Goal: Task Accomplishment & Management: Manage account settings

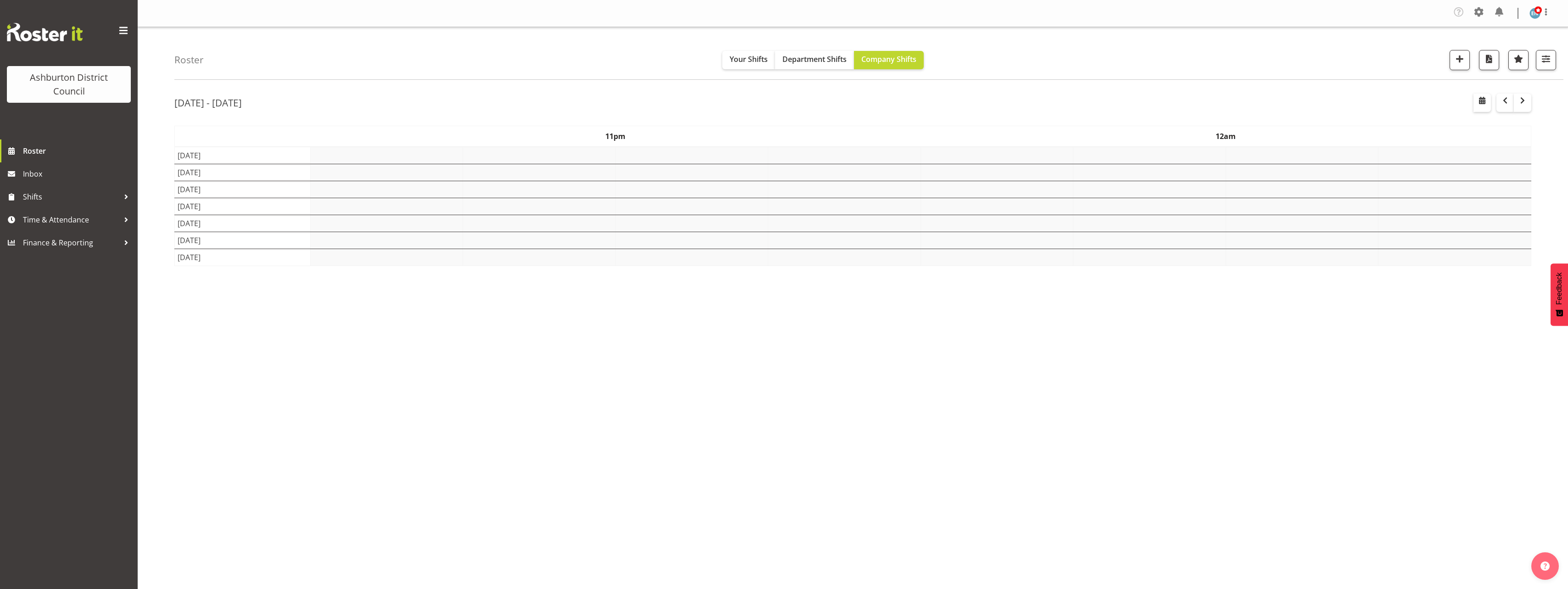
click at [151, 297] on div "Roster Your Shifts Department Shifts Company Shifts 1 Locations [GEOGRAPHIC_DAT…" at bounding box center [852, 241] width 1430 height 427
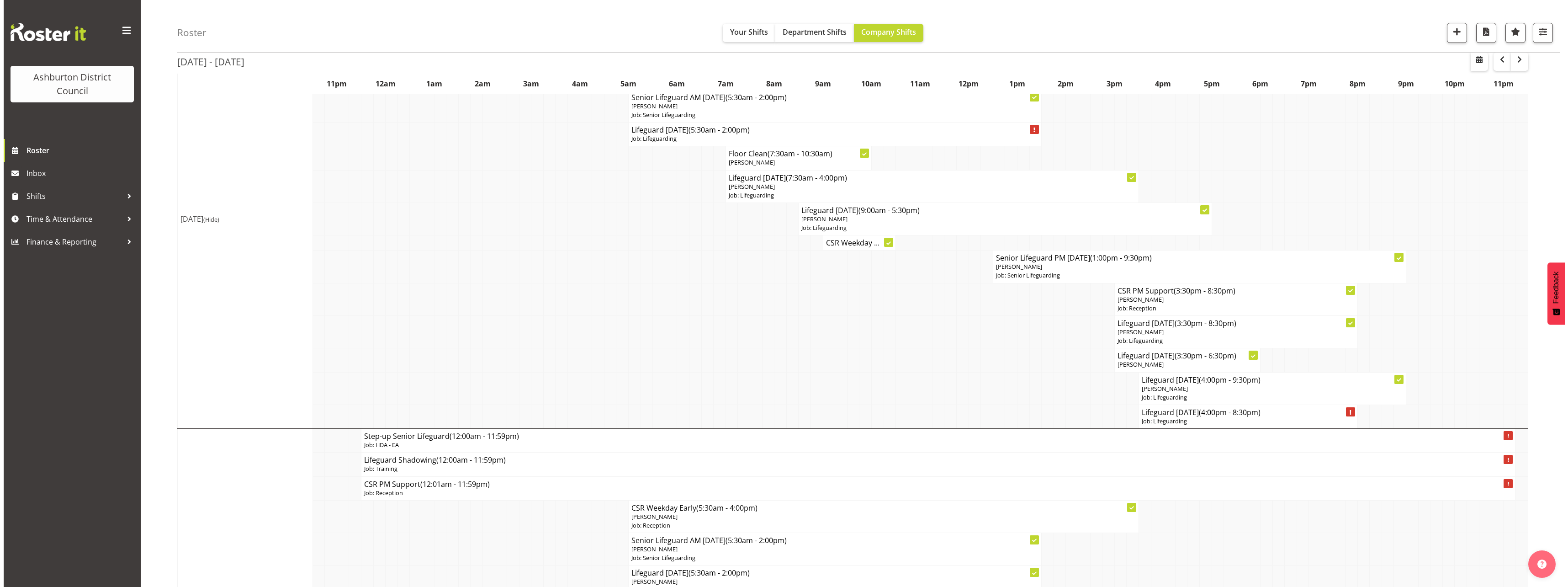
scroll to position [91, 0]
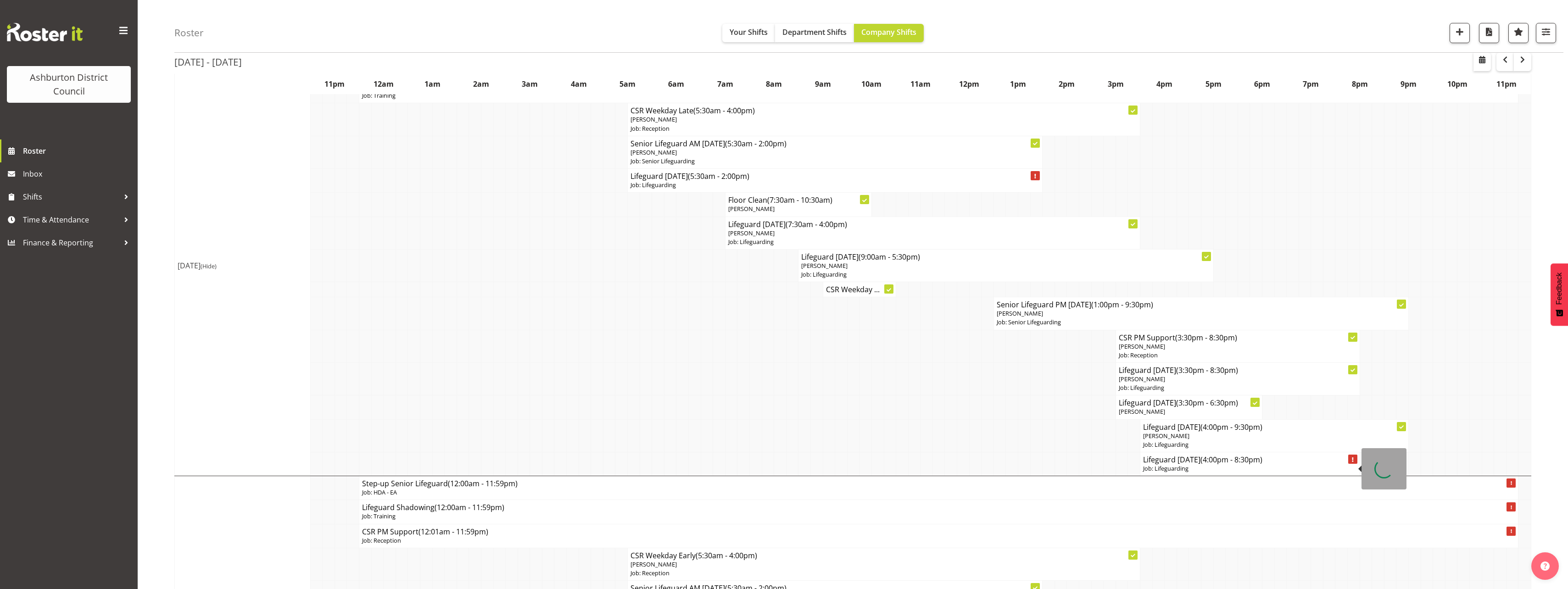
click at [1185, 469] on p "Job: Lifeguarding" at bounding box center [1250, 468] width 214 height 9
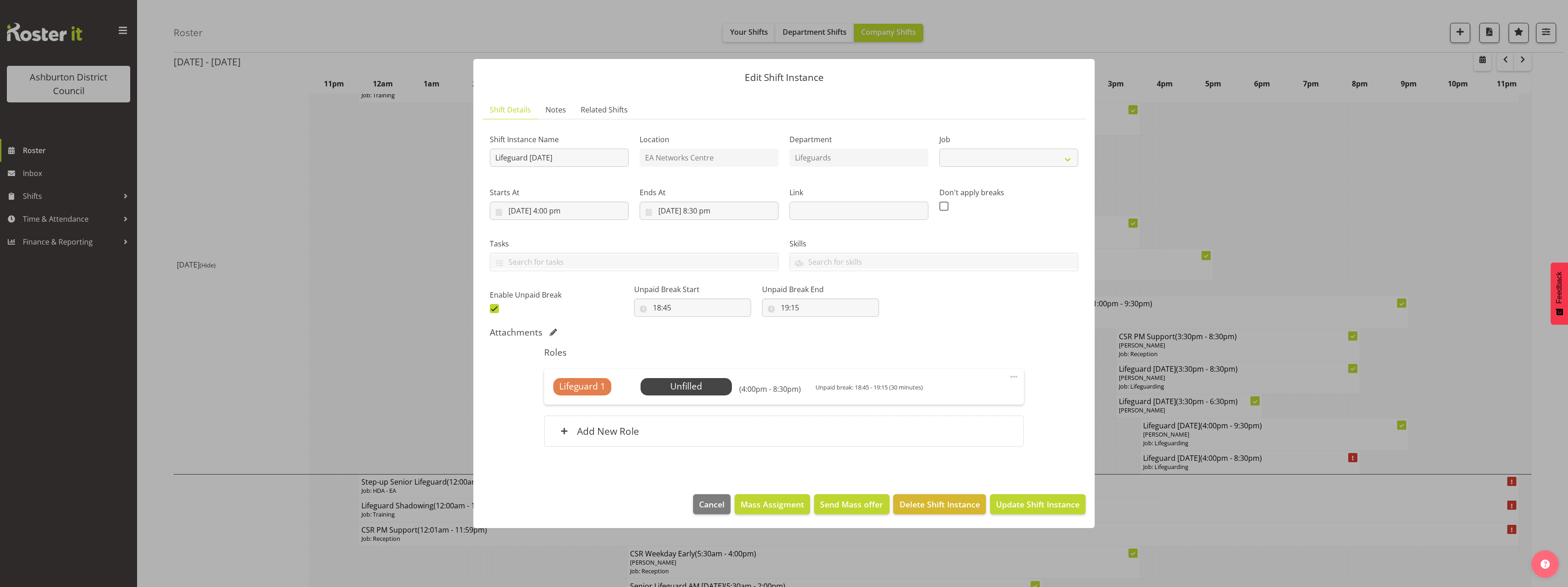
select select "38"
click at [706, 391] on span "Select Employee" at bounding box center [686, 386] width 68 height 13
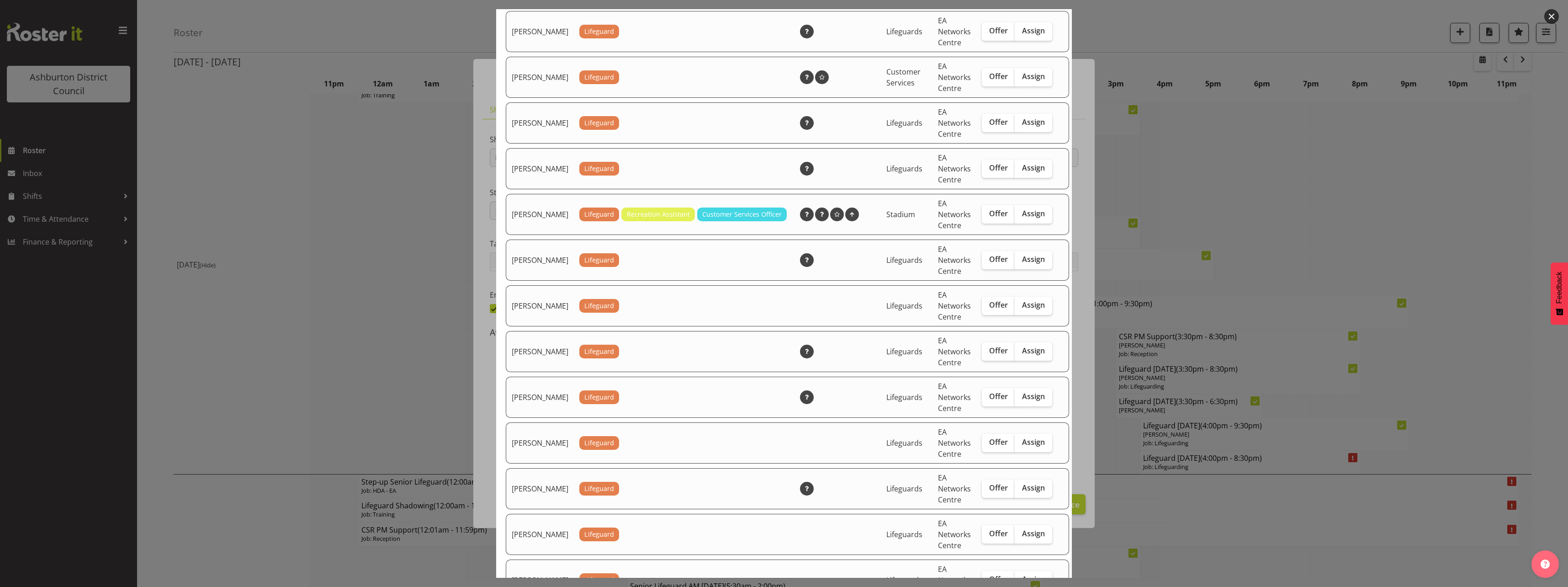
scroll to position [731, 0]
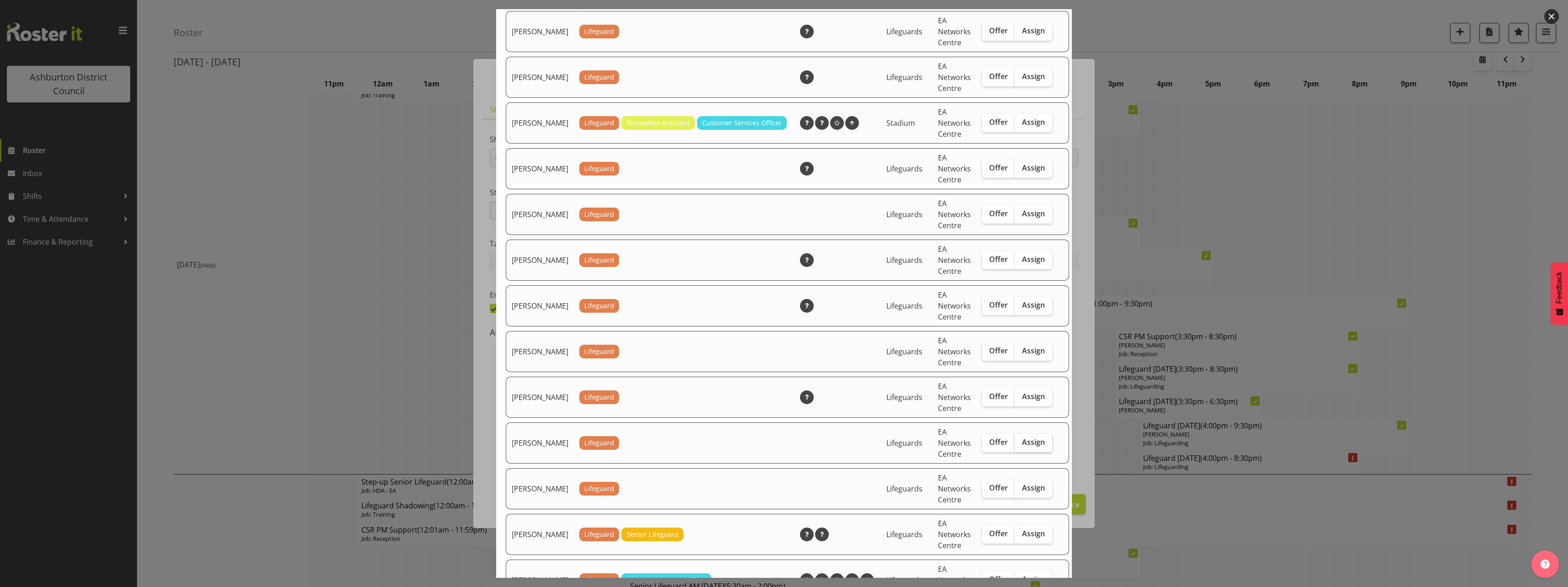
drag, startPoint x: 1036, startPoint y: 452, endPoint x: 1031, endPoint y: 452, distance: 5.0
click at [1032, 452] on label "Assign" at bounding box center [1033, 443] width 37 height 18
click at [1020, 445] on input "Assign" at bounding box center [1018, 443] width 6 height 6
checkbox input "true"
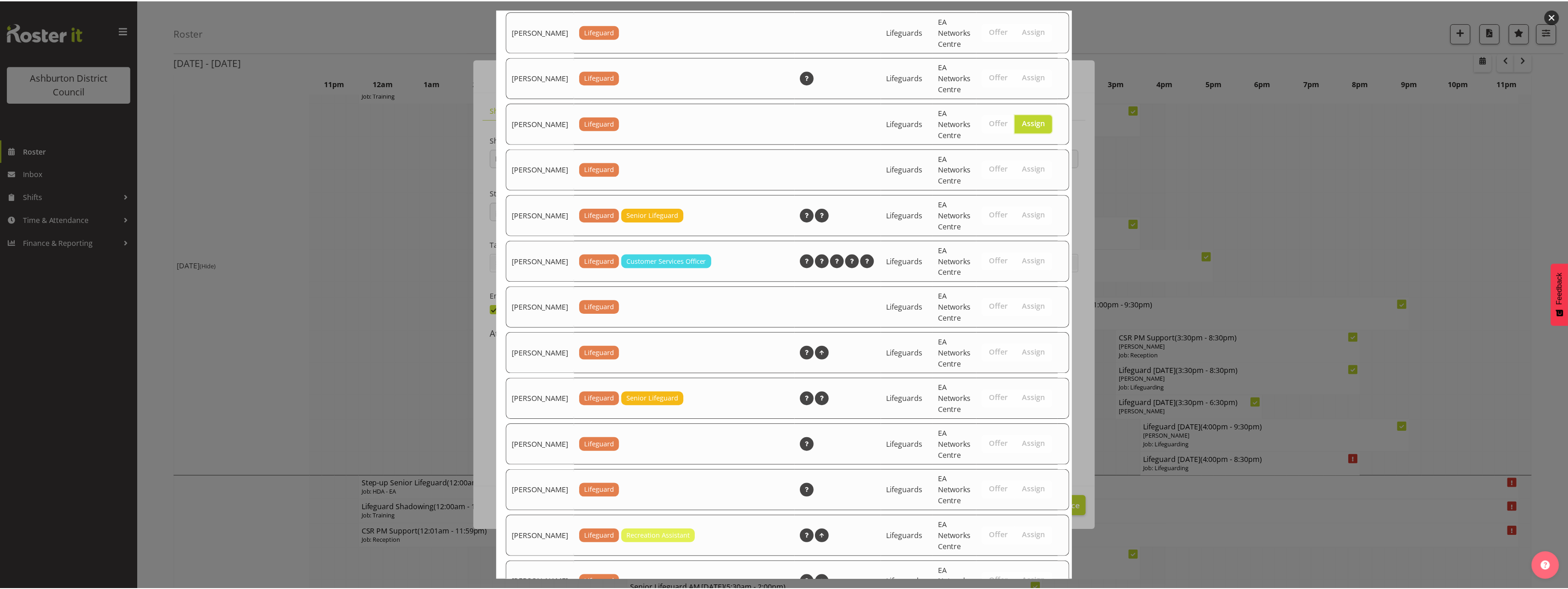
scroll to position [1340, 0]
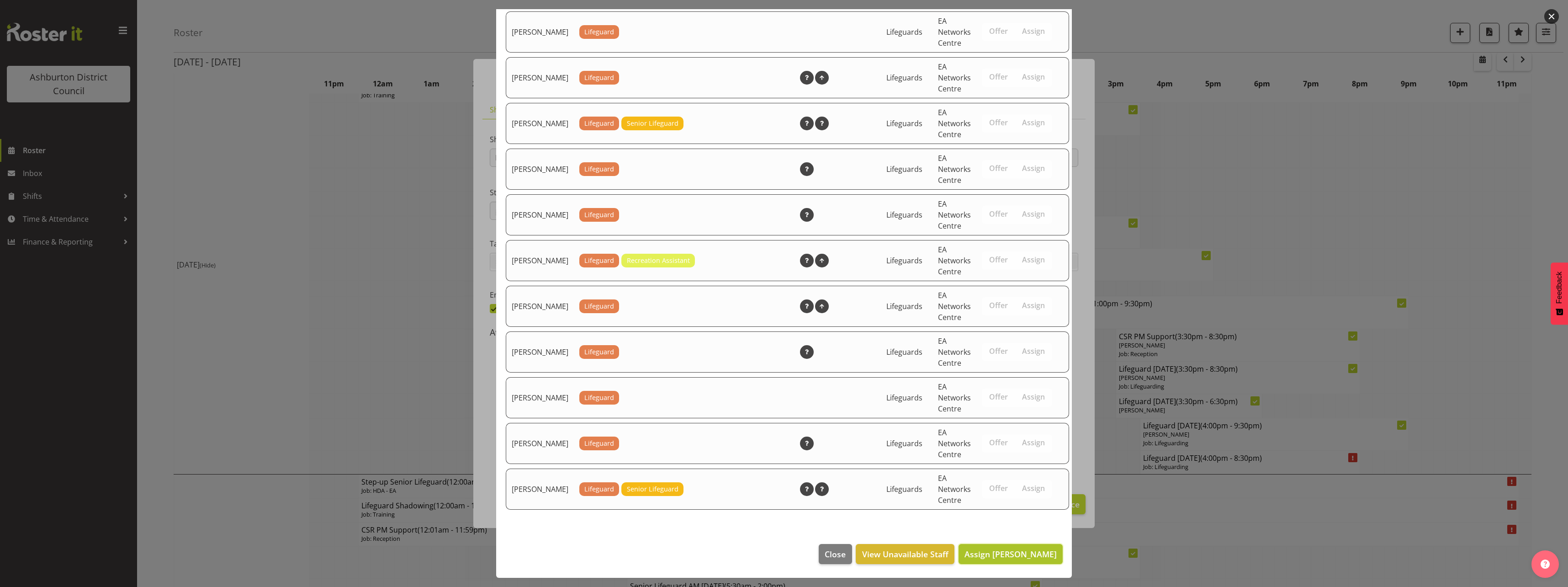
click at [1004, 559] on span "Assign [PERSON_NAME]" at bounding box center [1010, 554] width 92 height 11
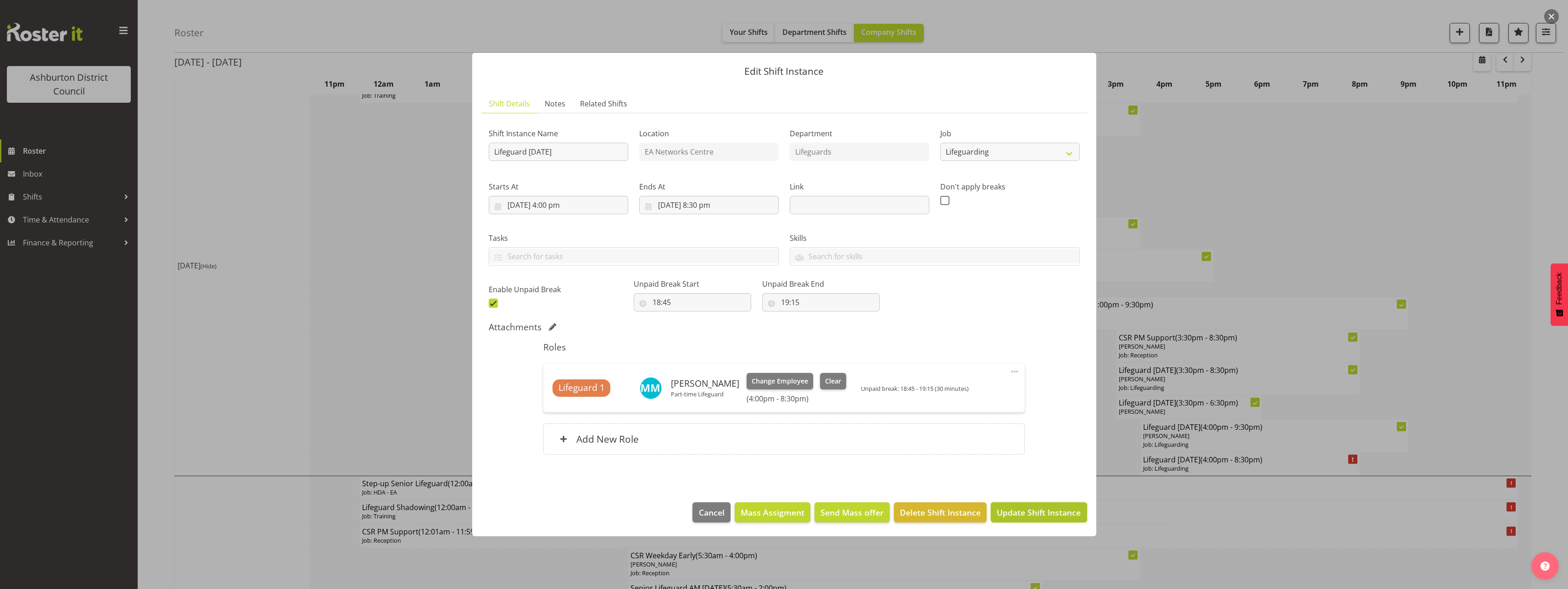
click at [1046, 517] on span "Update Shift Instance" at bounding box center [1038, 512] width 84 height 12
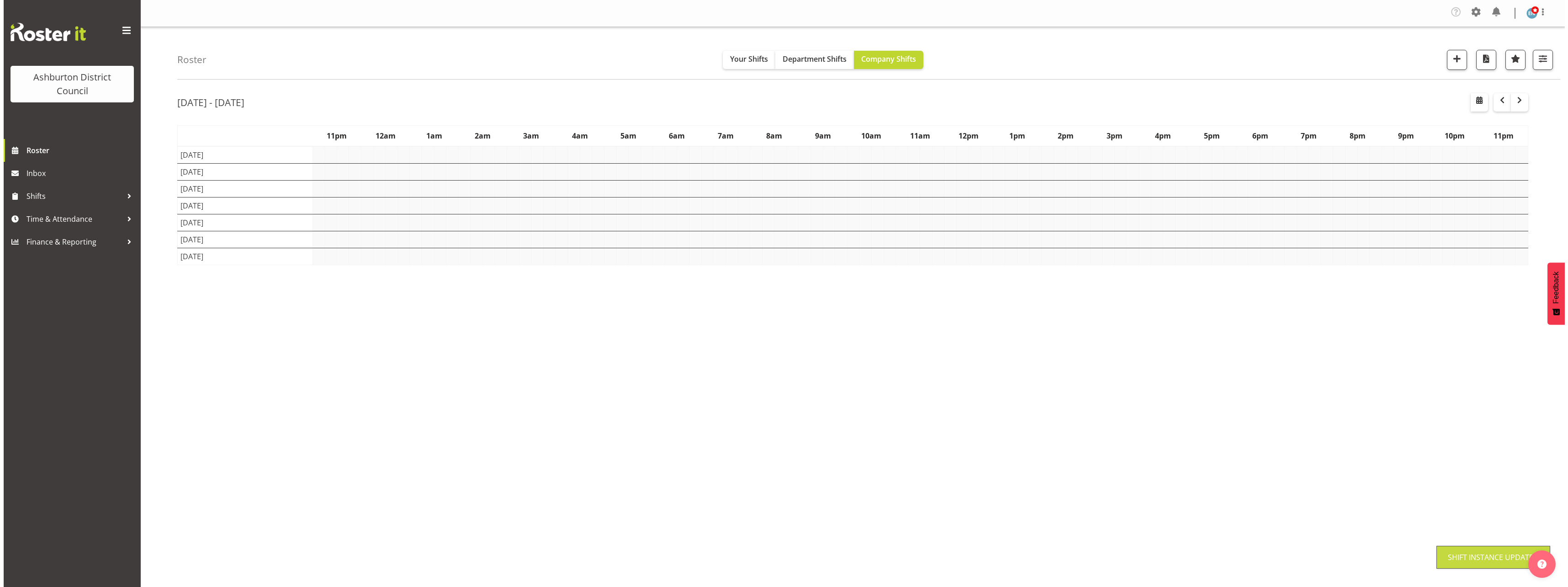
scroll to position [0, 0]
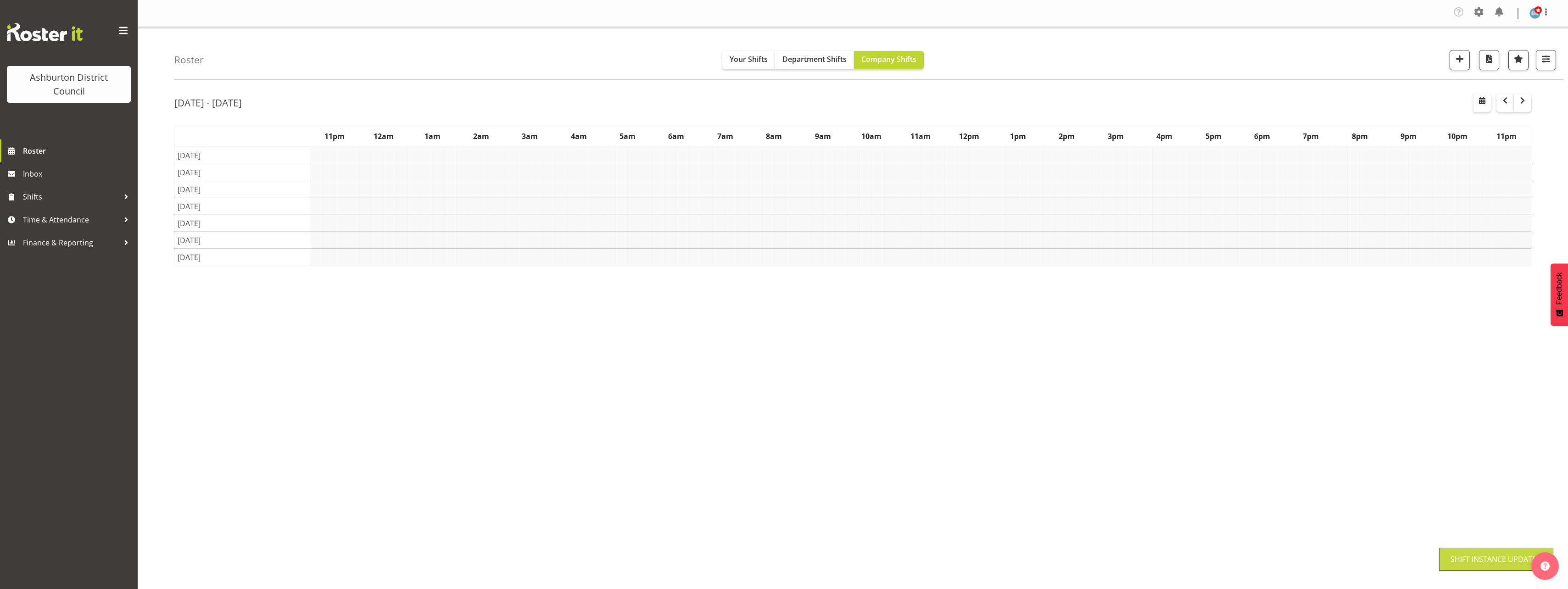
click at [158, 292] on div "Roster Your Shifts Department Shifts Company Shifts 1 Locations [GEOGRAPHIC_DAT…" at bounding box center [852, 241] width 1430 height 427
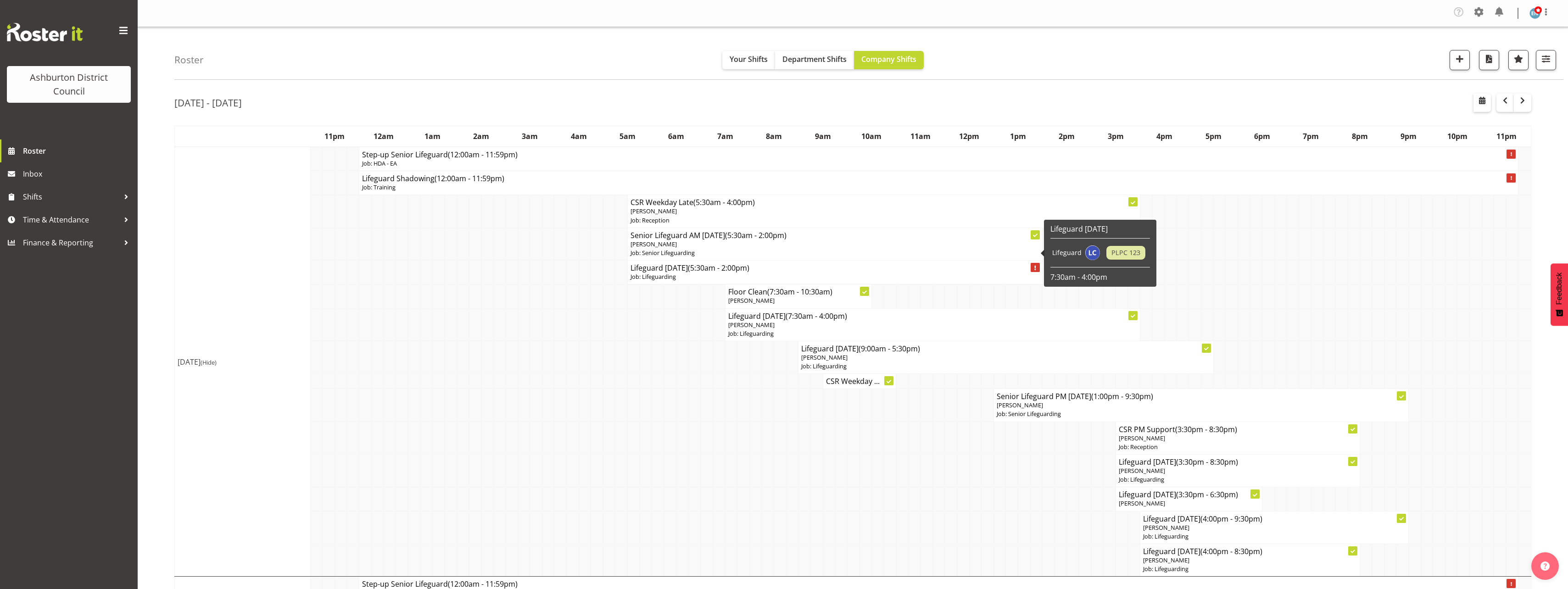
click at [754, 248] on p "[PERSON_NAME]" at bounding box center [834, 244] width 409 height 9
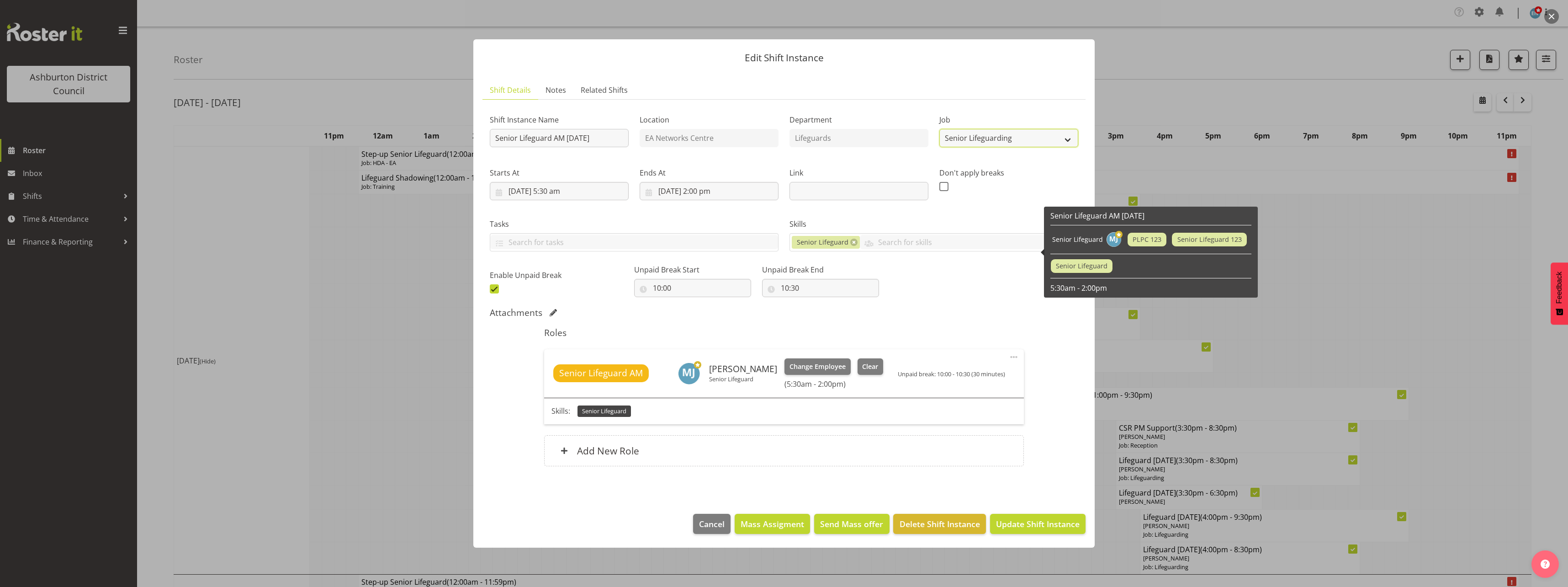
click at [990, 143] on select "Create new job Casual HDA - CSR HDA - EA Lifeguarding LTS- Alt Duties Ordinary …" at bounding box center [1009, 138] width 139 height 18
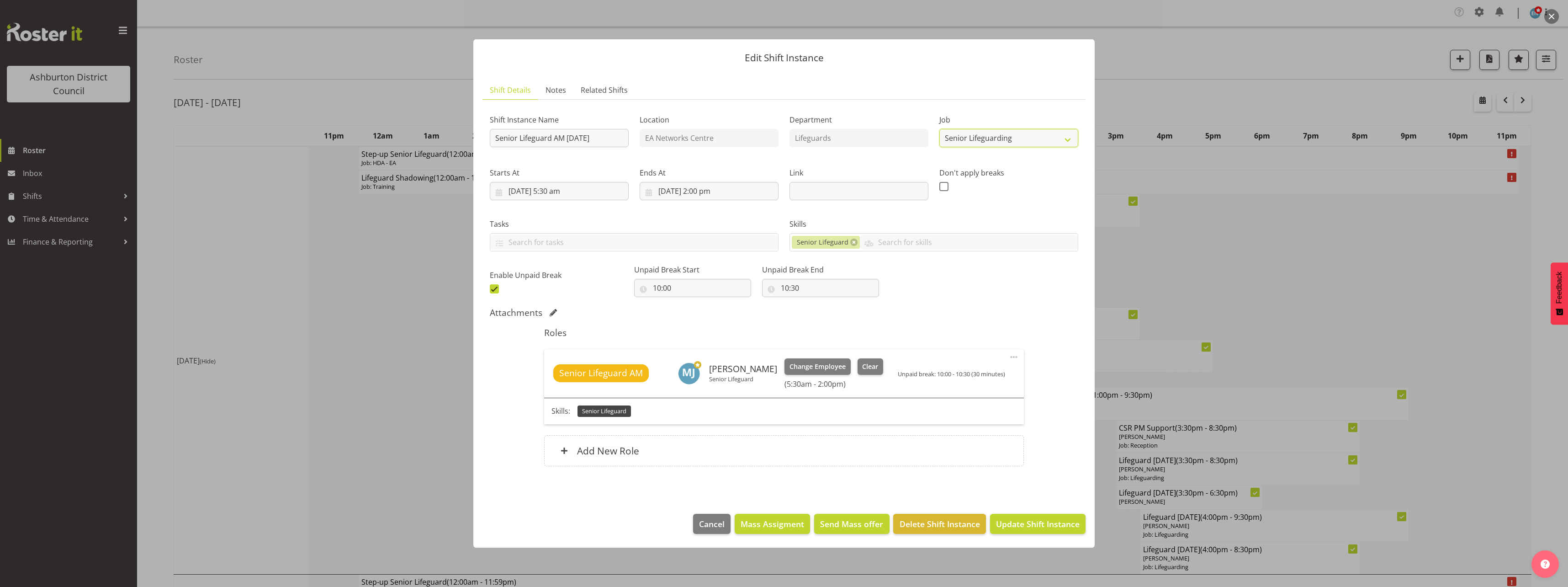
select select "38"
click at [939, 129] on select "Create new job Casual HDA - CSR HDA - EA Lifeguarding LTS- Alt Duties Ordinary …" at bounding box center [1009, 138] width 139 height 18
click at [1013, 356] on span at bounding box center [1014, 357] width 11 height 11
click at [974, 379] on link "Edit" at bounding box center [975, 379] width 88 height 17
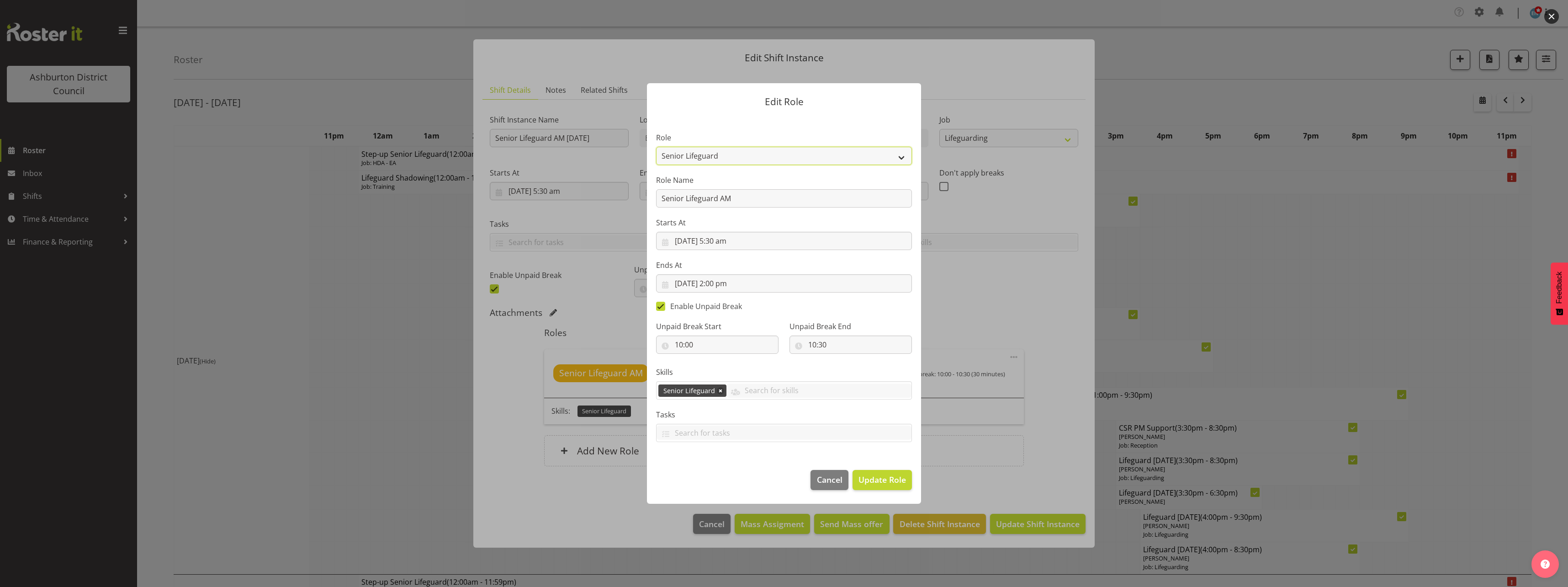
click at [777, 157] on select "AAGM Deputy Director AAGM Director Archivist Childrens Librarian Collections & …" at bounding box center [784, 156] width 256 height 18
select select "64"
click at [656, 147] on select "AAGM Deputy Director AAGM Director Archivist Childrens Librarian Collections & …" at bounding box center [784, 156] width 256 height 18
click at [719, 392] on link at bounding box center [720, 391] width 7 height 7
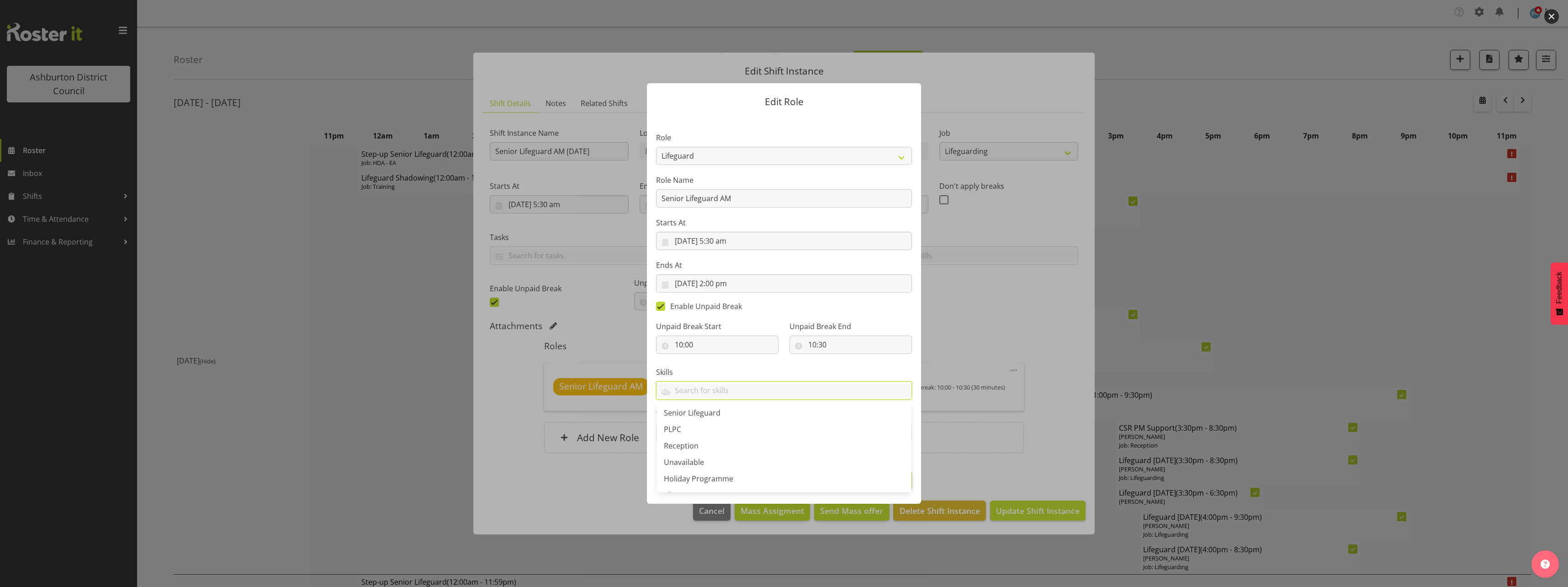
click at [837, 309] on div "Unpaid Break End 10:30 00 01 02 03 04 05 06 07 08 09 10 11 12 13 14 15 16 17 18…" at bounding box center [850, 333] width 133 height 51
click at [879, 481] on span "Update Role" at bounding box center [882, 479] width 48 height 12
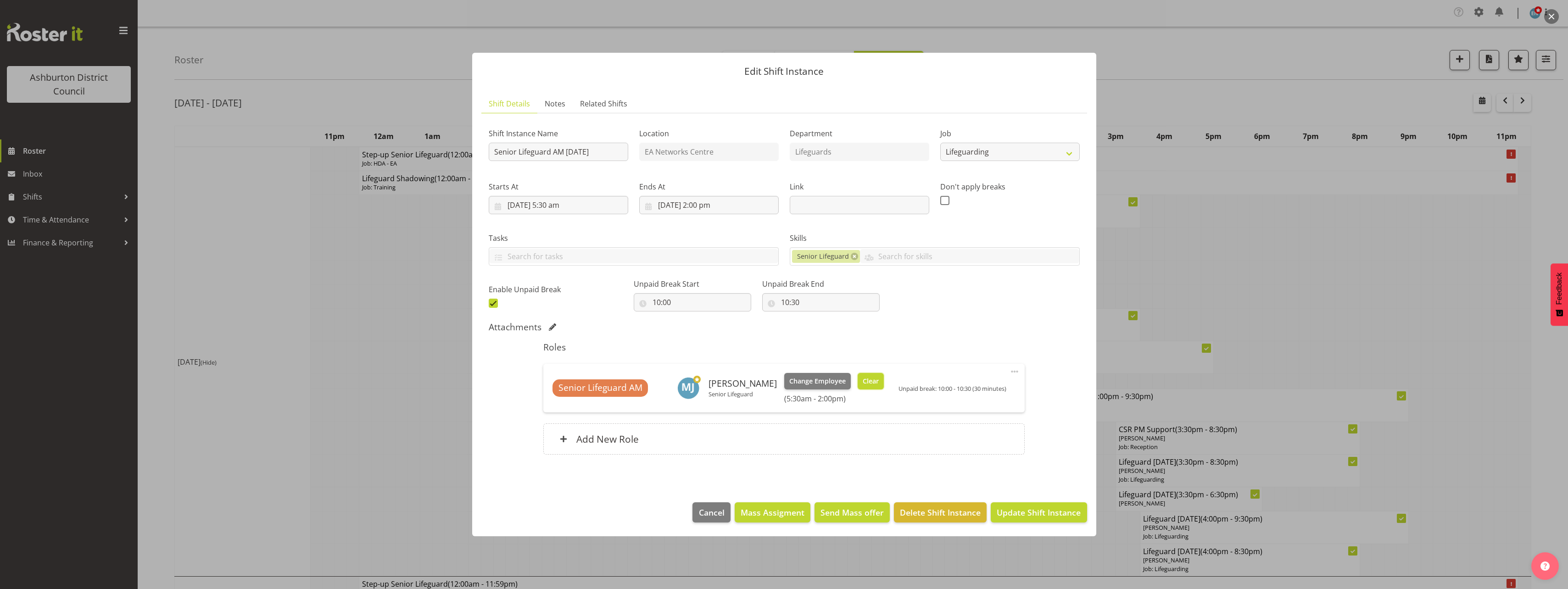
click at [862, 383] on span "Clear" at bounding box center [870, 381] width 16 height 10
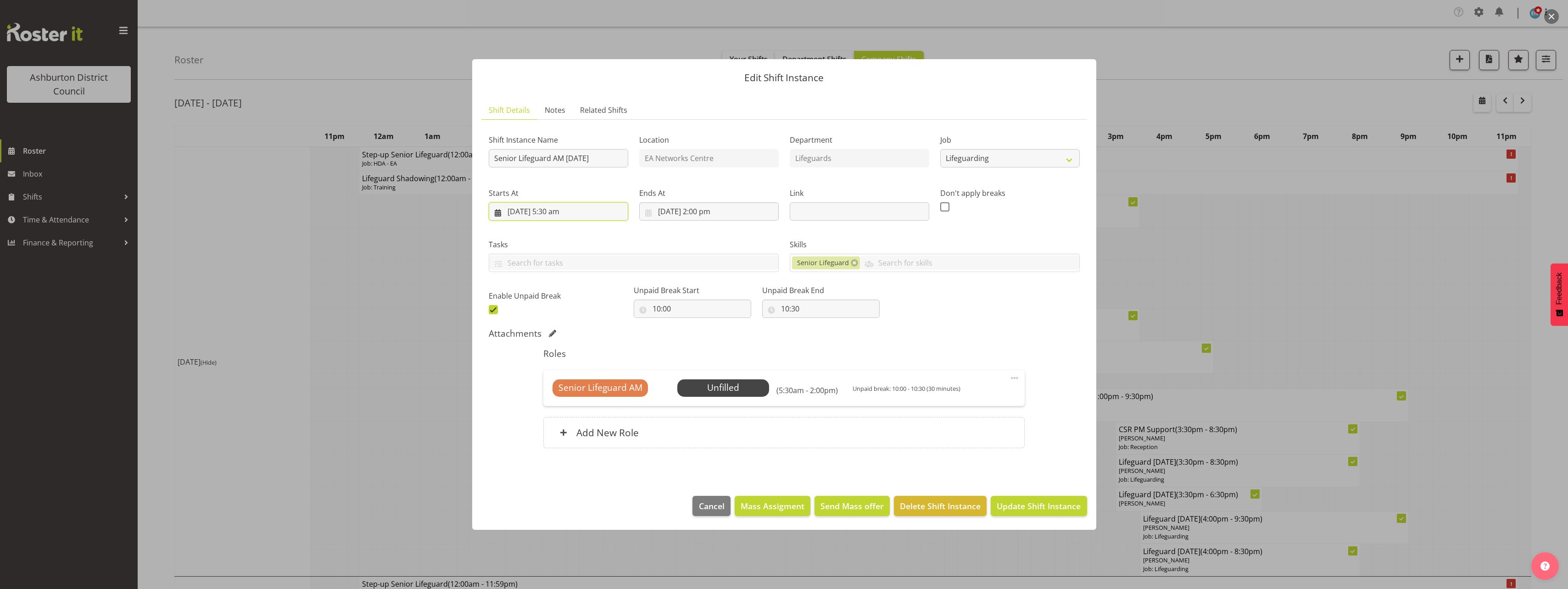
click at [558, 208] on input "[DATE] 5:30 am" at bounding box center [558, 211] width 139 height 18
drag, startPoint x: 558, startPoint y: 414, endPoint x: 558, endPoint y: 404, distance: 10.0
click at [558, 414] on select "00 01 02 03 04 05 06 07 08 09 10 11 12 13 14 15 16 17 18 19 20 21 22 23" at bounding box center [558, 406] width 21 height 18
select select "10"
click at [548, 397] on select "00 01 02 03 04 05 06 07 08 09 10 11 12 13 14 15 16 17 18 19 20 21 22 23" at bounding box center [558, 406] width 21 height 18
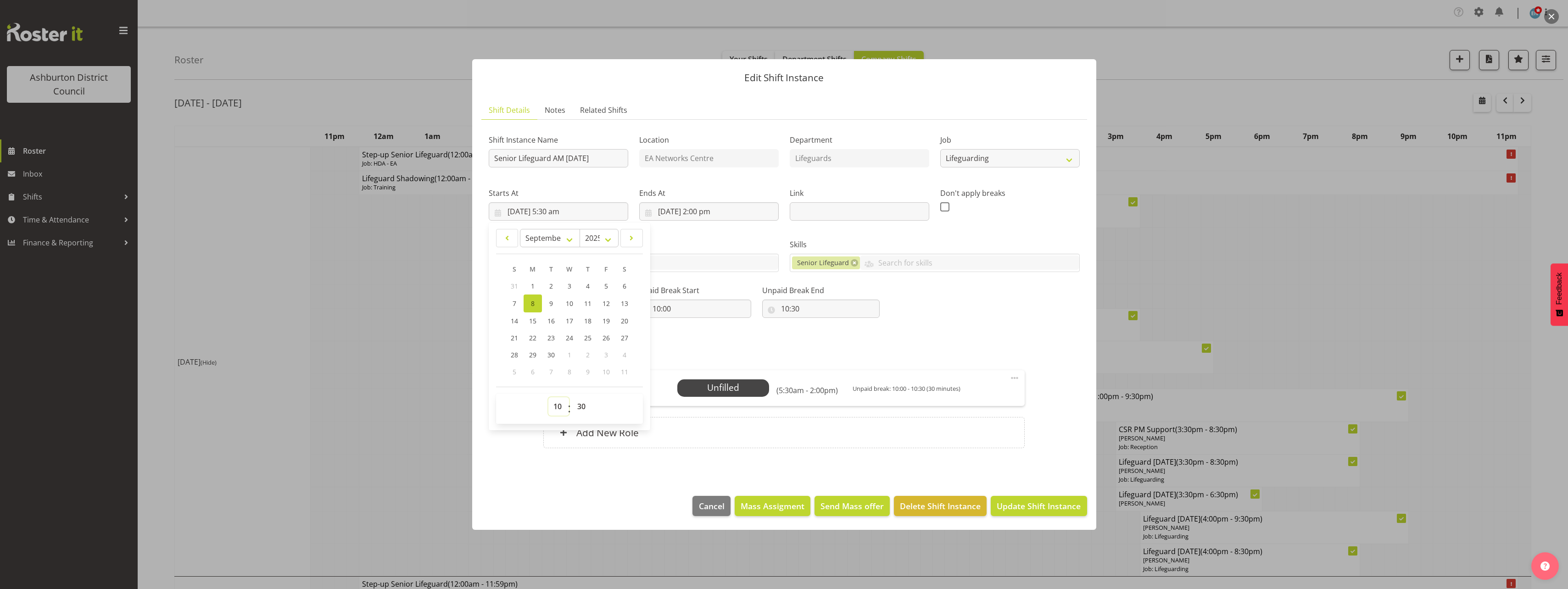
type input "[DATE] 10:30 am"
click at [582, 407] on select "00 01 02 03 04 05 06 07 08 09 10 11 12 13 14 15 16 17 18 19 20 21 22 23 24 25 2…" at bounding box center [582, 406] width 21 height 18
select select "0"
click at [572, 397] on select "00 01 02 03 04 05 06 07 08 09 10 11 12 13 14 15 16 17 18 19 20 21 22 23 24 25 2…" at bounding box center [582, 406] width 21 height 18
type input "[DATE] 10:00 am"
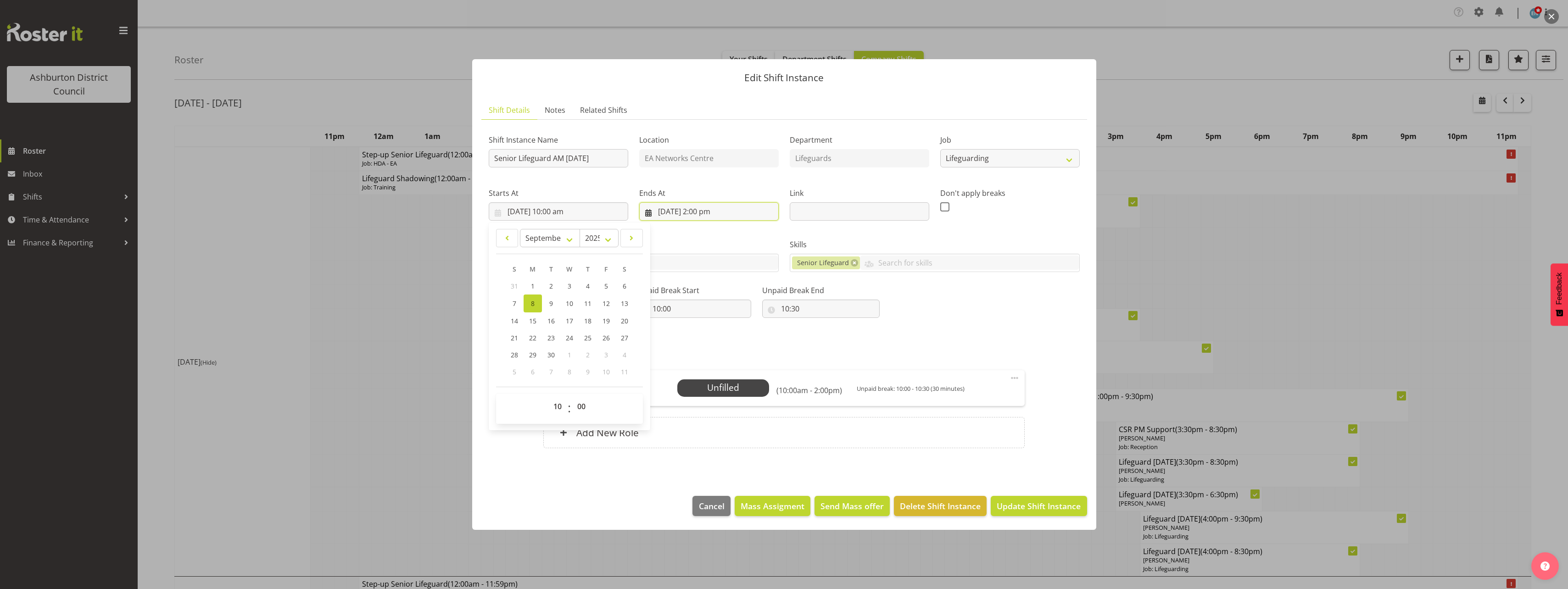
click at [697, 208] on input "[DATE] 2:00 pm" at bounding box center [709, 211] width 139 height 18
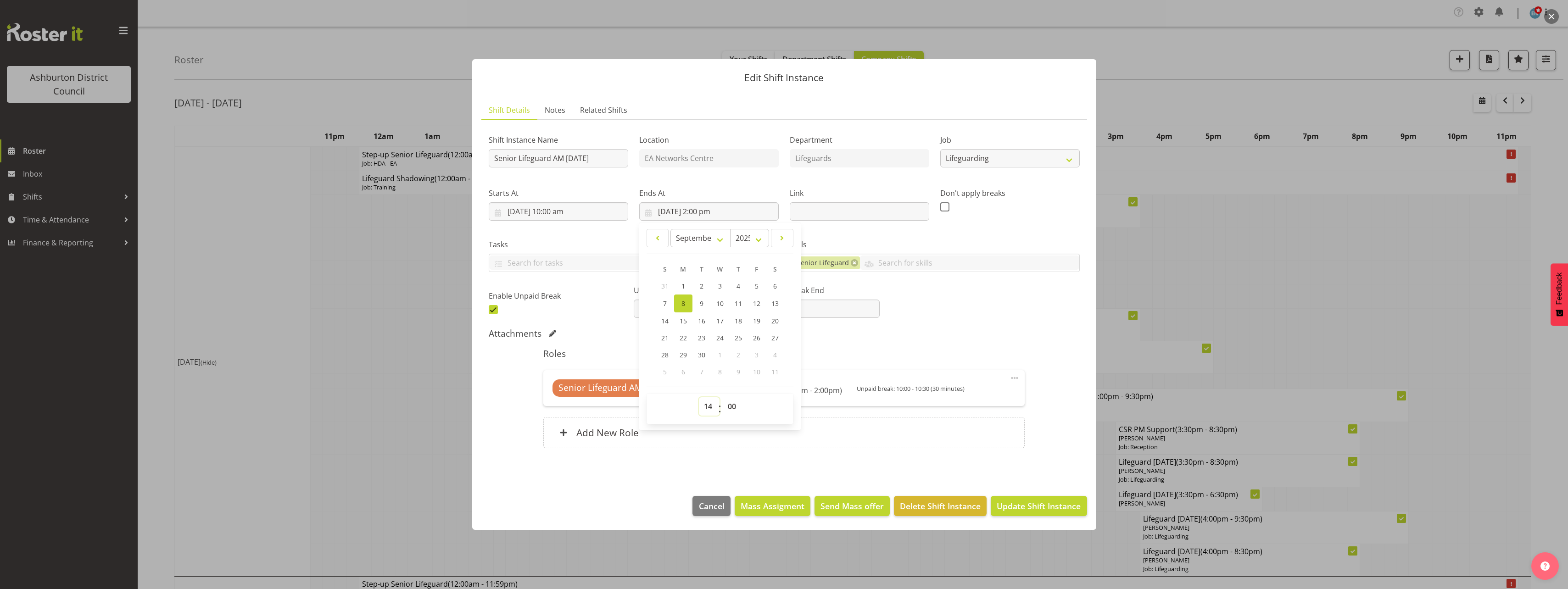
click at [709, 405] on select "00 01 02 03 04 05 06 07 08 09 10 11 12 13 14 15 16 17 18 19 20 21 22 23" at bounding box center [709, 406] width 21 height 18
select select "13"
click at [699, 397] on select "00 01 02 03 04 05 06 07 08 09 10 11 12 13 14 15 16 17 18 19 20 21 22 23" at bounding box center [709, 406] width 21 height 18
type input "[DATE] 1:00 pm"
drag, startPoint x: 733, startPoint y: 405, endPoint x: 734, endPoint y: 397, distance: 8.1
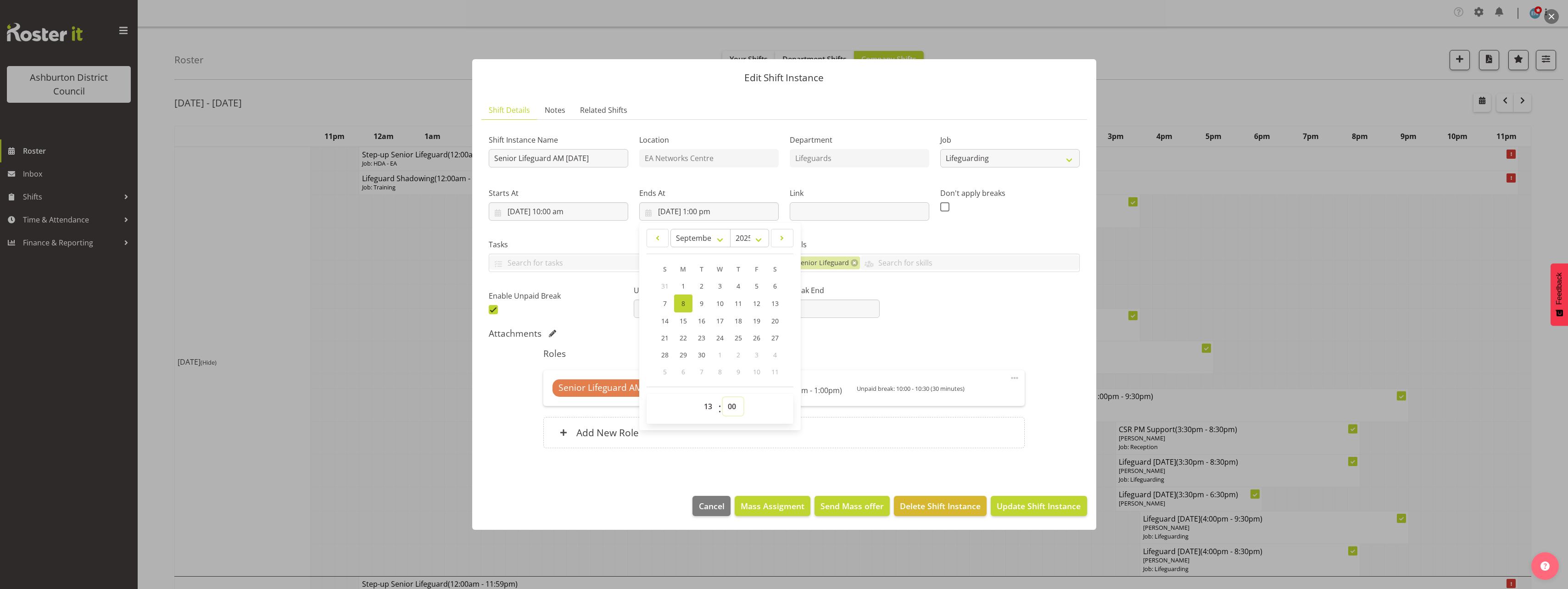
click at [733, 405] on select "00 01 02 03 04 05 06 07 08 09 10 11 12 13 14 15 16 17 18 19 20 21 22 23 24 25 2…" at bounding box center [732, 406] width 21 height 18
select select "45"
click at [722, 397] on select "00 01 02 03 04 05 06 07 08 09 10 11 12 13 14 15 16 17 18 19 20 21 22 23 24 25 2…" at bounding box center [732, 406] width 21 height 18
type input "[DATE] 1:45 pm"
click at [913, 334] on div "Attachments" at bounding box center [784, 333] width 591 height 11
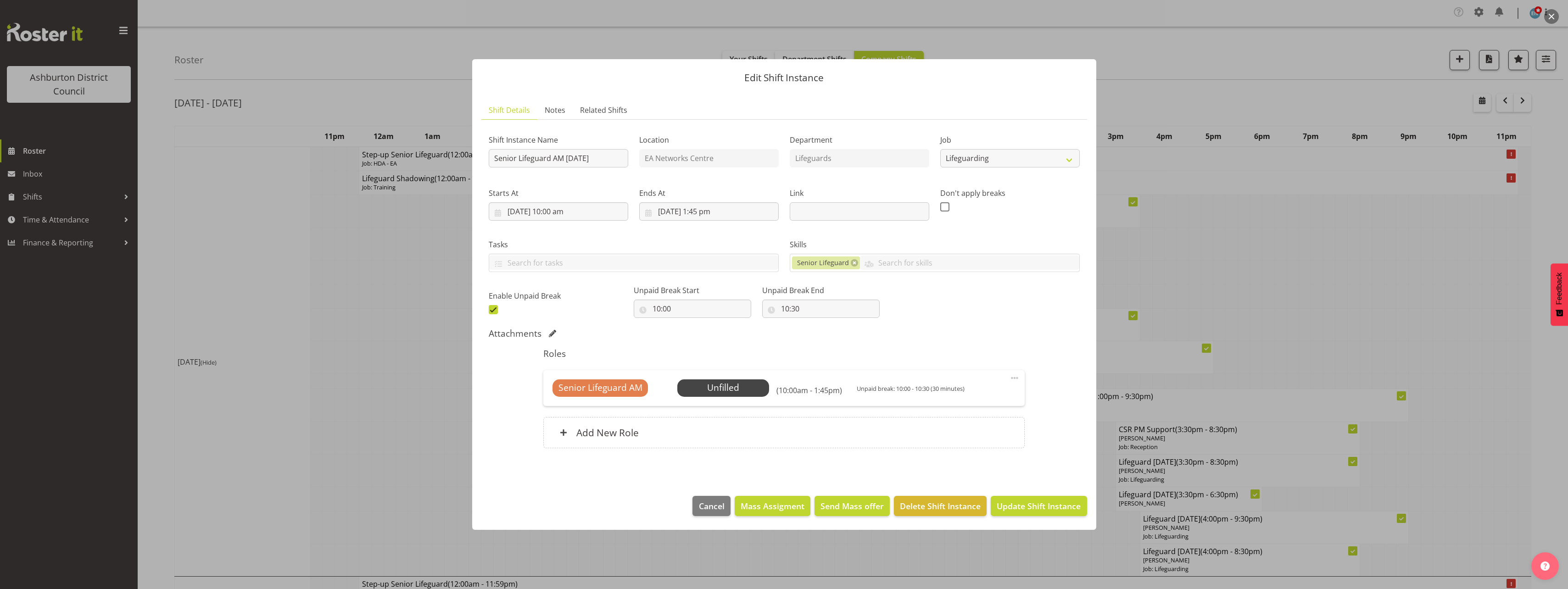
click at [495, 310] on span at bounding box center [493, 309] width 9 height 9
click at [495, 310] on input "checkbox" at bounding box center [492, 310] width 6 height 6
checkbox input "false"
click at [1040, 509] on span "Update Shift Instance" at bounding box center [1038, 506] width 84 height 12
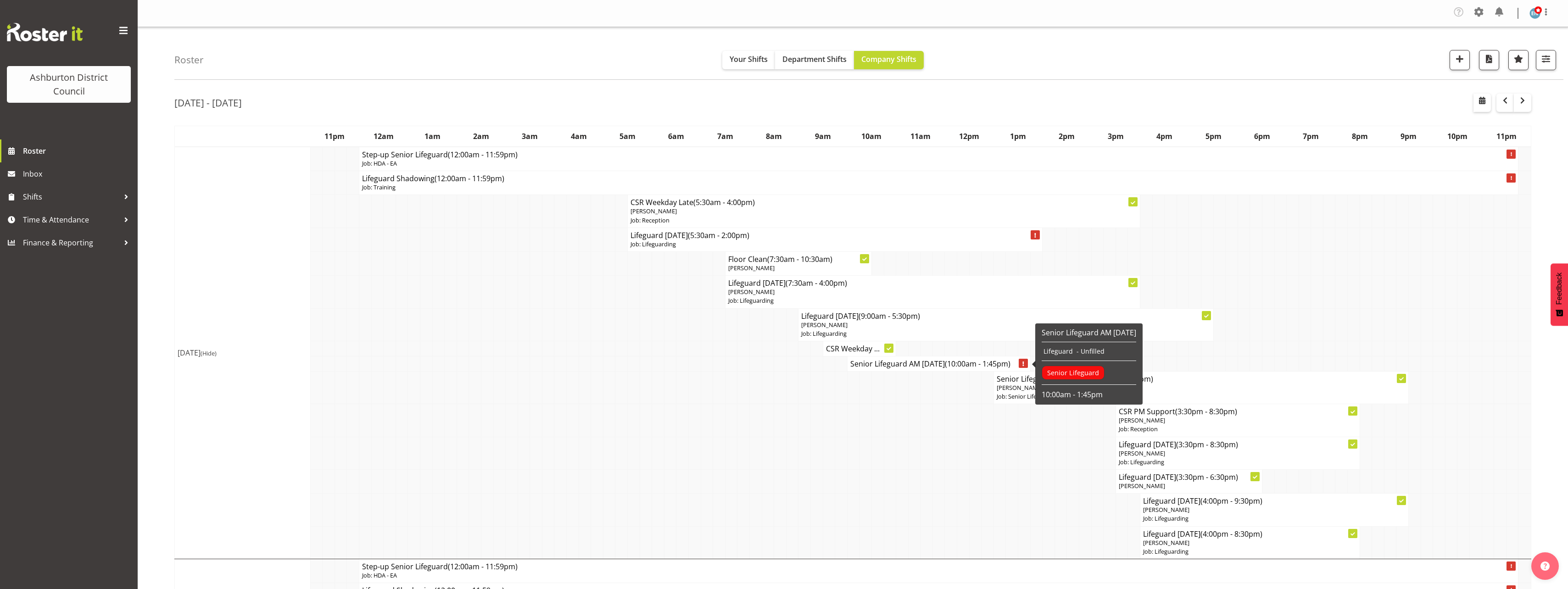
click at [881, 362] on h4 "Senior Lifeguard AM [DATE] (10:00am - 1:45pm)" at bounding box center [938, 363] width 177 height 9
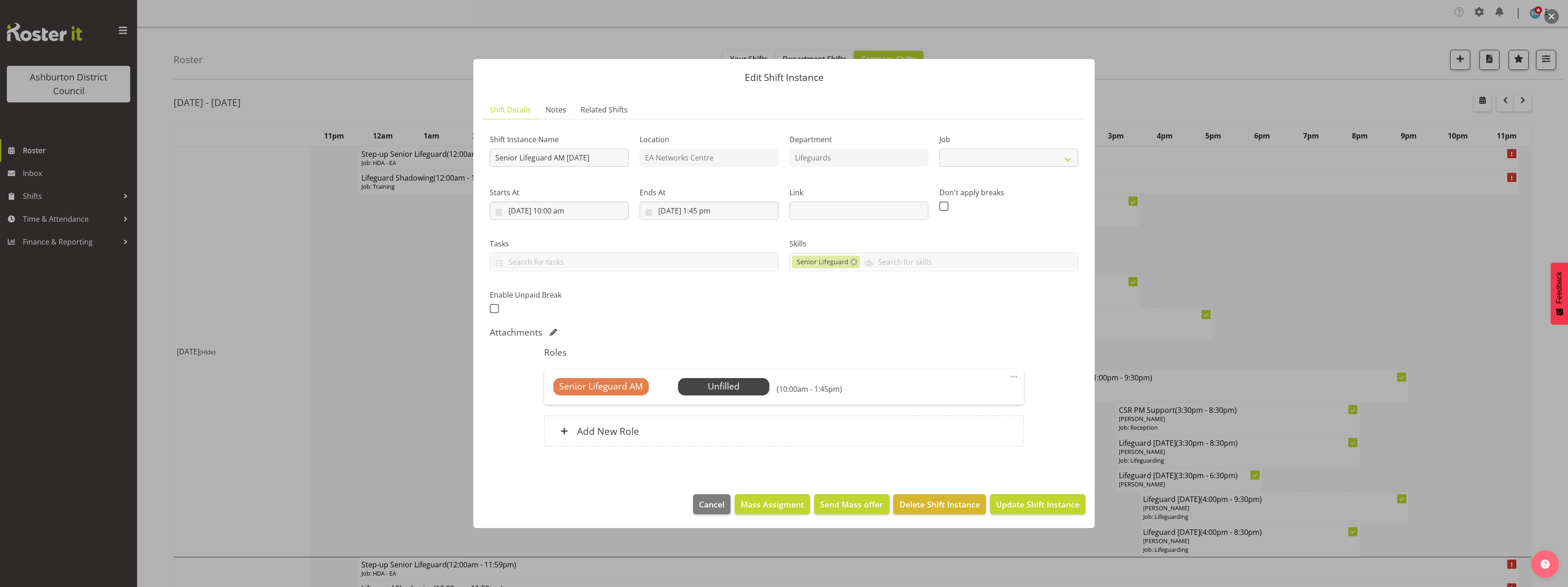
select select "38"
click at [519, 157] on input "Senior Lifeguard AM [DATE]" at bounding box center [559, 157] width 139 height 18
drag, startPoint x: 519, startPoint y: 157, endPoint x: 473, endPoint y: 161, distance: 46.2
click at [473, 161] on div "Edit Shift Instance Shift Details Notes Related Shifts Shift Instance Name Seni…" at bounding box center [784, 293] width 639 height 514
type input "Lifeguard AM [DATE]"
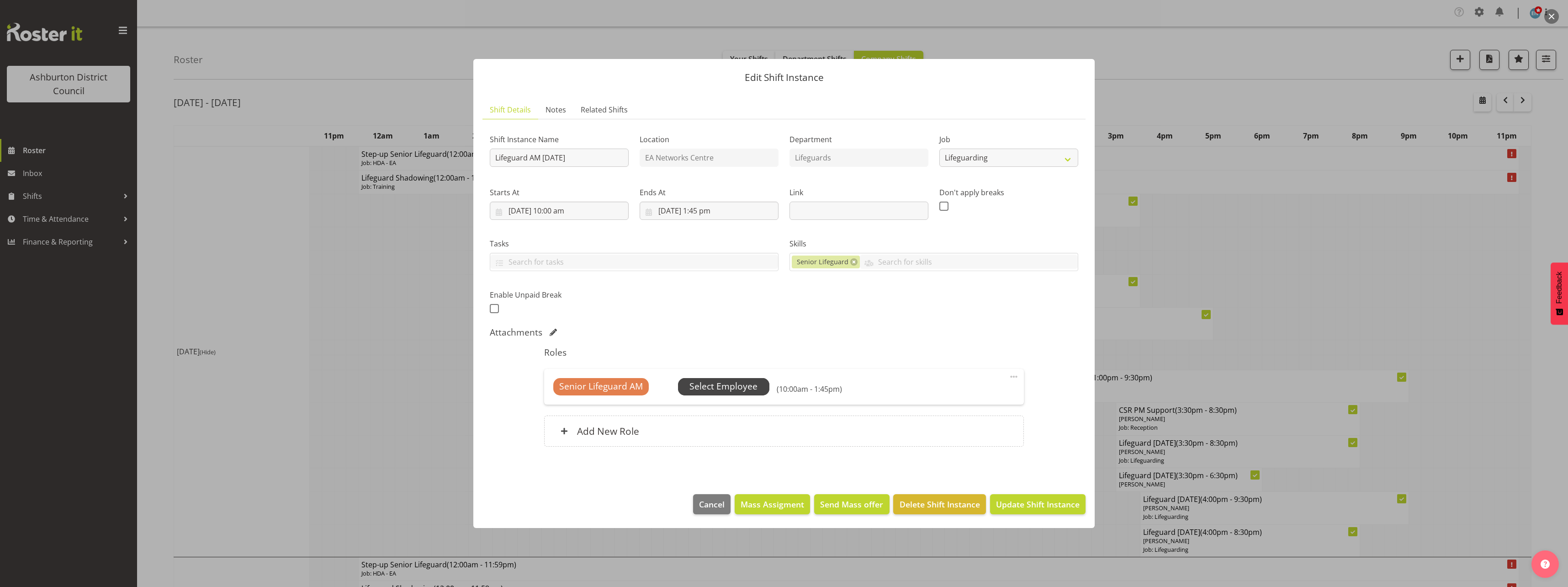
click at [745, 389] on span "Select Employee" at bounding box center [724, 386] width 68 height 13
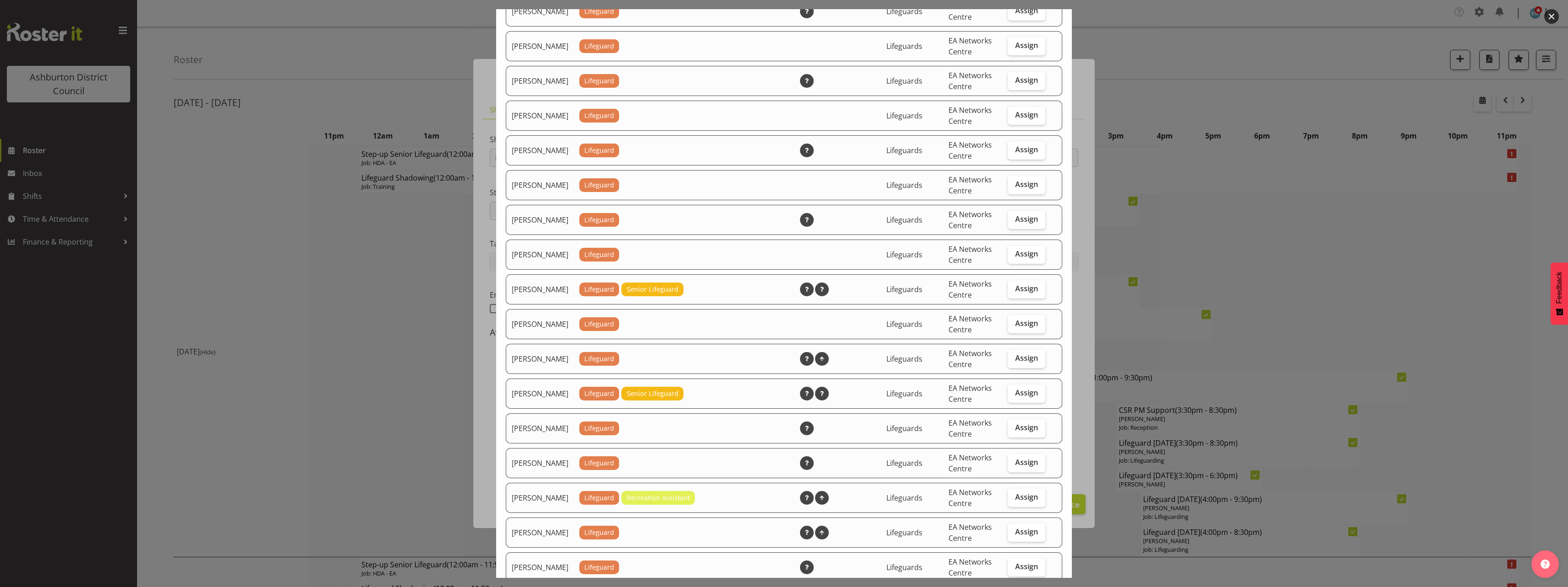
scroll to position [953, 0]
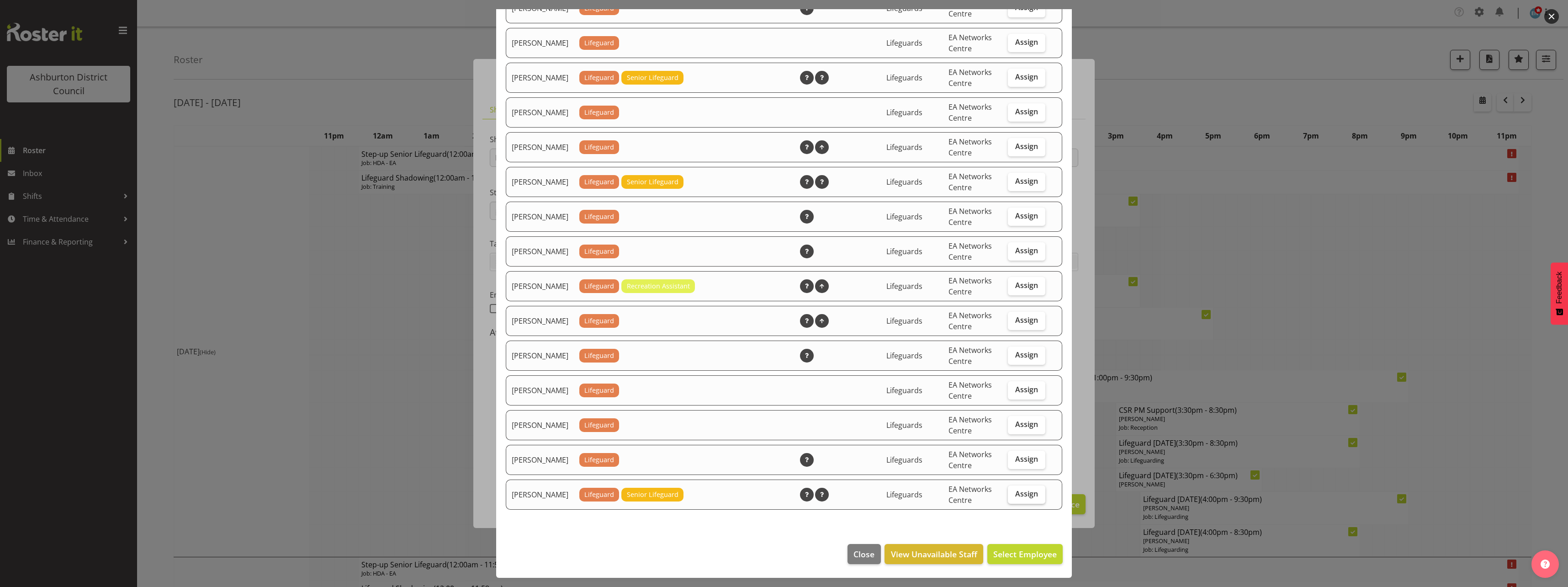
click at [1015, 497] on span "Assign" at bounding box center [1026, 493] width 23 height 9
click at [1013, 497] on input "Assign" at bounding box center [1011, 494] width 6 height 6
checkbox input "true"
click at [1015, 562] on button "Assign [PERSON_NAME]" at bounding box center [1010, 554] width 104 height 20
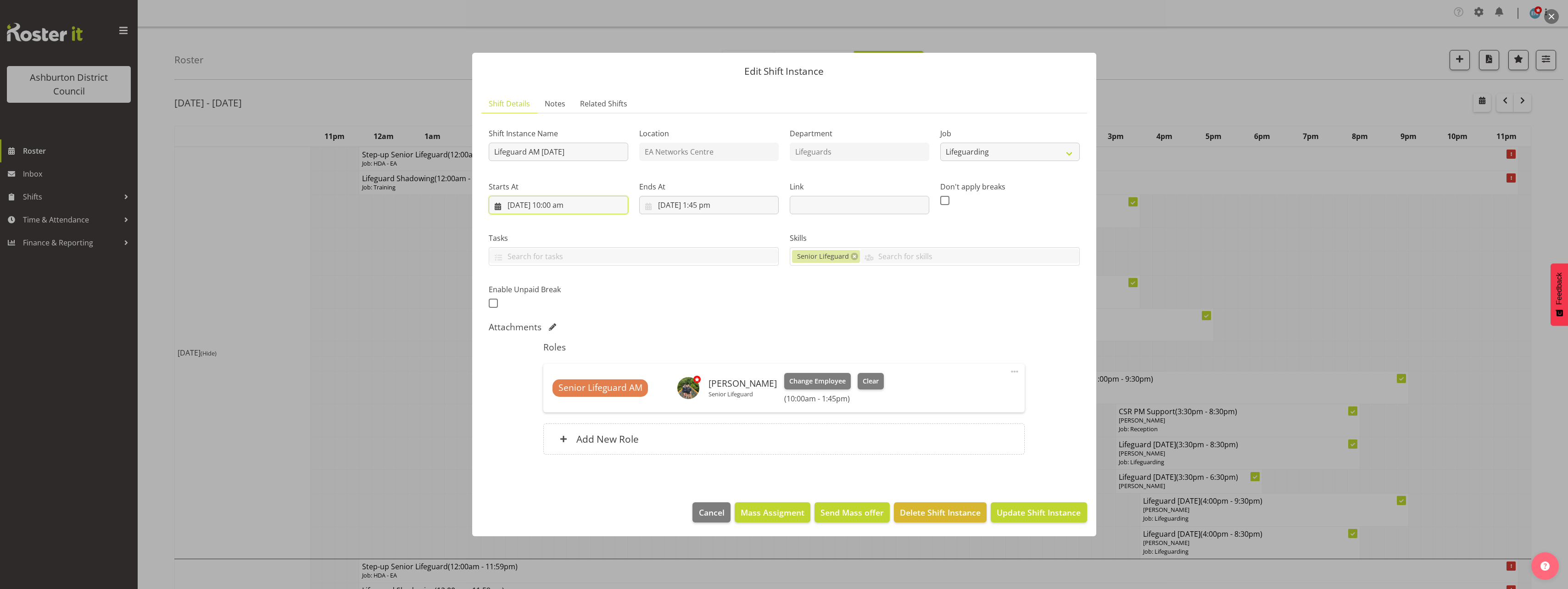
click at [549, 203] on input "[DATE] 10:00 am" at bounding box center [558, 205] width 139 height 18
click at [561, 396] on select "00 01 02 03 04 05 06 07 08 09 10 11 12 13 14 15 16 17 18 19 20 21 22 23" at bounding box center [558, 399] width 21 height 18
select select "11"
click at [548, 391] on select "00 01 02 03 04 05 06 07 08 09 10 11 12 13 14 15 16 17 18 19 20 21 22 23" at bounding box center [558, 399] width 21 height 18
type input "[DATE] 11:00 am"
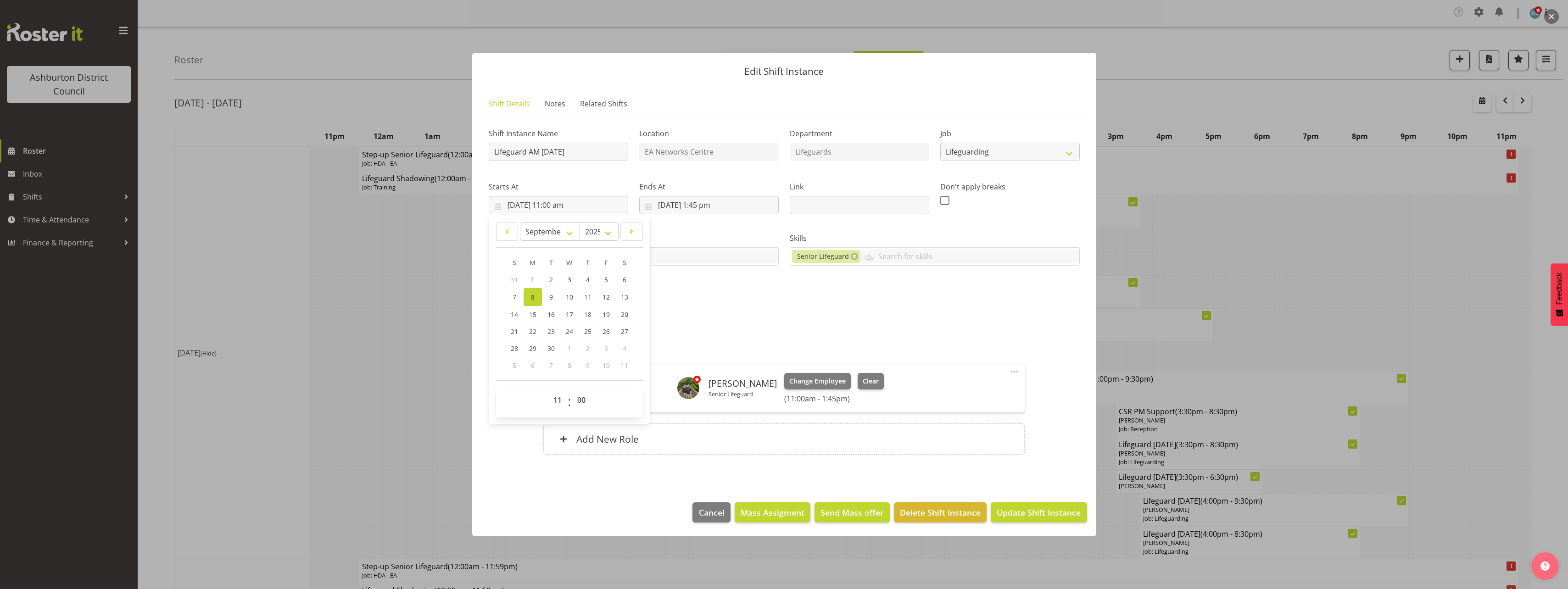
click at [867, 313] on div "Shift Instance Name Lifeguard AM [DATE] Location EA Networks Centre Department …" at bounding box center [783, 215] width 602 height 201
click at [1040, 511] on span "Update Shift Instance" at bounding box center [1038, 512] width 84 height 12
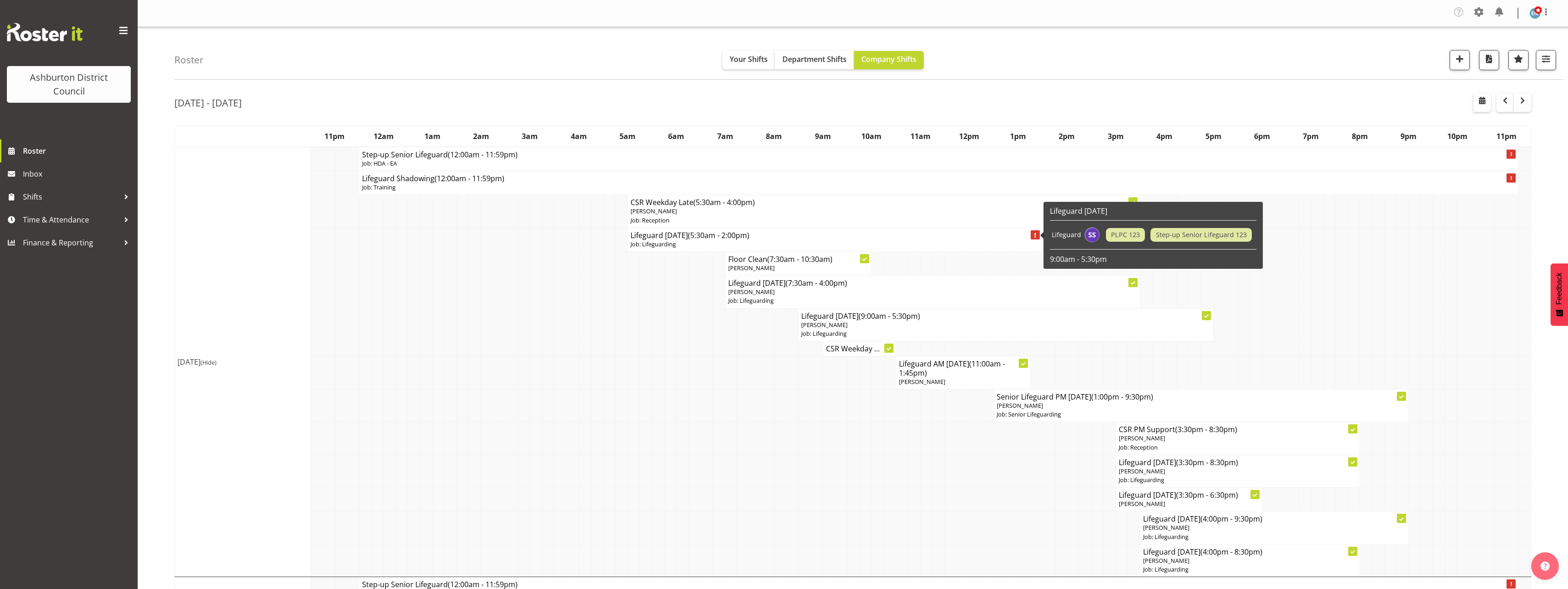
click at [689, 235] on h4 "Lifeguard [DATE] (5:30am - 2:00pm)" at bounding box center [834, 235] width 409 height 9
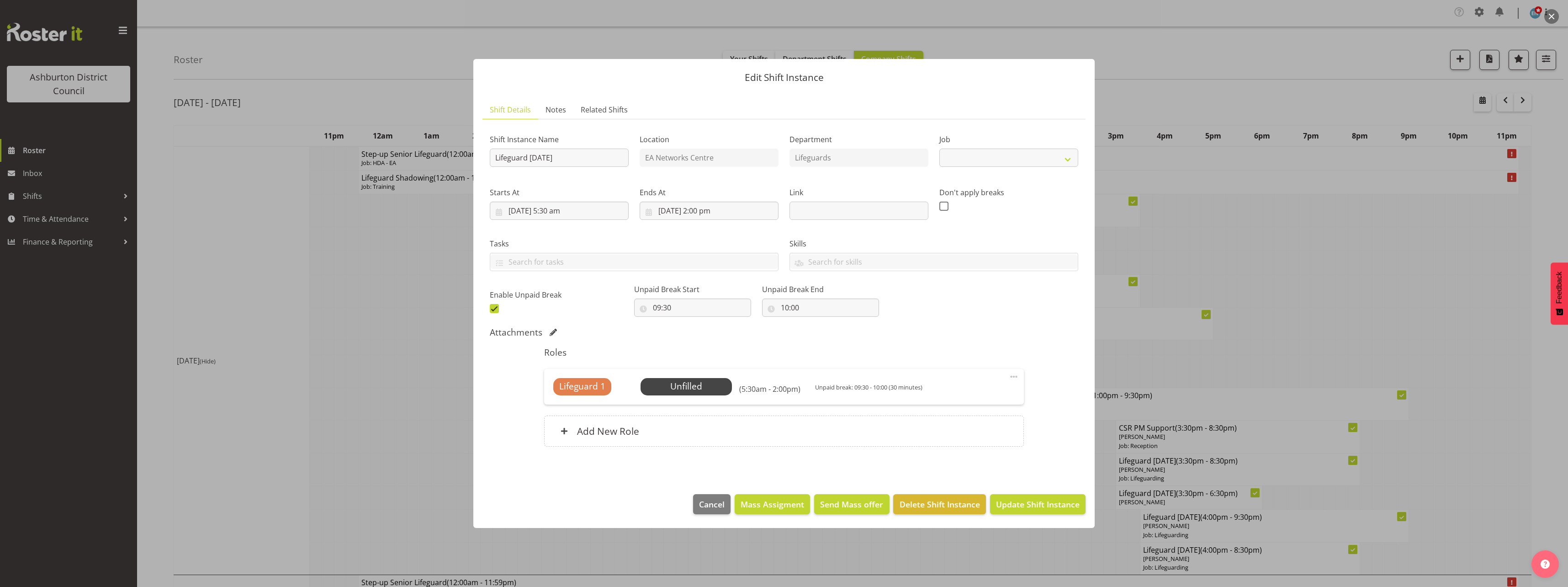
select select "38"
click at [693, 381] on span "Select Employee" at bounding box center [686, 386] width 68 height 13
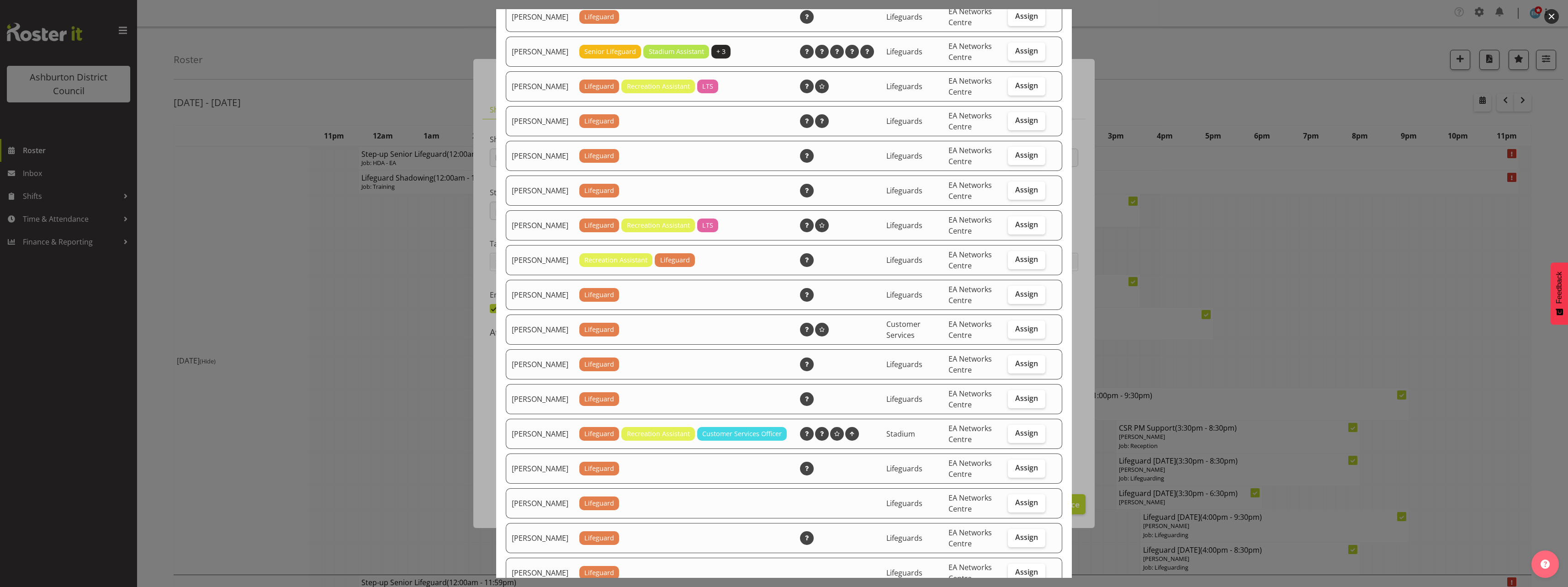
scroll to position [412, 0]
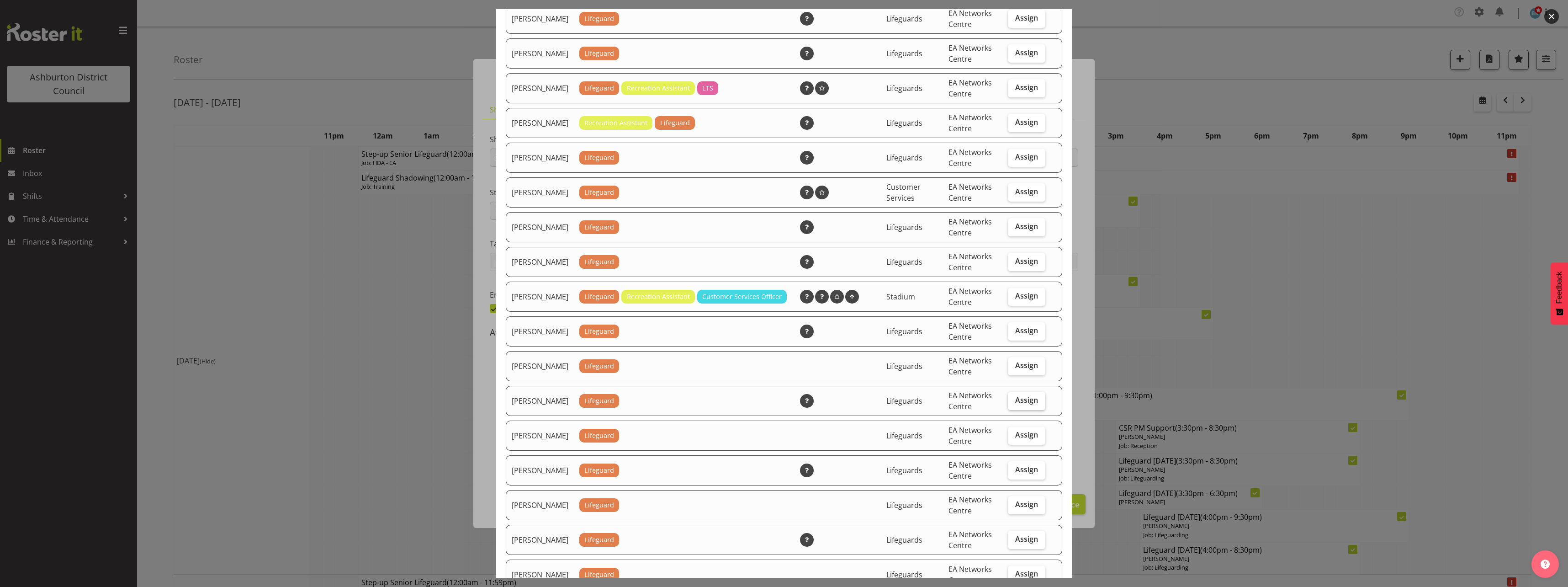
click at [1015, 405] on span "Assign" at bounding box center [1026, 400] width 23 height 9
click at [1014, 403] on input "Assign" at bounding box center [1011, 400] width 6 height 6
checkbox input "true"
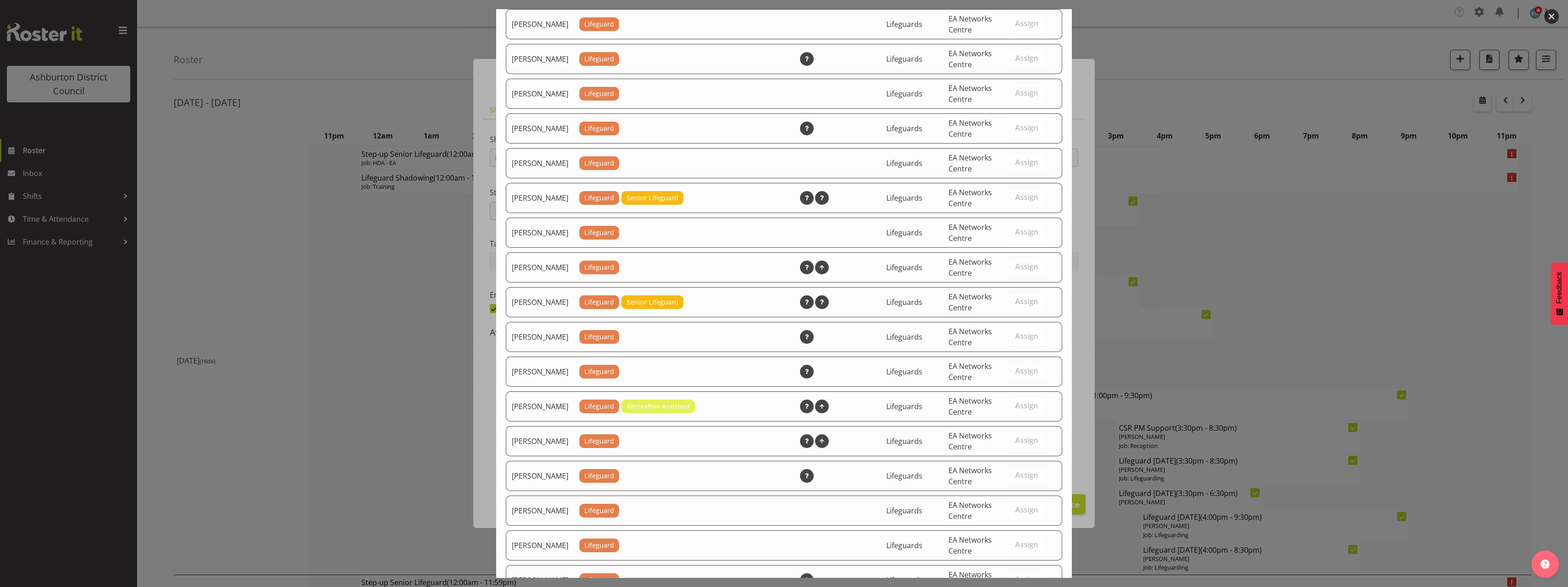
scroll to position [919, 0]
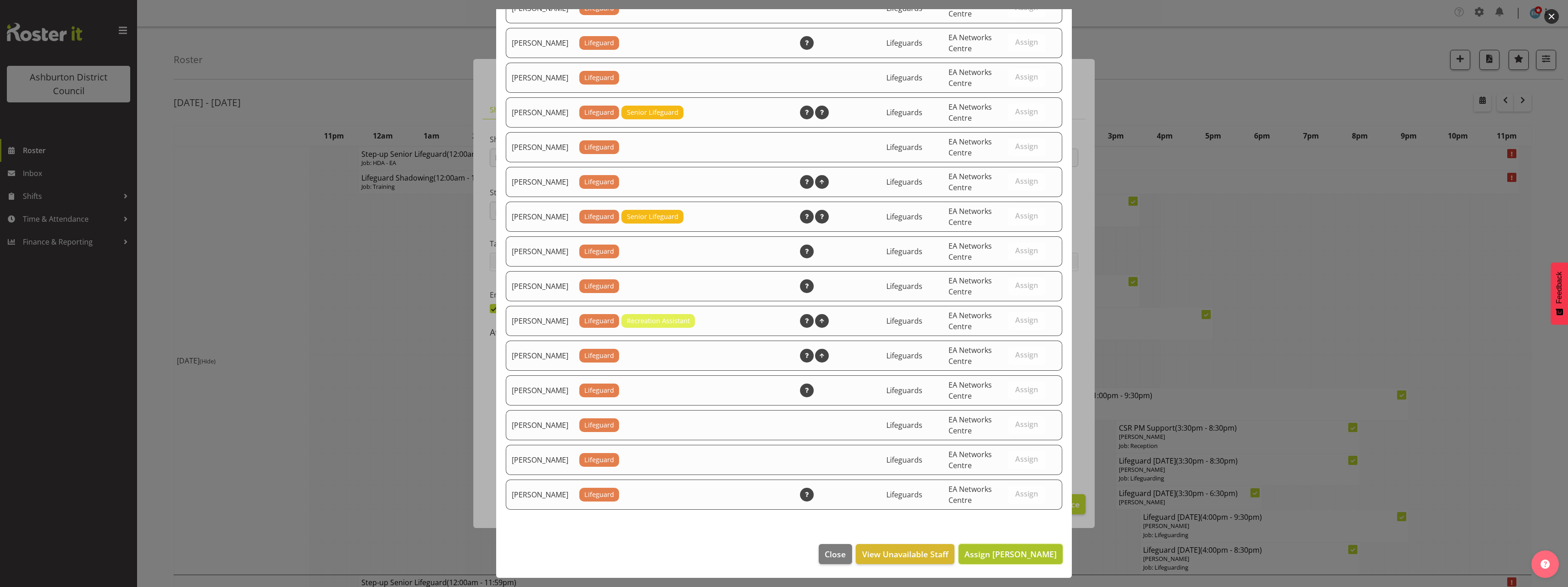
click at [1028, 557] on span "Assign [PERSON_NAME]" at bounding box center [1010, 554] width 92 height 11
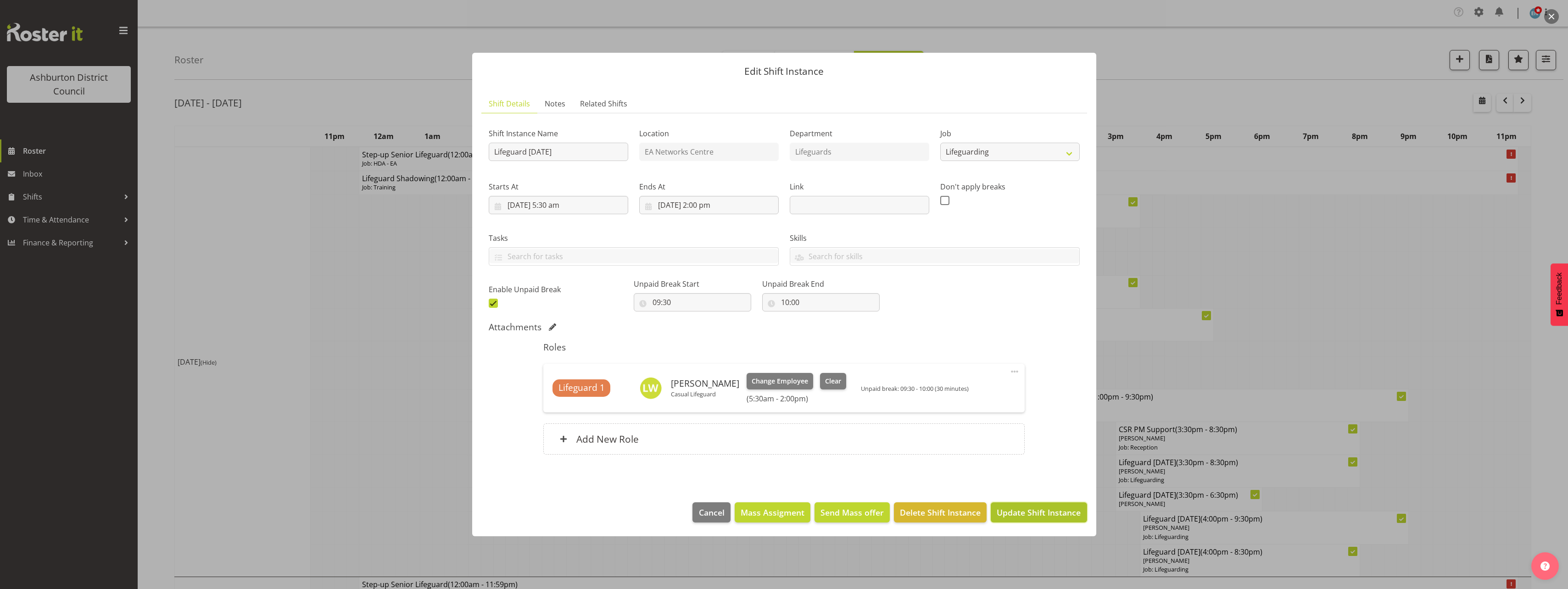
click at [1057, 514] on span "Update Shift Instance" at bounding box center [1038, 512] width 84 height 12
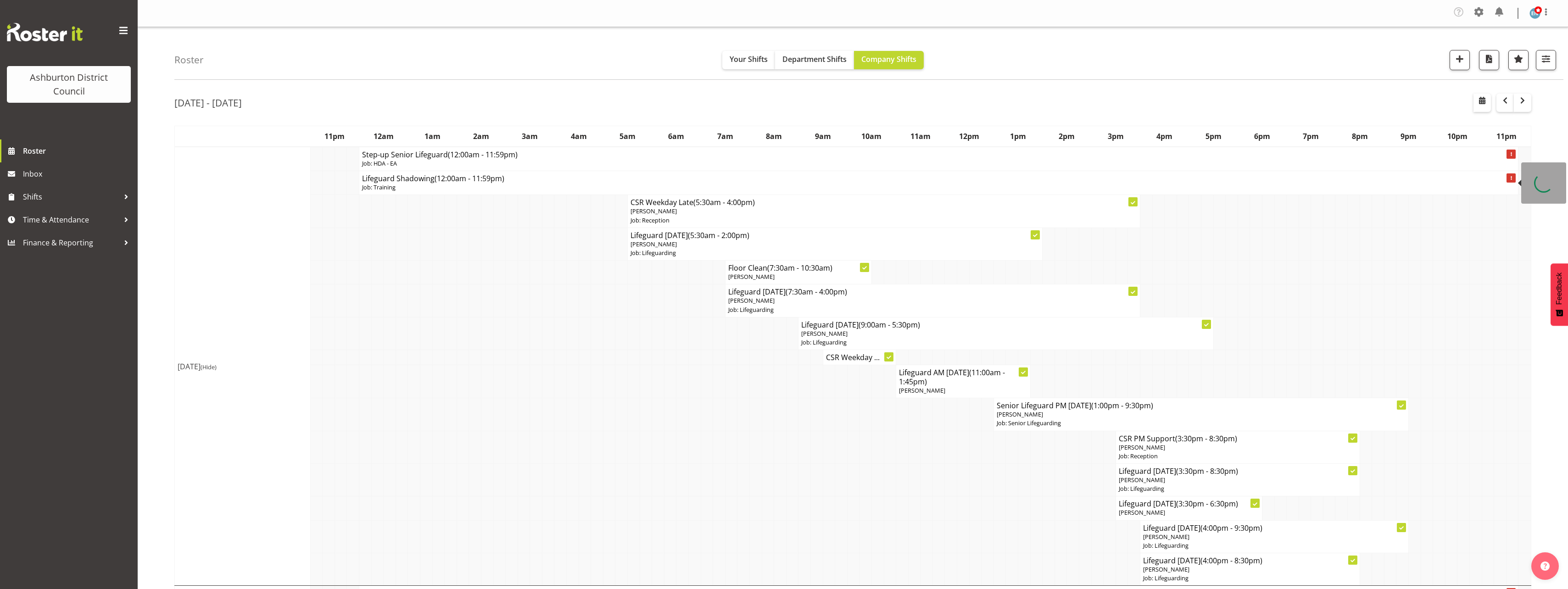
click at [387, 188] on p "Job: Training" at bounding box center [938, 187] width 1153 height 9
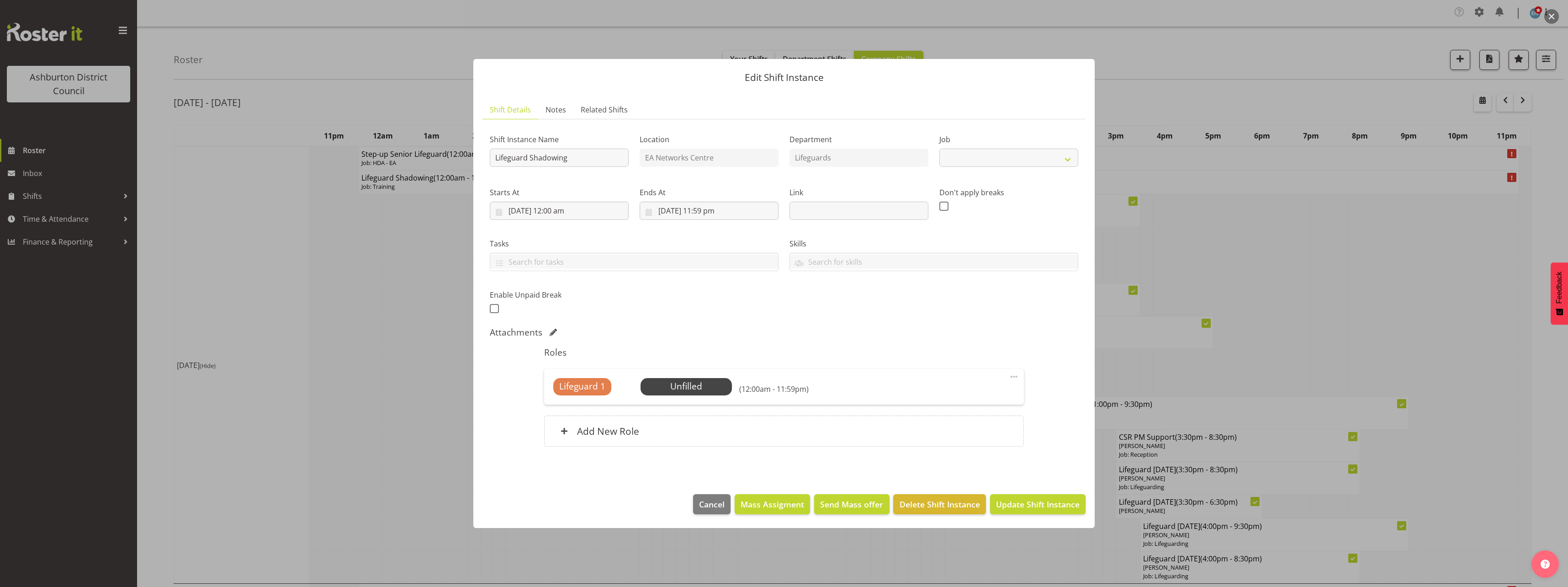
select select "40"
click at [338, 254] on div at bounding box center [784, 293] width 1568 height 587
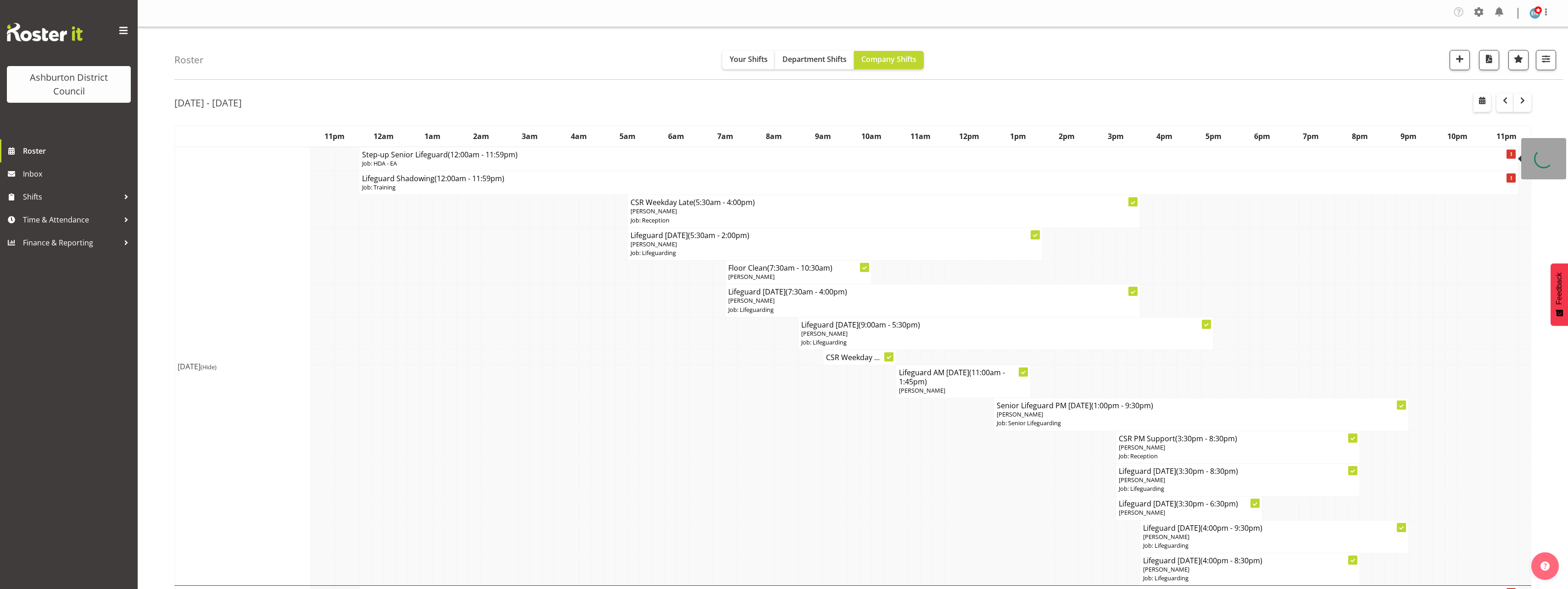
click at [401, 163] on p "Job: HDA - EA" at bounding box center [938, 164] width 1153 height 9
select select
select select "8"
select select "2025"
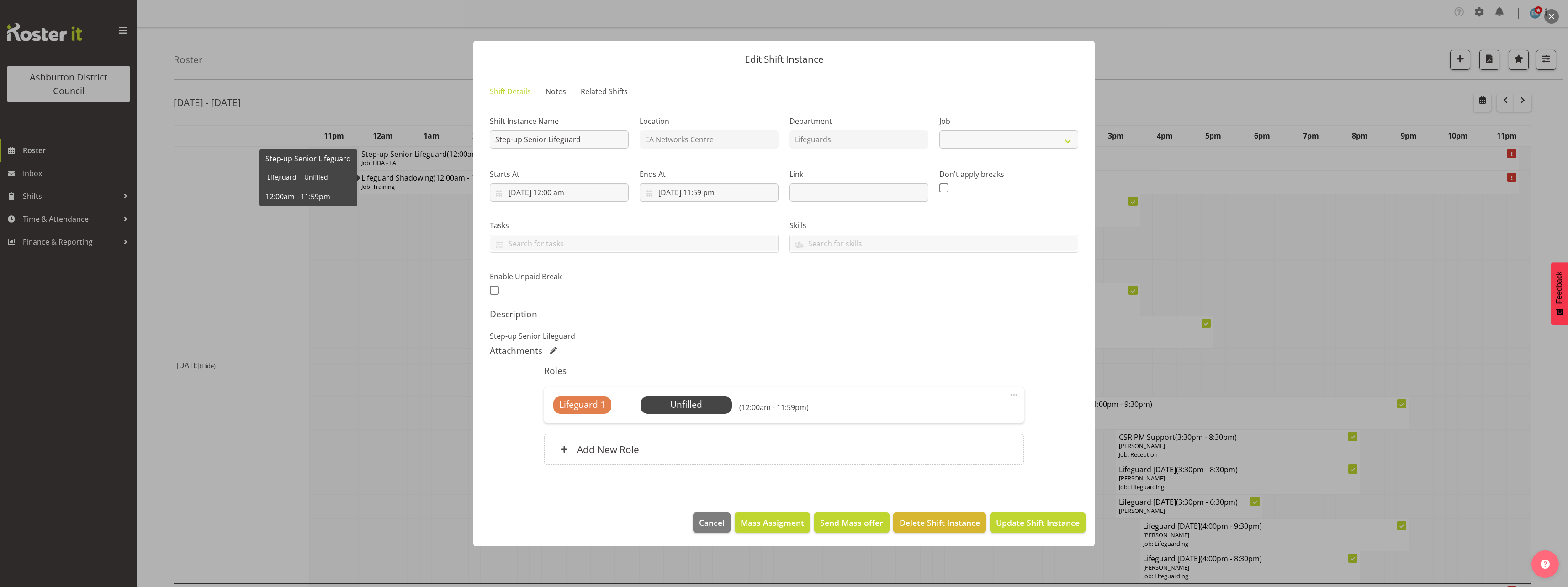
select select "34"
click at [559, 192] on input "[DATE] 12:00 am" at bounding box center [559, 192] width 139 height 18
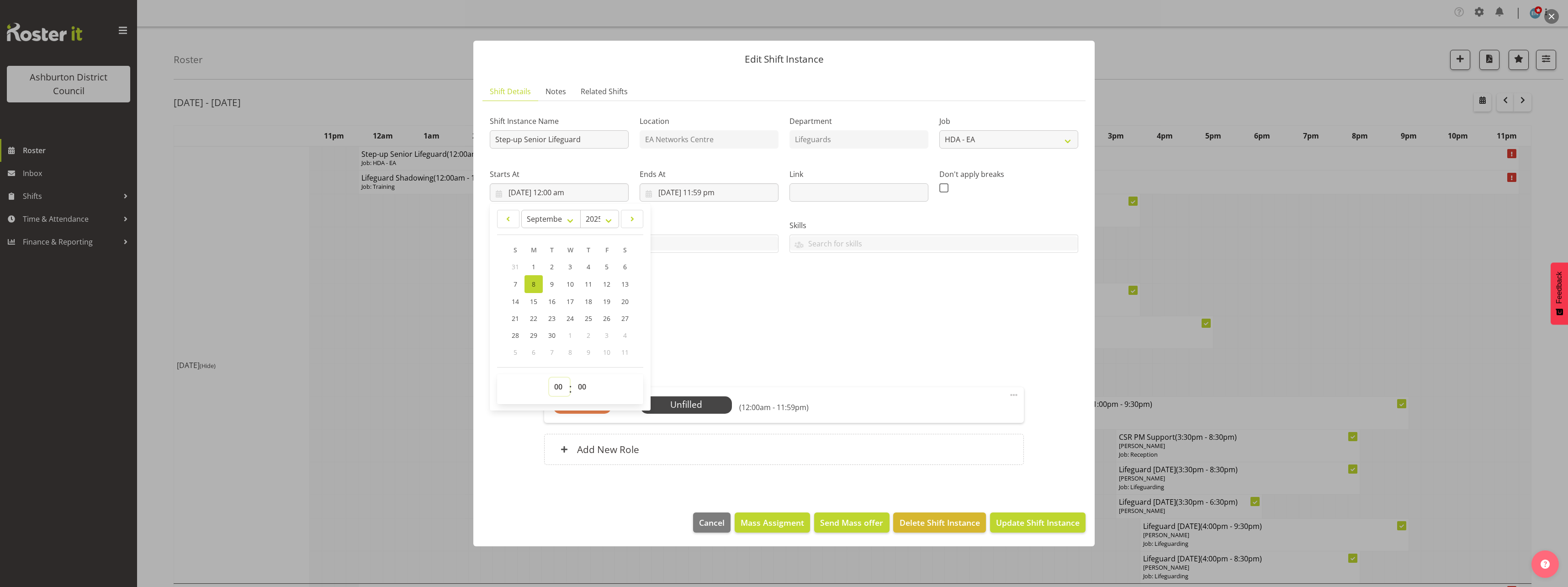
click at [558, 386] on select "00 01 02 03 04 05 06 07 08 09 10 11 12 13 14 15 16 17 18 19 20 21 22 23" at bounding box center [559, 386] width 20 height 18
select select "10"
click at [549, 377] on select "00 01 02 03 04 05 06 07 08 09 10 11 12 13 14 15 16 17 18 19 20 21 22 23" at bounding box center [559, 386] width 20 height 18
type input "[DATE] 10:00 am"
click at [710, 193] on input "[DATE] 11:59 pm" at bounding box center [709, 192] width 139 height 18
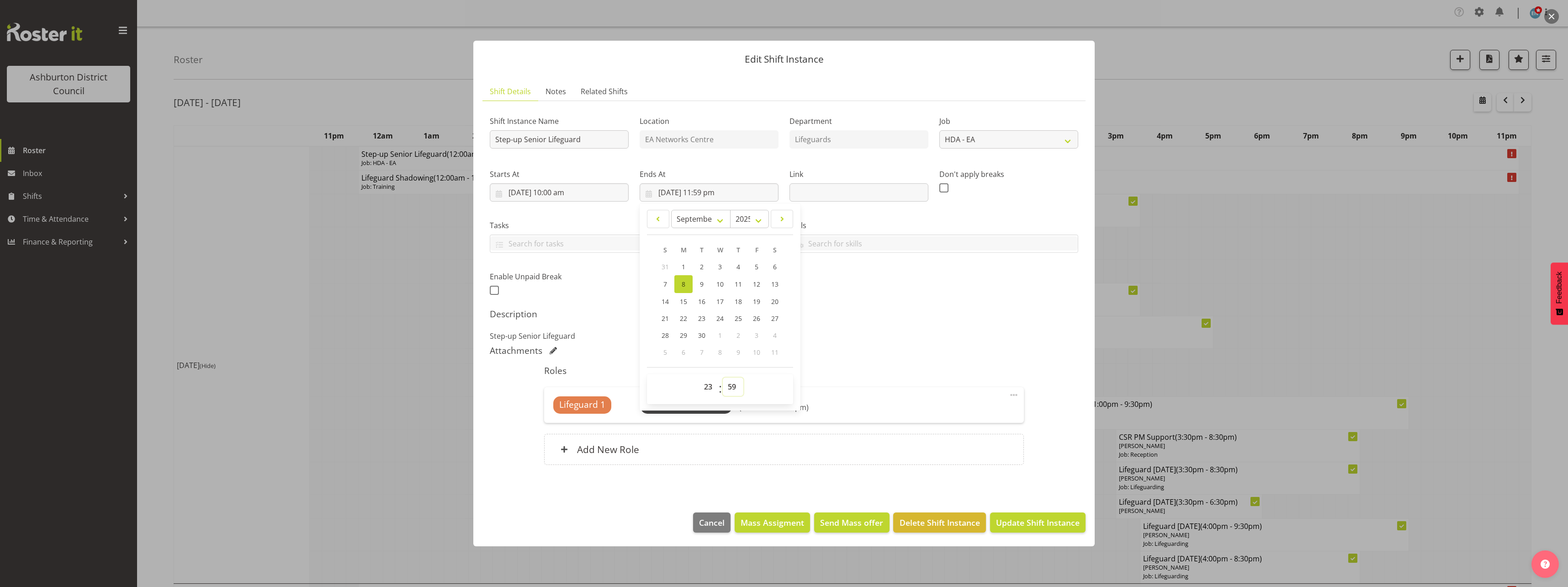
click at [733, 389] on select "00 01 02 03 04 05 06 07 08 09 10 11 12 13 14 15 16 17 18 19 20 21 22 23 24 25 2…" at bounding box center [733, 386] width 20 height 18
select select "0"
click at [723, 377] on select "00 01 02 03 04 05 06 07 08 09 10 11 12 13 14 15 16 17 18 19 20 21 22 23 24 25 2…" at bounding box center [733, 386] width 20 height 18
type input "[DATE] 11:00 pm"
click at [704, 388] on select "00 01 02 03 04 05 06 07 08 09 10 11 12 13 14 15 16 17 18 19 20 21 22 23" at bounding box center [709, 386] width 20 height 18
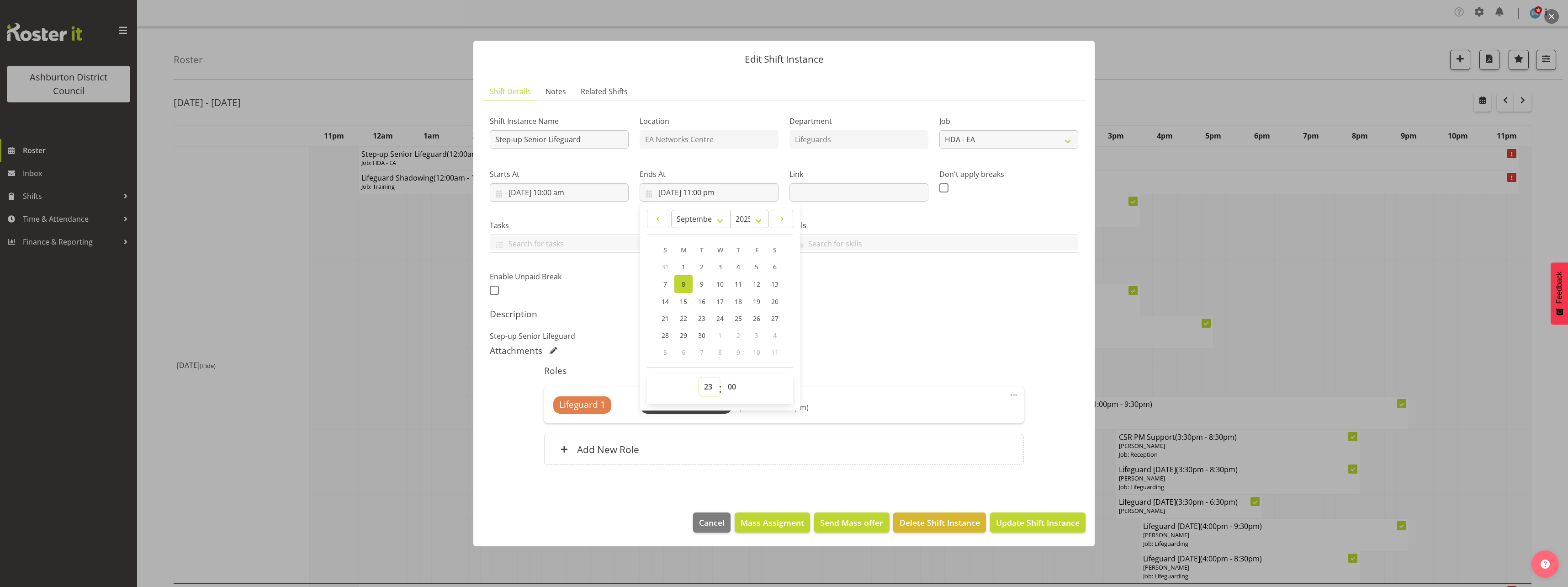
select select "11"
click at [699, 377] on select "00 01 02 03 04 05 06 07 08 09 10 11 12 13 14 15 16 17 18 19 20 21 22 23" at bounding box center [709, 386] width 20 height 18
type input "[DATE] 11:00 am"
click at [961, 291] on div "Shift Instance Name Step-up Senior Lifeguard Location EA Networks Centre Depart…" at bounding box center [784, 203] width 599 height 200
click at [712, 407] on span "Select Employee" at bounding box center [686, 404] width 68 height 13
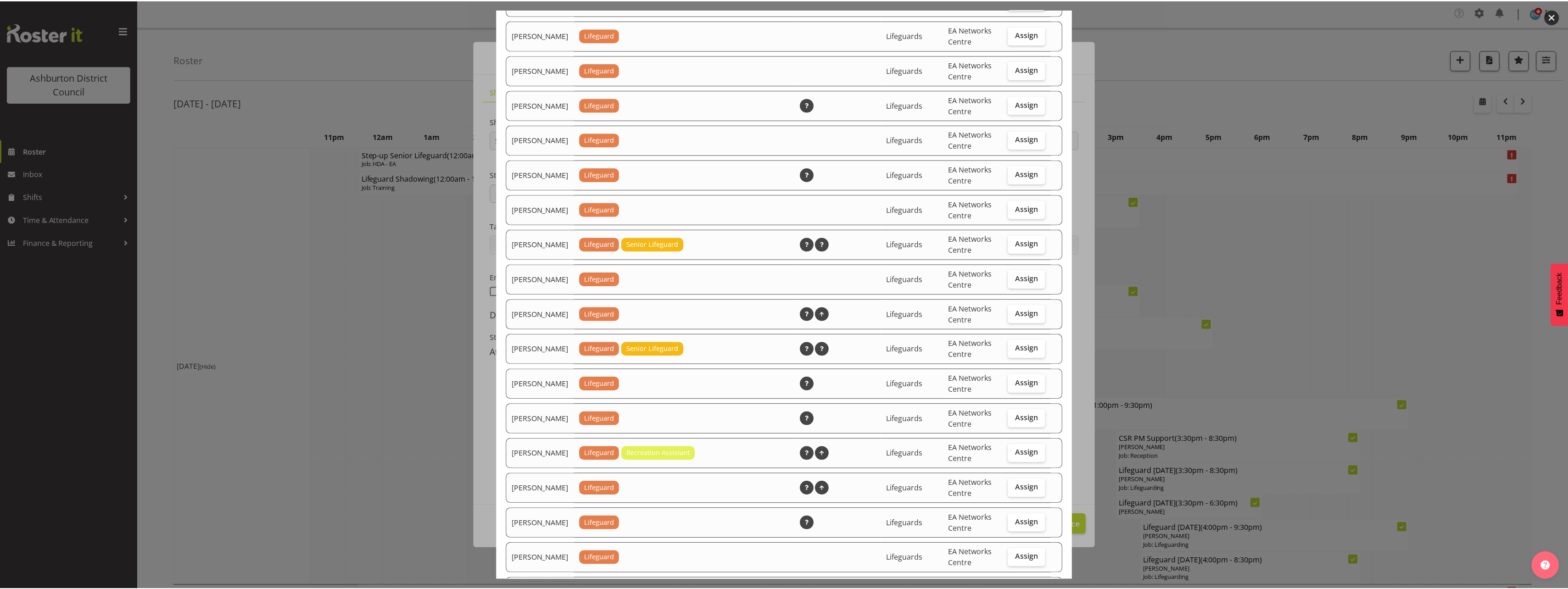
scroll to position [957, 0]
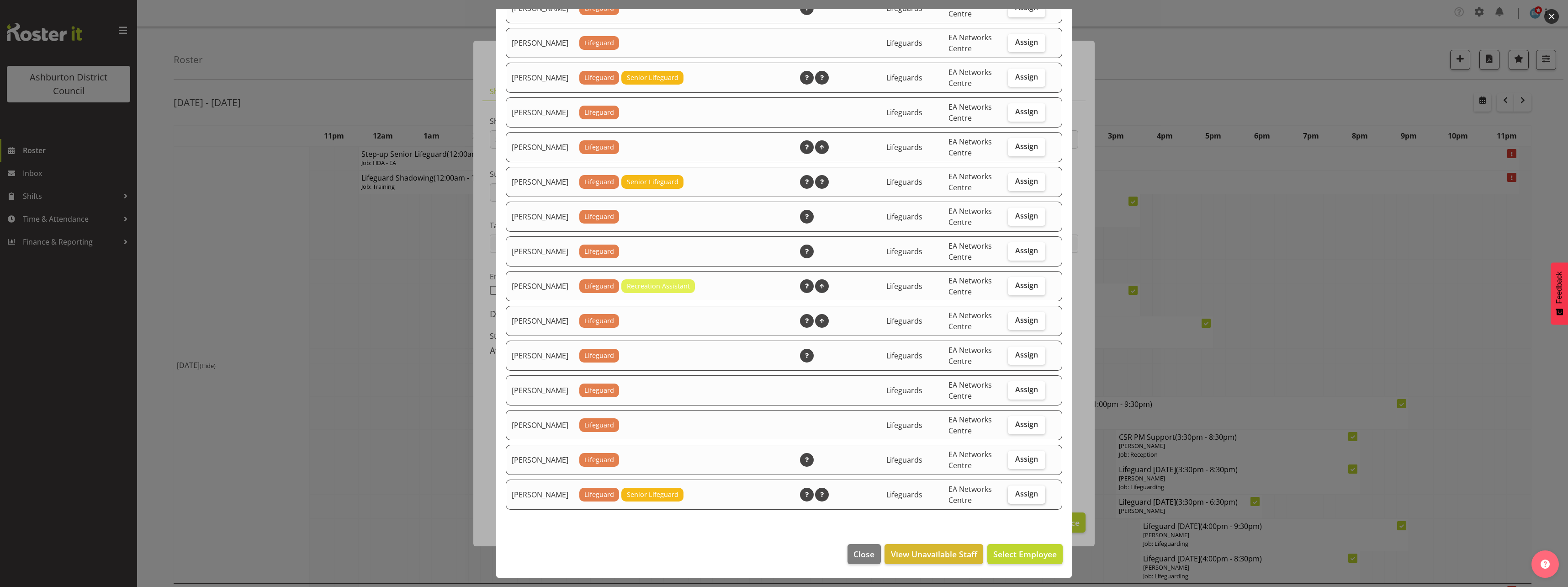
click at [1017, 501] on label "Assign" at bounding box center [1027, 494] width 37 height 18
click at [1014, 497] on input "Assign" at bounding box center [1011, 494] width 6 height 6
checkbox input "true"
click at [1019, 552] on span "Assign [PERSON_NAME]" at bounding box center [1010, 554] width 92 height 11
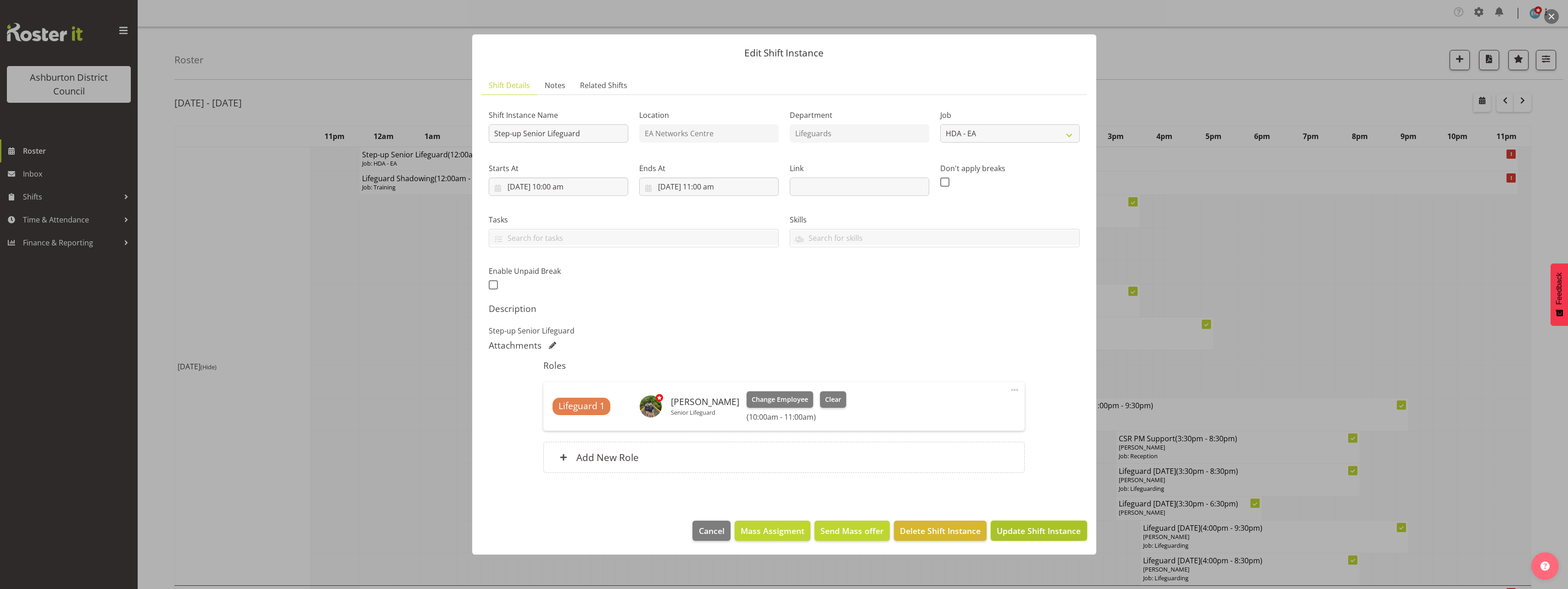
click at [1037, 533] on span "Update Shift Instance" at bounding box center [1038, 531] width 84 height 12
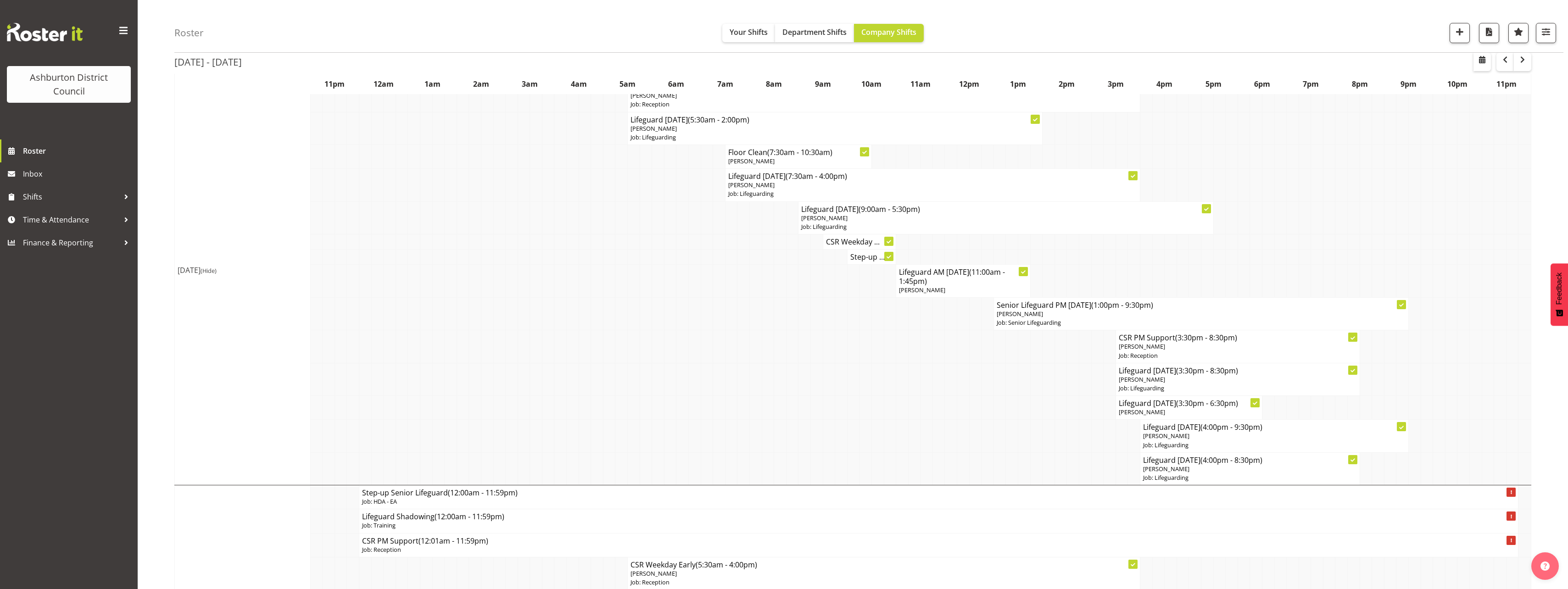
scroll to position [137, 0]
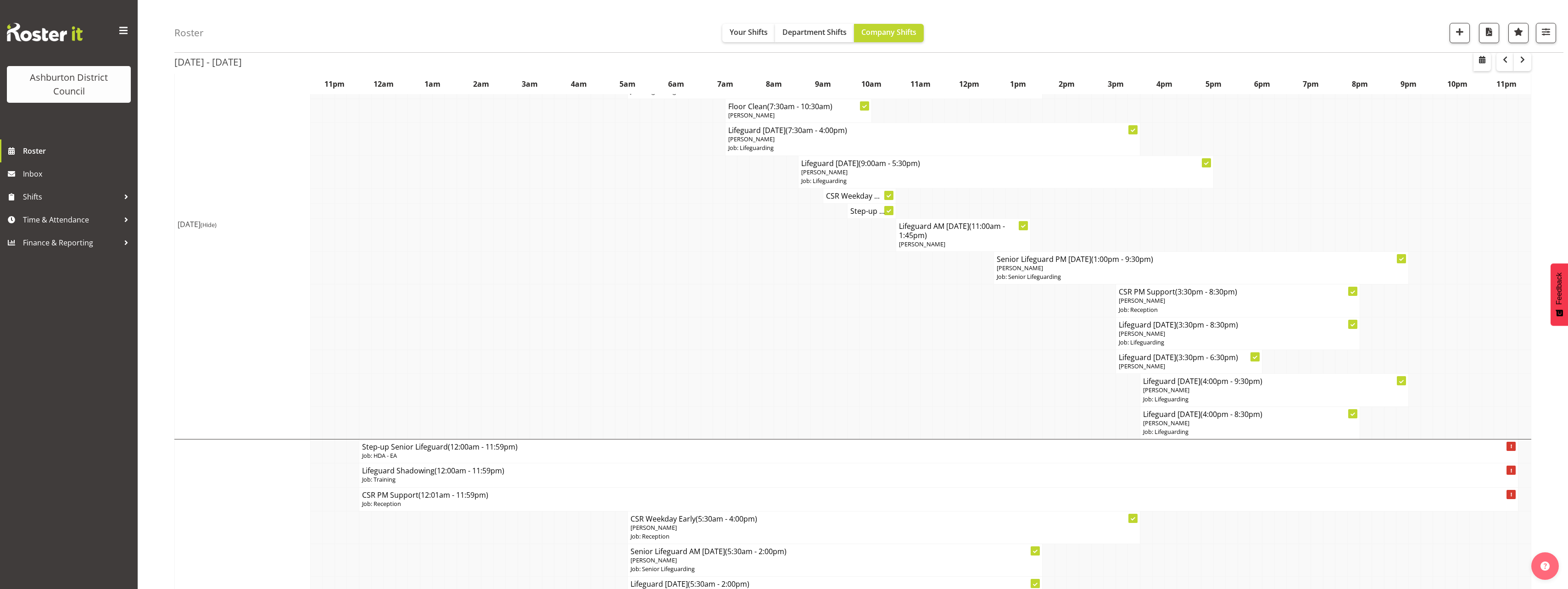
click at [217, 223] on span "(Hide)" at bounding box center [208, 225] width 16 height 8
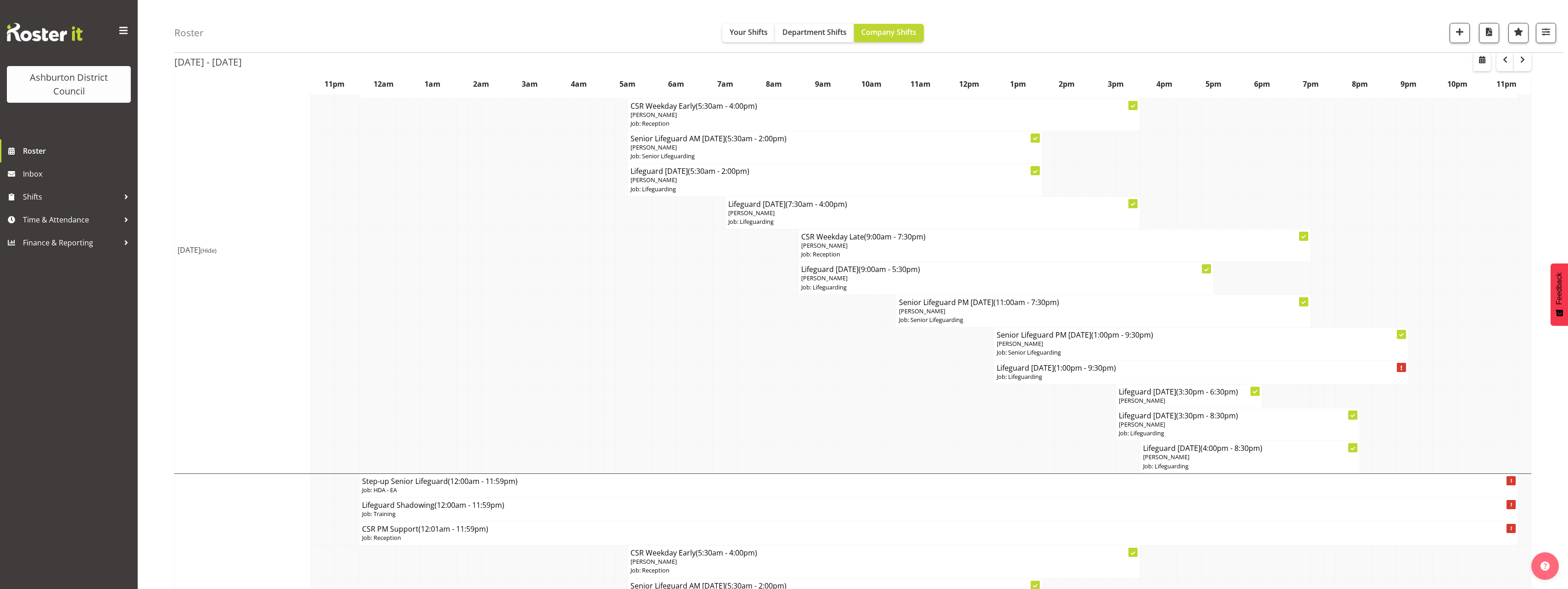
scroll to position [0, 0]
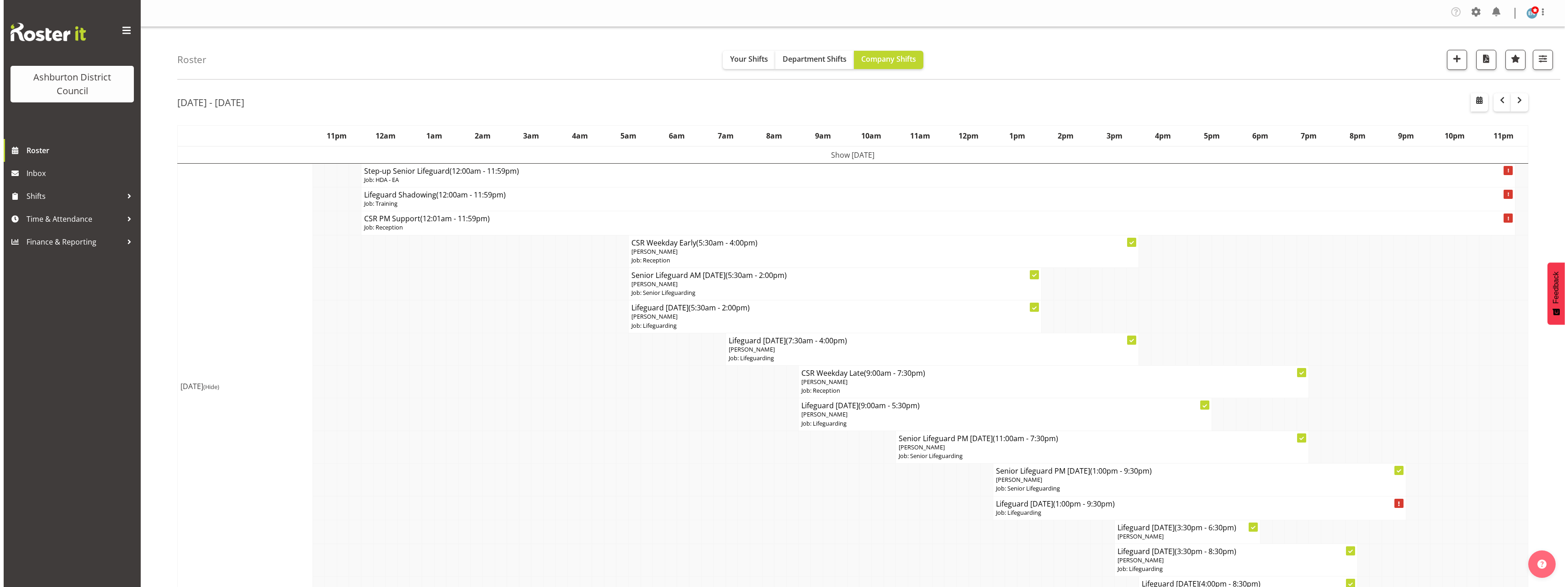
scroll to position [46, 0]
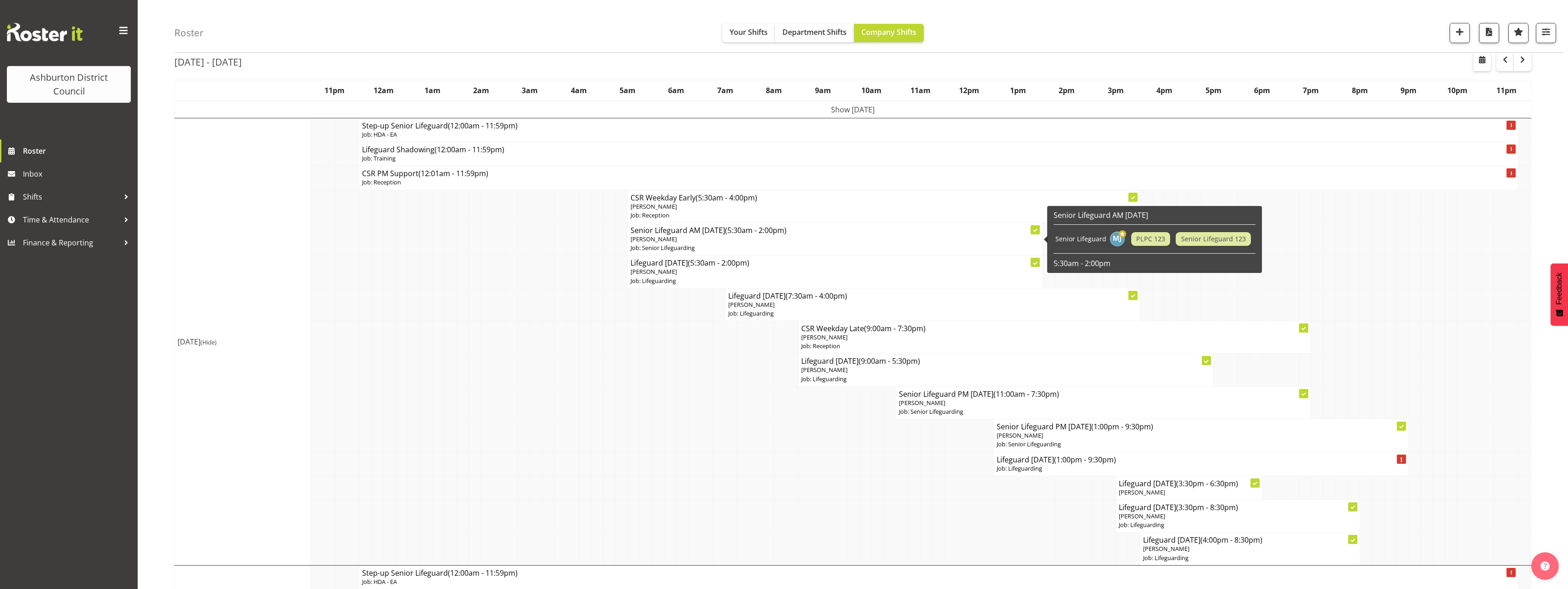
click at [738, 238] on p "[PERSON_NAME]" at bounding box center [834, 239] width 409 height 9
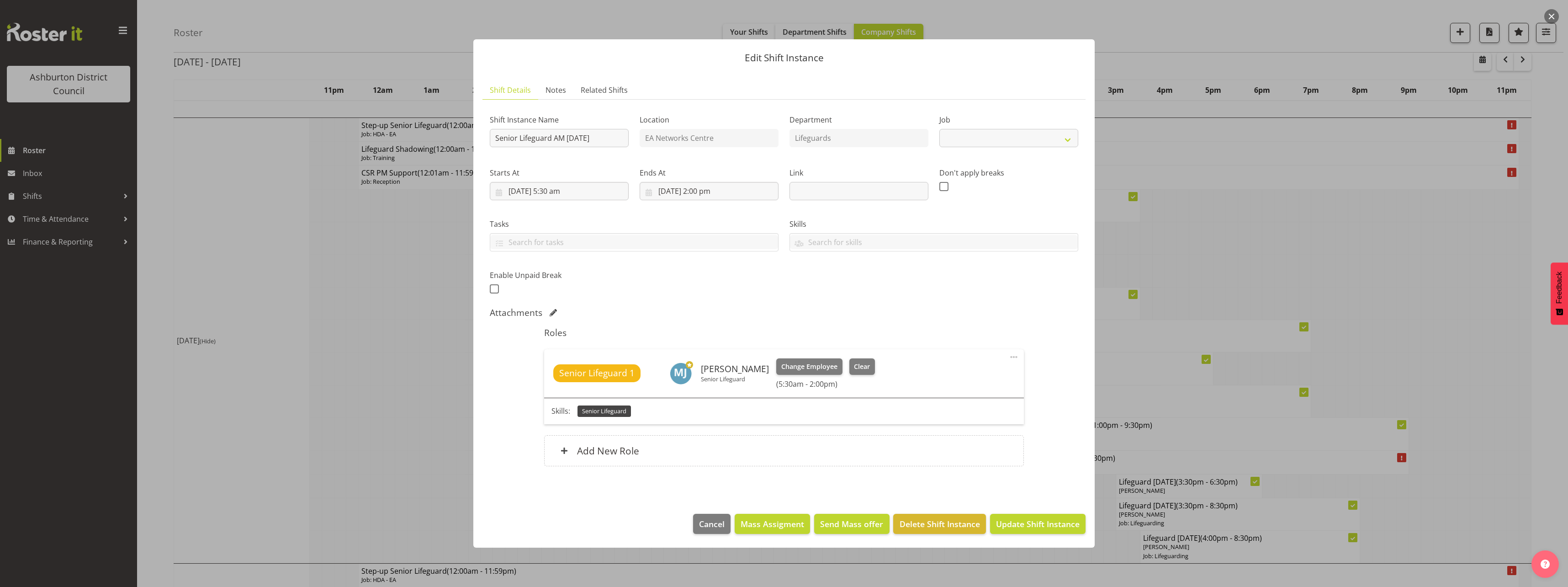
select select "2648"
click at [297, 389] on div at bounding box center [784, 293] width 1568 height 587
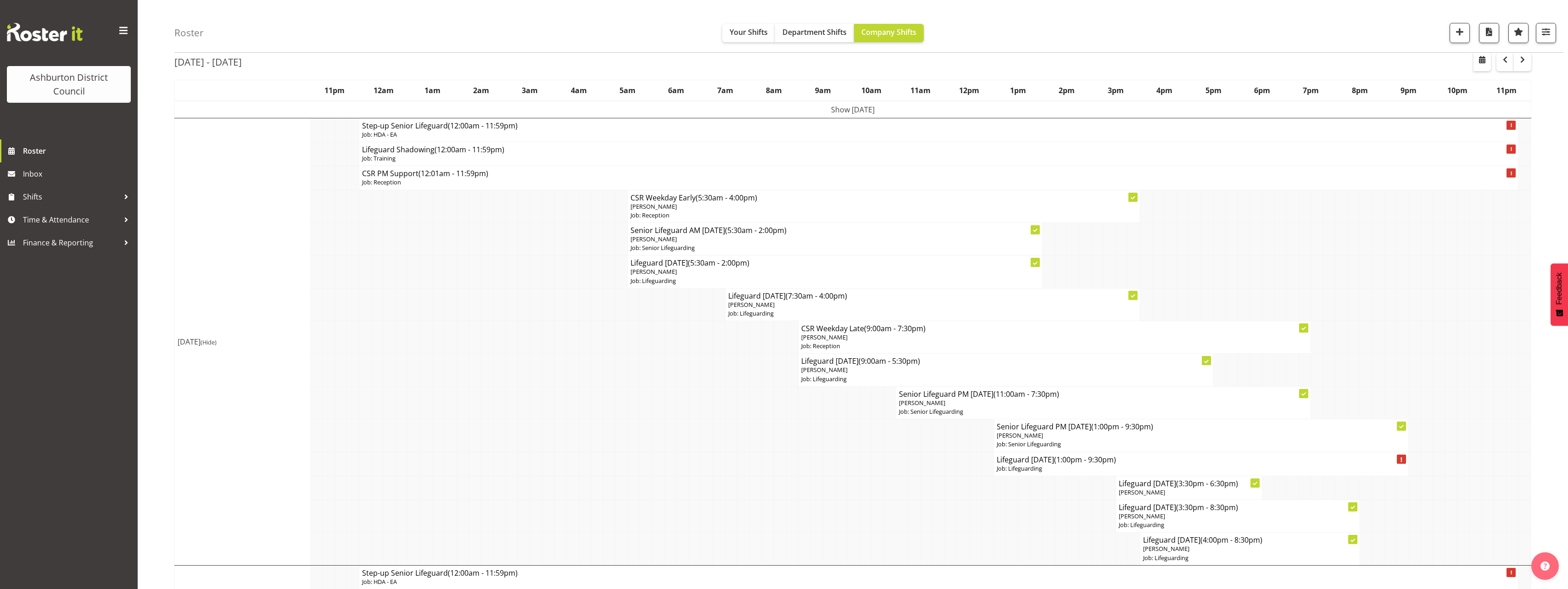
click at [1126, 464] on p "Job: Lifeguarding" at bounding box center [1201, 468] width 409 height 9
select select
select select "8"
select select "2025"
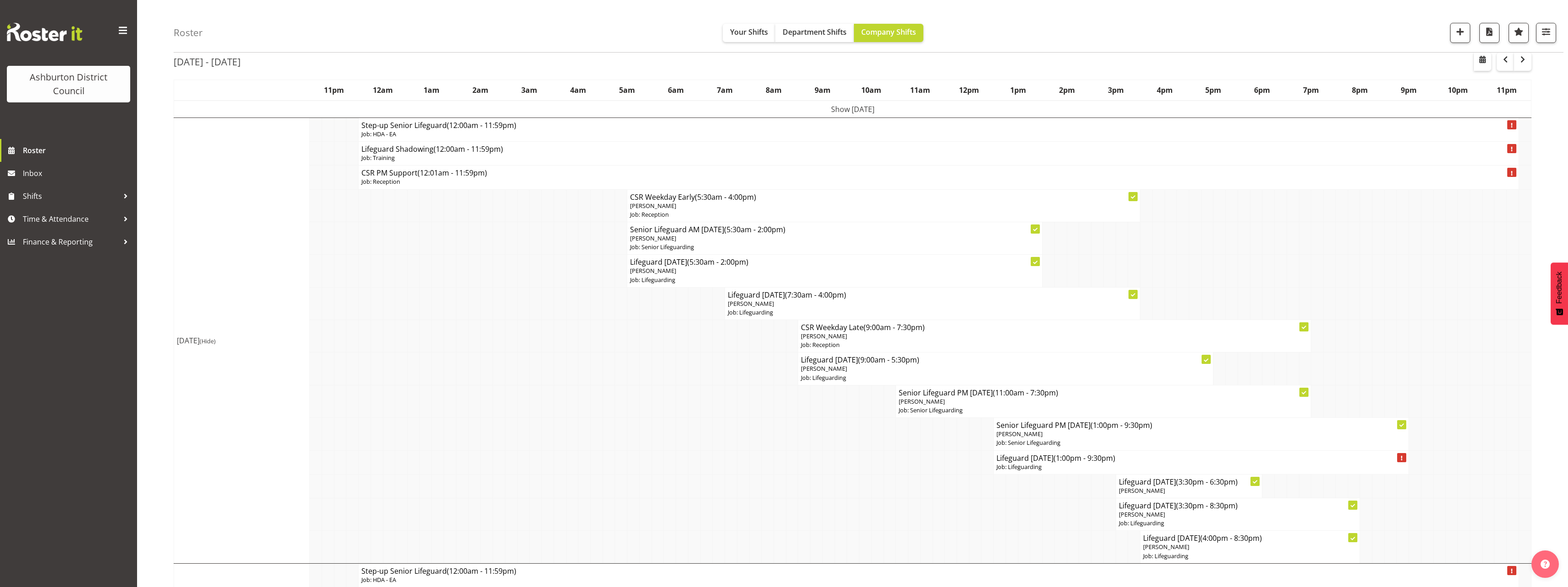
select select "13"
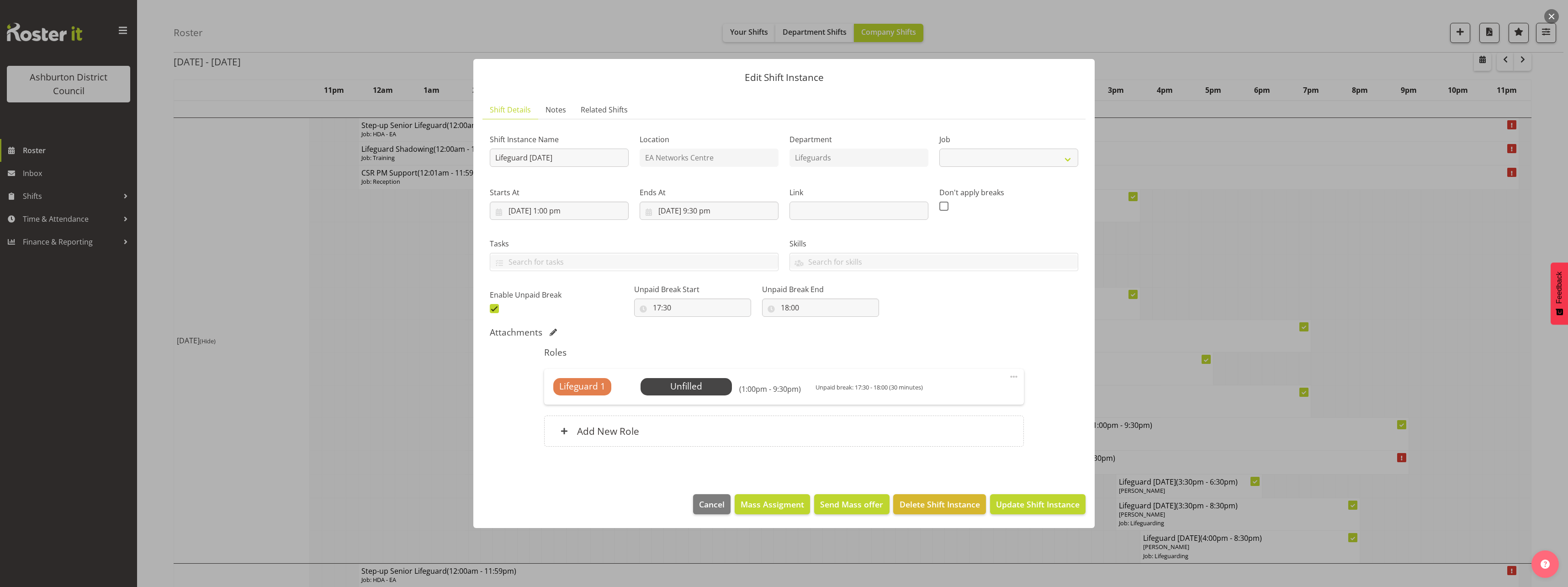
select select "38"
click at [544, 206] on input "[DATE] 1:00 pm" at bounding box center [559, 210] width 139 height 18
click at [553, 405] on select "00 01 02 03 04 05 06 07 08 09 10 11 12 13 14 15 16 17 18 19 20 21 22 23" at bounding box center [559, 405] width 20 height 18
select select "15"
click at [549, 396] on select "00 01 02 03 04 05 06 07 08 09 10 11 12 13 14 15 16 17 18 19 20 21 22 23" at bounding box center [559, 405] width 20 height 18
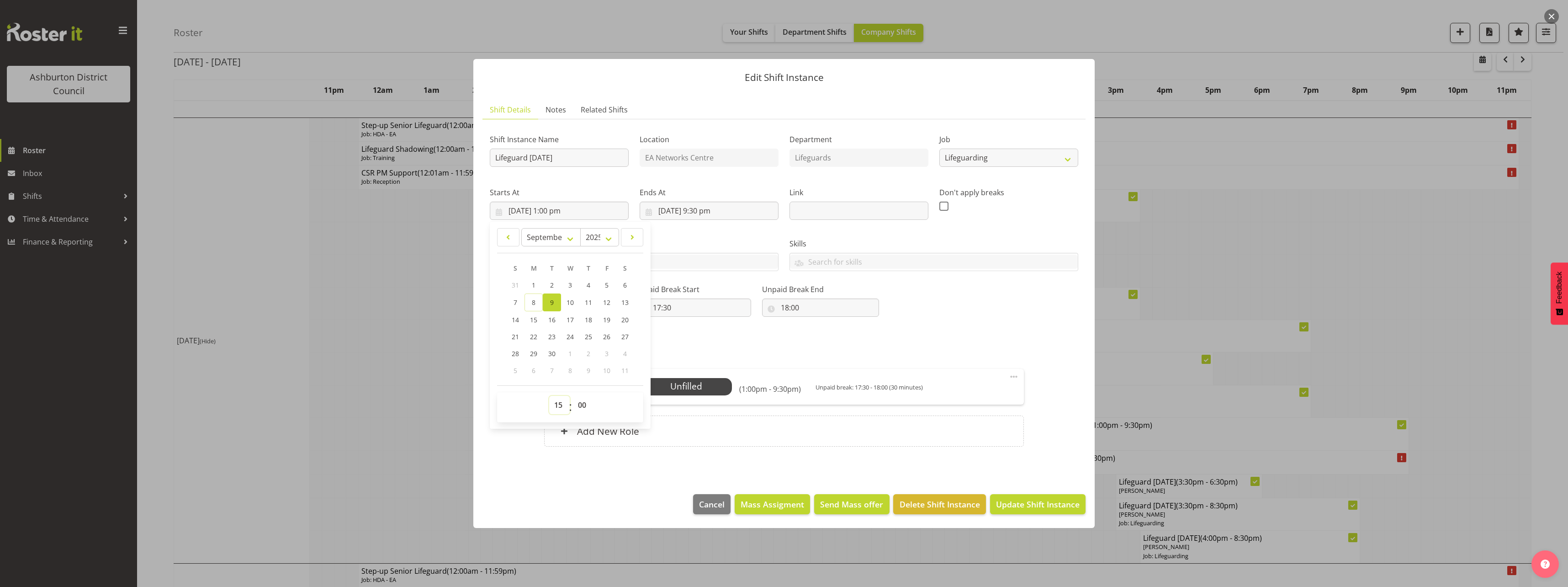
type input "[DATE] 3:00 pm"
drag, startPoint x: 579, startPoint y: 402, endPoint x: 579, endPoint y: 396, distance: 6.0
click at [579, 402] on select "00 01 02 03 04 05 06 07 08 09 10 11 12 13 14 15 16 17 18 19 20 21 22 23 24 25 2…" at bounding box center [583, 405] width 20 height 18
select select "30"
click at [573, 396] on select "00 01 02 03 04 05 06 07 08 09 10 11 12 13 14 15 16 17 18 19 20 21 22 23 24 25 2…" at bounding box center [583, 405] width 20 height 18
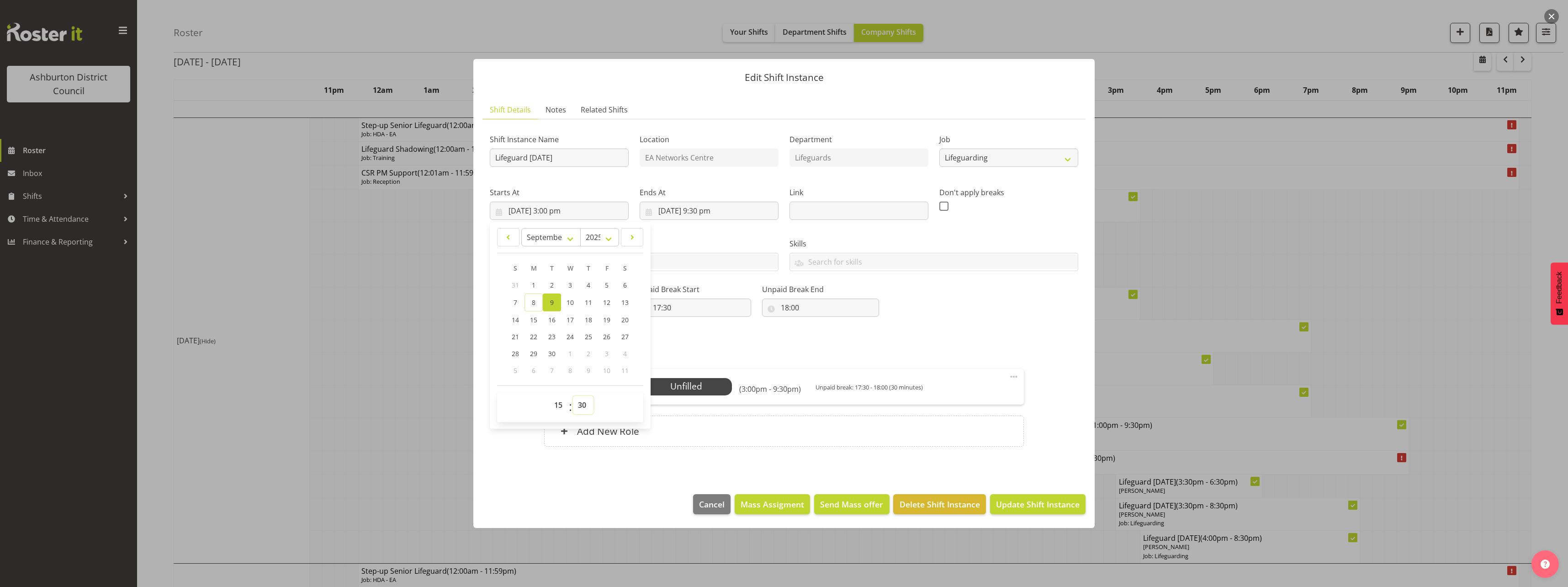
type input "[DATE] 3:30 pm"
click at [982, 312] on div "Shift Instance Name Lifeguard [DATE] Location EA Networks Centre Department Lif…" at bounding box center [784, 221] width 599 height 200
click at [656, 311] on input "17:30" at bounding box center [692, 307] width 117 height 18
click at [693, 335] on select "00 01 02 03 04 05 06 07 08 09 10 11 12 13 14 15 16 17 18 19 20 21 22 23" at bounding box center [696, 331] width 20 height 18
select select "19"
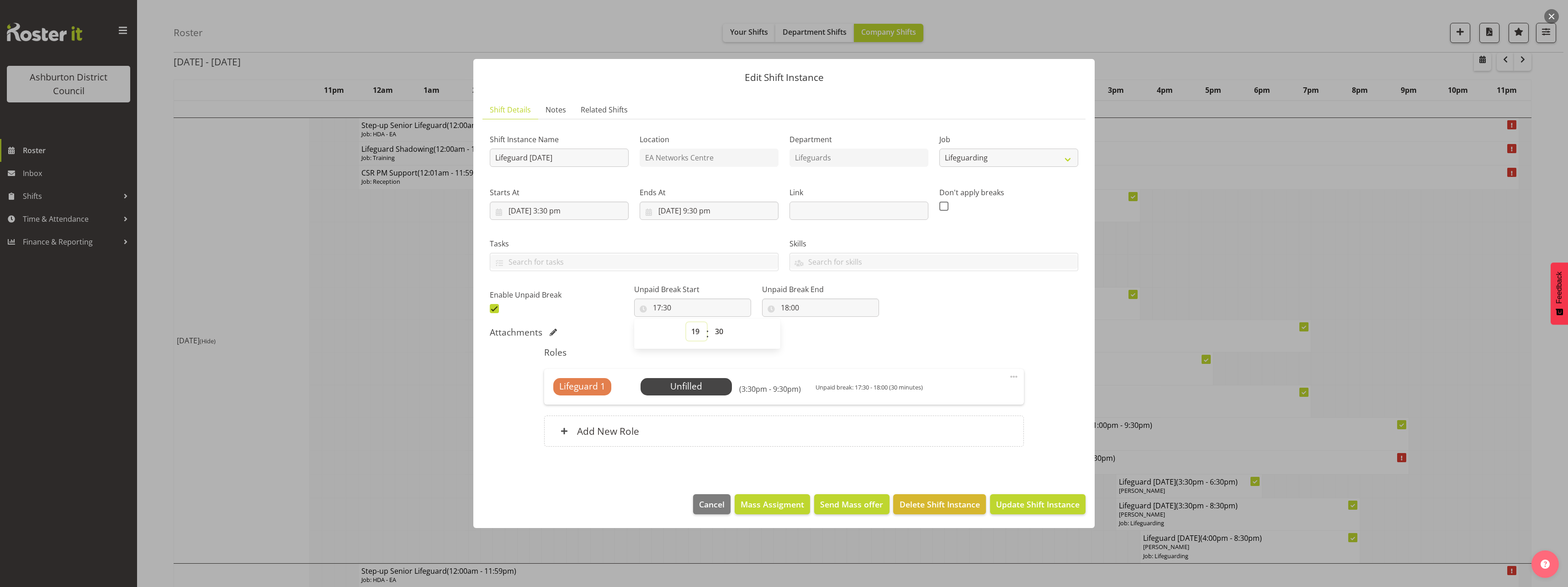
click at [686, 322] on select "00 01 02 03 04 05 06 07 08 09 10 11 12 13 14 15 16 17 18 19 20 21 22 23" at bounding box center [696, 331] width 20 height 18
type input "19:30"
click at [779, 308] on input "18:00" at bounding box center [820, 307] width 117 height 18
click at [815, 330] on select "00 01 02 03 04 05 06 07 08 09 10 11 12 13 14 15 16 17 18 19 20 21 22 23" at bounding box center [824, 331] width 20 height 18
select select "20"
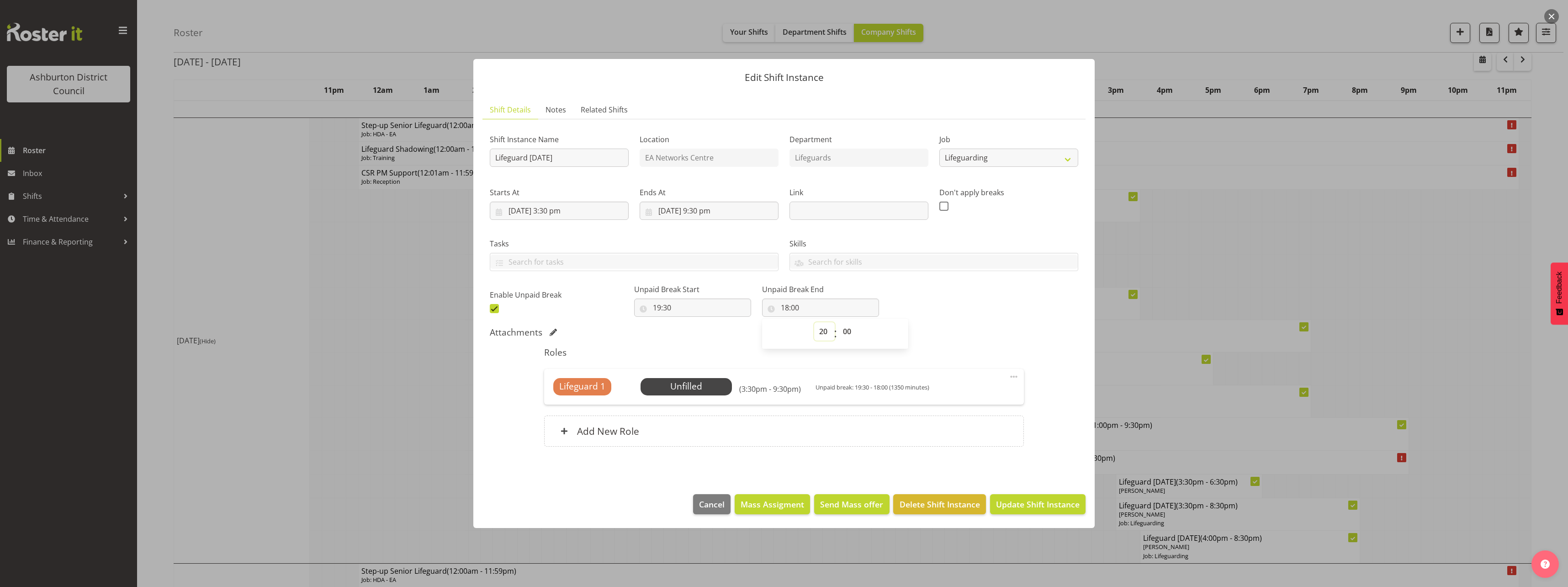
click at [814, 322] on select "00 01 02 03 04 05 06 07 08 09 10 11 12 13 14 15 16 17 18 19 20 21 22 23" at bounding box center [824, 331] width 20 height 18
type input "20:00"
click at [931, 304] on div "Shift Instance Name Lifeguard [DATE] Location EA Networks Centre Department Lif…" at bounding box center [784, 221] width 599 height 200
click at [1025, 505] on span "Update Shift Instance" at bounding box center [1037, 504] width 84 height 12
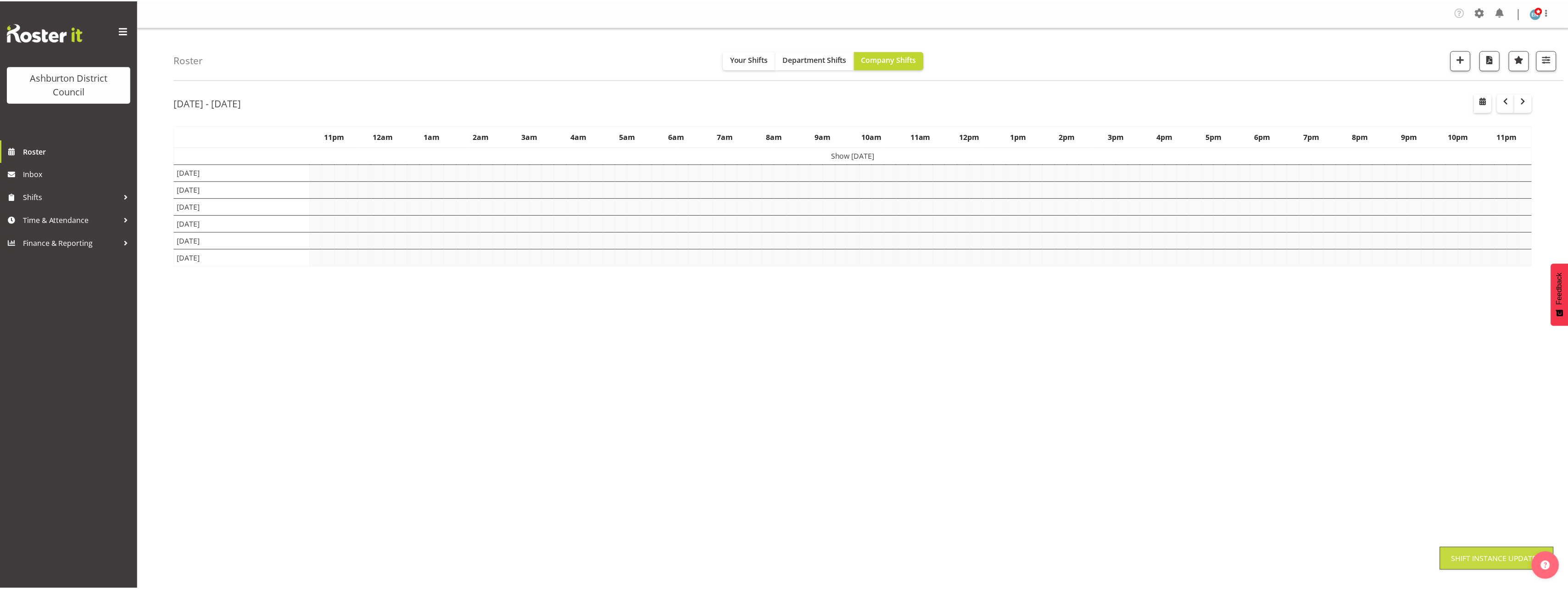
scroll to position [0, 0]
click at [1538, 401] on div "[DATE] - [DATE] [DATE] - [DATE] [DATE] Day Week Fortnight Month calendar Month …" at bounding box center [870, 270] width 1393 height 367
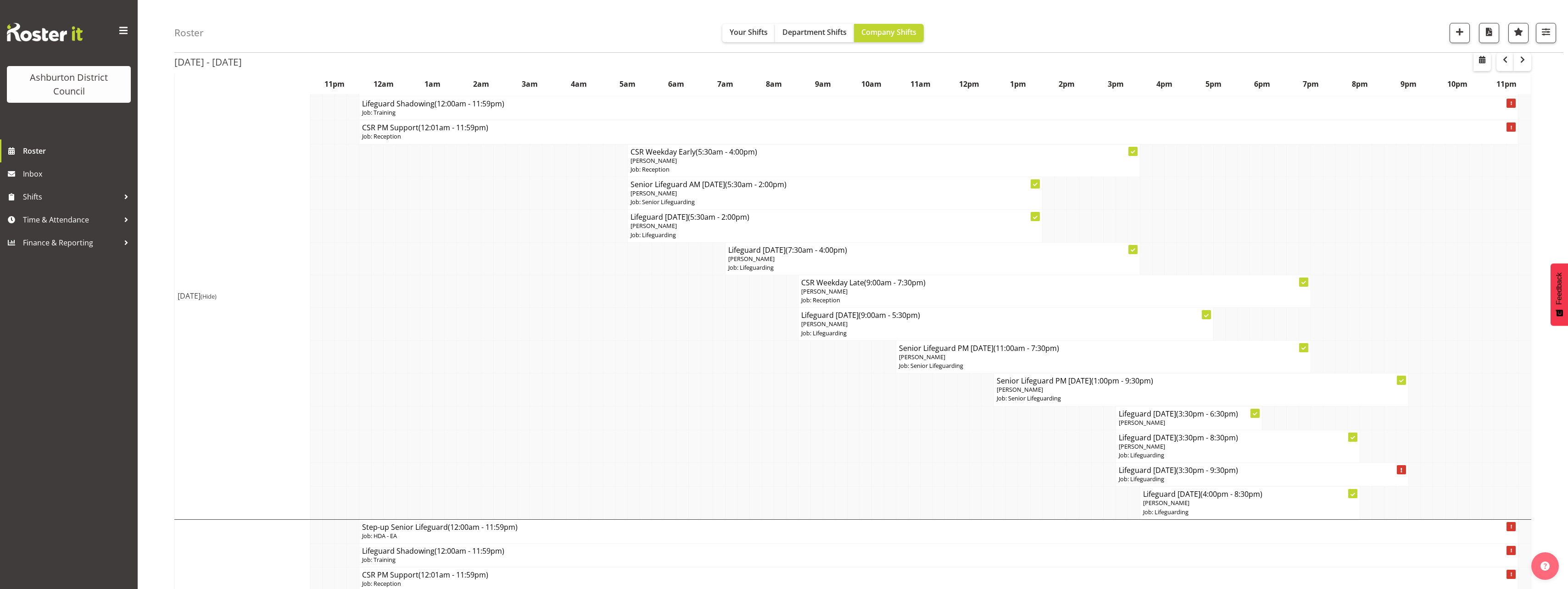
scroll to position [137, 0]
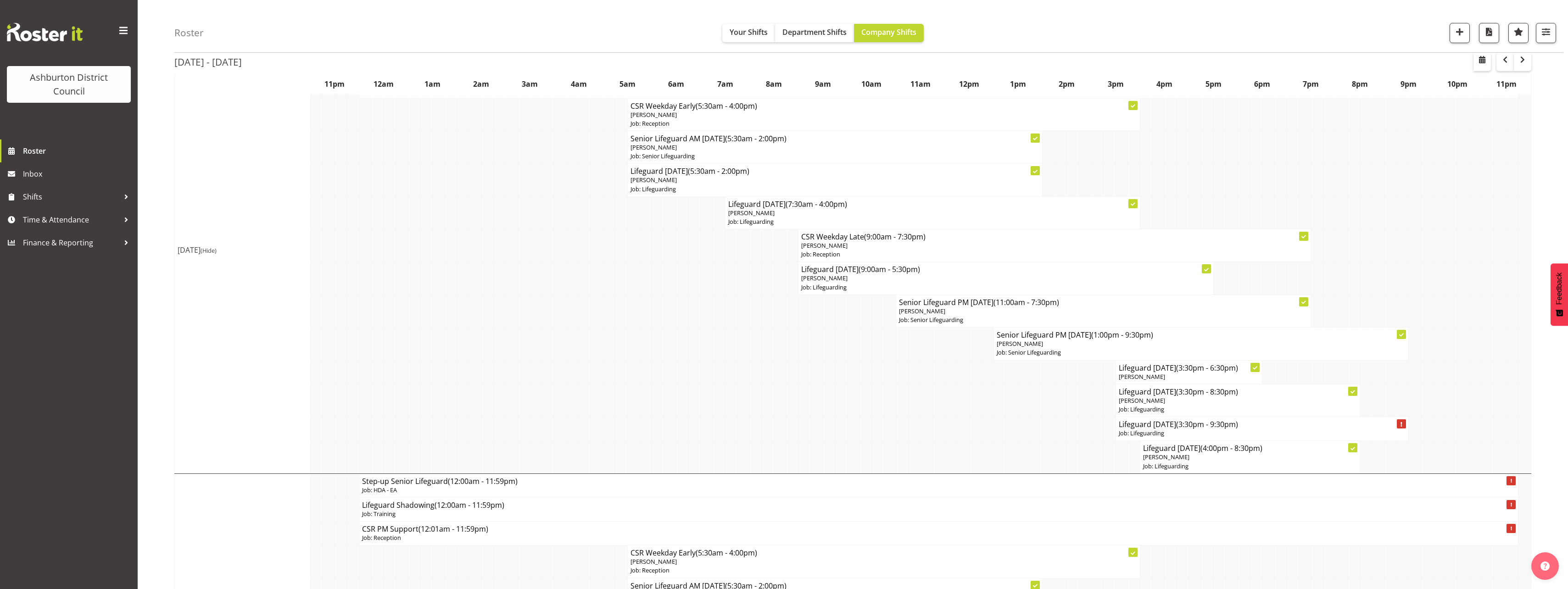
click at [820, 341] on td at bounding box center [816, 343] width 12 height 32
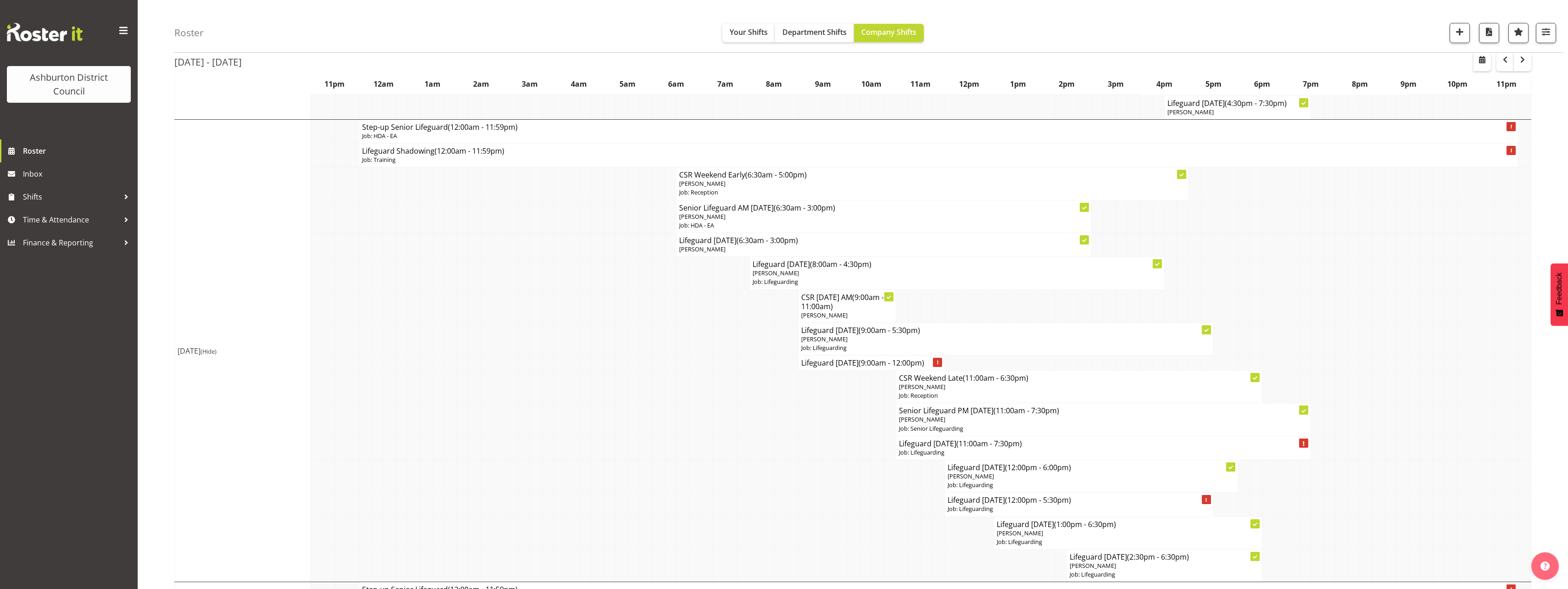
scroll to position [1834, 0]
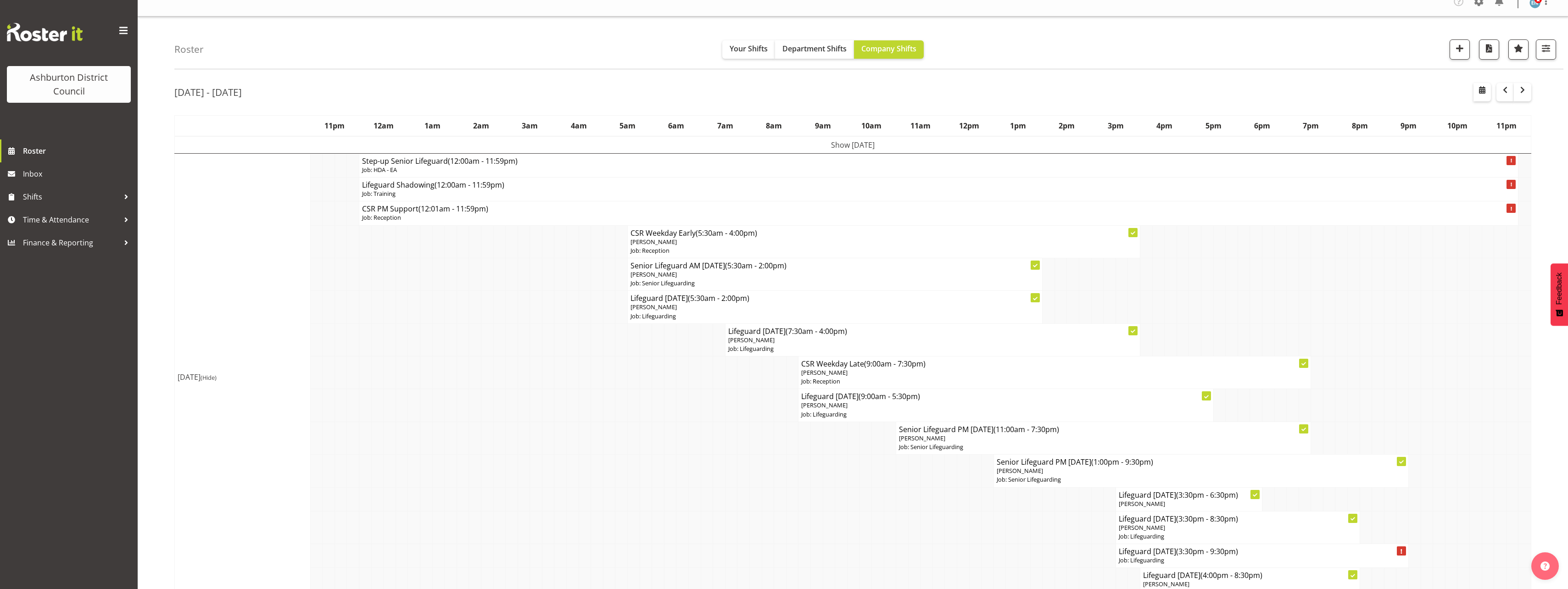
scroll to position [0, 0]
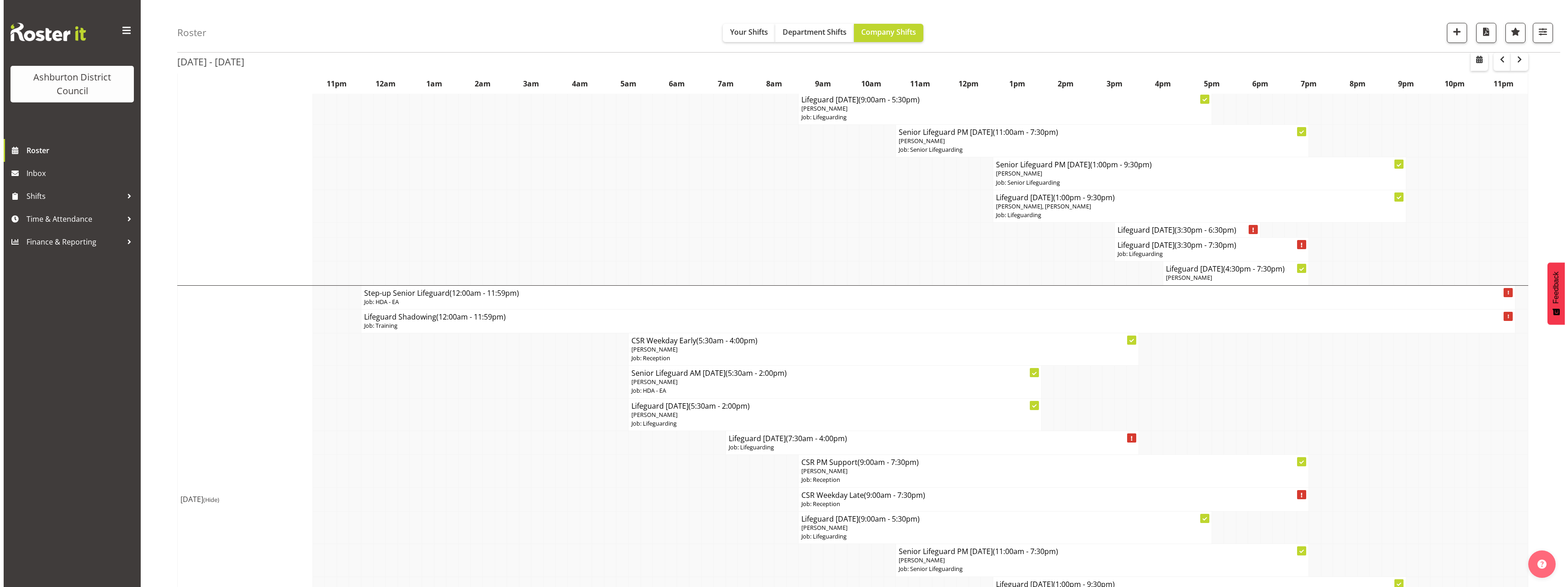
scroll to position [1325, 0]
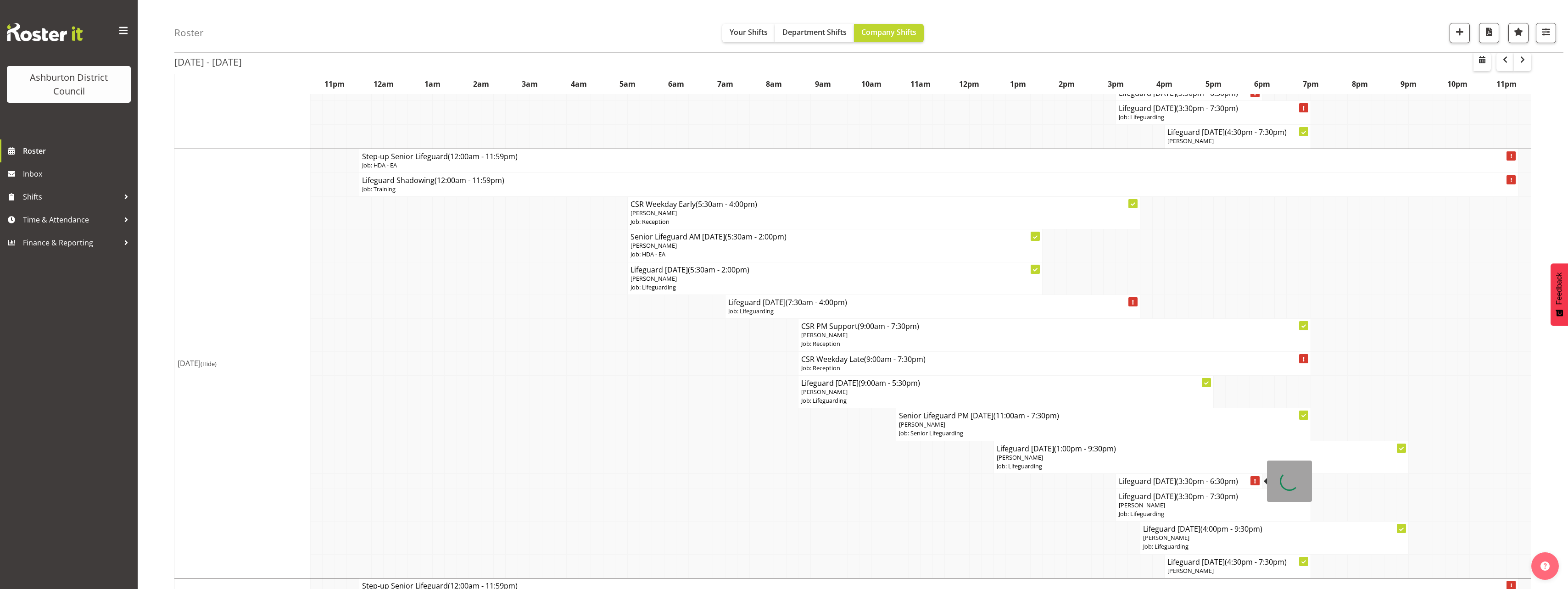
click at [1141, 485] on h4 "Lifeguard [DATE] (3:30pm - 6:30pm)" at bounding box center [1189, 481] width 141 height 9
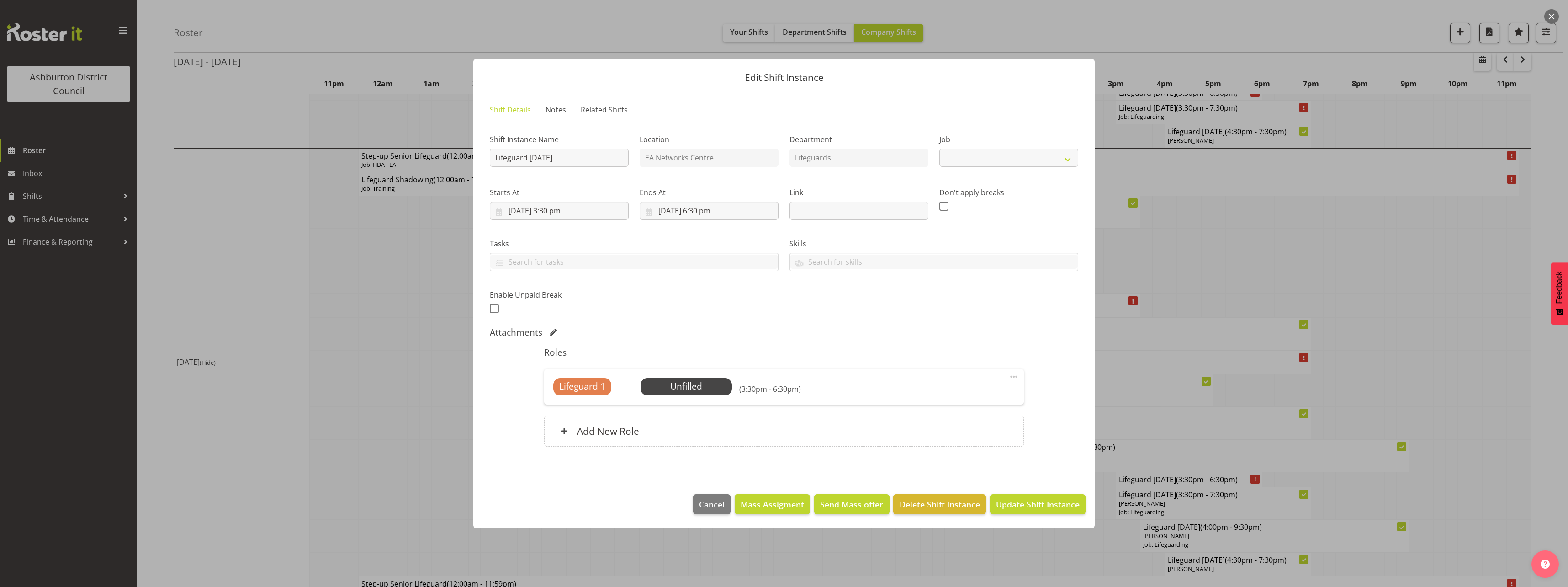
select select "38"
click at [681, 389] on span "Select Employee" at bounding box center [686, 386] width 68 height 13
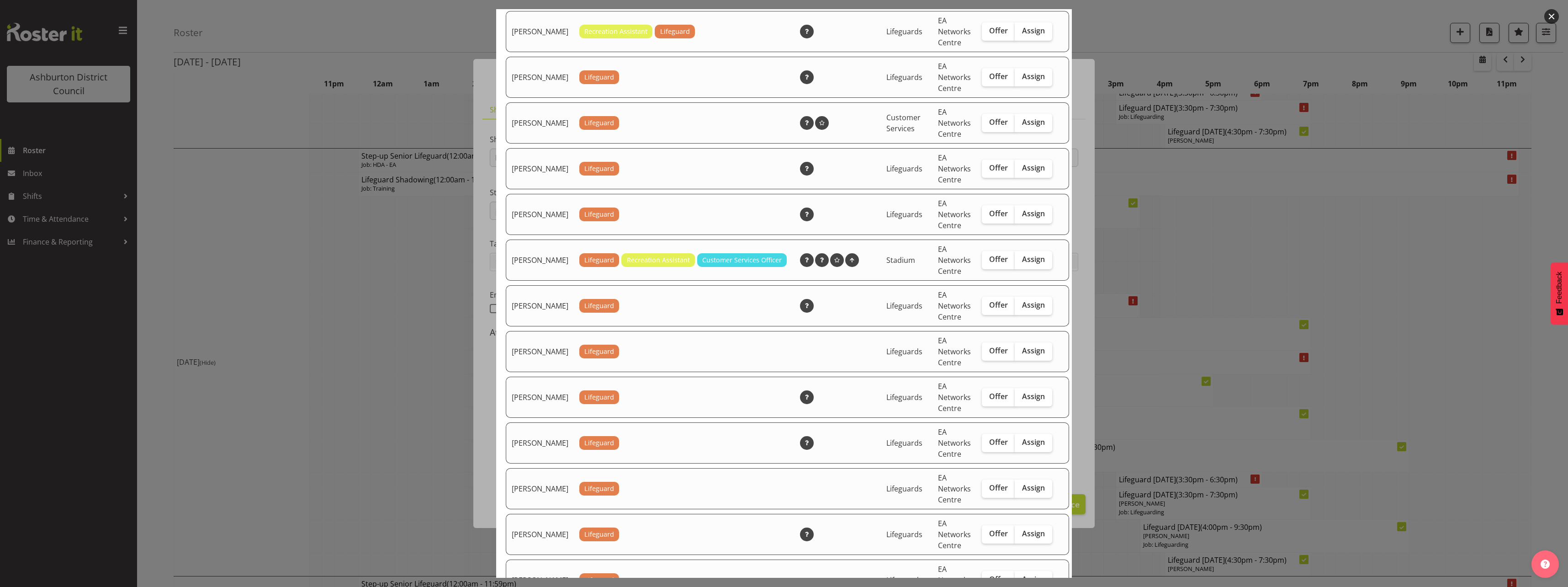
scroll to position [960, 0]
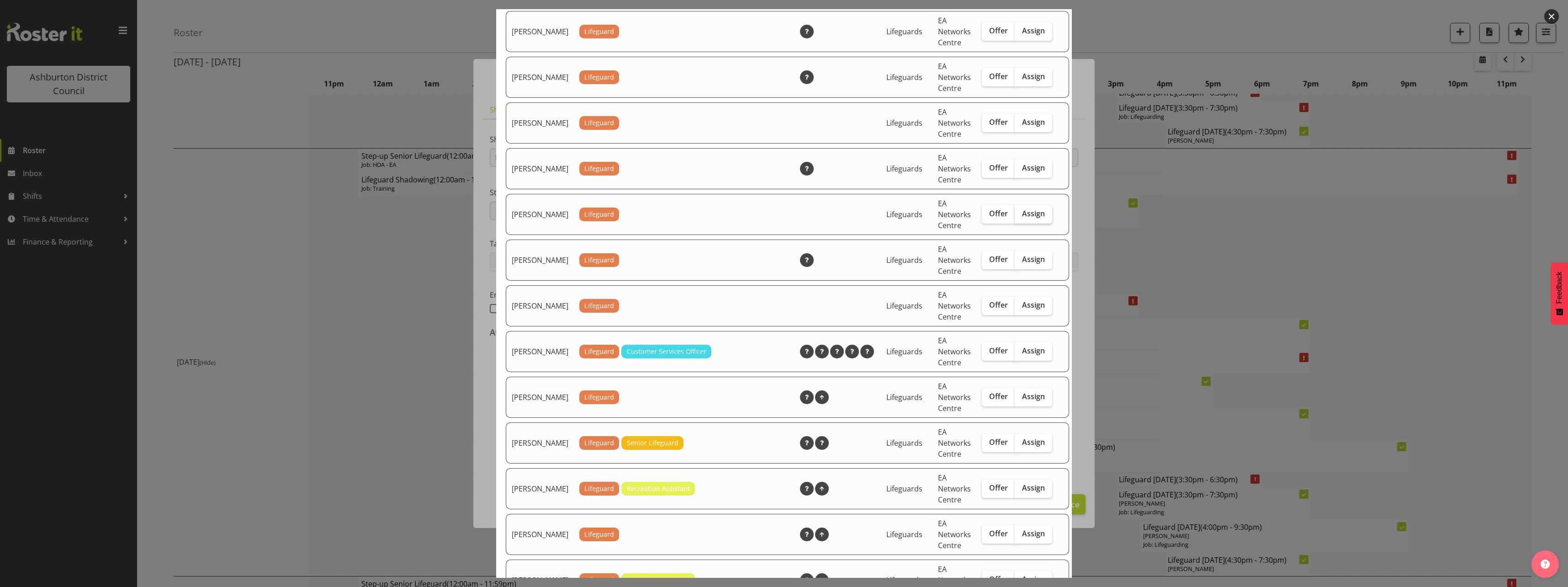
click at [1031, 220] on label "Assign" at bounding box center [1033, 214] width 37 height 18
click at [1020, 217] on input "Assign" at bounding box center [1018, 214] width 6 height 6
checkbox input "true"
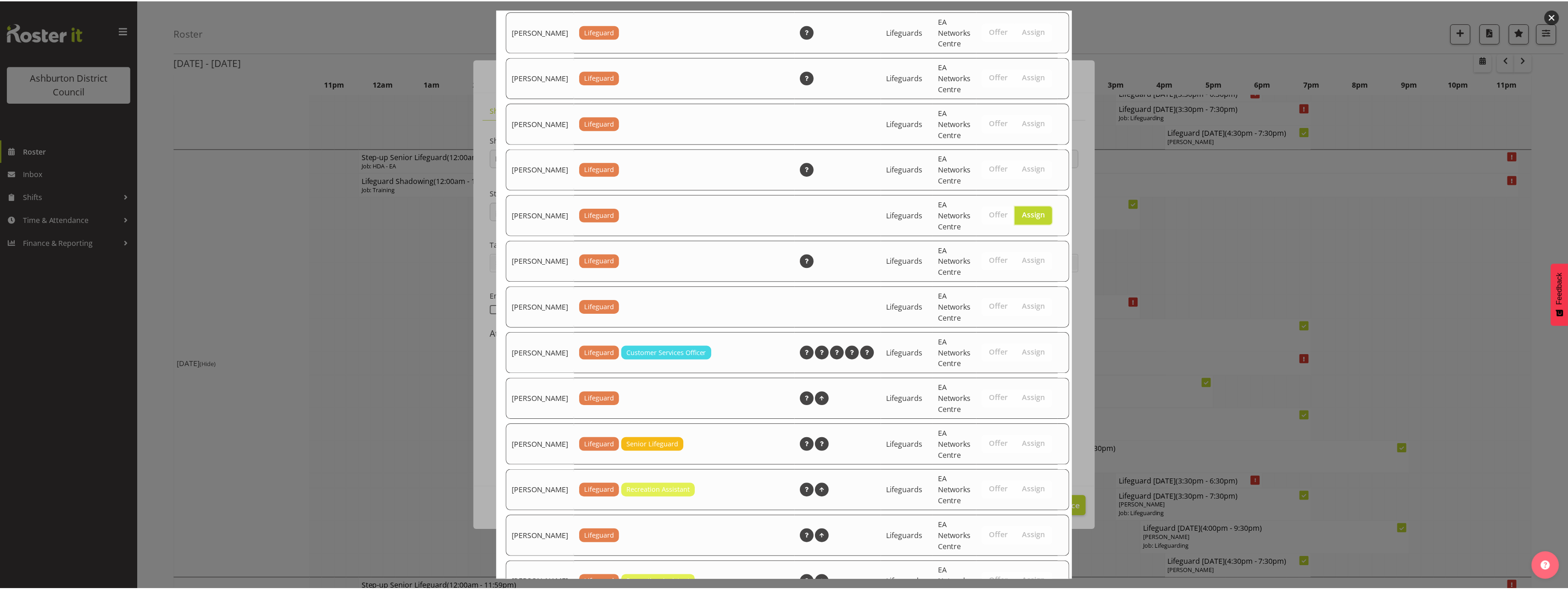
scroll to position [1294, 0]
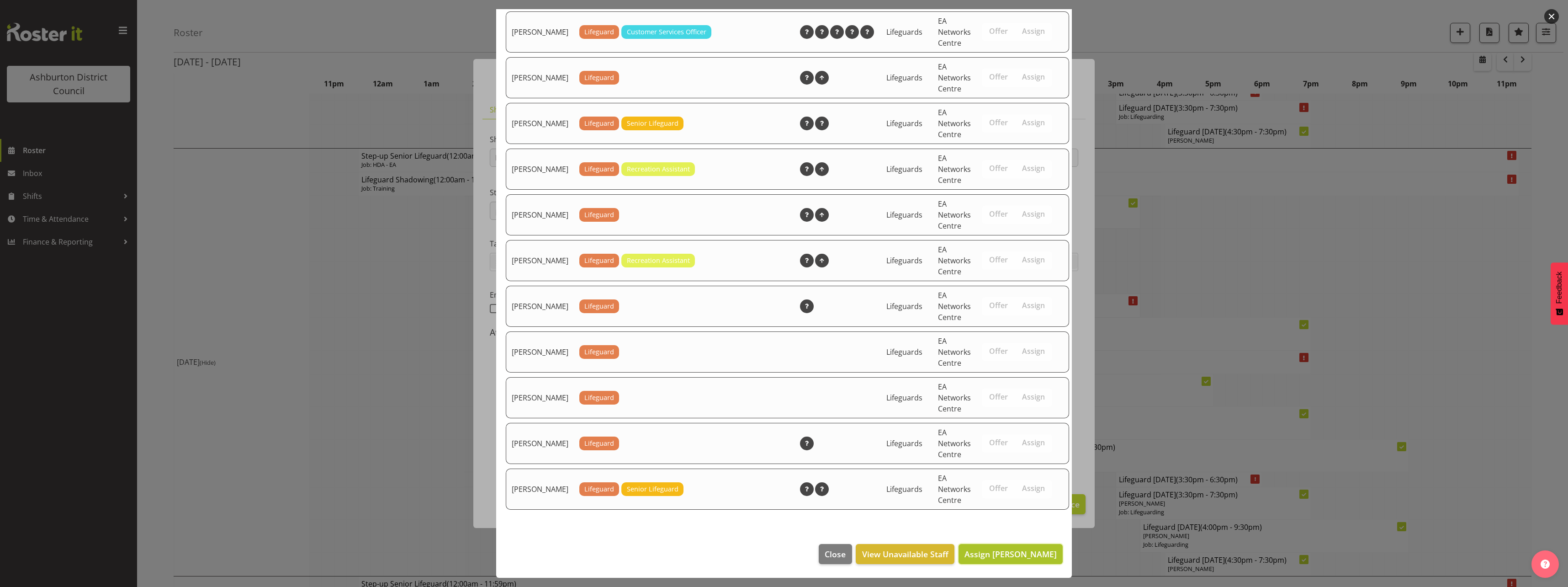
click at [1028, 554] on span "Assign [PERSON_NAME]" at bounding box center [1010, 554] width 92 height 11
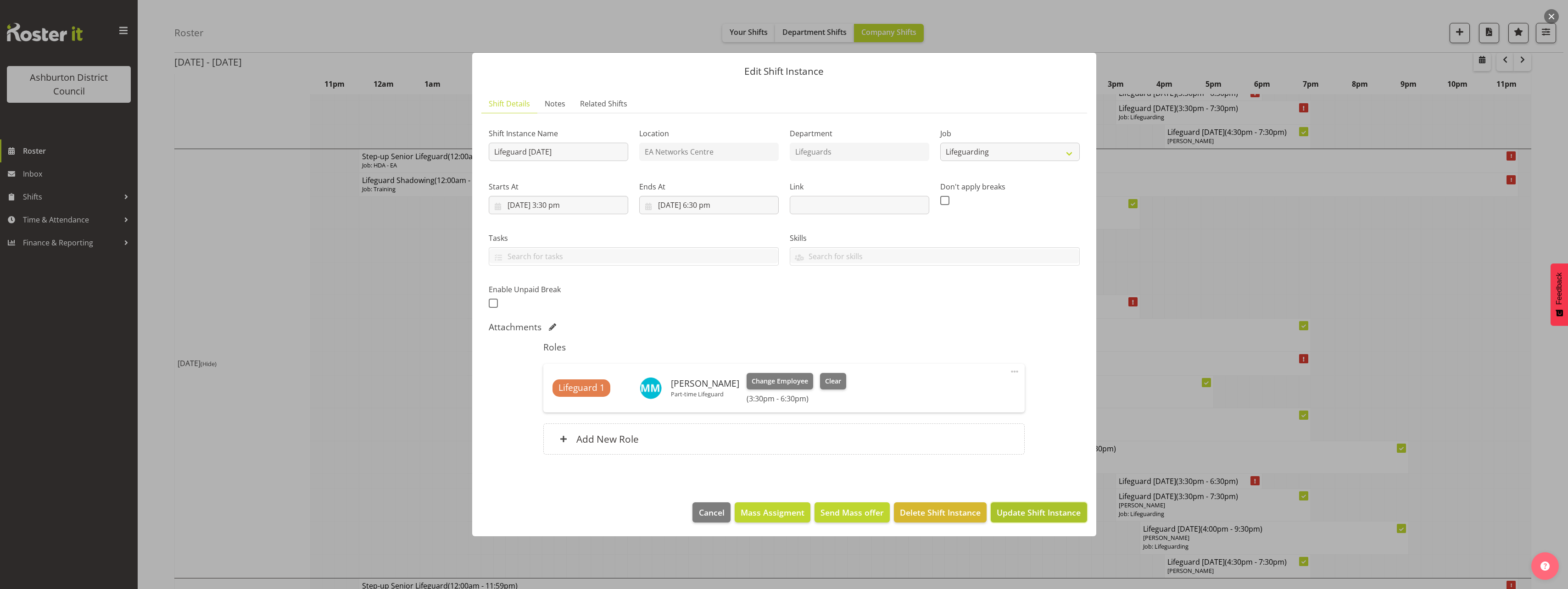
click at [1035, 516] on span "Update Shift Instance" at bounding box center [1038, 512] width 84 height 12
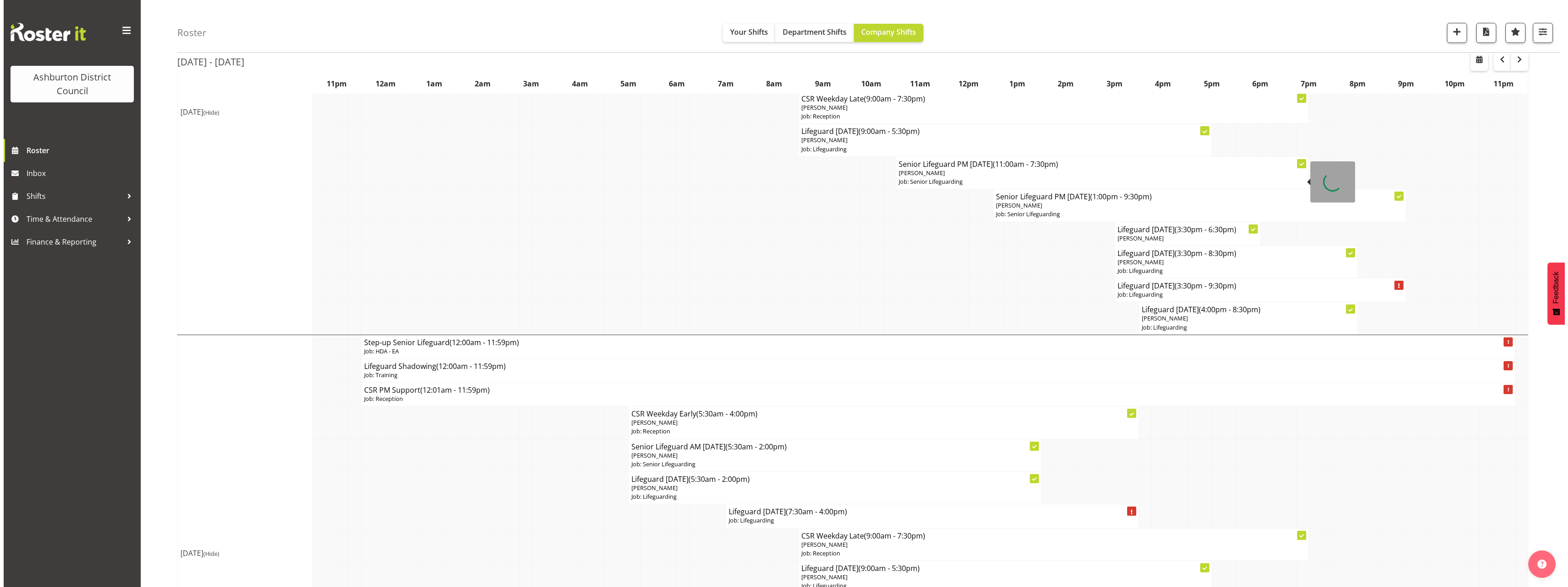
scroll to position [137, 0]
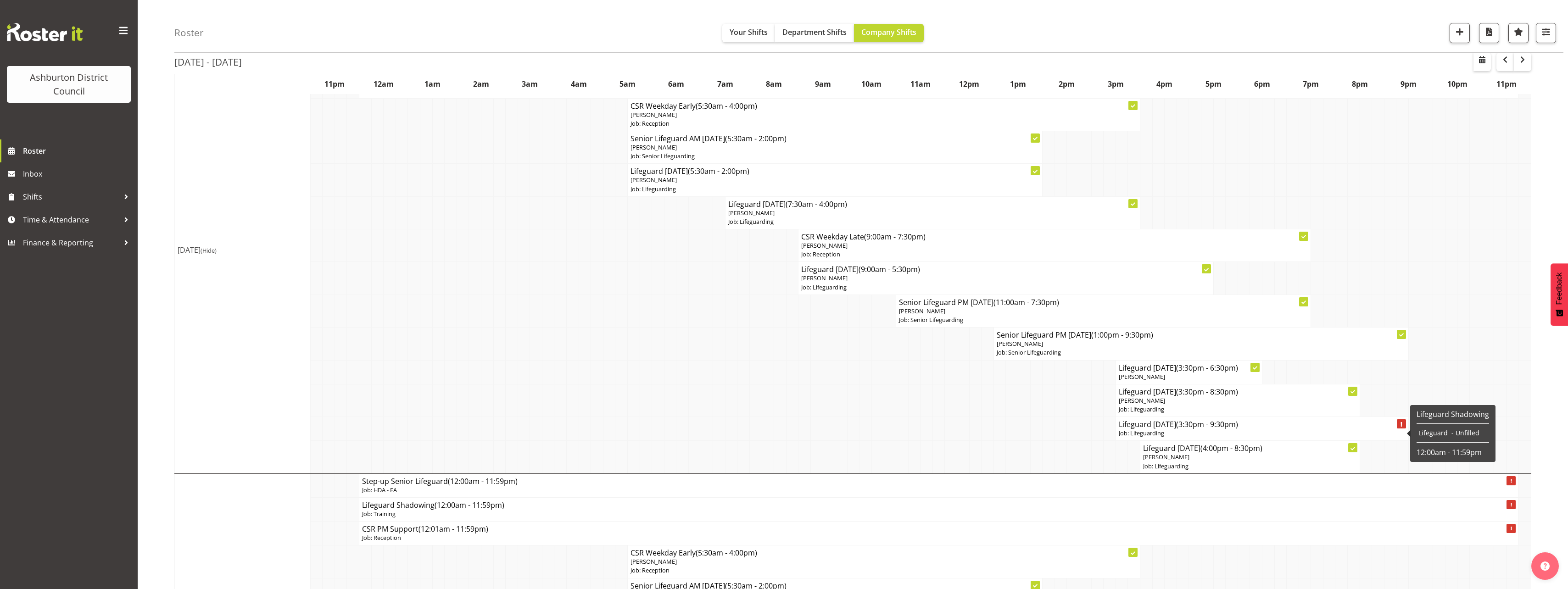
click at [1154, 430] on p "Job: Lifeguarding" at bounding box center [1262, 433] width 287 height 9
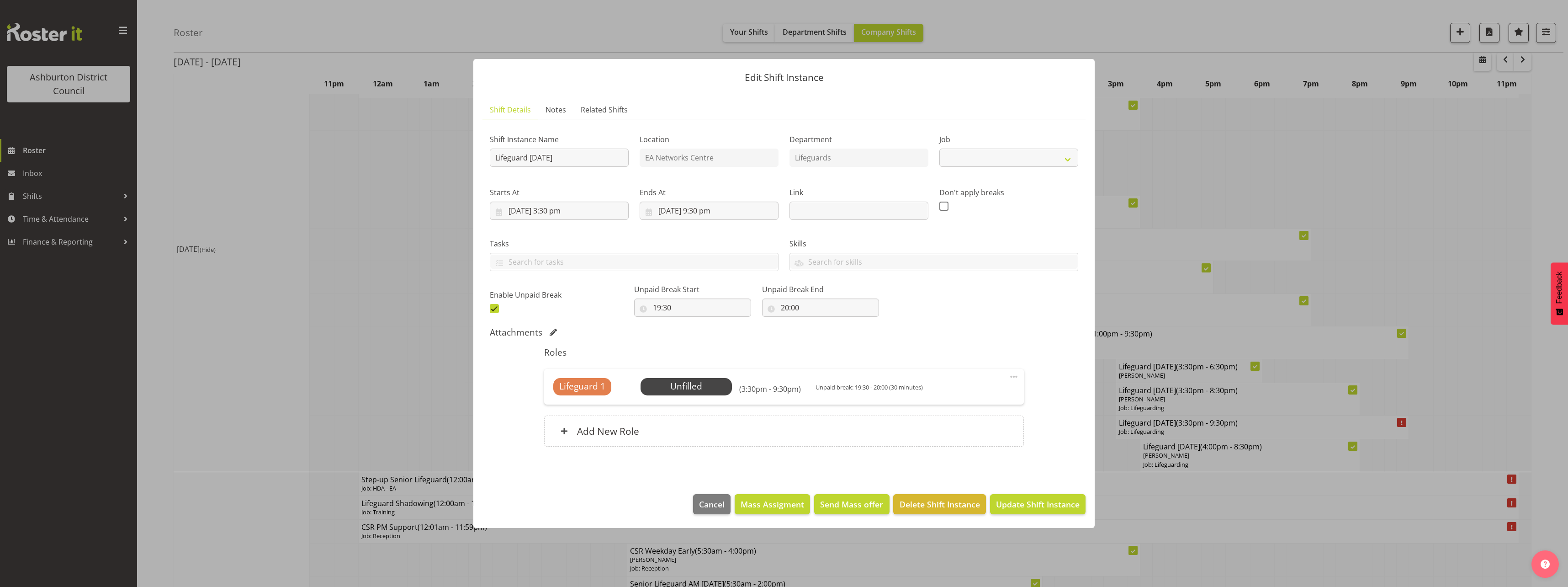
select select "38"
click at [687, 391] on span "Select Employee" at bounding box center [686, 386] width 68 height 13
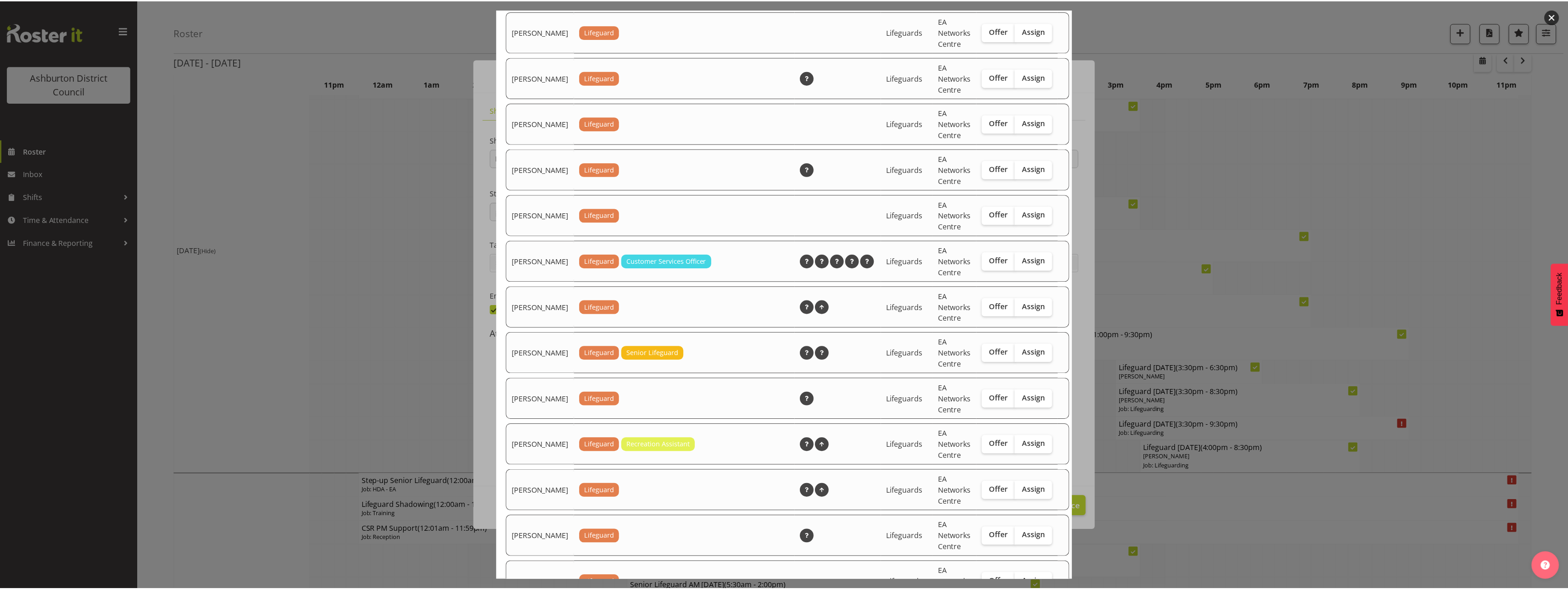
scroll to position [1248, 0]
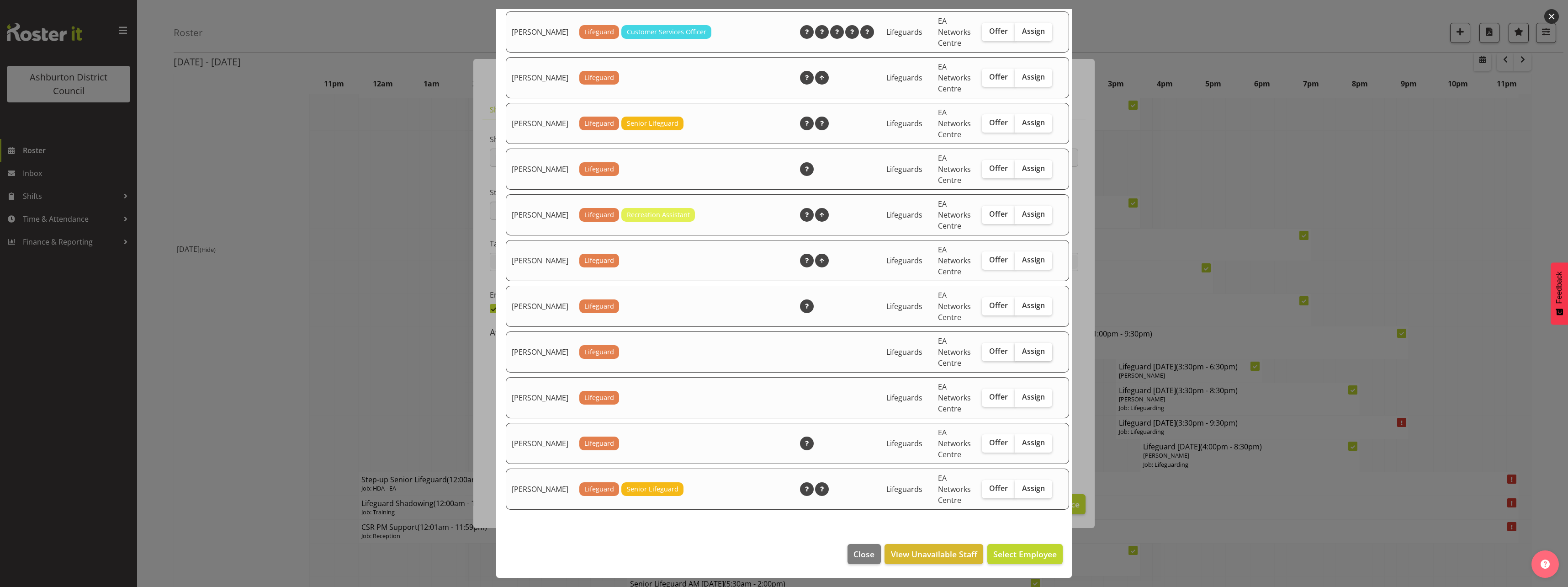
click at [1022, 350] on span "Assign" at bounding box center [1033, 351] width 23 height 9
click at [1018, 350] on input "Assign" at bounding box center [1018, 351] width 6 height 6
checkbox input "true"
click at [1007, 558] on span "Assign [PERSON_NAME]" at bounding box center [1010, 554] width 92 height 11
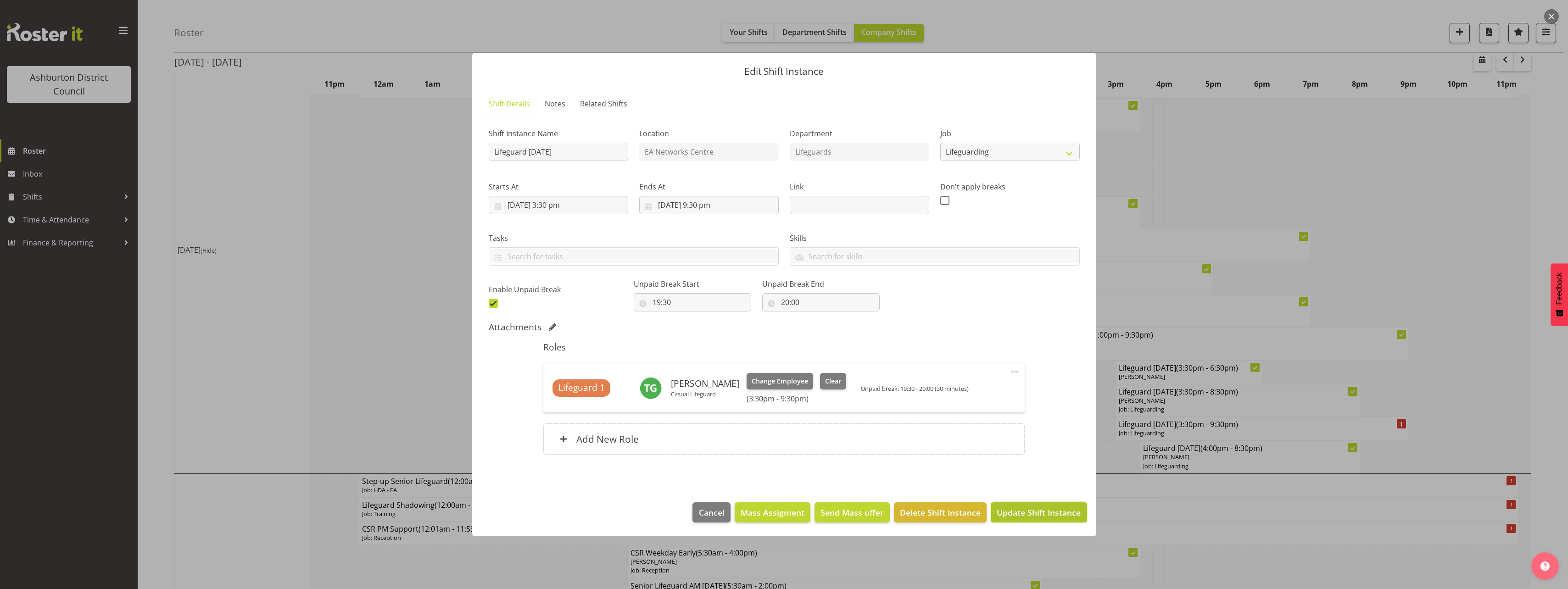
click at [1025, 512] on span "Update Shift Instance" at bounding box center [1038, 512] width 84 height 12
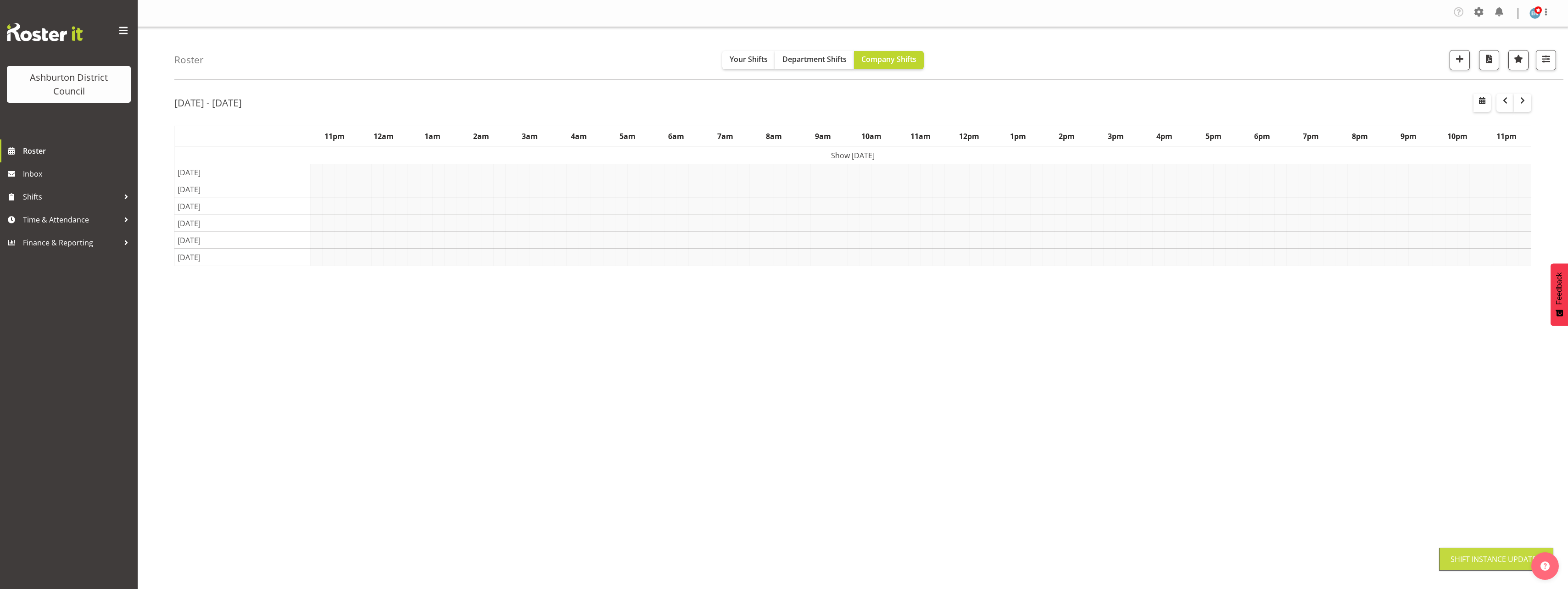
scroll to position [0, 0]
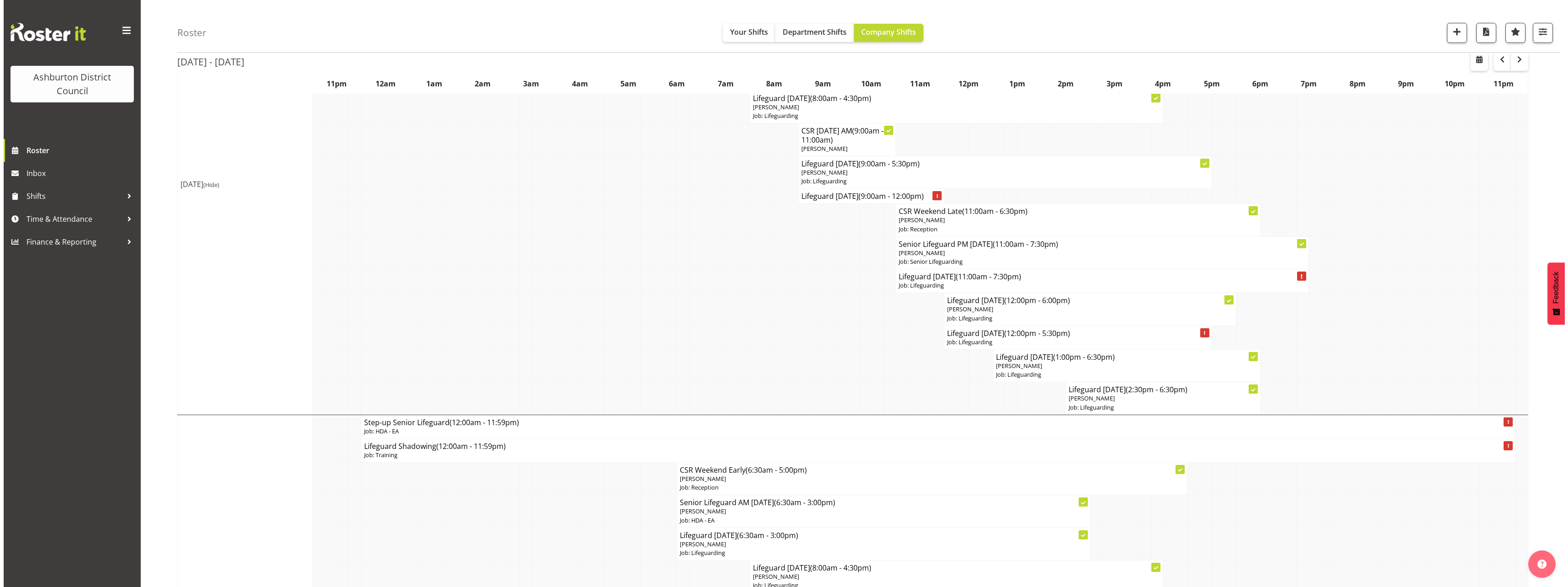
scroll to position [2222, 0]
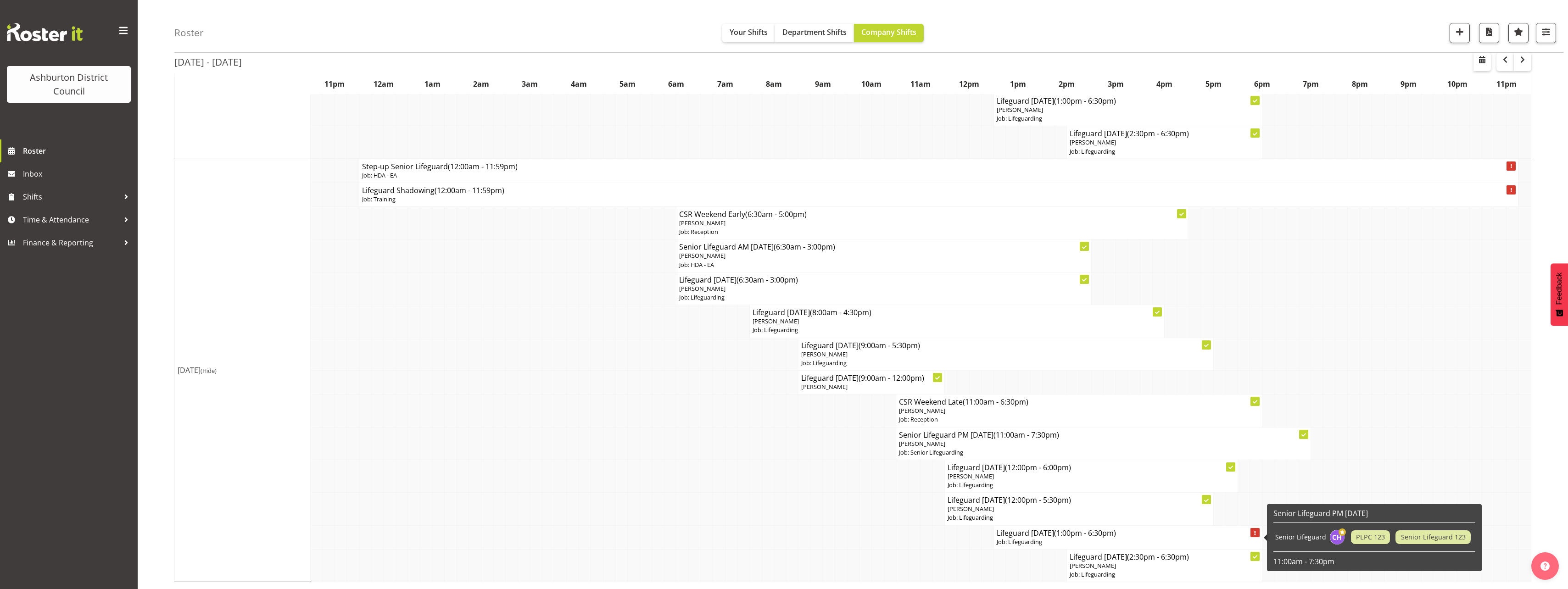
click at [1029, 539] on p "Job: Lifeguarding" at bounding box center [1128, 542] width 263 height 9
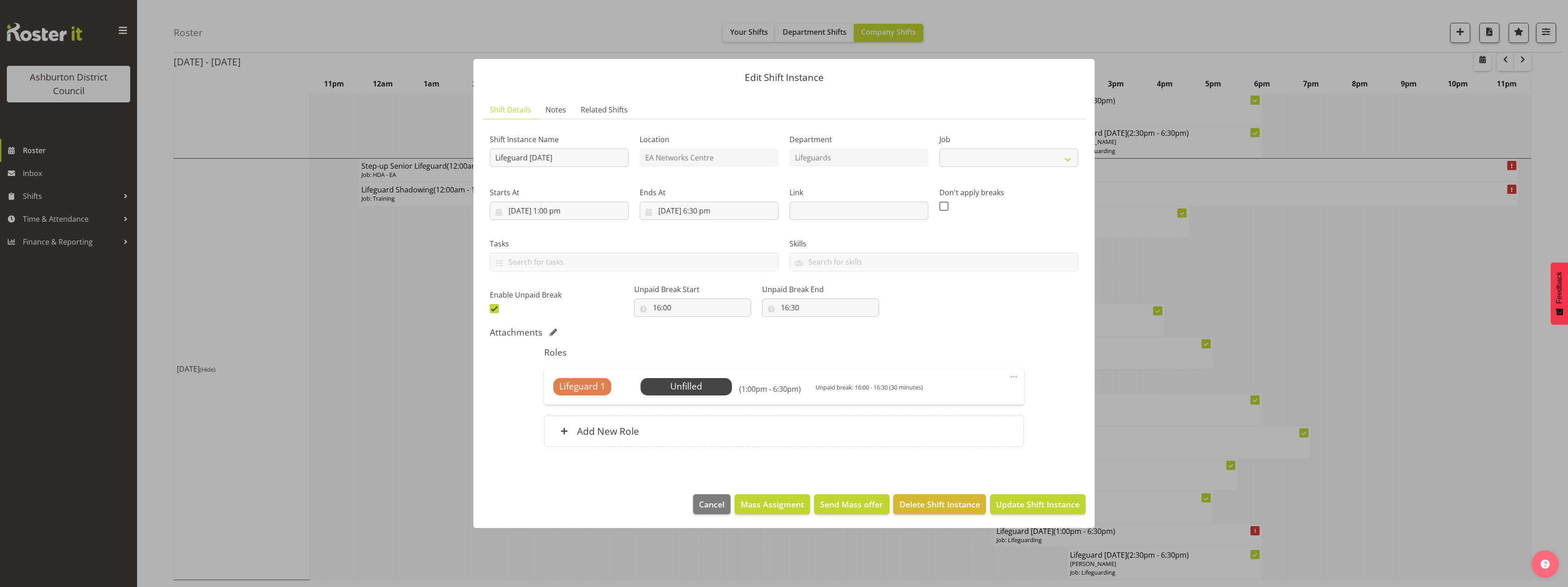
select select "38"
click at [660, 386] on span "Select Employee" at bounding box center [686, 386] width 68 height 13
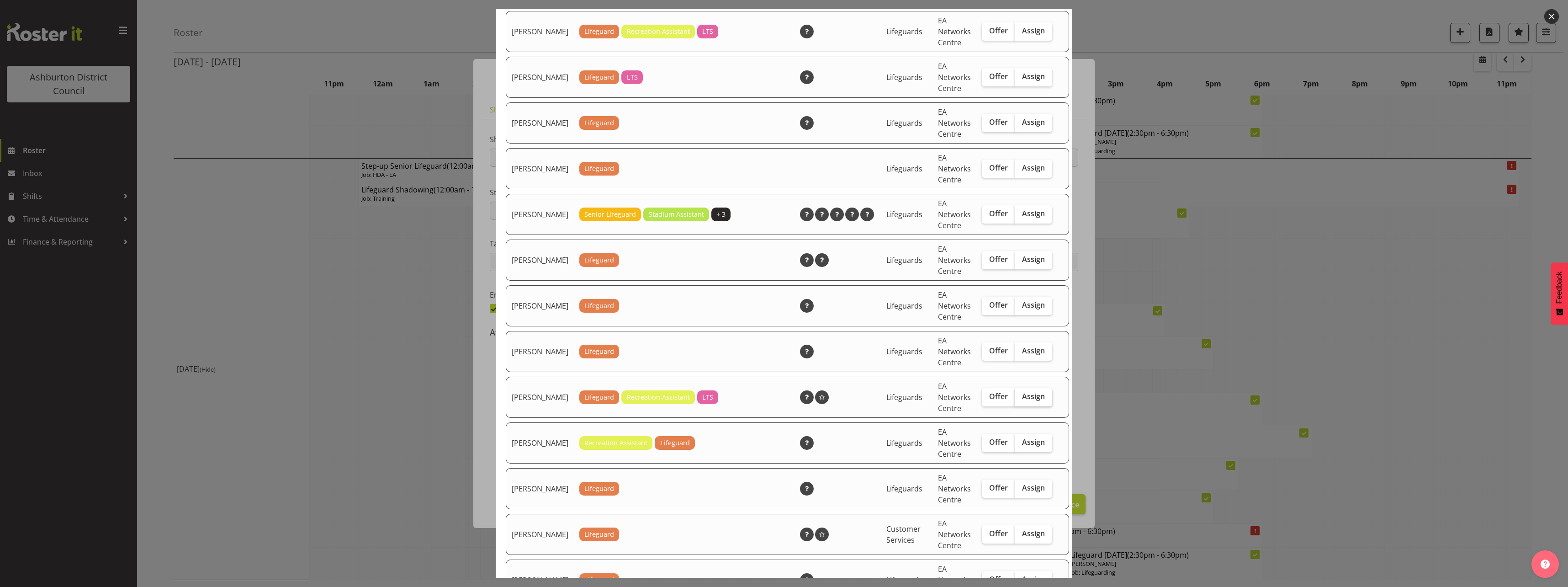
scroll to position [229, 0]
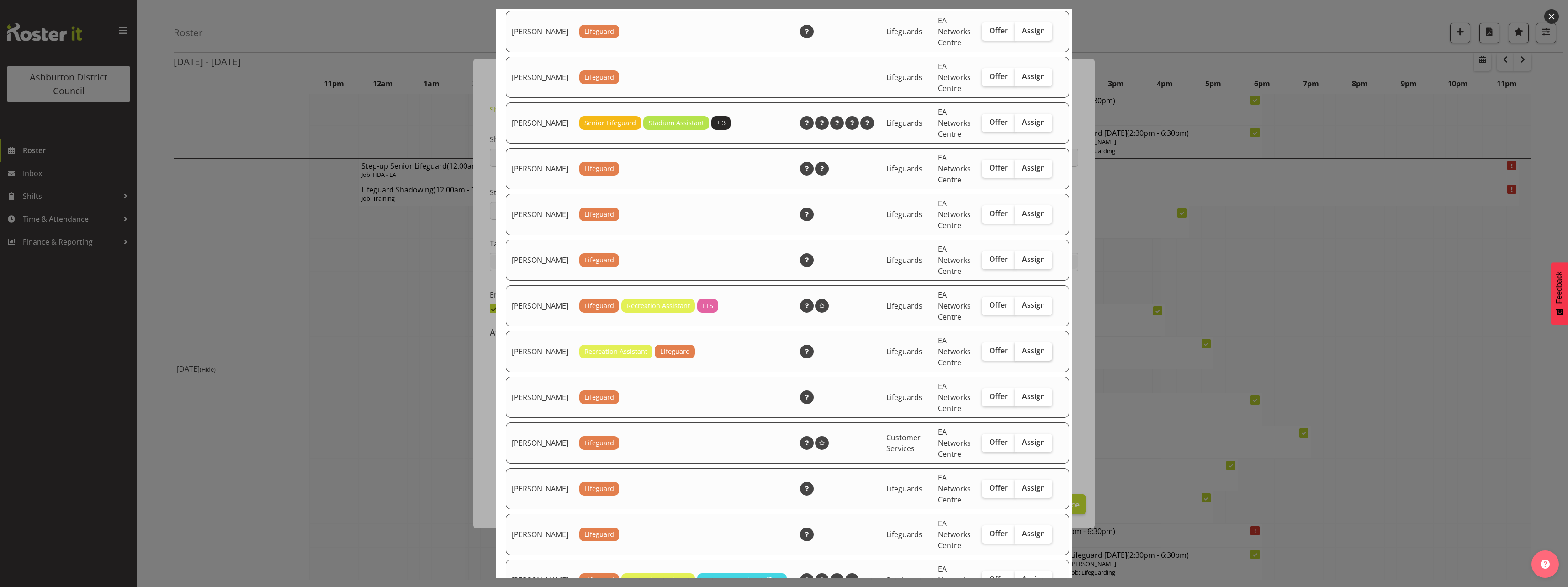
click at [1022, 355] on span "Assign" at bounding box center [1033, 350] width 23 height 9
click at [1020, 354] on input "Assign" at bounding box center [1018, 351] width 6 height 6
checkbox input "true"
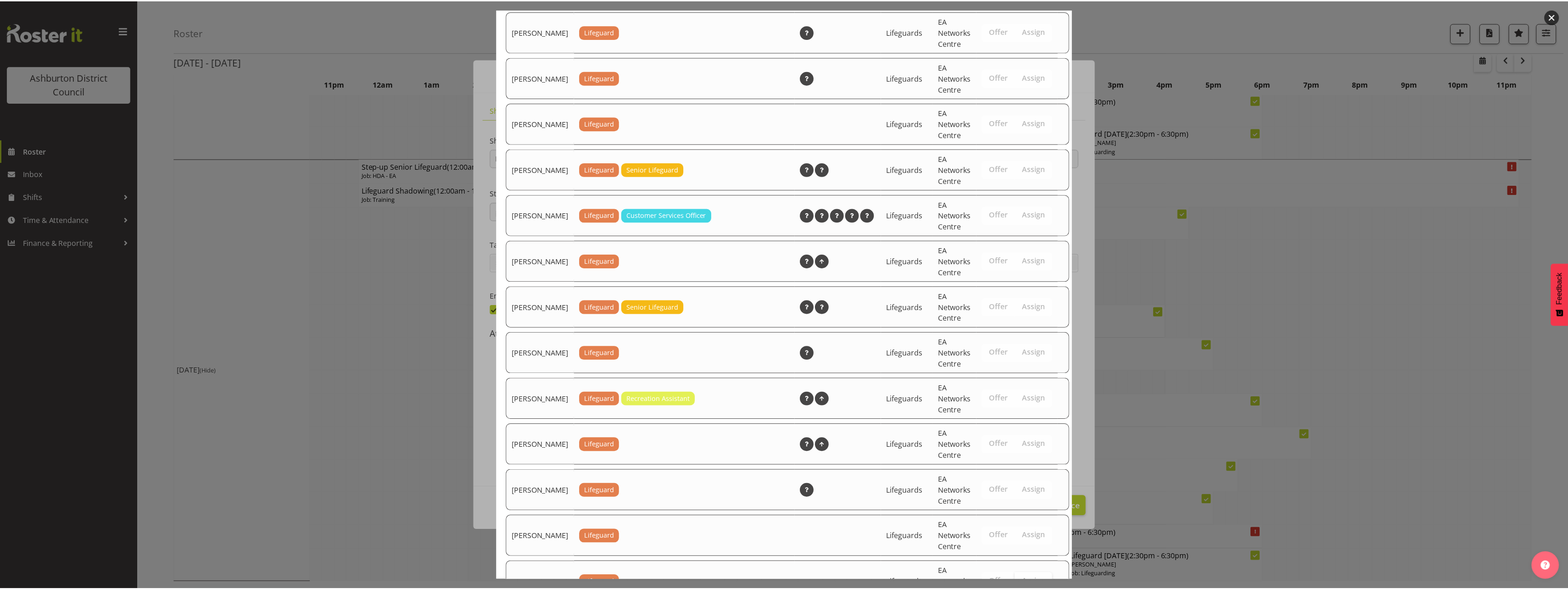
scroll to position [1202, 0]
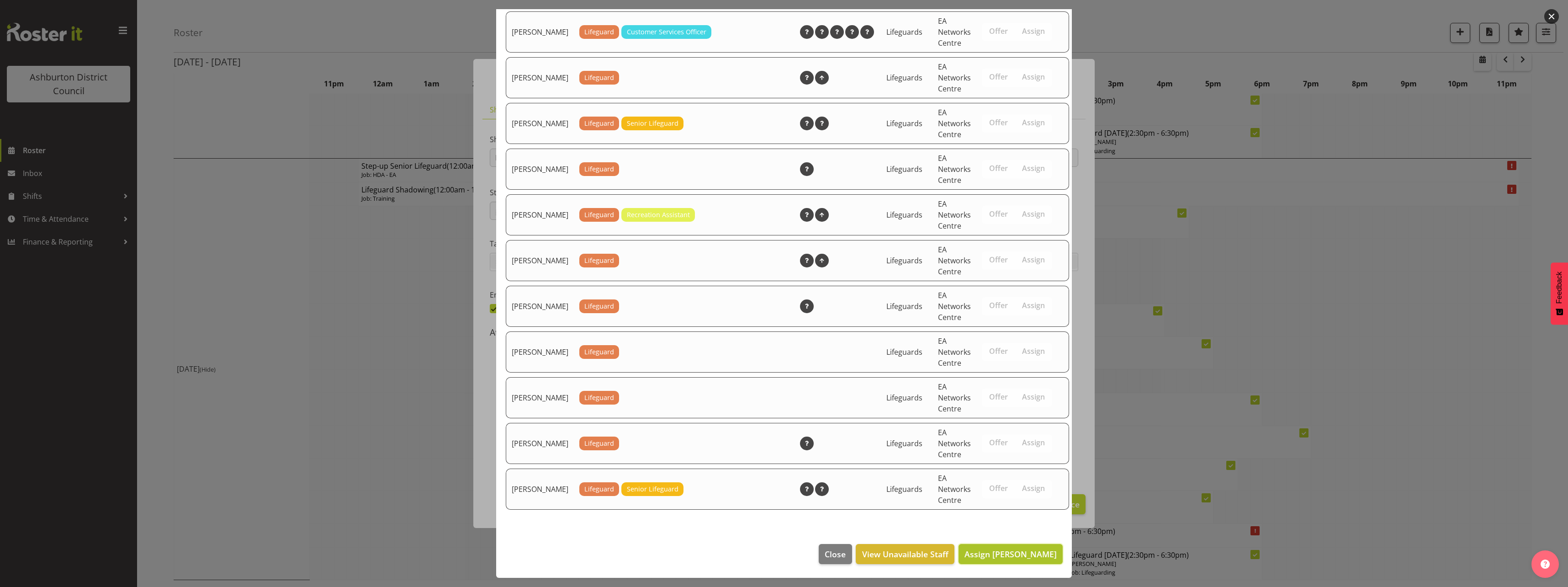
click at [1012, 560] on button "Assign [PERSON_NAME]" at bounding box center [1010, 554] width 104 height 20
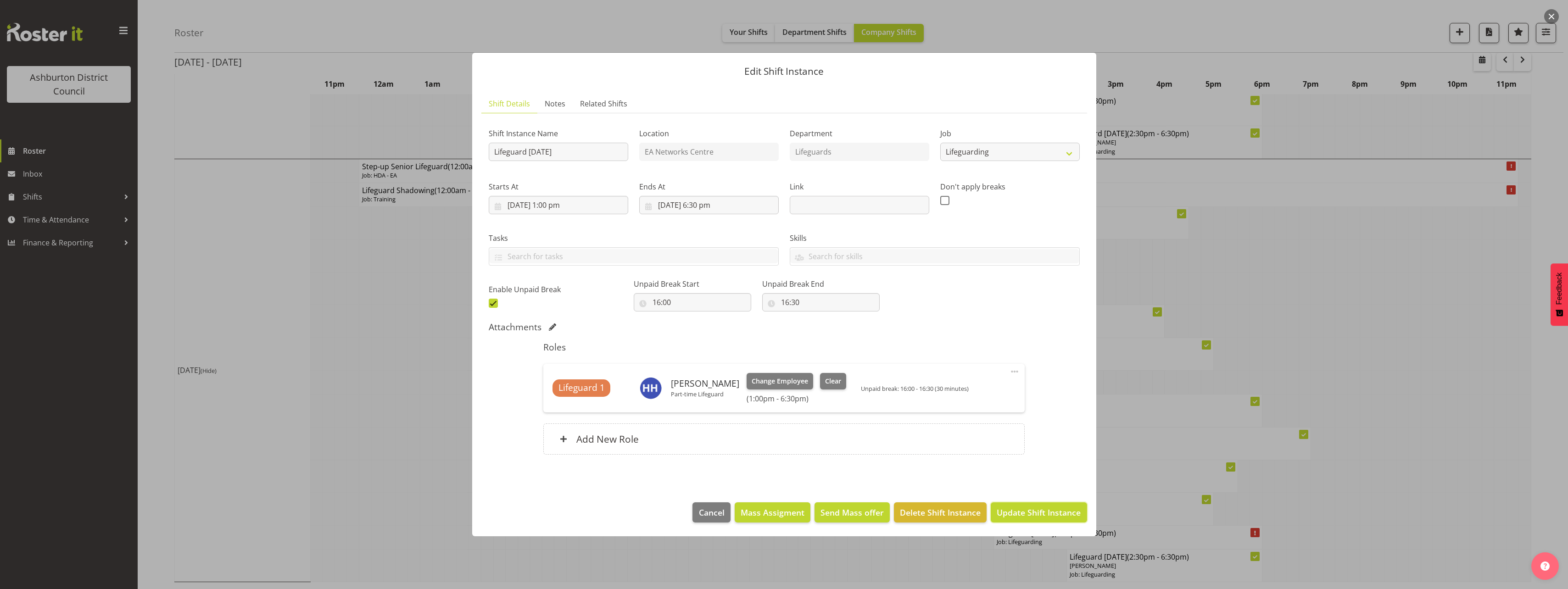
click at [1038, 519] on button "Update Shift Instance" at bounding box center [1038, 512] width 96 height 20
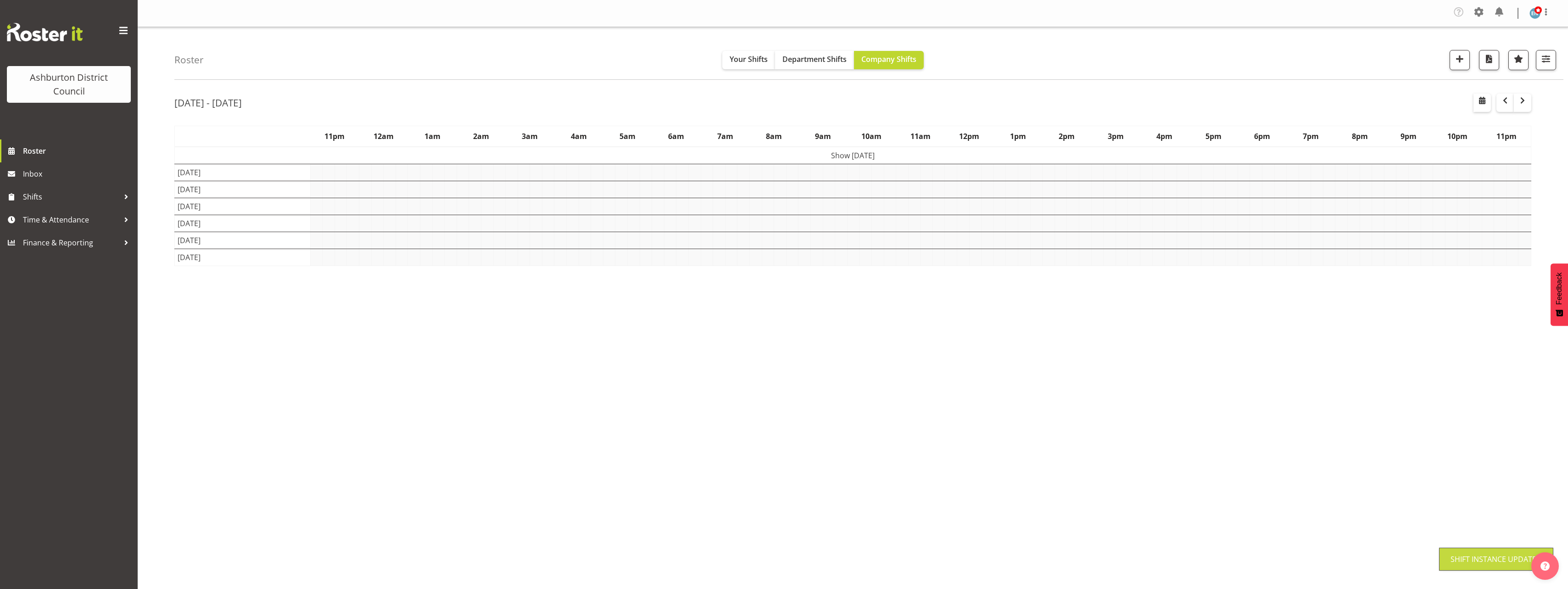
scroll to position [0, 0]
click at [149, 328] on div "Roster Your Shifts Department Shifts Company Shifts 1 Locations [GEOGRAPHIC_DAT…" at bounding box center [852, 241] width 1430 height 427
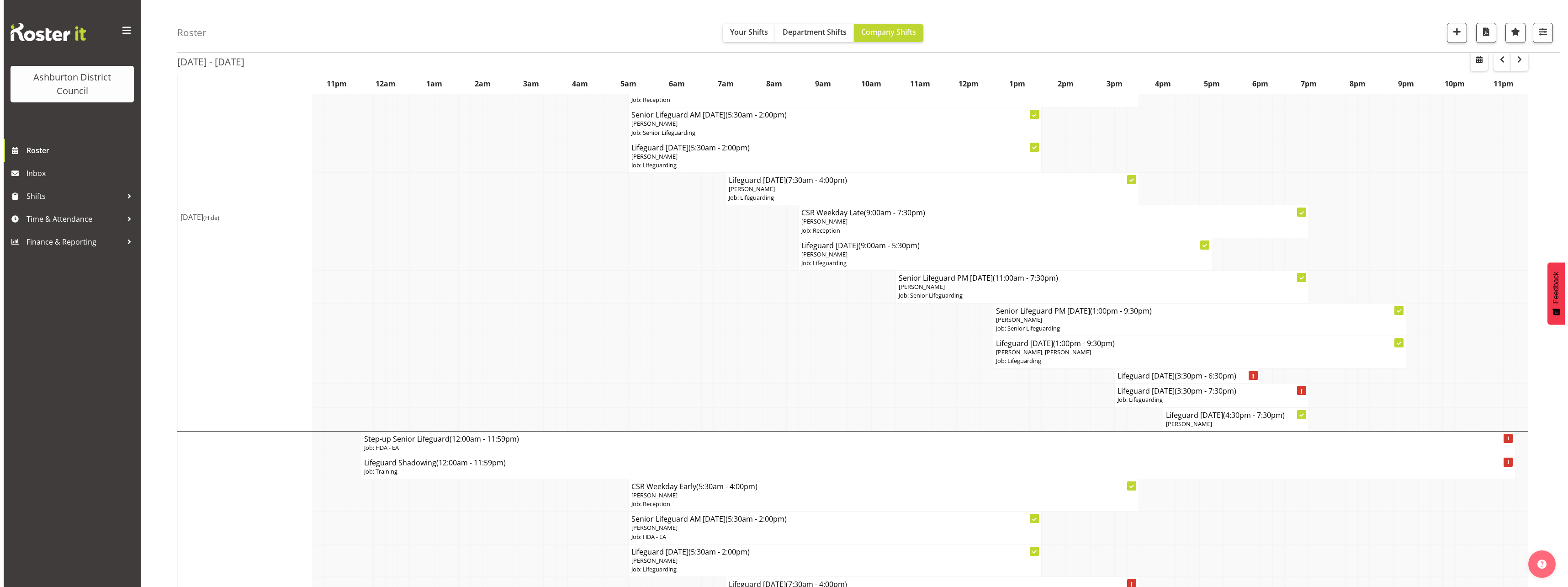
scroll to position [1097, 0]
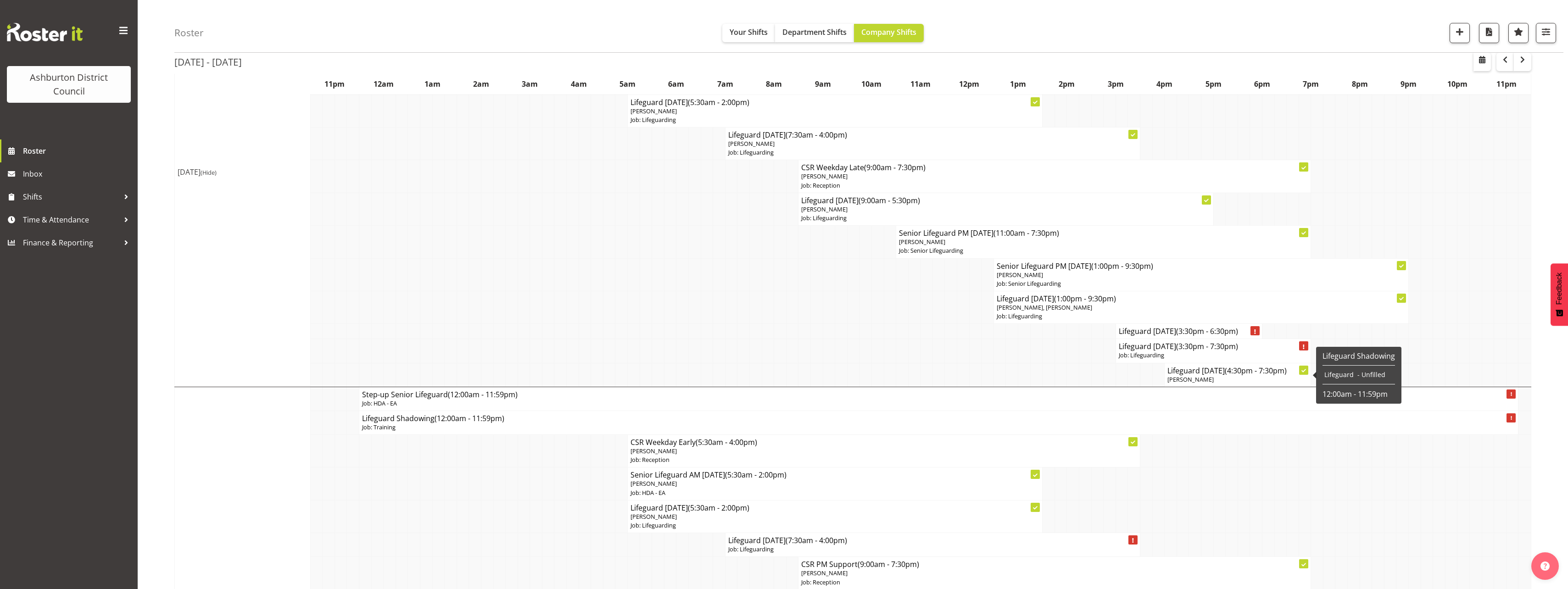
click at [1216, 379] on p "[PERSON_NAME]" at bounding box center [1238, 379] width 141 height 9
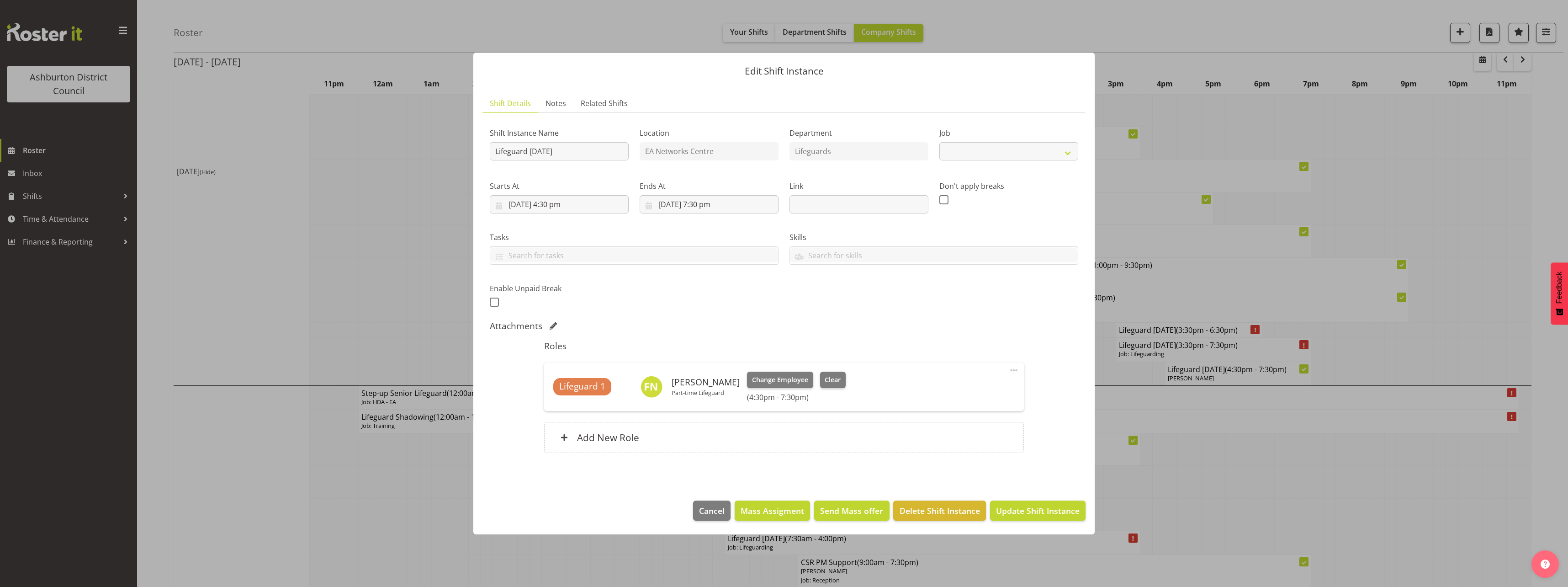
select select "38"
click at [783, 385] on button "Change Employee" at bounding box center [780, 379] width 66 height 17
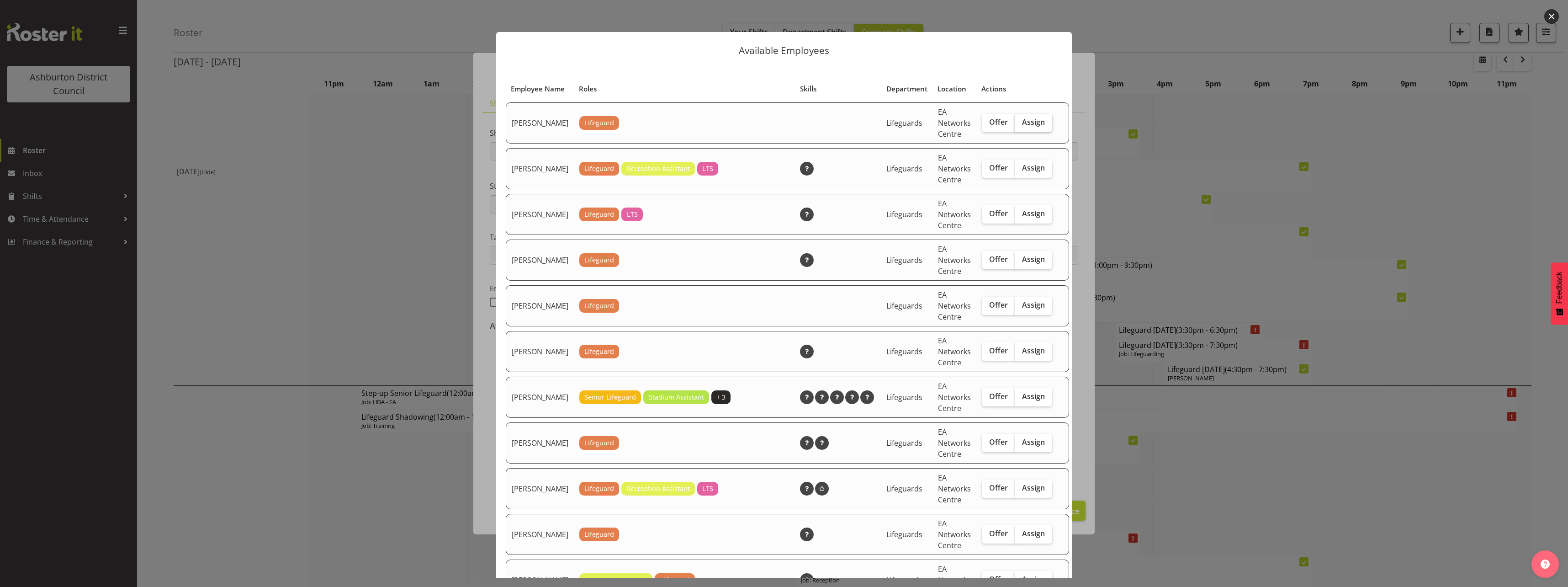
click at [1024, 126] on span "Assign" at bounding box center [1033, 122] width 23 height 9
click at [1020, 125] on input "Assign" at bounding box center [1018, 122] width 6 height 6
checkbox input "true"
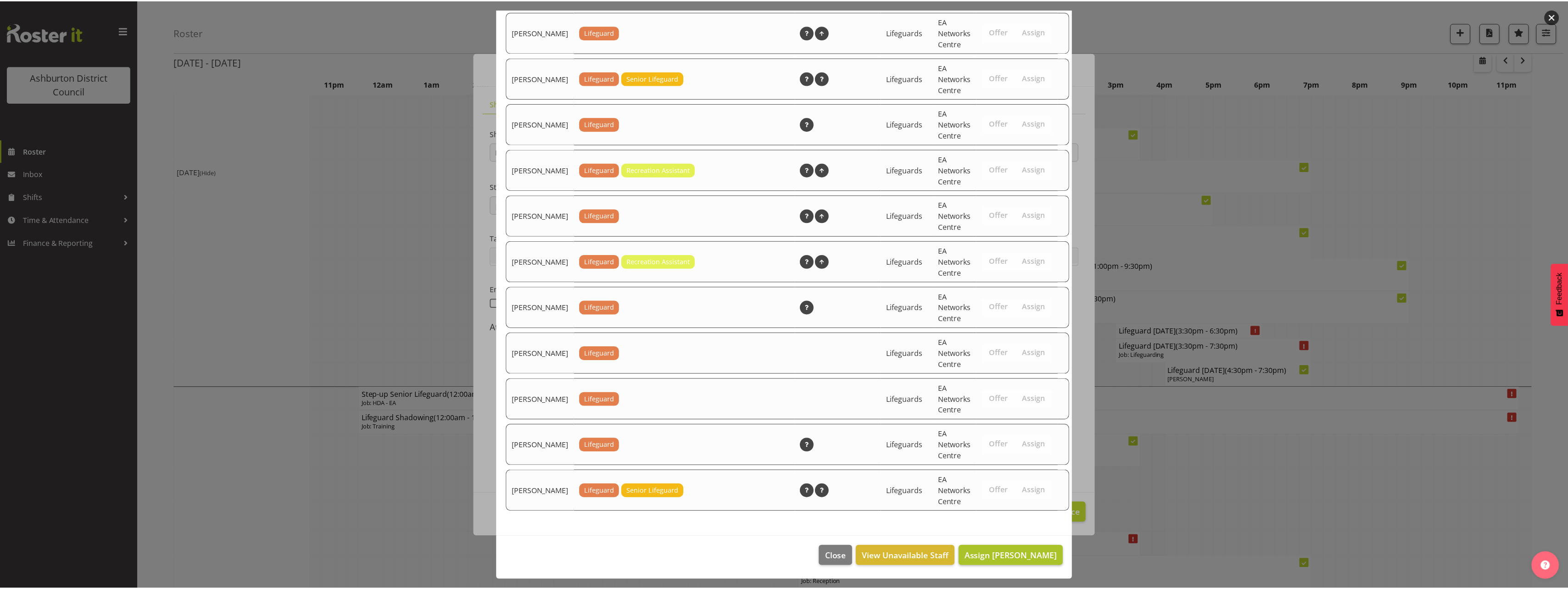
scroll to position [1340, 0]
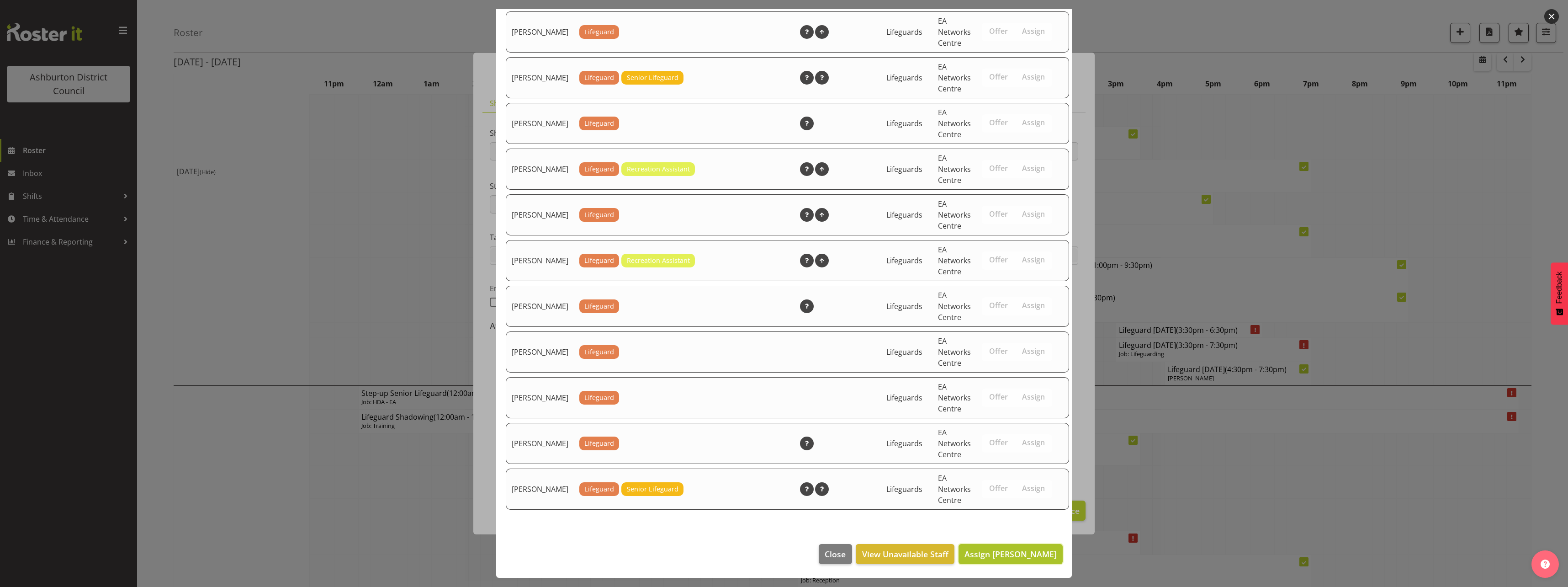
click at [998, 558] on span "Assign [PERSON_NAME]" at bounding box center [1010, 554] width 92 height 11
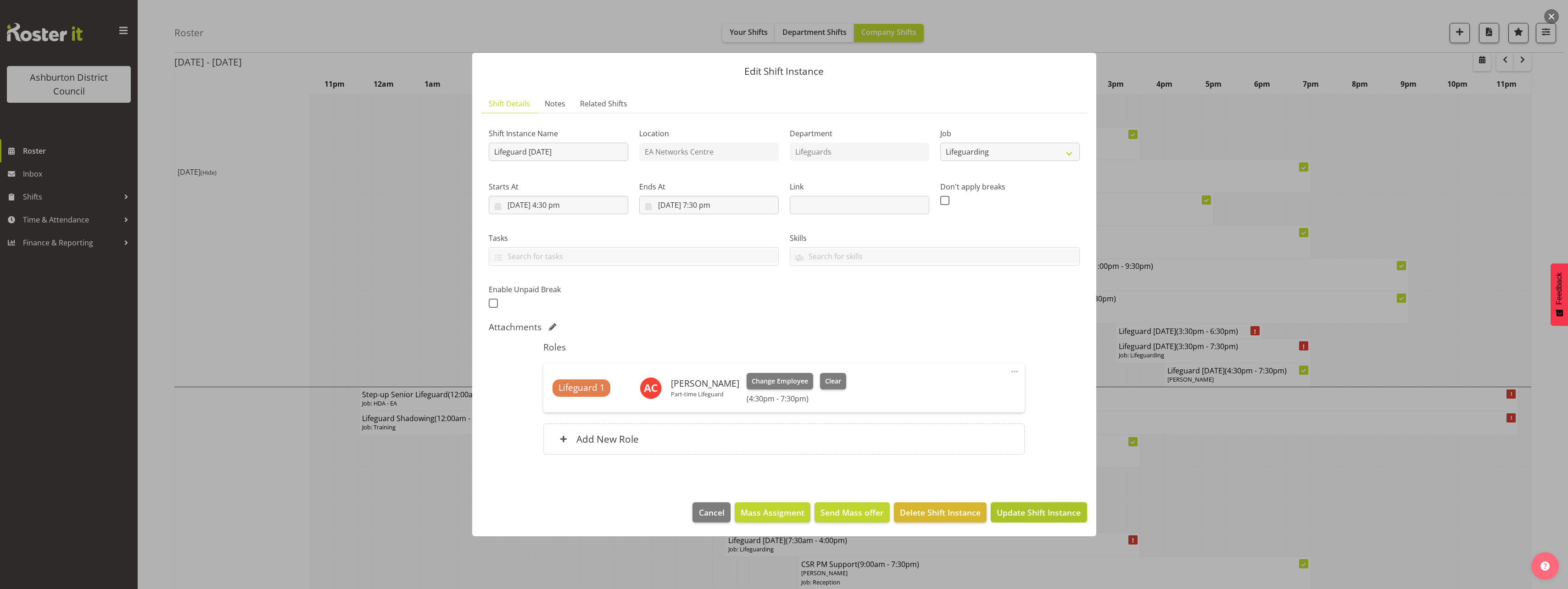
click at [1025, 511] on span "Update Shift Instance" at bounding box center [1038, 512] width 84 height 12
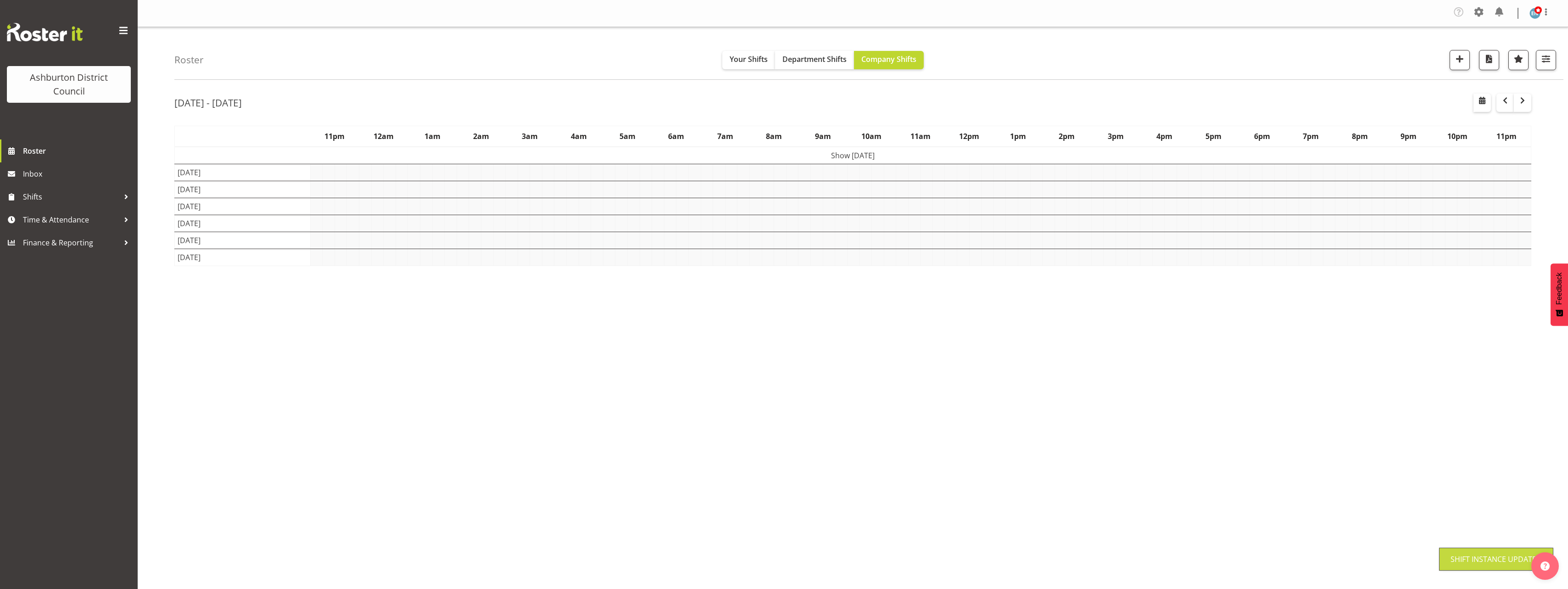
scroll to position [0, 0]
click at [151, 300] on div "Roster Your Shifts Department Shifts Company Shifts 1 Locations [GEOGRAPHIC_DAT…" at bounding box center [852, 241] width 1430 height 427
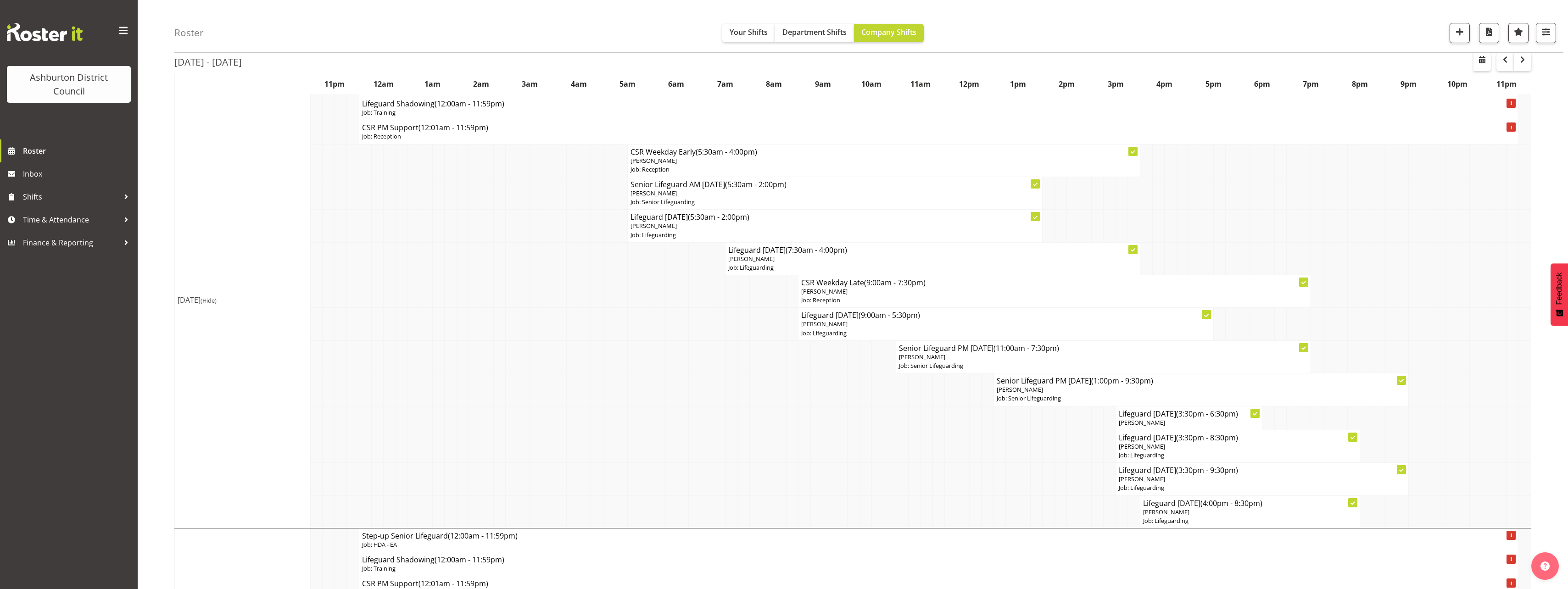
scroll to position [46, 0]
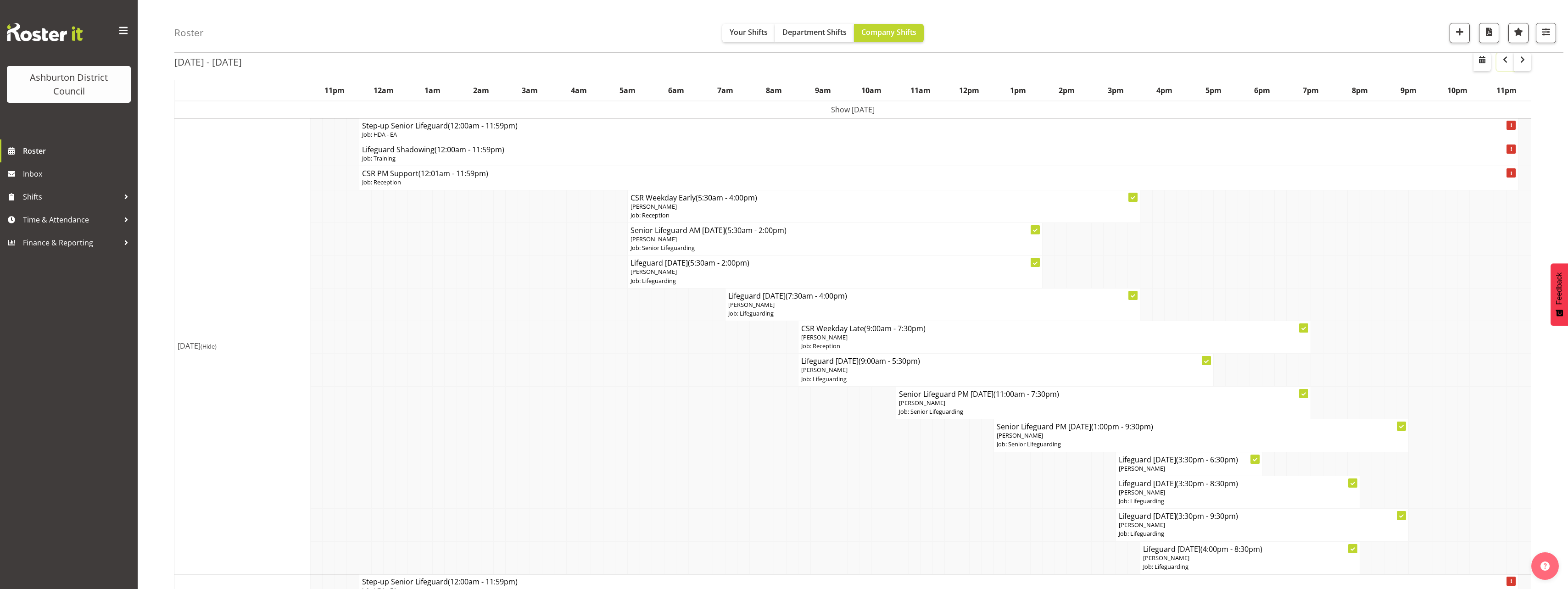
click at [1499, 65] on button "button" at bounding box center [1505, 62] width 17 height 18
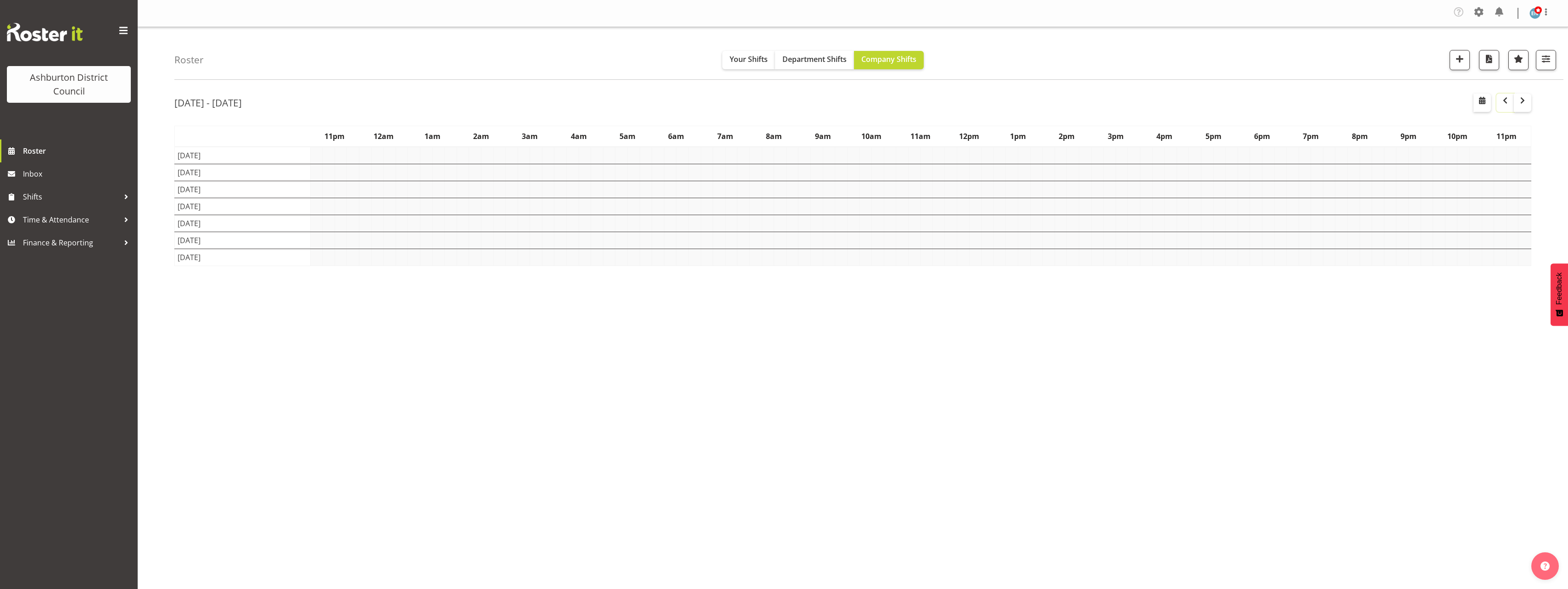
click at [147, 242] on div "Roster Your Shifts Department Shifts Company Shifts 1 Locations [GEOGRAPHIC_DAT…" at bounding box center [852, 241] width 1430 height 427
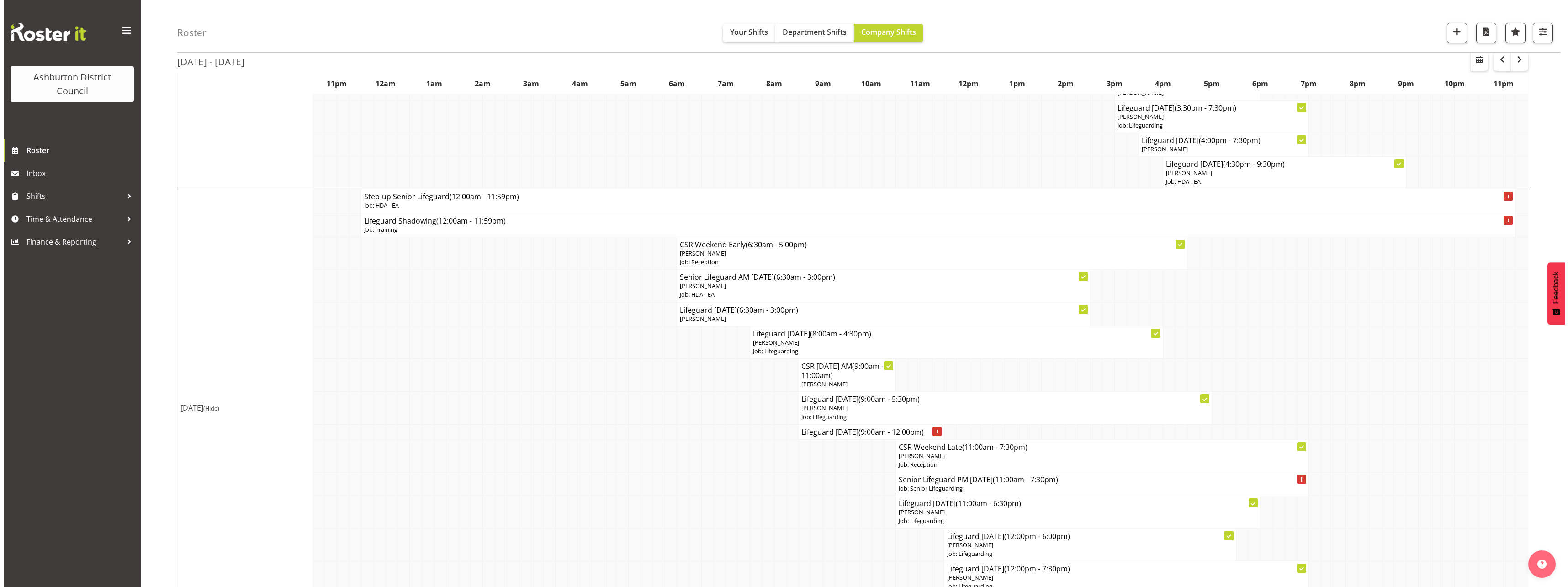
scroll to position [2422, 0]
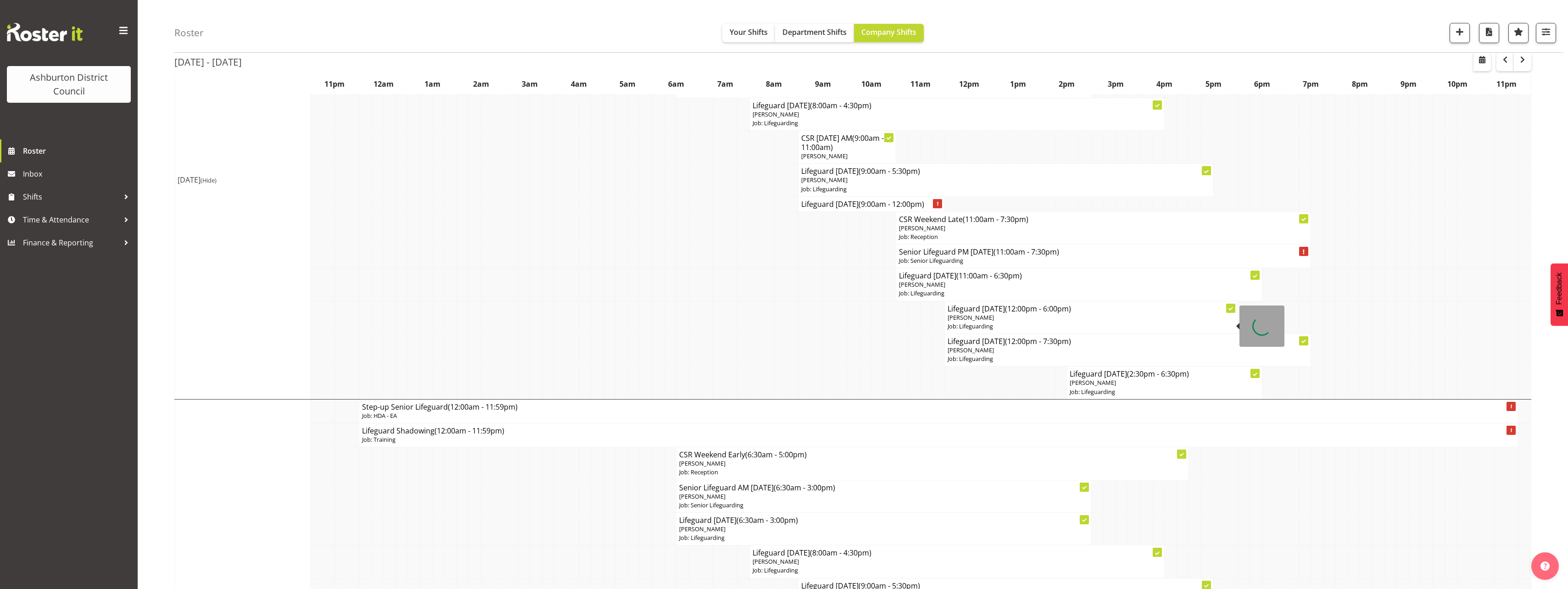
click at [974, 315] on p "[PERSON_NAME]" at bounding box center [1091, 318] width 287 height 9
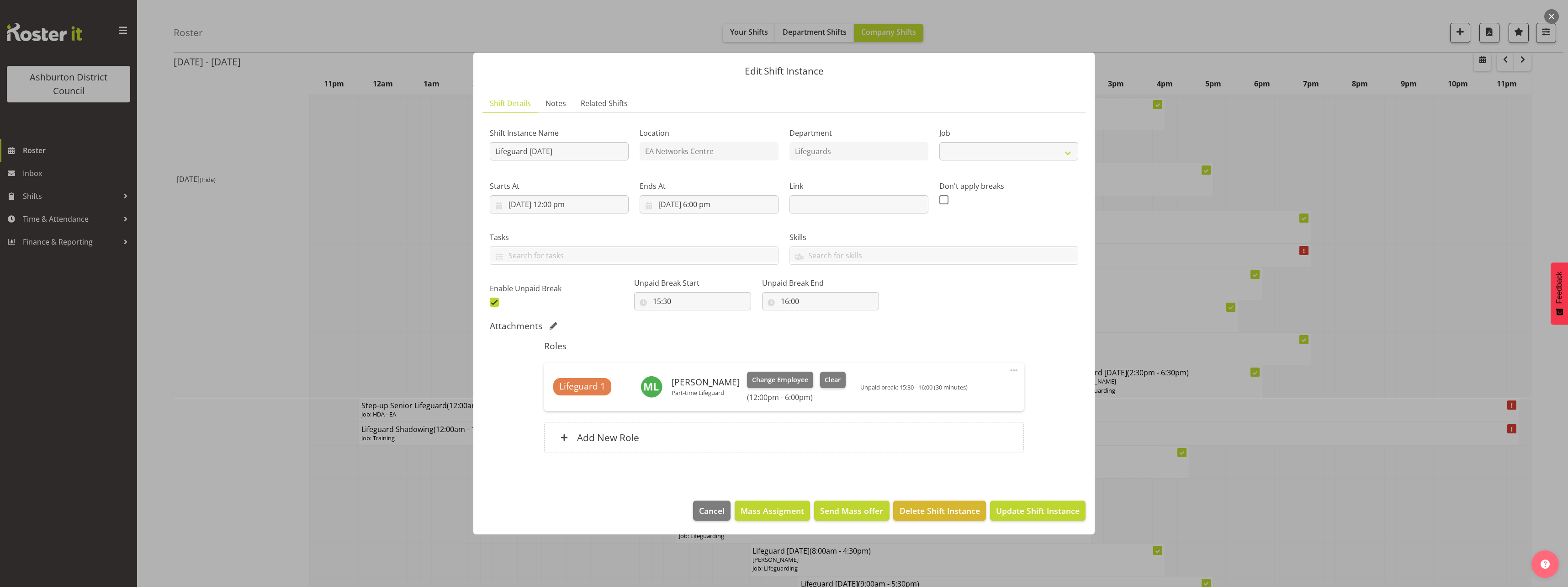
select select "38"
click at [825, 378] on span "Clear" at bounding box center [833, 380] width 16 height 10
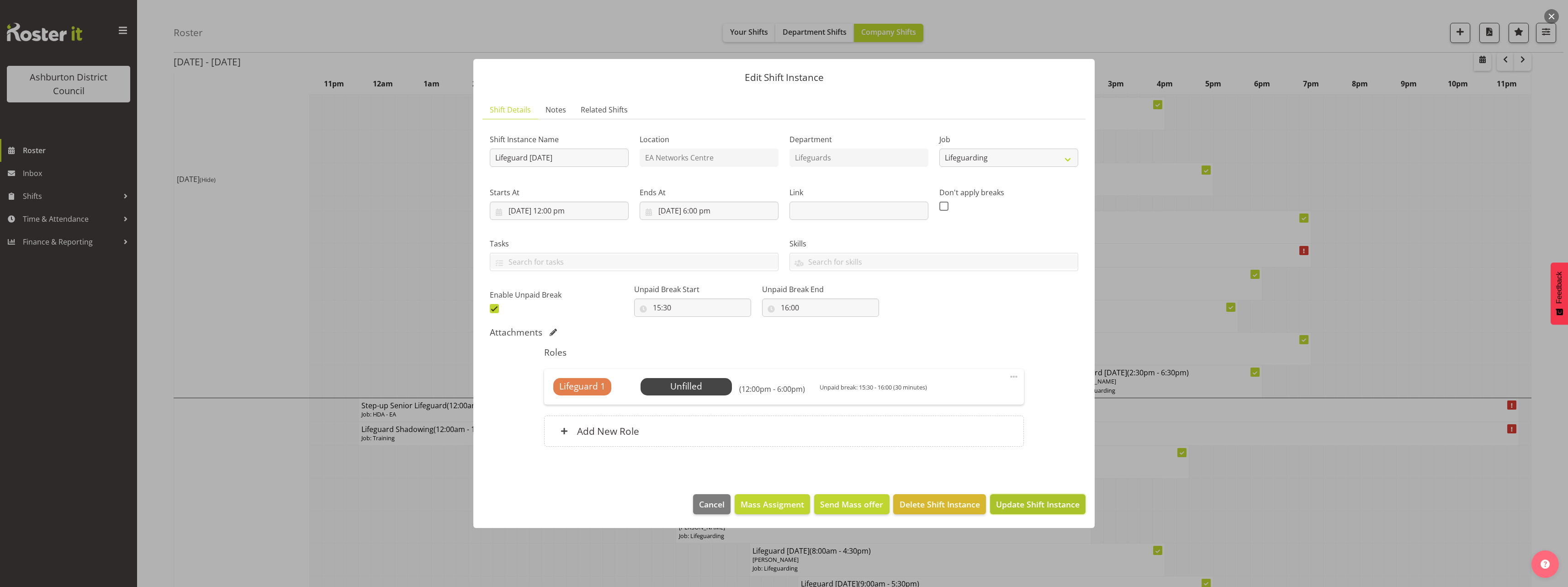
click at [1033, 506] on span "Update Shift Instance" at bounding box center [1037, 504] width 84 height 12
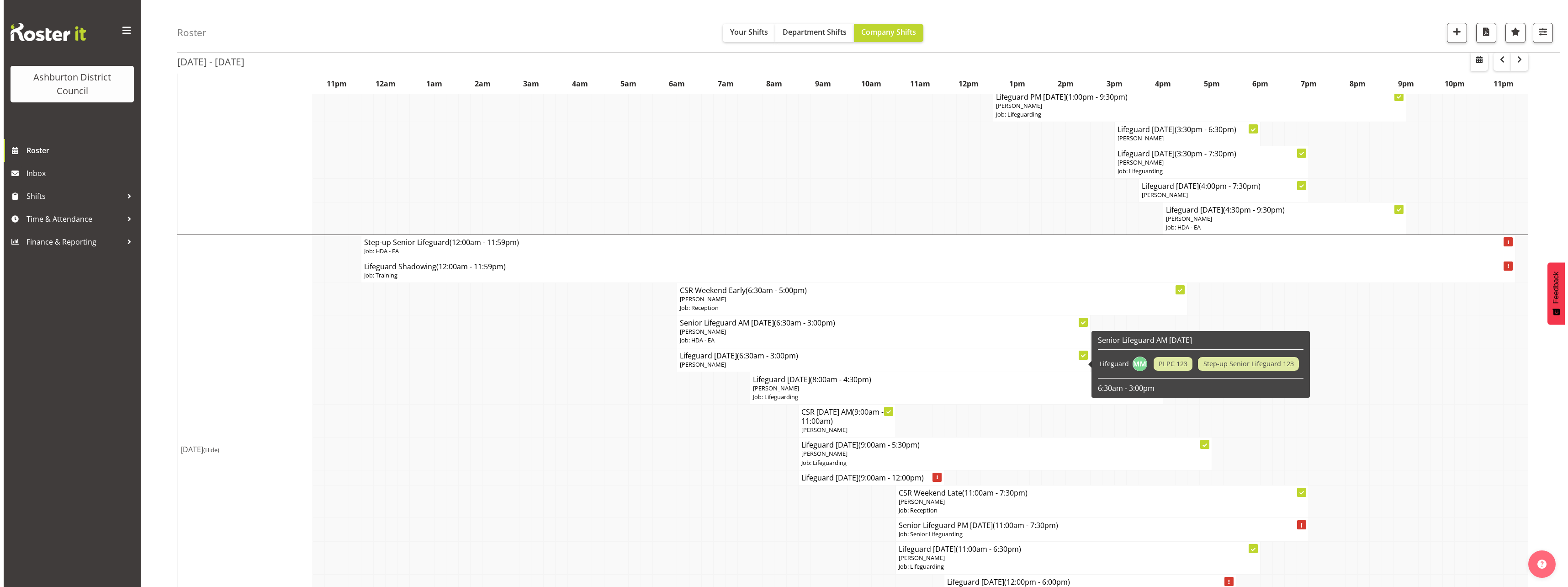
scroll to position [2285, 0]
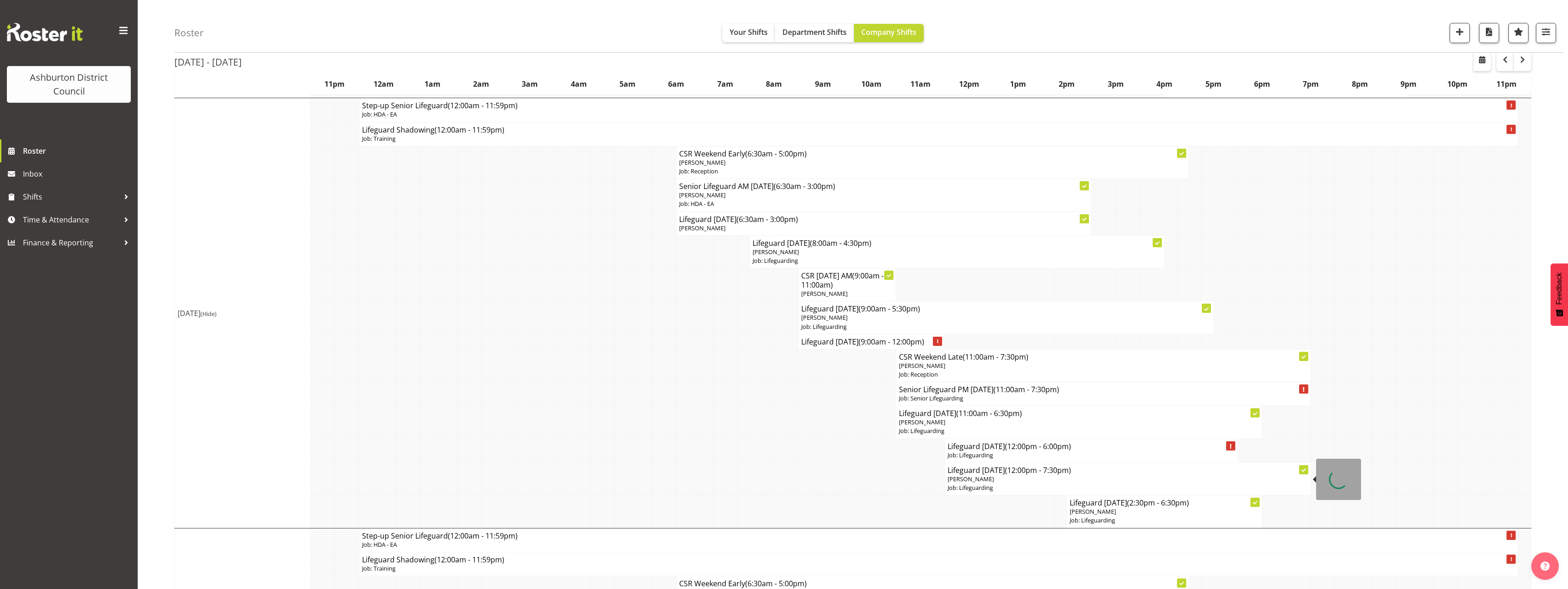
click at [1019, 486] on p "Job: Lifeguarding" at bounding box center [1127, 488] width 360 height 9
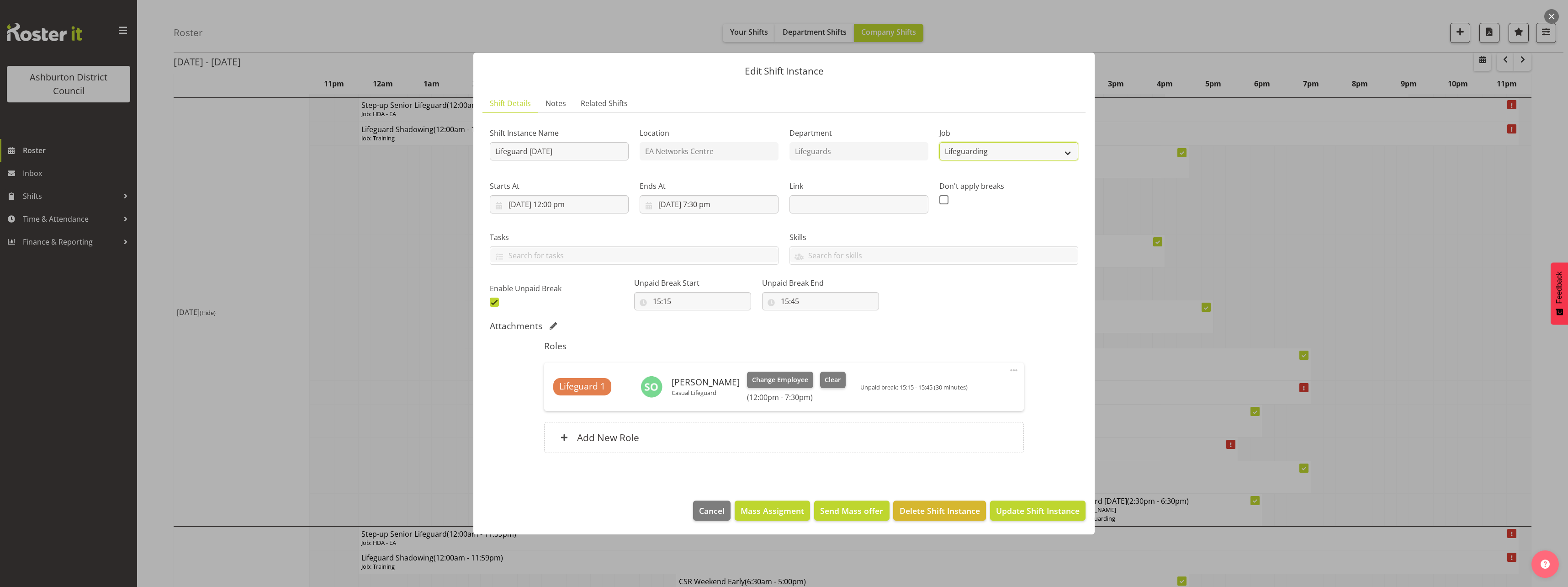
click at [1017, 151] on select "Create new job Casual HDA - CSR HDA - EA Lifeguarding LTS- Alt Duties Ordinary …" at bounding box center [1009, 151] width 139 height 18
select select "34"
click at [939, 142] on select "Create new job Casual HDA - CSR HDA - EA Lifeguarding LTS- Alt Duties Ordinary …" at bounding box center [1009, 151] width 139 height 18
click at [1049, 510] on span "Update Shift Instance" at bounding box center [1037, 510] width 84 height 12
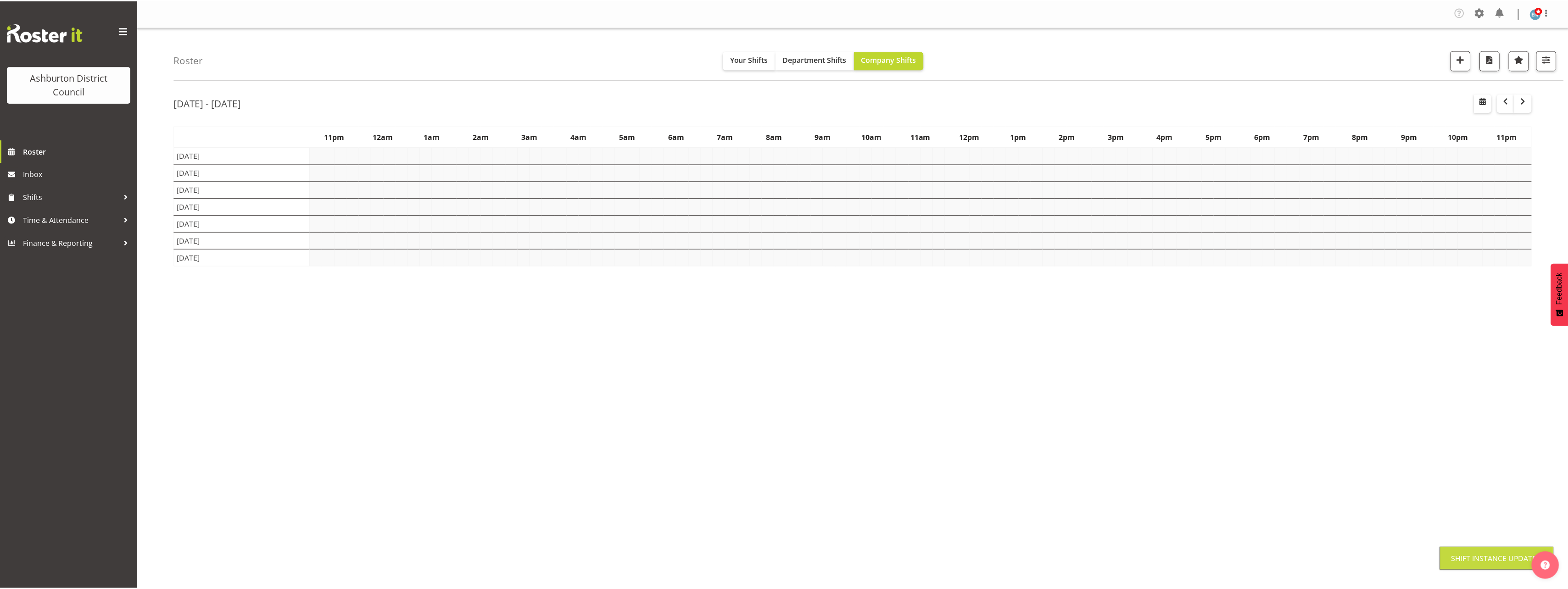
scroll to position [0, 0]
click at [157, 405] on div "Roster Your Shifts Department Shifts Company Shifts 1 Locations [GEOGRAPHIC_DAT…" at bounding box center [852, 241] width 1430 height 427
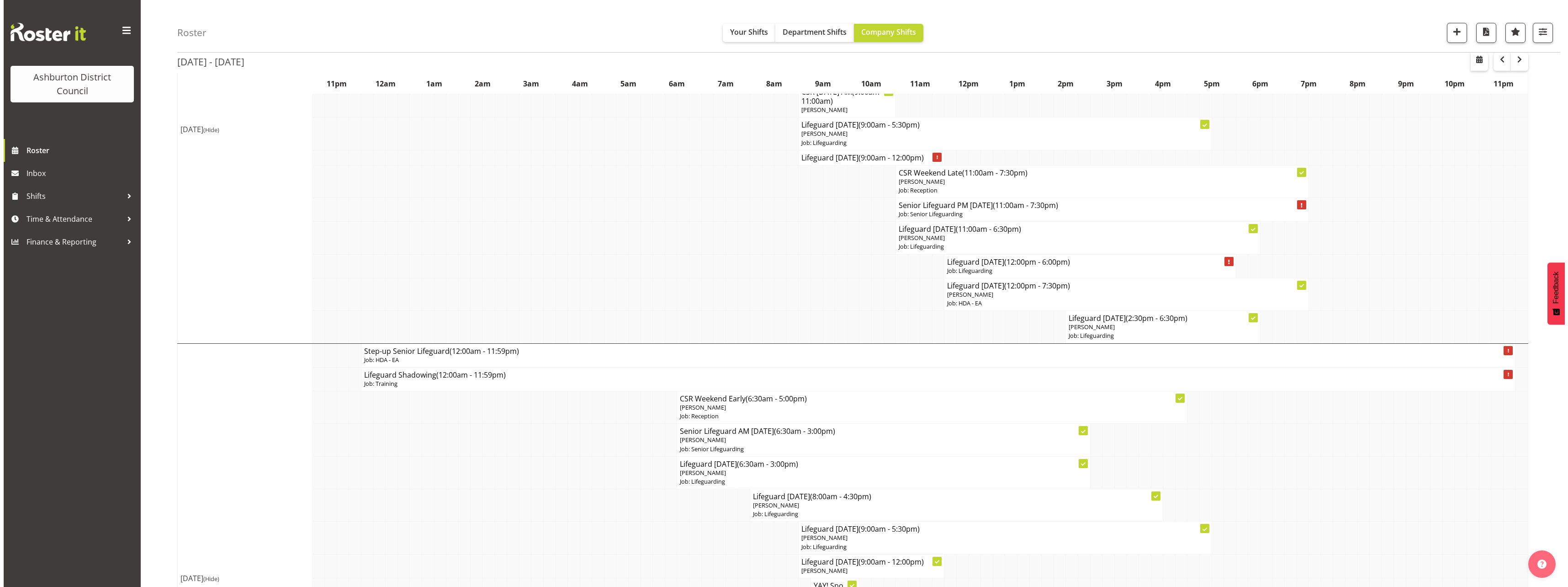
scroll to position [2701, 0]
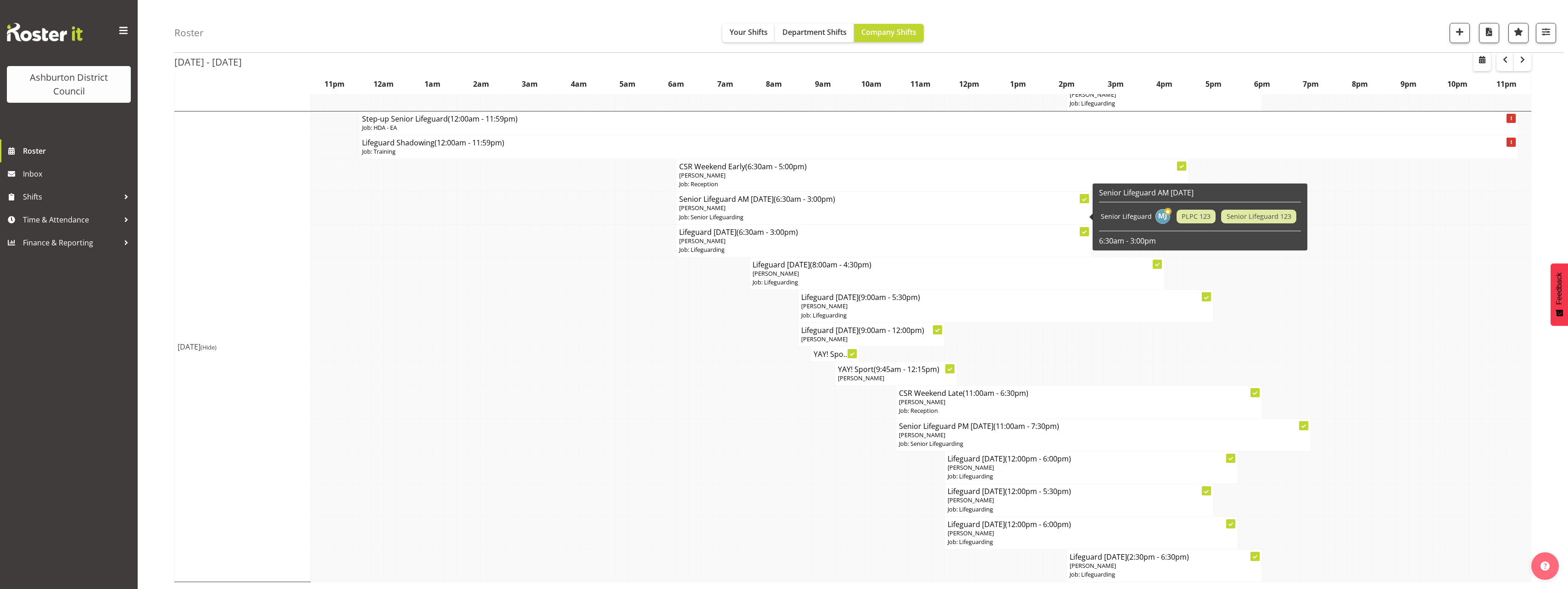
click at [726, 216] on p "Job: Senior Lifeguarding" at bounding box center [883, 217] width 409 height 9
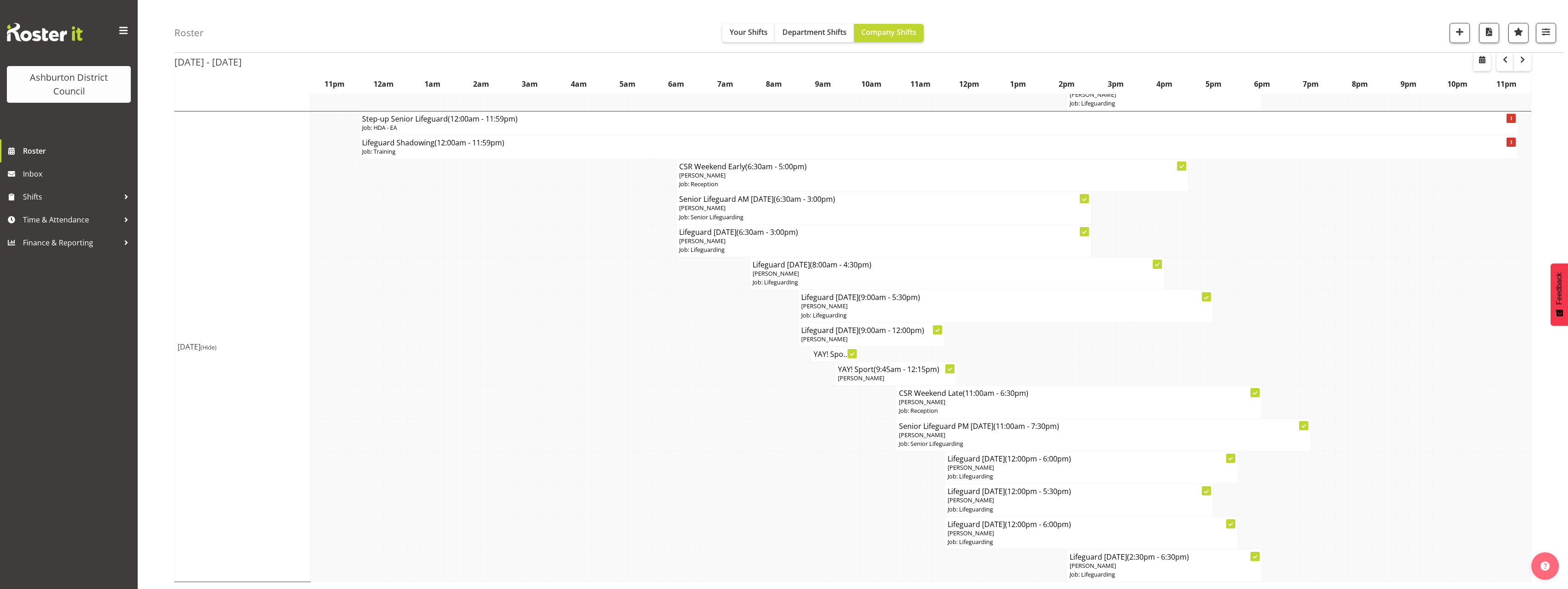
select select
select select "8"
select select "2025"
select select "15"
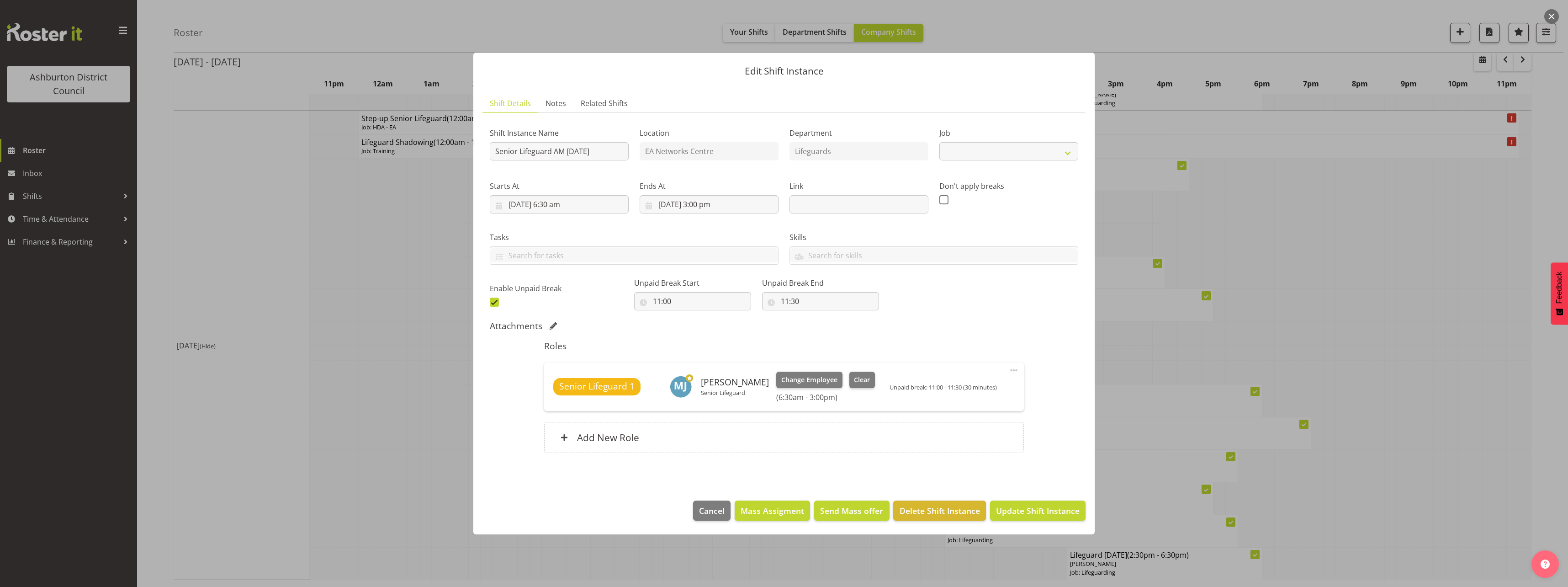
select select "2648"
click at [703, 201] on input "[DATE] 3:00 pm" at bounding box center [709, 204] width 139 height 18
click at [712, 397] on select "00 01 02 03 04 05 06 07 08 09 10 11 12 13 14 15 16 17 18 19 20 21 22 23" at bounding box center [709, 398] width 20 height 18
select select "11"
click at [699, 389] on select "00 01 02 03 04 05 06 07 08 09 10 11 12 13 14 15 16 17 18 19 20 21 22 23" at bounding box center [709, 398] width 20 height 18
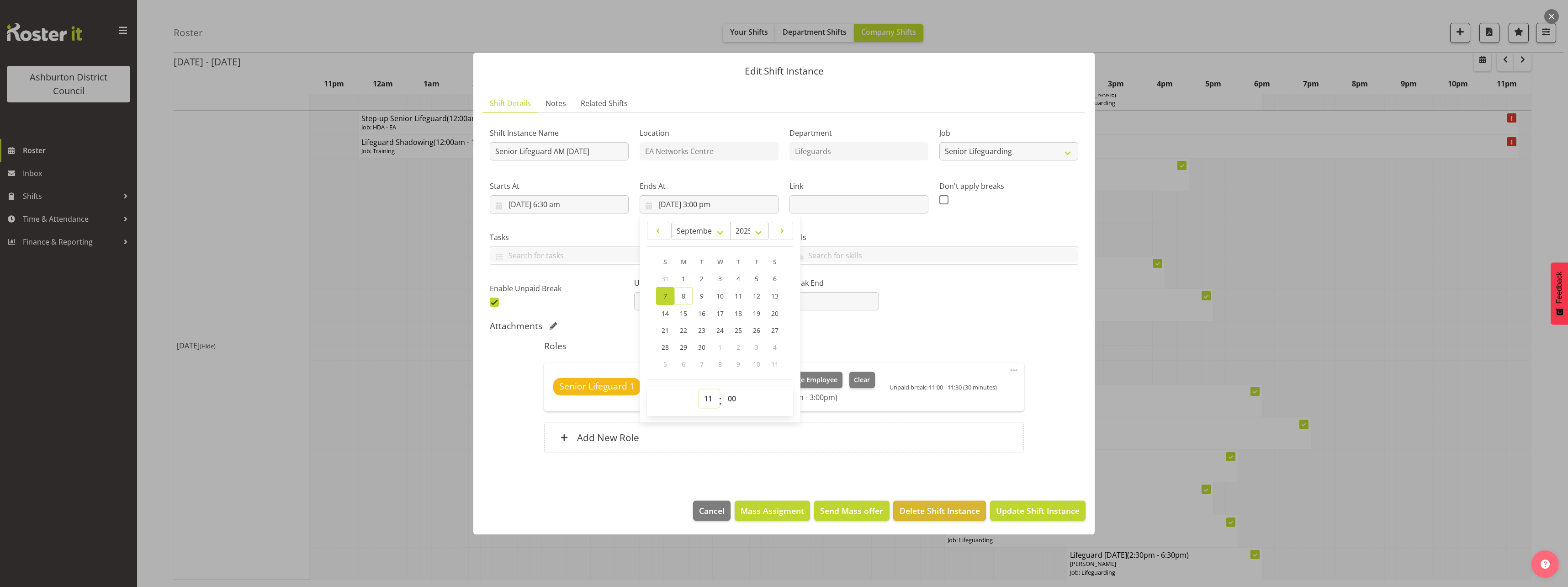
type input "[DATE] 11:00 am"
click at [1076, 444] on div "Shift Instance Name Senior Lifeguard AM [DATE] Location EA Networks Centre Depa…" at bounding box center [784, 292] width 589 height 343
click at [489, 301] on span at bounding box center [494, 302] width 9 height 9
click at [489, 301] on input "checkbox" at bounding box center [493, 302] width 6 height 6
checkbox input "false"
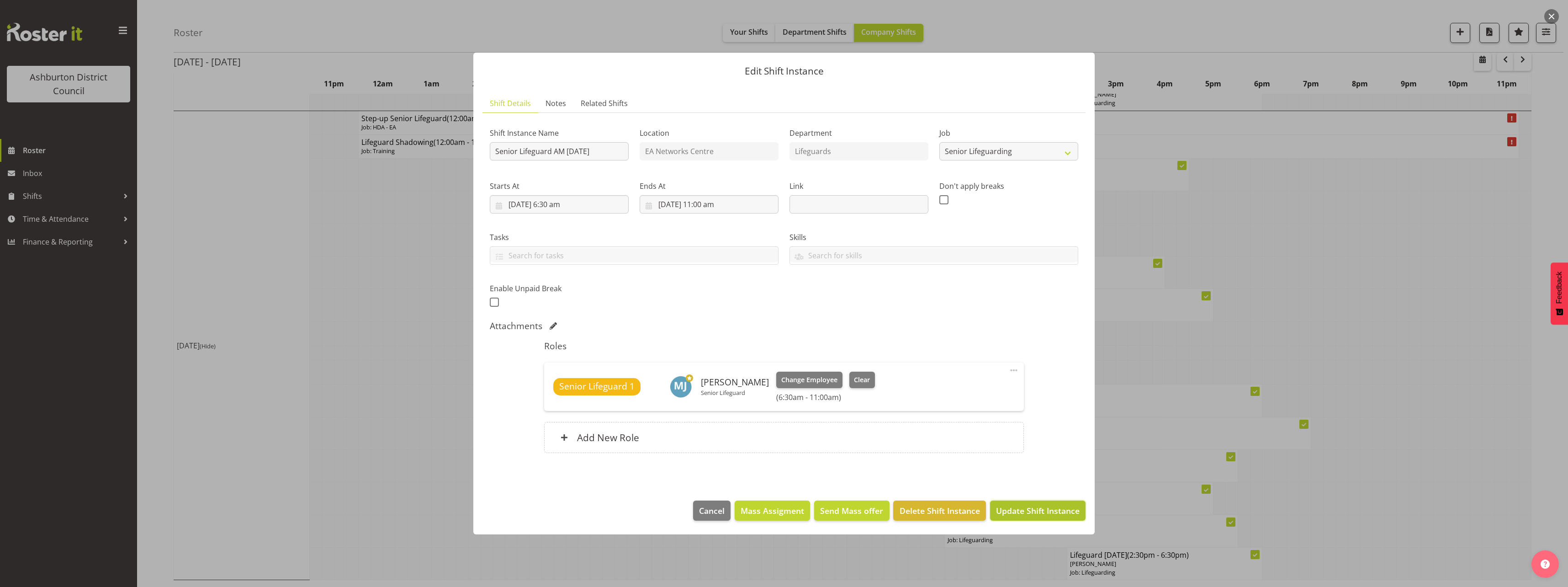
click at [1041, 511] on span "Update Shift Instance" at bounding box center [1037, 510] width 84 height 12
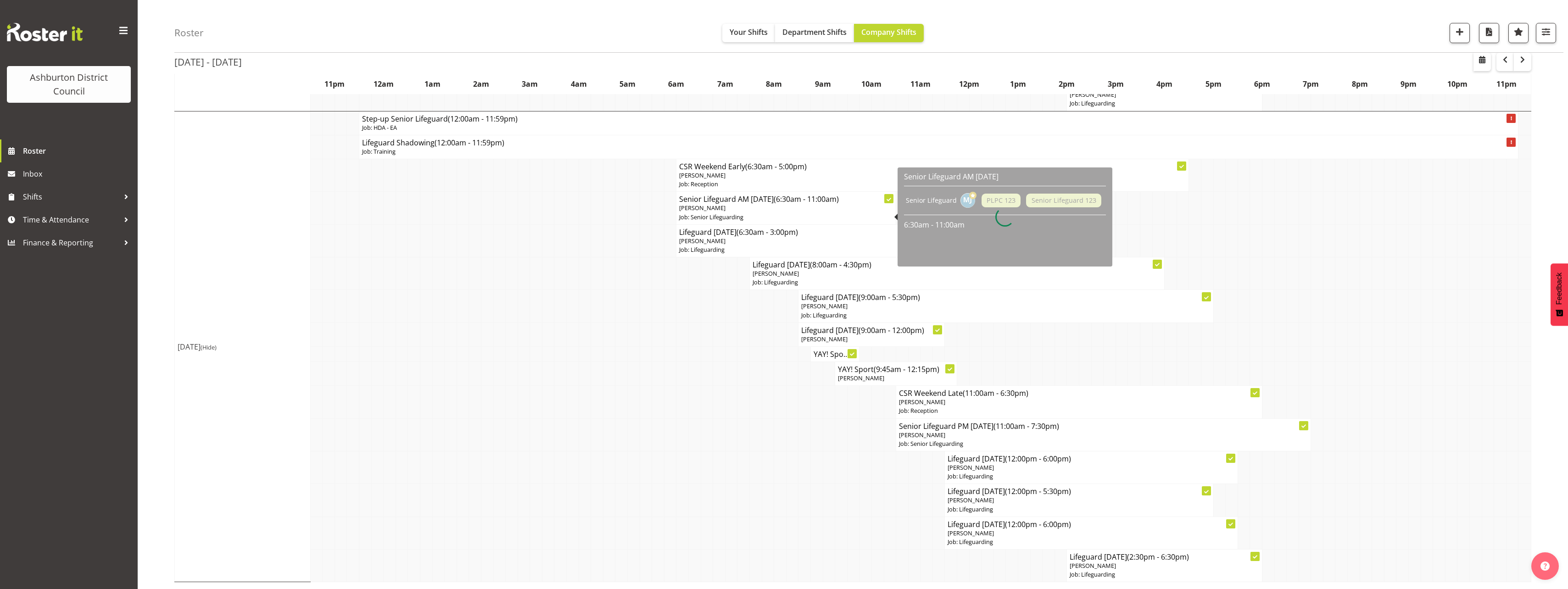
click at [722, 201] on h4 "Senior Lifeguard AM [DATE] (6:30am - 11:00am)" at bounding box center [786, 199] width 214 height 9
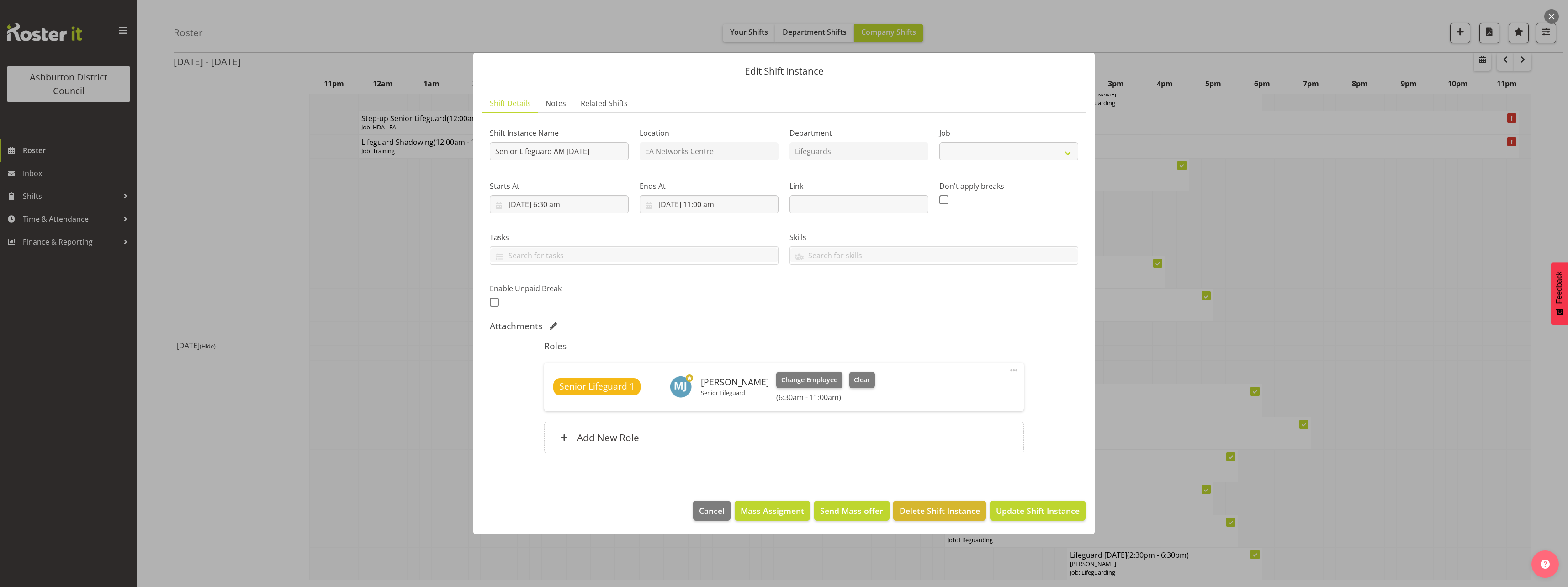
select select "2648"
click at [451, 409] on div at bounding box center [784, 293] width 1568 height 587
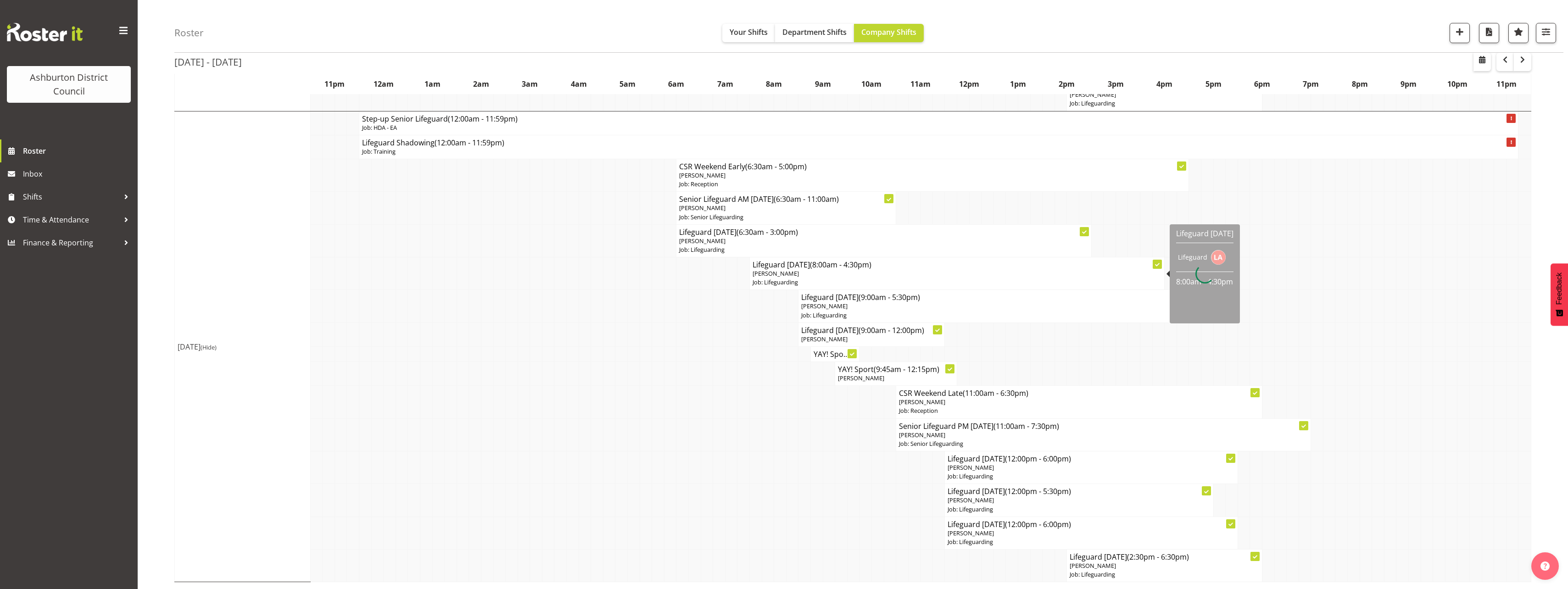
click at [793, 272] on span "[PERSON_NAME]" at bounding box center [775, 273] width 46 height 8
select select
select select "8"
select select "2025"
select select "8"
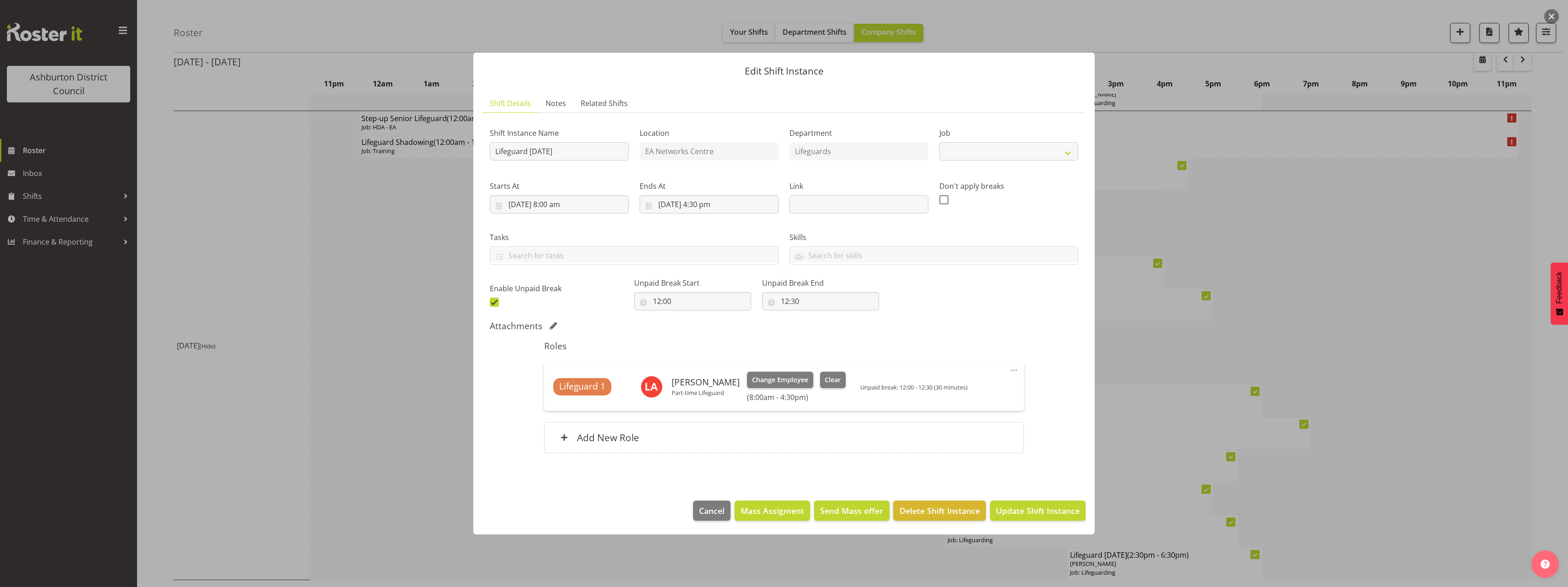
select select "38"
click at [550, 203] on input "[DATE] 8:00 am" at bounding box center [559, 204] width 139 height 18
click at [997, 302] on div "Shift Instance Name Lifeguard [DATE] Location EA Networks Centre Department Lif…" at bounding box center [784, 214] width 599 height 200
click at [826, 375] on span "Clear" at bounding box center [833, 380] width 16 height 10
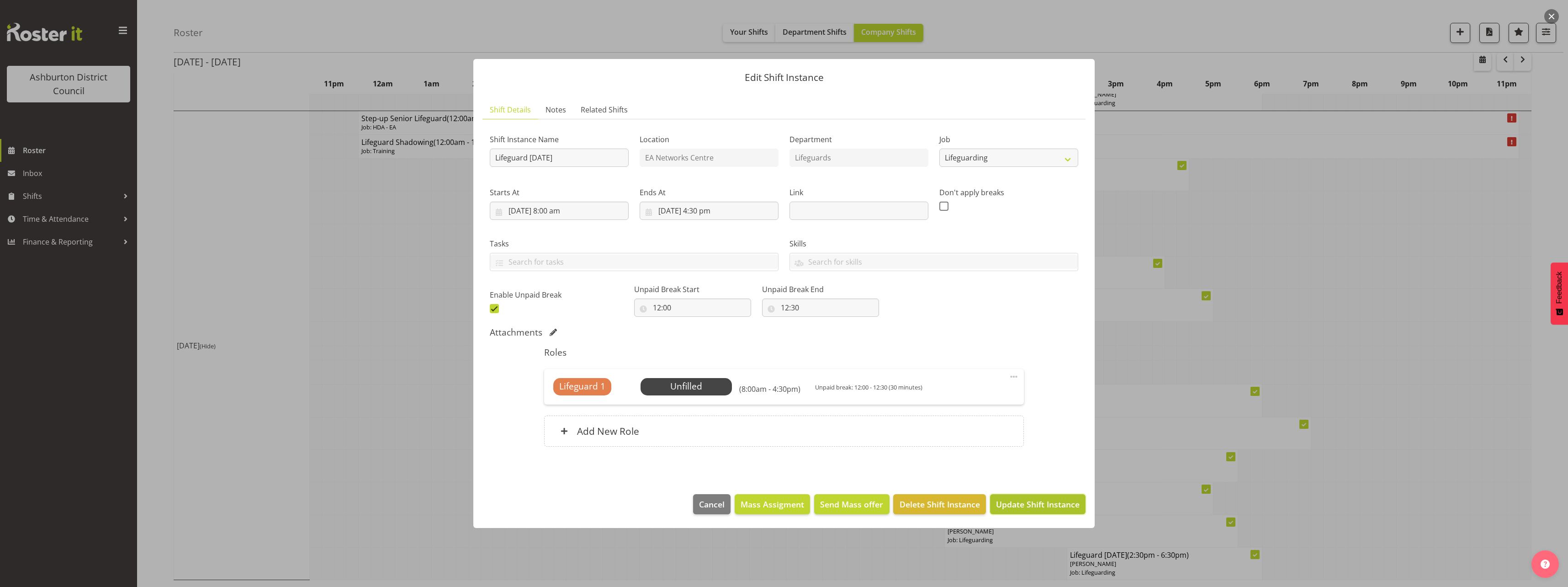
click at [1001, 498] on span "Update Shift Instance" at bounding box center [1037, 504] width 84 height 12
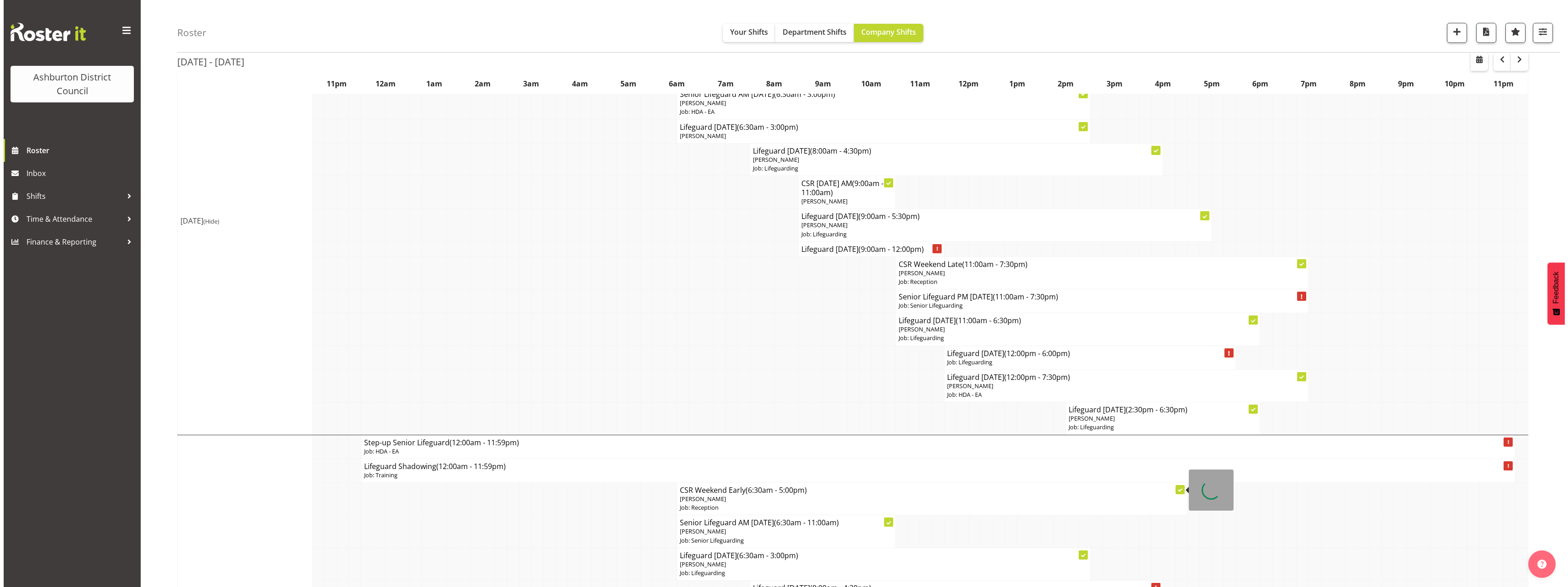
scroll to position [2692, 0]
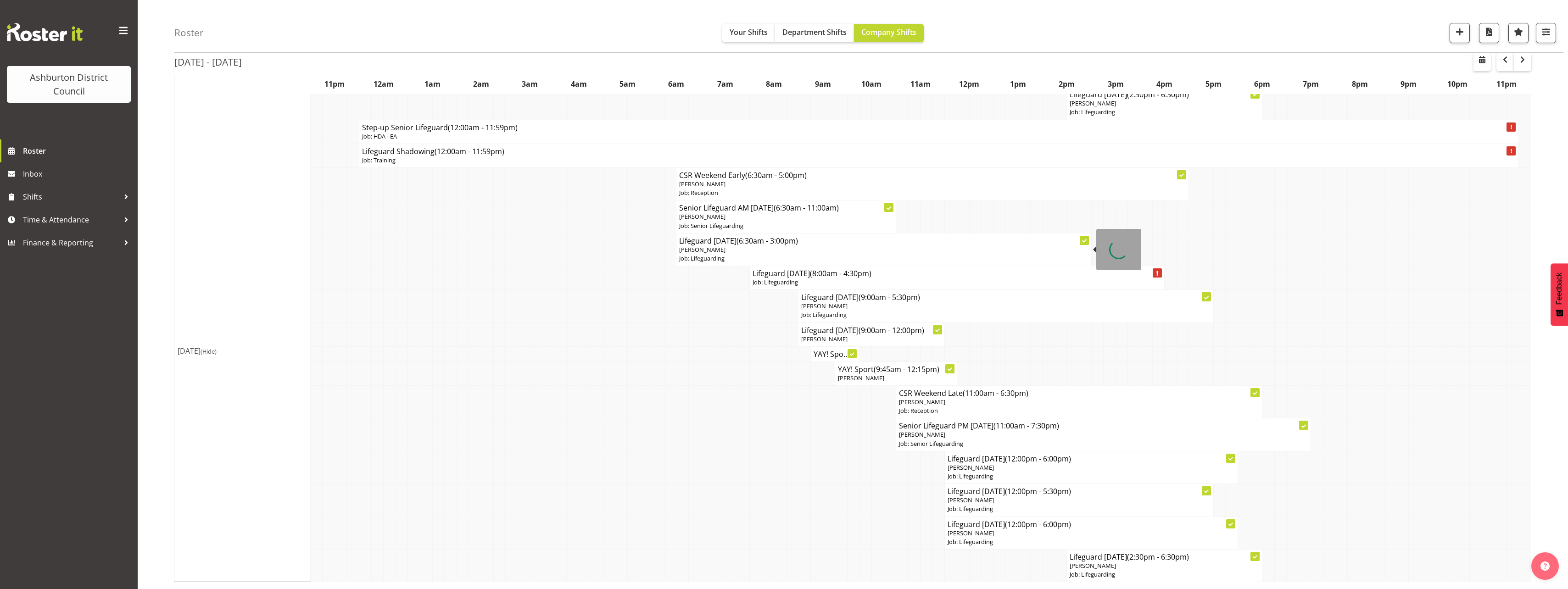
click at [686, 254] on p "Job: Lifeguarding" at bounding box center [883, 258] width 409 height 9
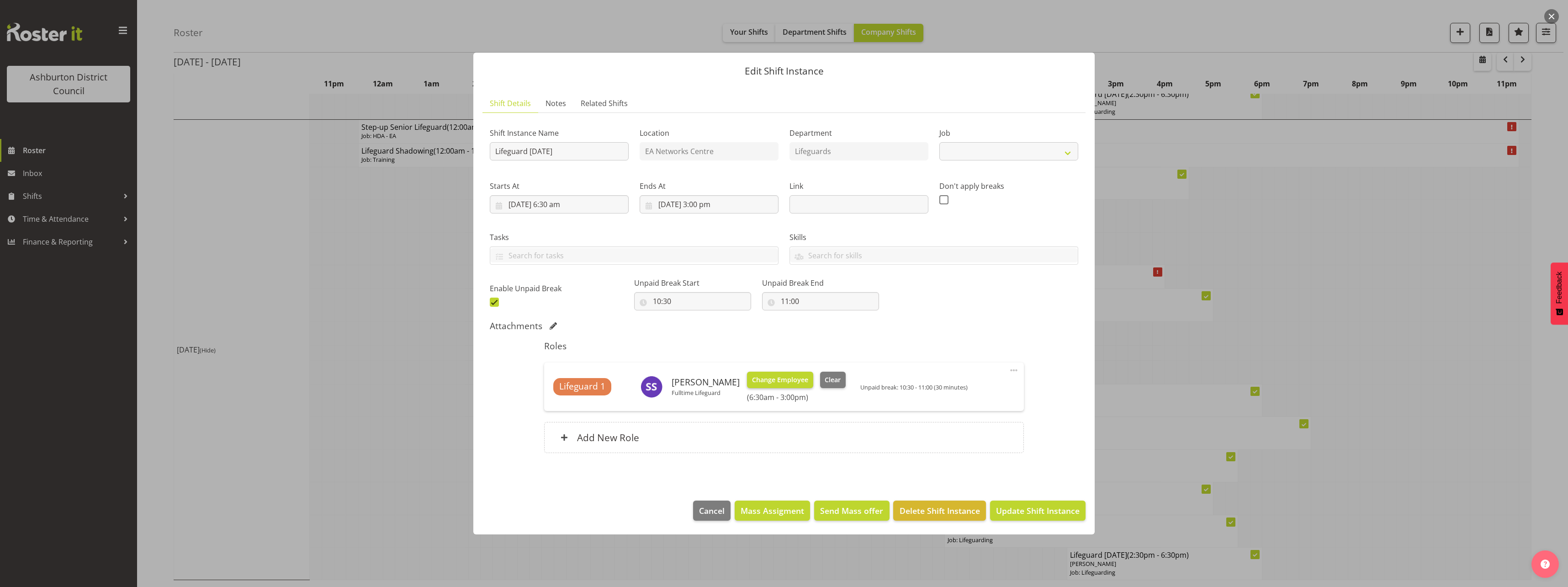
select select "38"
click at [767, 382] on span "Change Employee" at bounding box center [780, 380] width 56 height 10
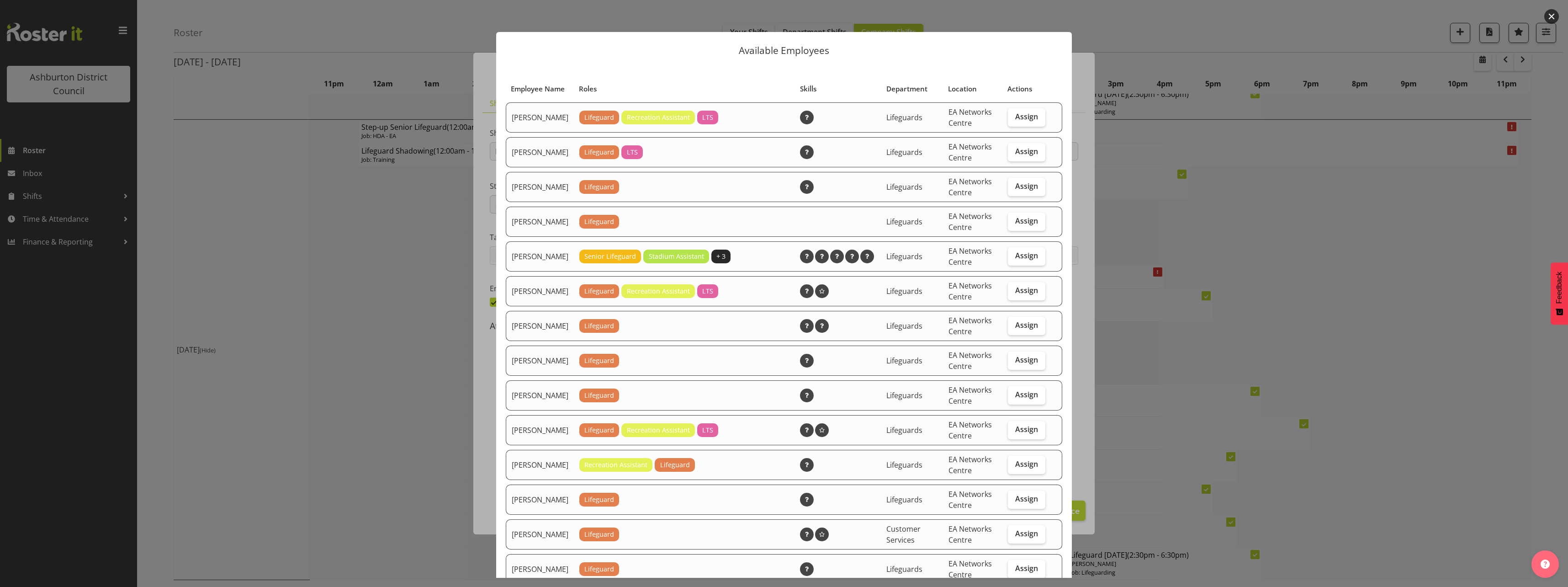
scroll to position [229, 0]
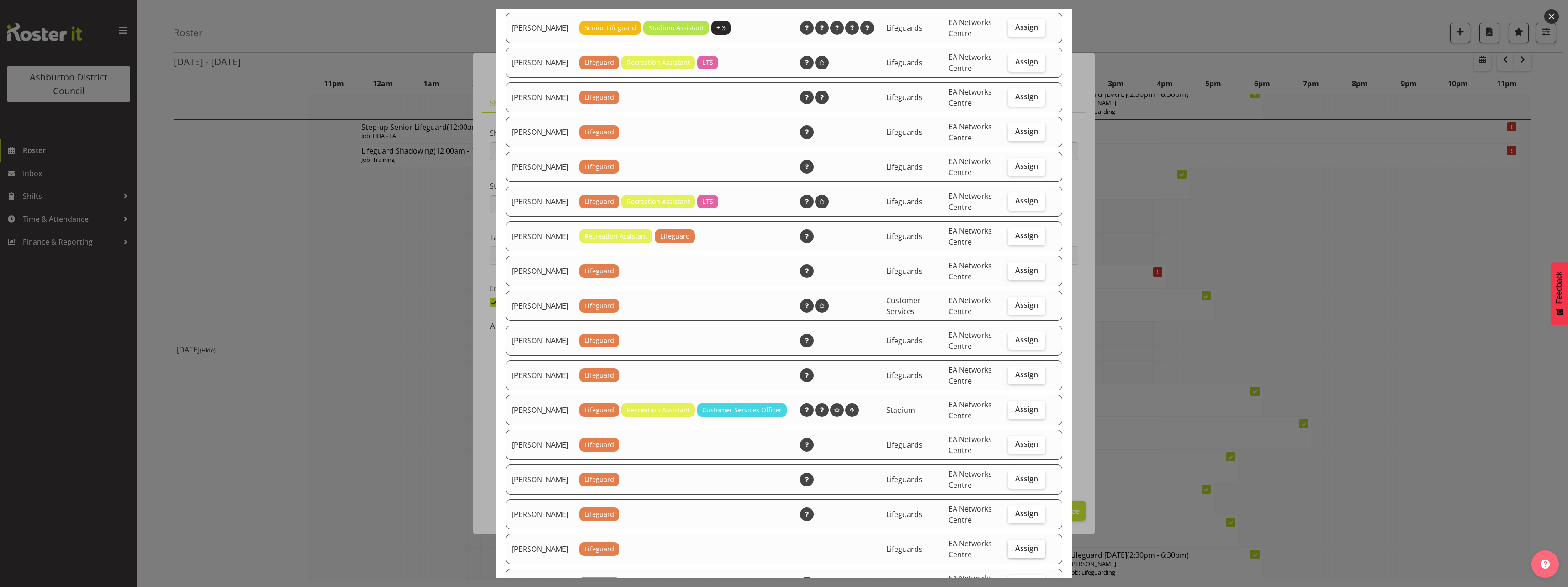
click at [1019, 552] on span "Assign" at bounding box center [1026, 548] width 23 height 9
click at [1014, 551] on input "Assign" at bounding box center [1011, 549] width 6 height 6
checkbox input "true"
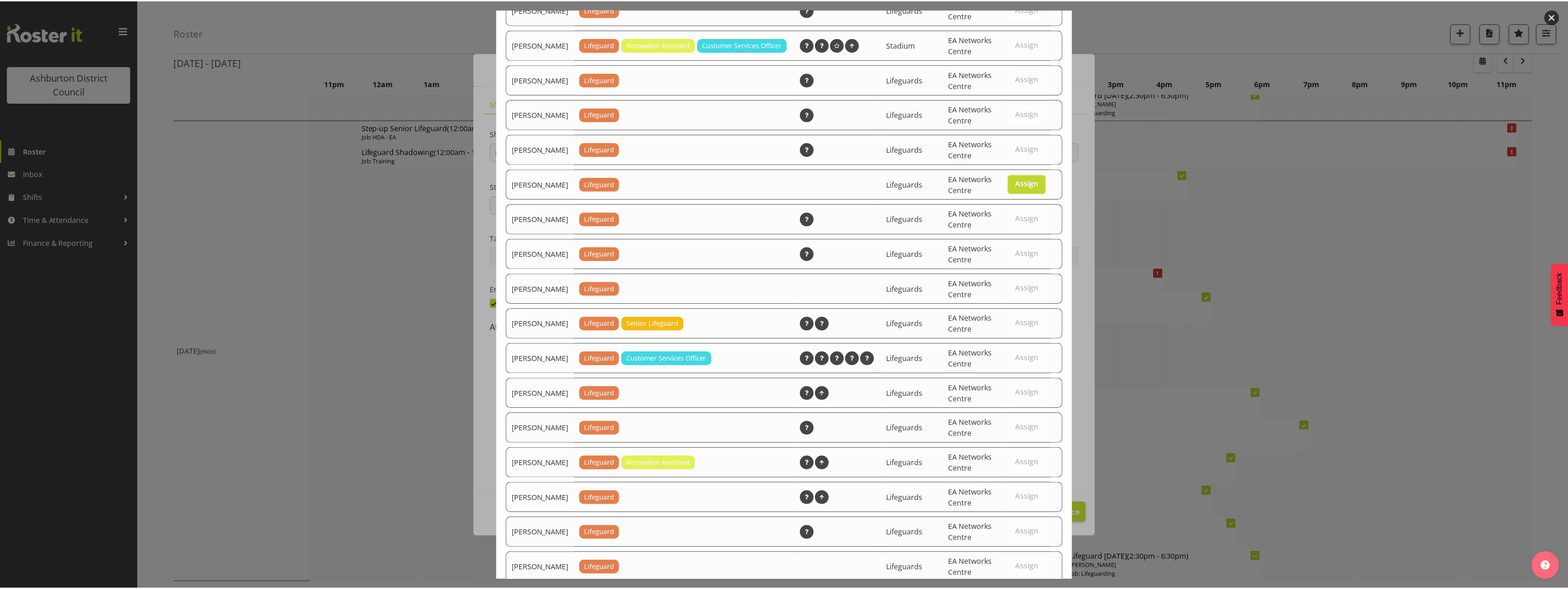
scroll to position [748, 0]
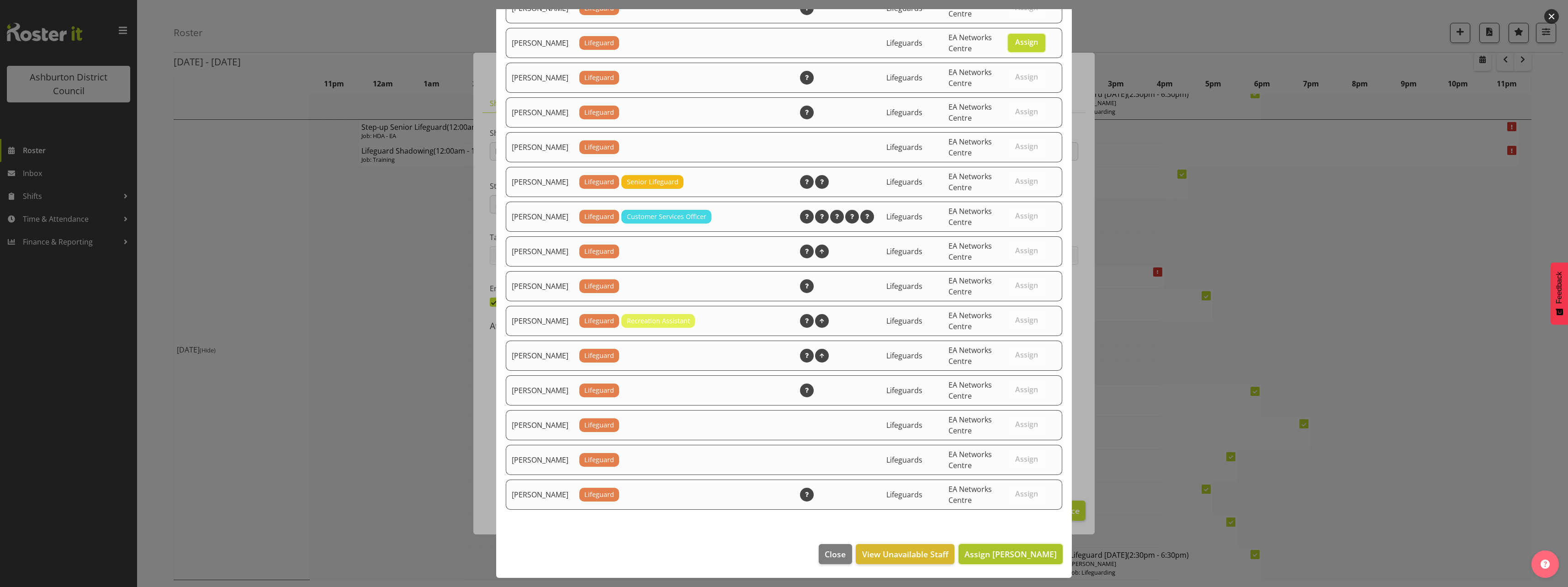
click at [1002, 554] on span "Assign [PERSON_NAME]" at bounding box center [1010, 554] width 92 height 11
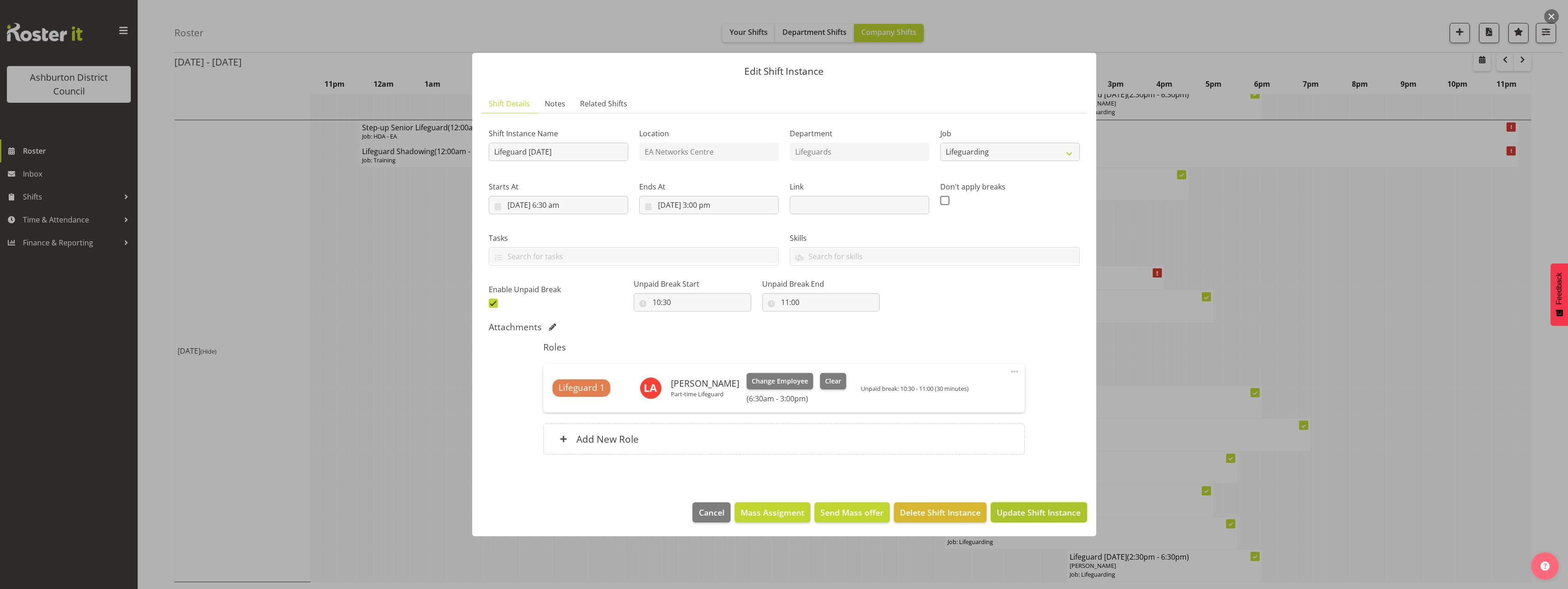
click at [1048, 517] on span "Update Shift Instance" at bounding box center [1038, 512] width 84 height 12
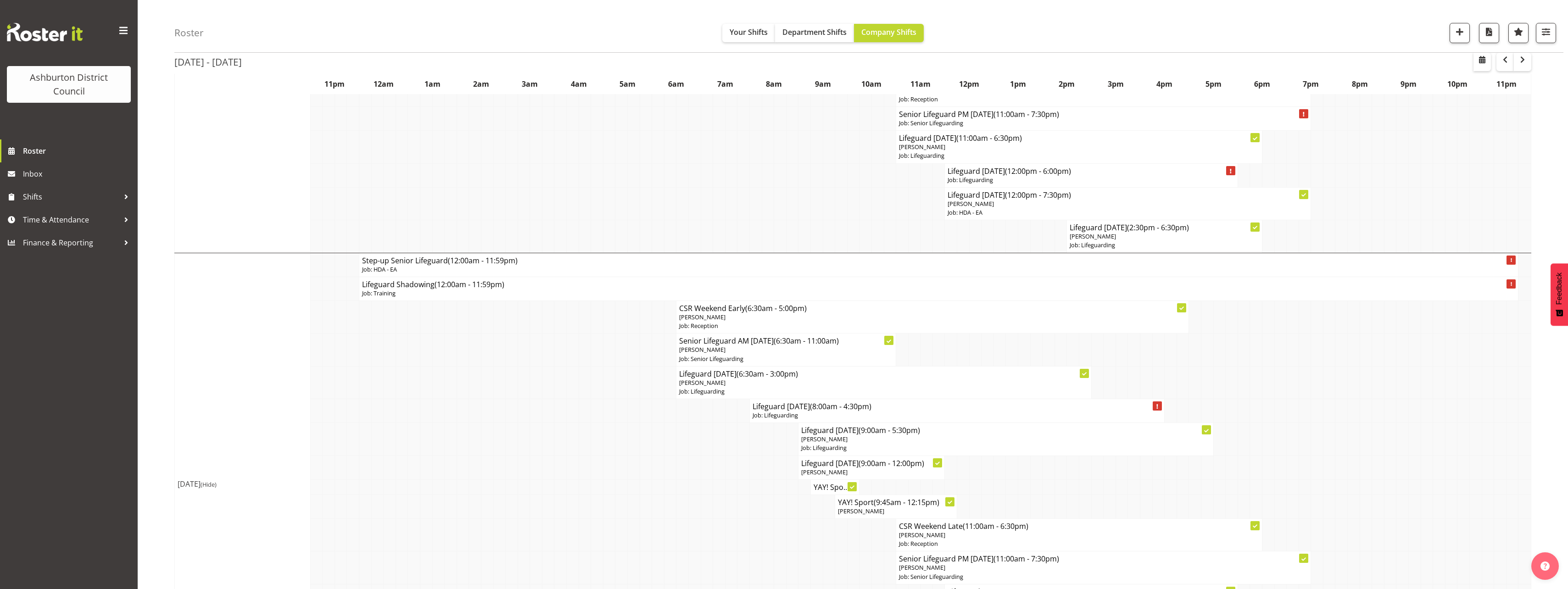
scroll to position [2701, 0]
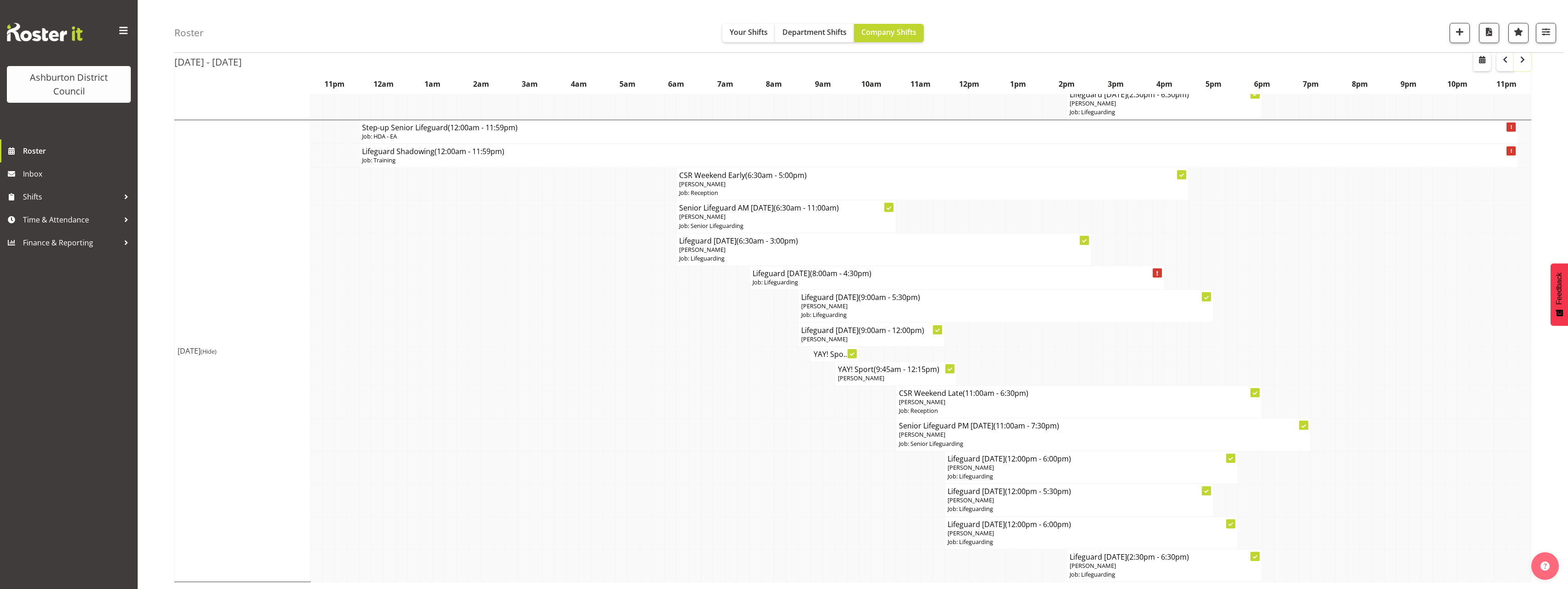
click at [1519, 62] on span "button" at bounding box center [1523, 60] width 11 height 11
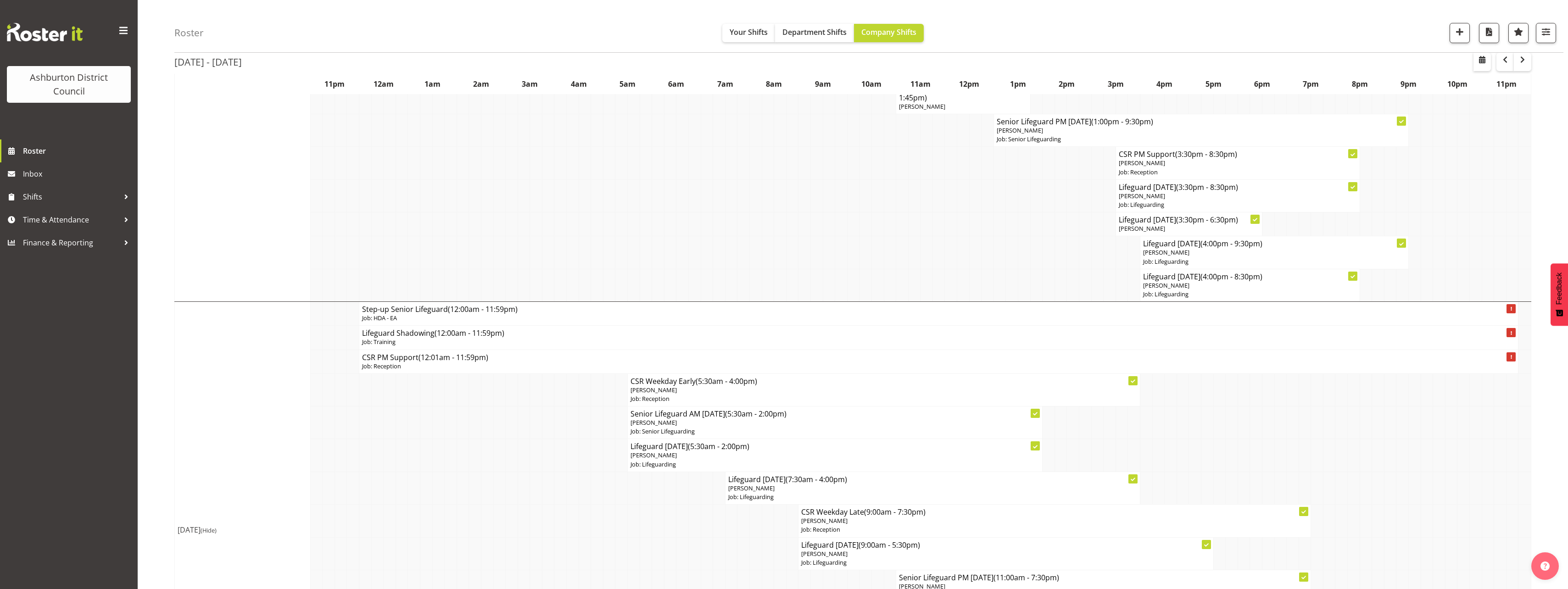
scroll to position [504, 0]
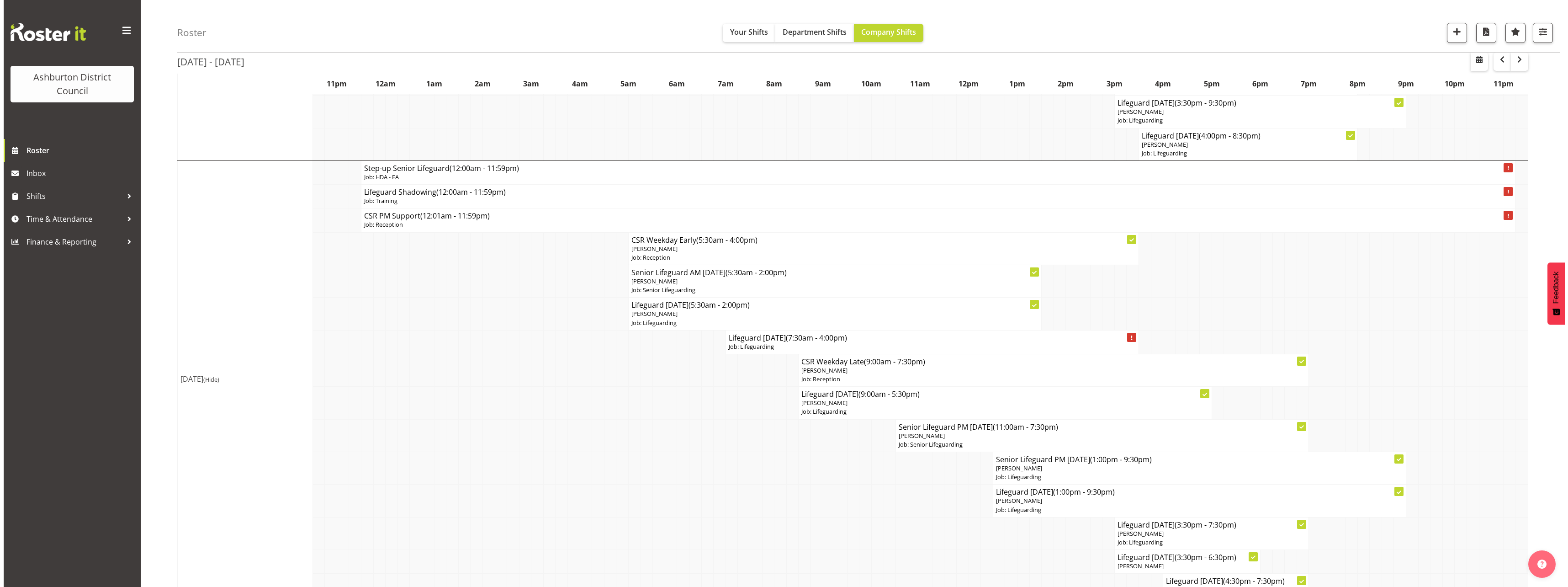
scroll to position [914, 0]
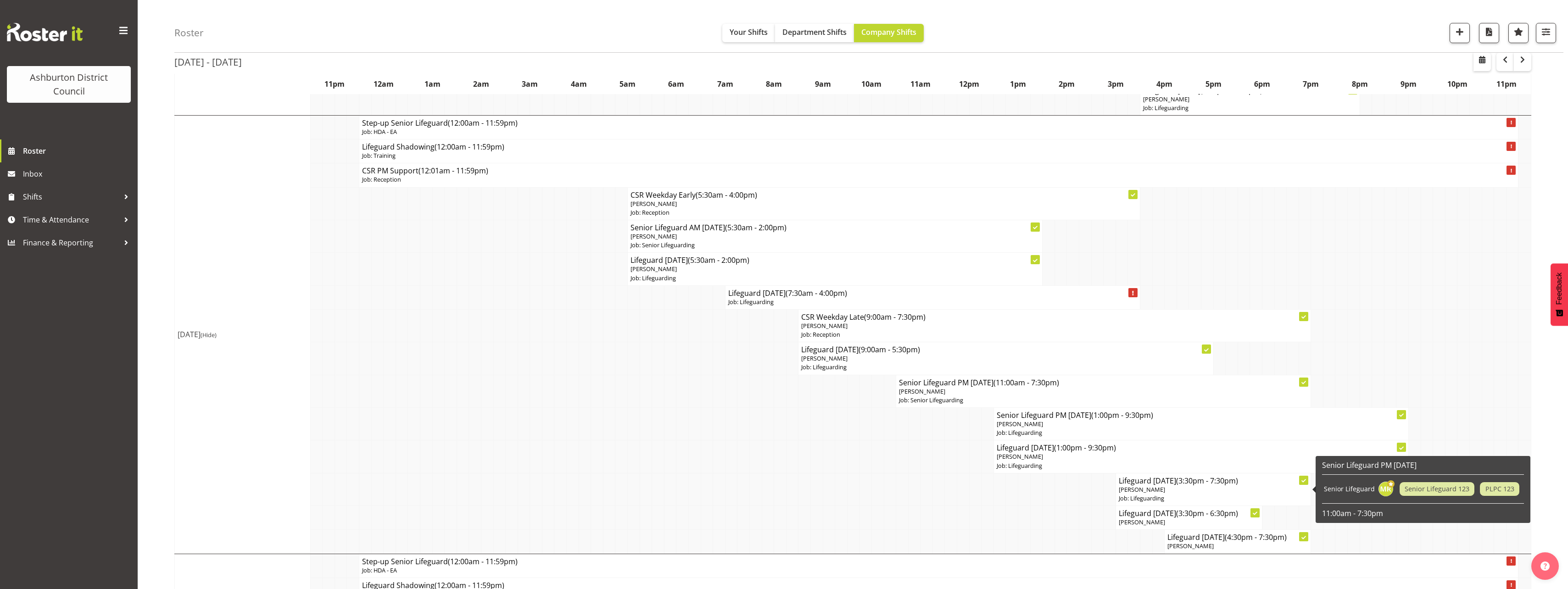
click at [1161, 485] on h4 "Lifeguard [DATE] (3:30pm - 7:30pm)" at bounding box center [1213, 480] width 190 height 9
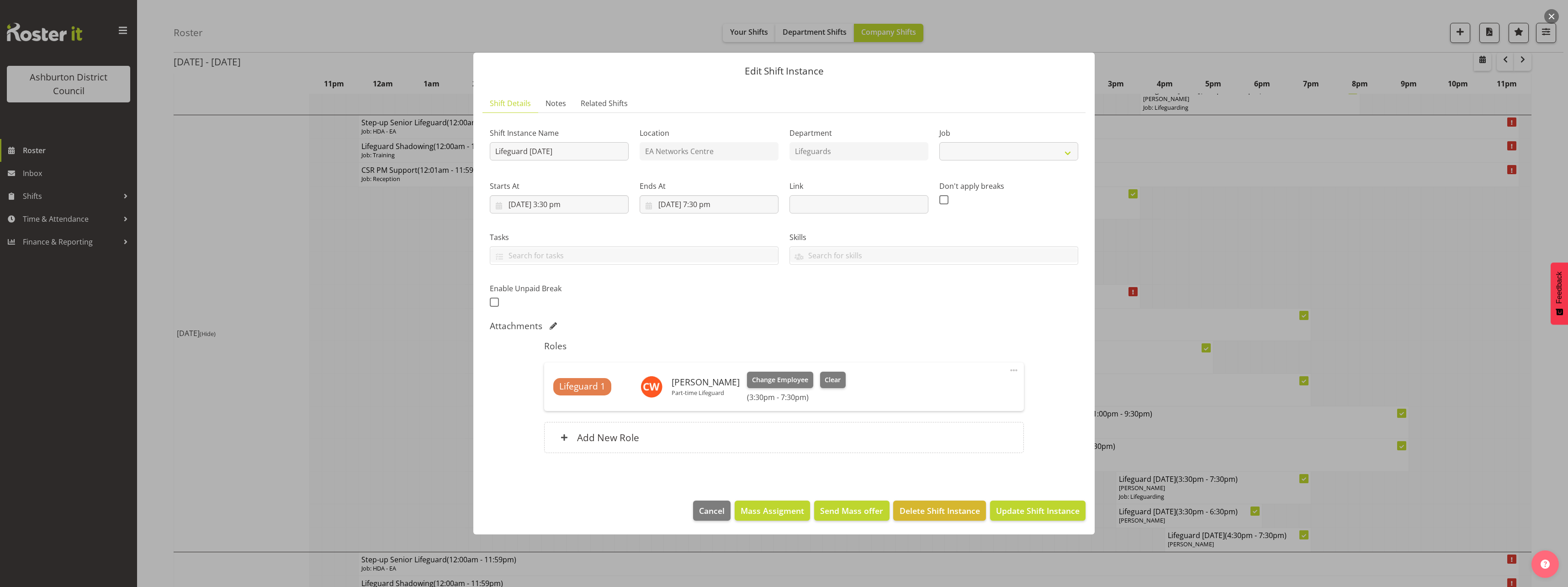
select select "38"
click at [712, 205] on input "[DATE] 7:30 pm" at bounding box center [709, 204] width 139 height 18
drag, startPoint x: 733, startPoint y: 402, endPoint x: 733, endPoint y: 395, distance: 7.0
click at [733, 402] on select "00 01 02 03 04 05 06 07 08 09 10 11 12 13 14 15 16 17 18 19 20 21 22 23 24 25 2…" at bounding box center [733, 398] width 20 height 18
select select "0"
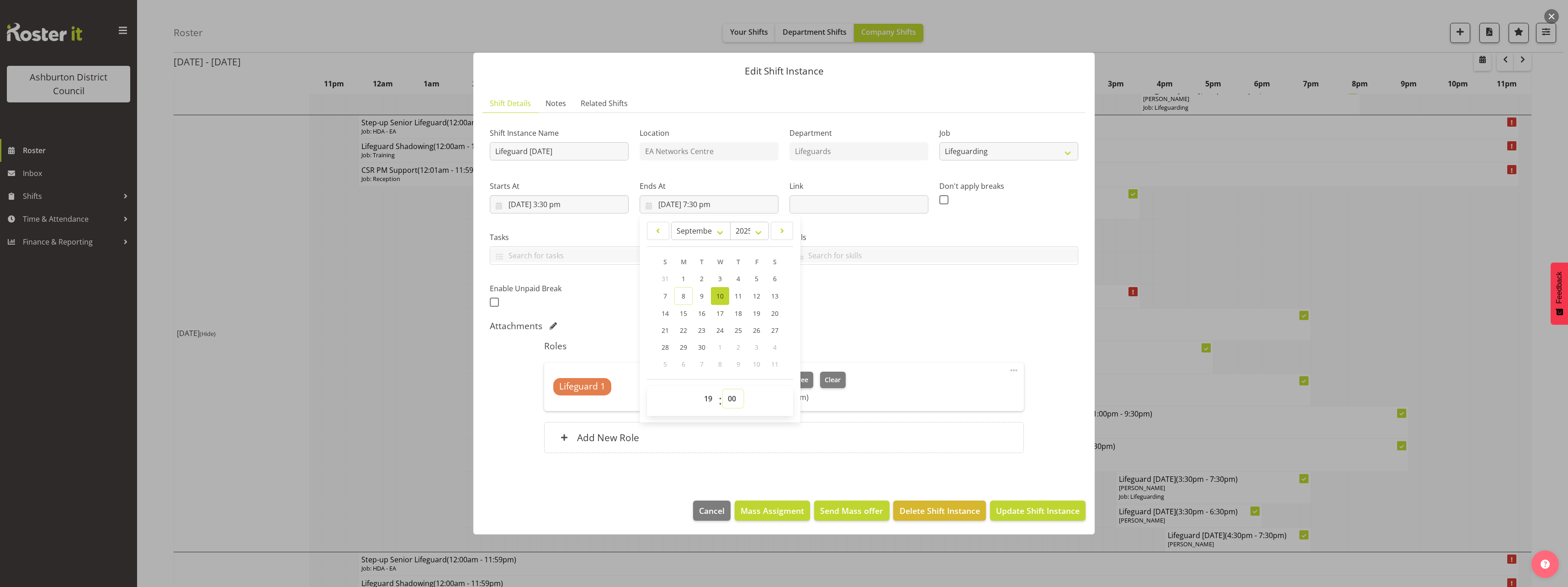
click at [723, 389] on select "00 01 02 03 04 05 06 07 08 09 10 11 12 13 14 15 16 17 18 19 20 21 22 23 24 25 2…" at bounding box center [733, 398] width 20 height 18
type input "[DATE] 7:00 pm"
click at [1041, 506] on span "Update Shift Instance" at bounding box center [1037, 510] width 84 height 12
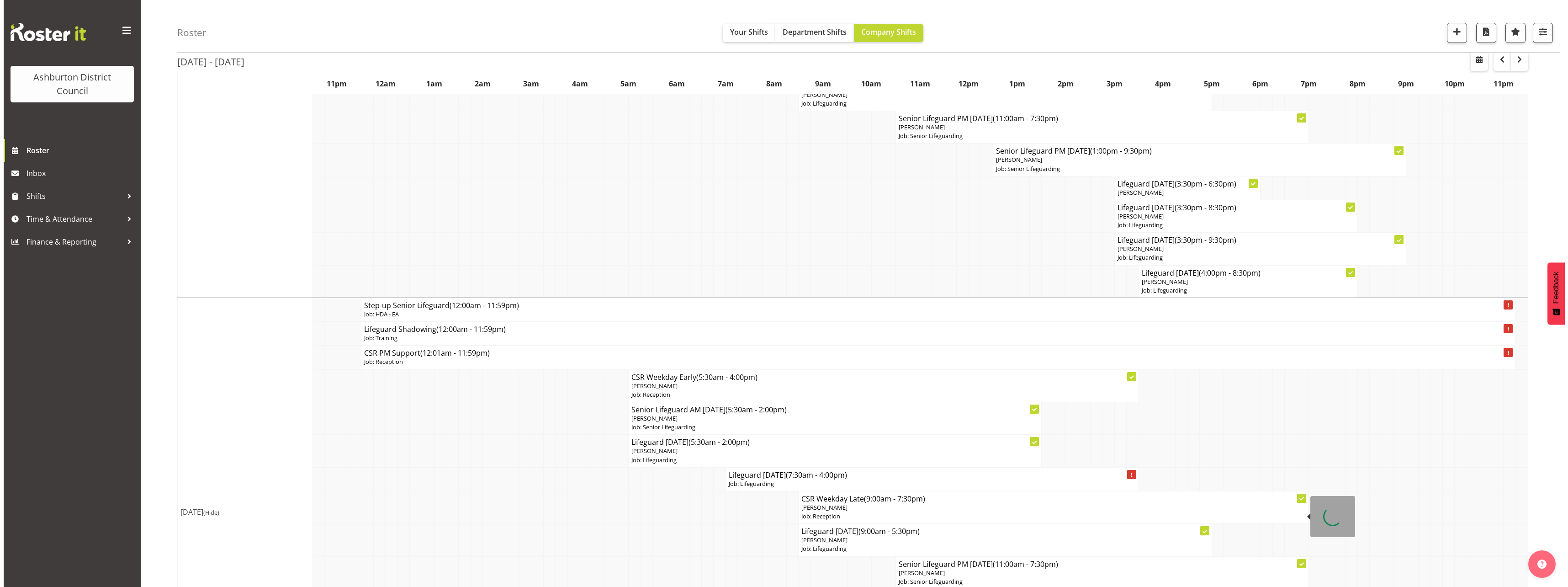
scroll to position [960, 0]
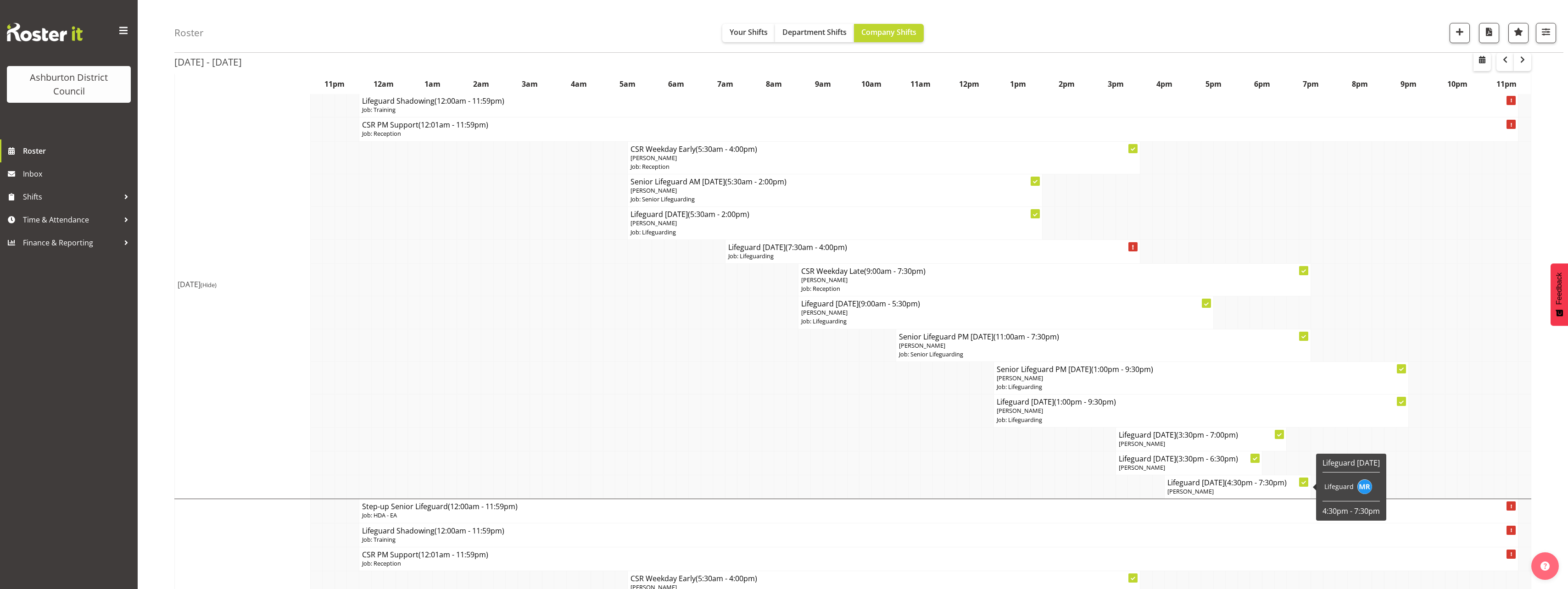
click at [1208, 491] on span "[PERSON_NAME]" at bounding box center [1190, 491] width 46 height 8
select select
select select "8"
select select "2025"
select select "16"
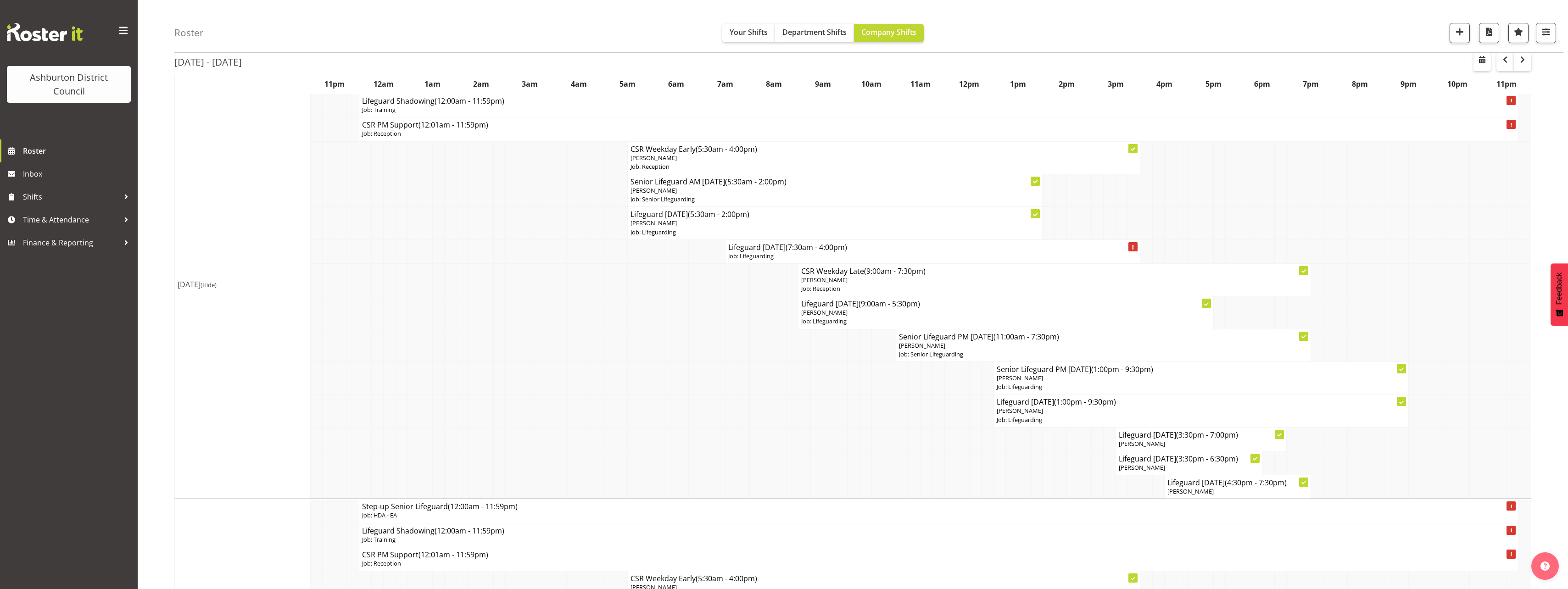
select select "30"
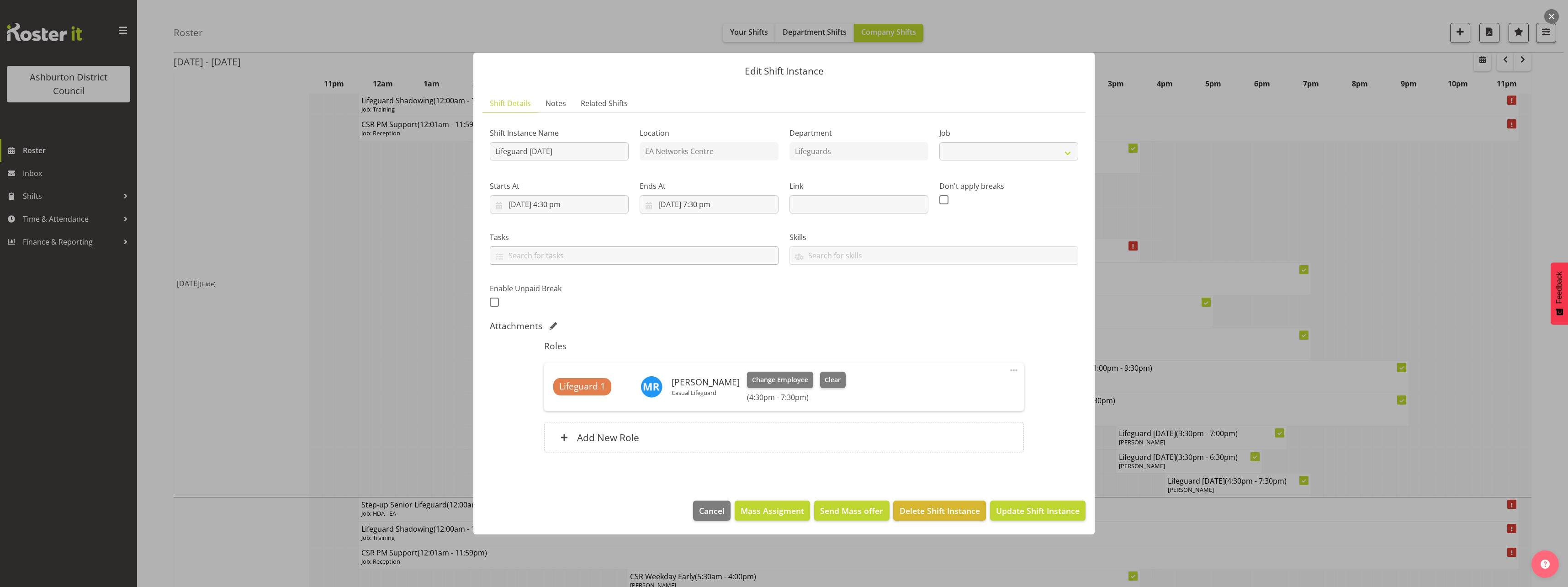
select select "38"
click at [558, 206] on input "[DATE] 4:30 pm" at bounding box center [559, 204] width 139 height 18
click at [587, 394] on select "00 01 02 03 04 05 06 07 08 09 10 11 12 13 14 15 16 17 18 19 20 21 22 23 24 25 2…" at bounding box center [583, 398] width 20 height 18
select select "0"
click at [573, 389] on select "00 01 02 03 04 05 06 07 08 09 10 11 12 13 14 15 16 17 18 19 20 21 22 23 24 25 2…" at bounding box center [583, 398] width 20 height 18
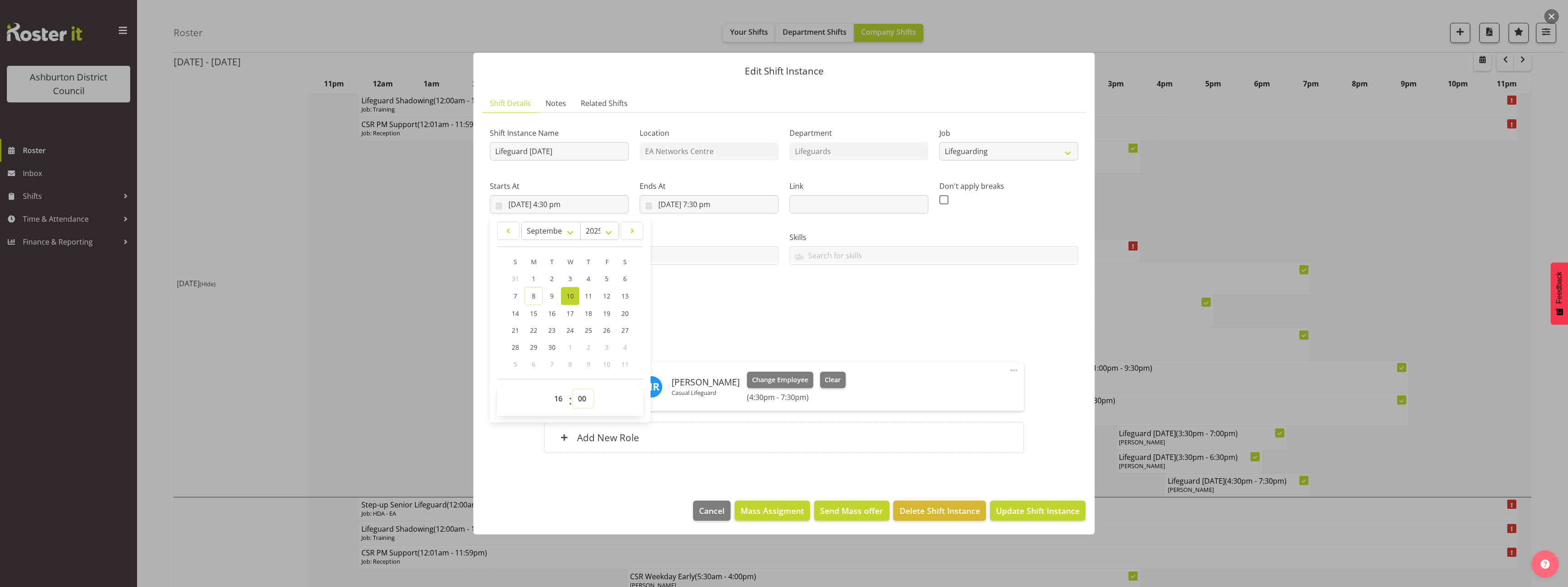
type input "[DATE] 4:00 pm"
click at [710, 203] on input "[DATE] 7:30 pm" at bounding box center [709, 204] width 139 height 18
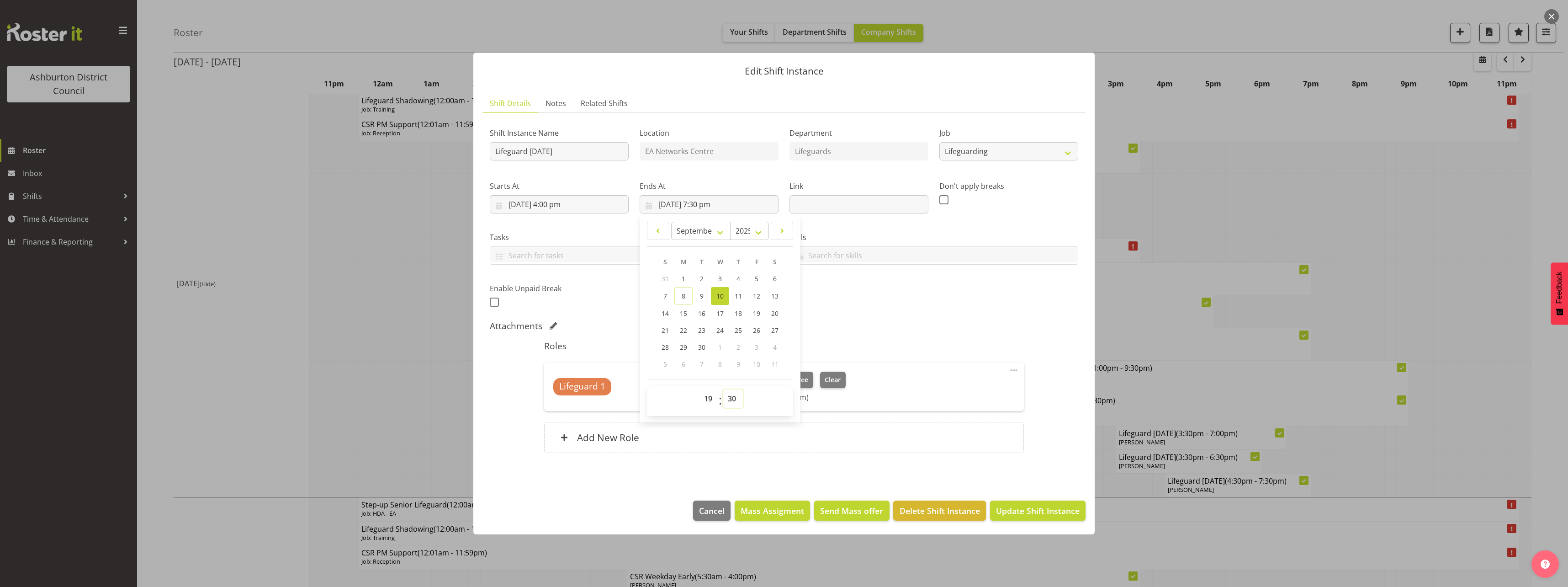
drag, startPoint x: 734, startPoint y: 400, endPoint x: 733, endPoint y: 388, distance: 12.0
click at [734, 400] on select "00 01 02 03 04 05 06 07 08 09 10 11 12 13 14 15 16 17 18 19 20 21 22 23 24 25 2…" at bounding box center [733, 398] width 20 height 18
select select "0"
click at [723, 389] on select "00 01 02 03 04 05 06 07 08 09 10 11 12 13 14 15 16 17 18 19 20 21 22 23 24 25 2…" at bounding box center [733, 398] width 20 height 18
type input "[DATE] 7:00 pm"
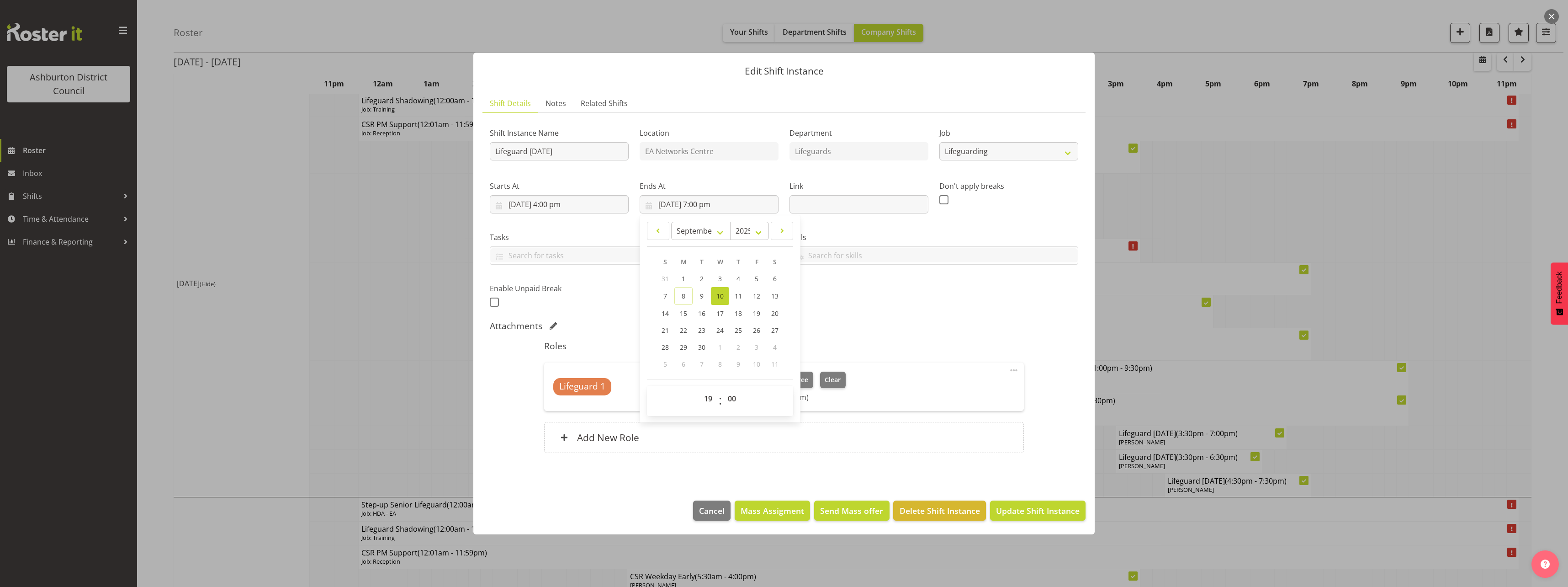
click at [944, 306] on div "Shift Instance Name Lifeguard [DATE] Location EA Networks Centre Department Lif…" at bounding box center [784, 214] width 599 height 200
click at [1040, 506] on span "Update Shift Instance" at bounding box center [1037, 510] width 84 height 12
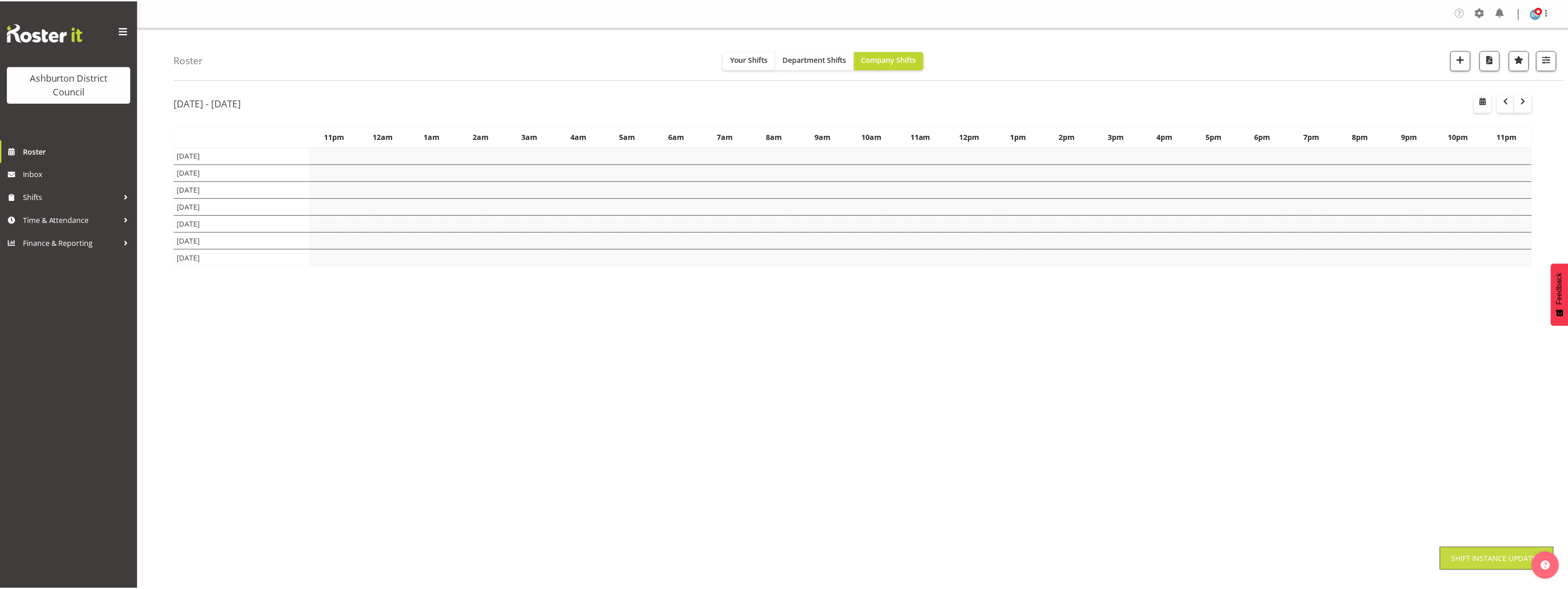
scroll to position [0, 0]
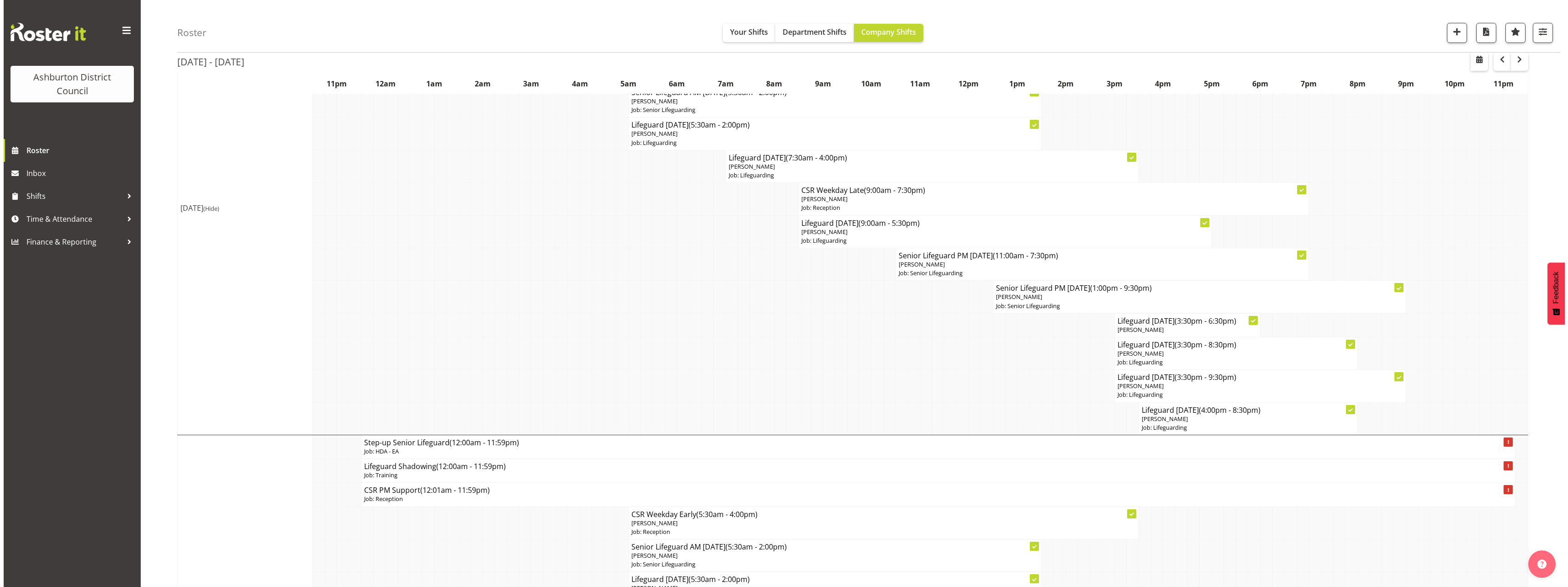
scroll to position [503, 0]
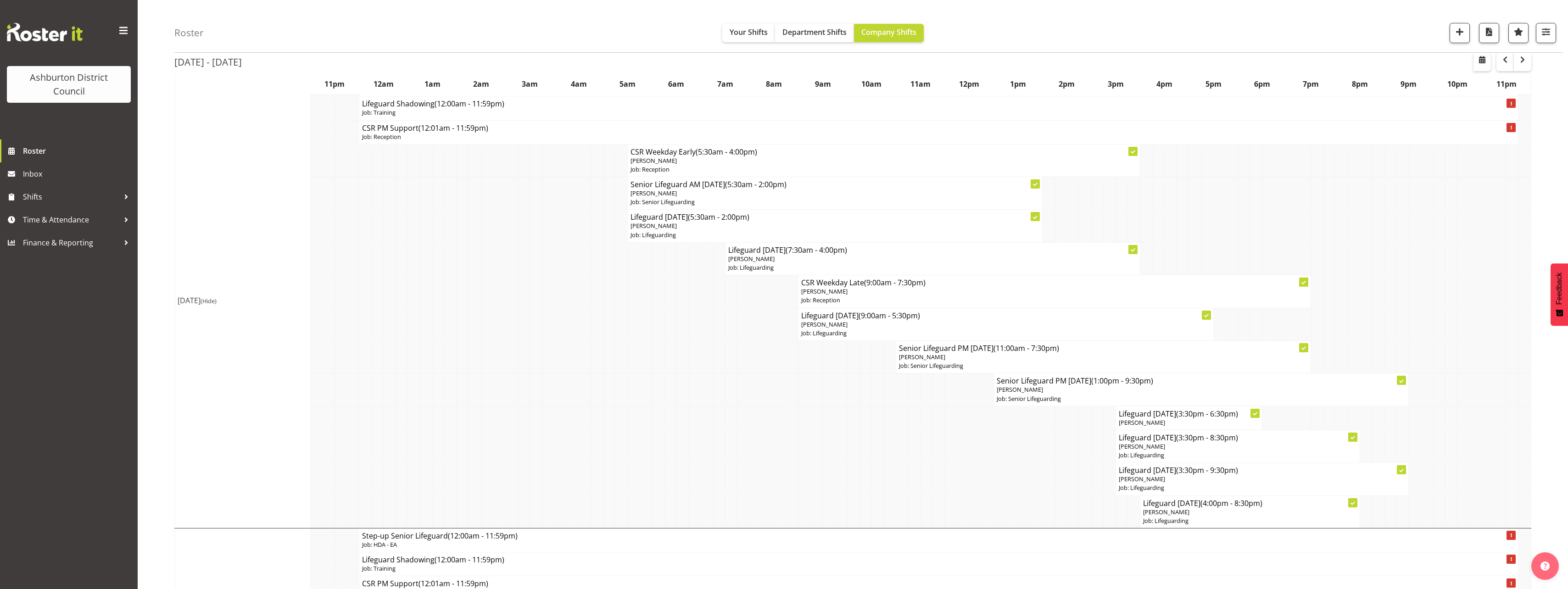
click at [678, 225] on p "[PERSON_NAME]" at bounding box center [834, 226] width 409 height 9
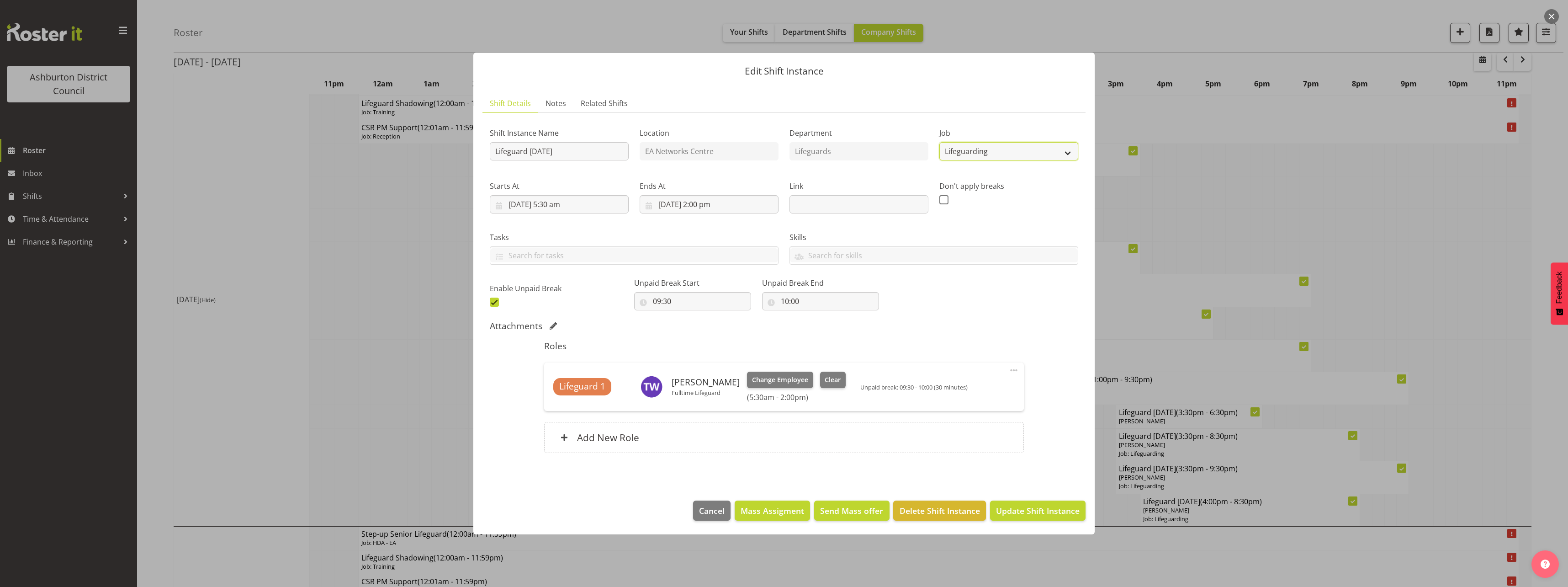
click at [1046, 156] on select "Create new job Casual HDA - CSR HDA - EA Lifeguarding LTS- Alt Duties Ordinary …" at bounding box center [1009, 151] width 139 height 18
select select "34"
click at [939, 142] on select "Create new job Casual HDA - CSR HDA - EA Lifeguarding LTS- Alt Duties Ordinary …" at bounding box center [1009, 151] width 139 height 18
click at [1030, 519] on button "Update Shift Instance" at bounding box center [1038, 510] width 95 height 20
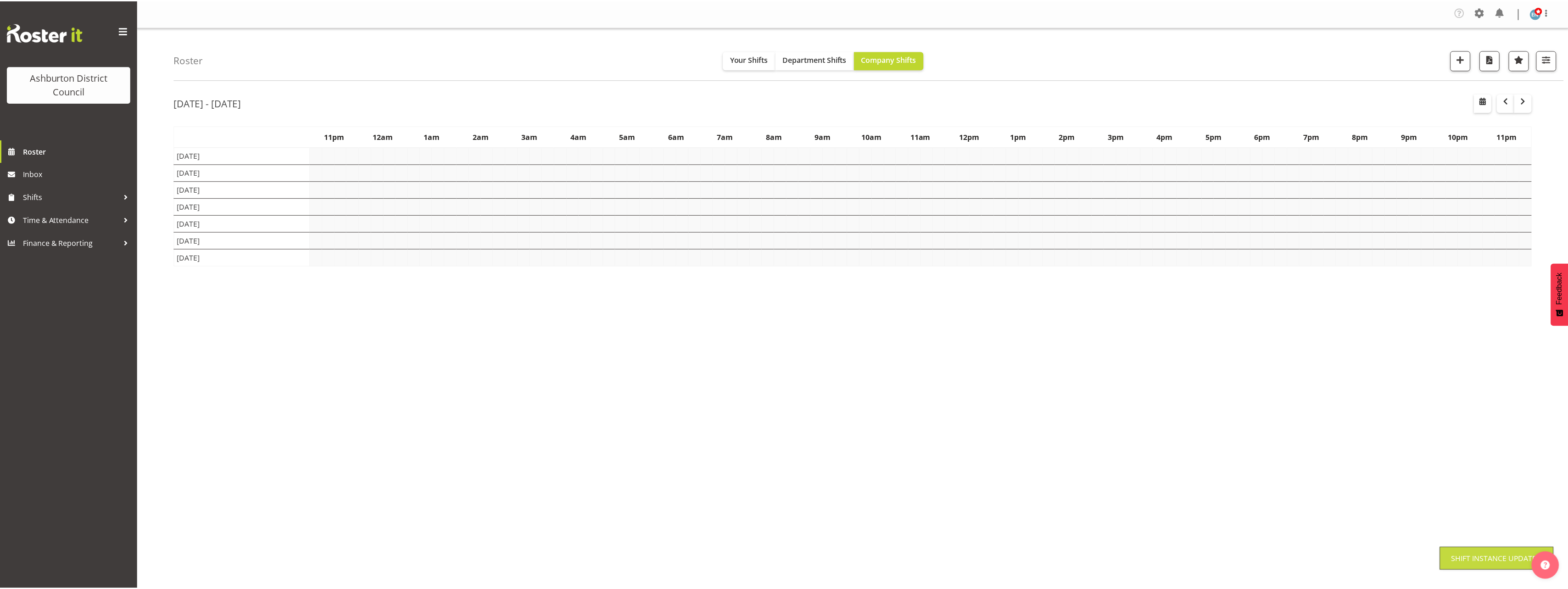
scroll to position [0, 0]
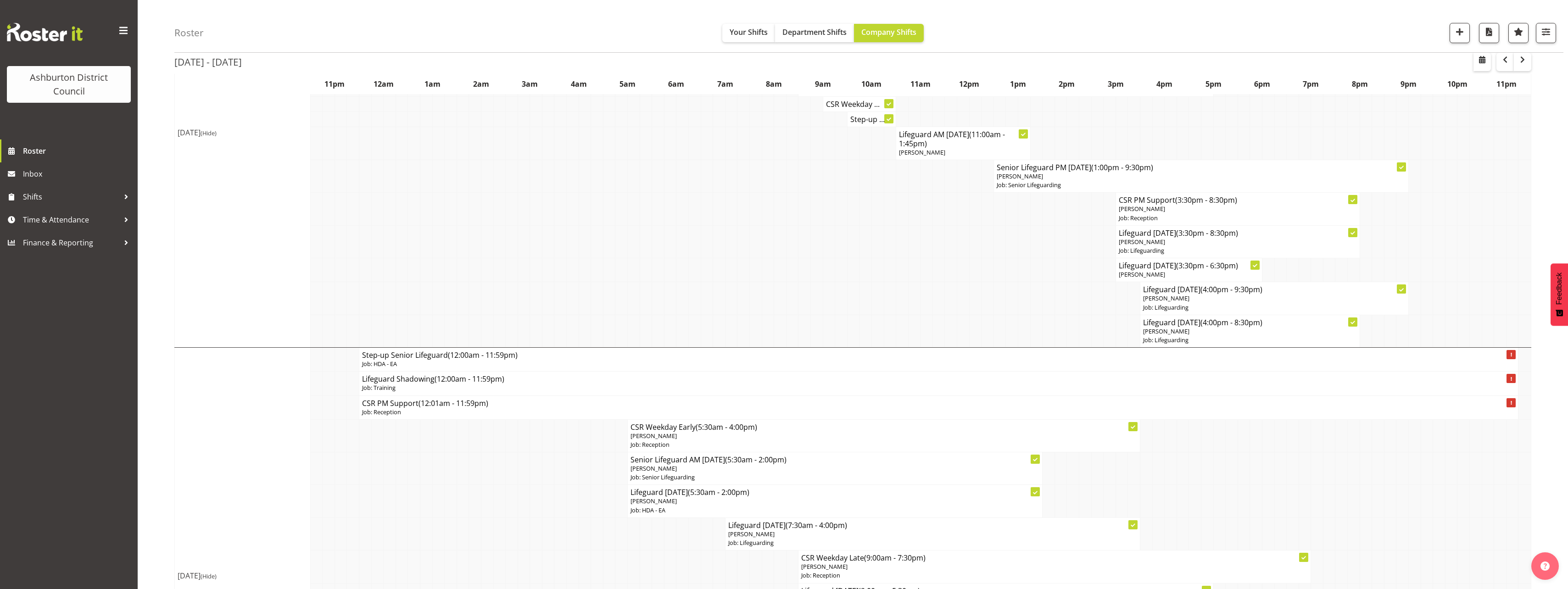
click at [217, 129] on span "(Hide)" at bounding box center [208, 132] width 16 height 8
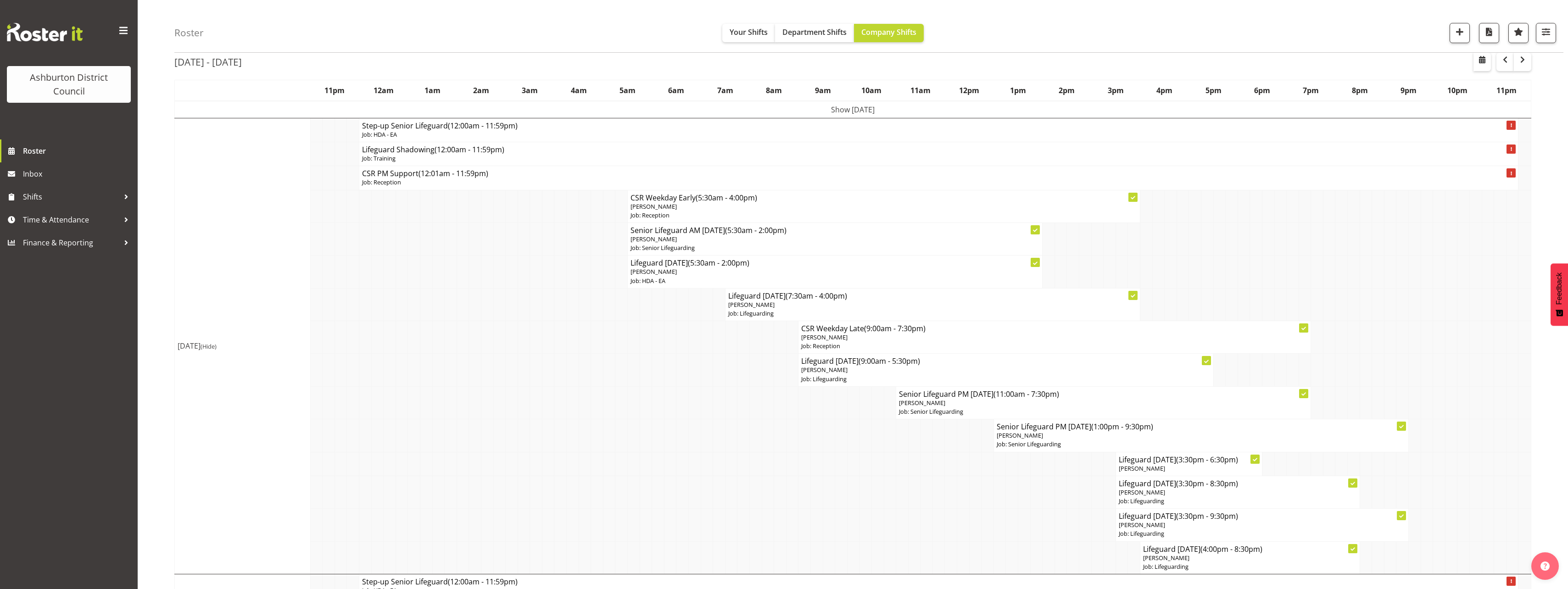
scroll to position [91, 0]
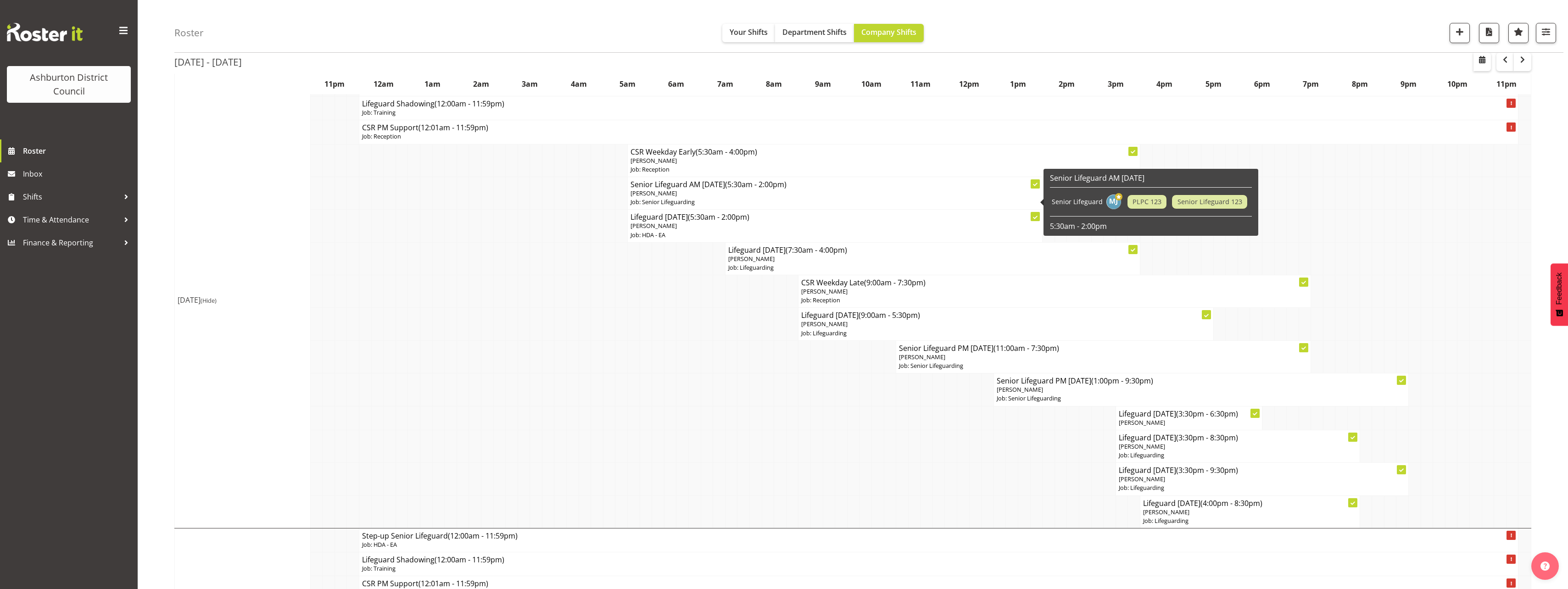
click at [718, 199] on p "Job: Senior Lifeguarding" at bounding box center [834, 202] width 409 height 9
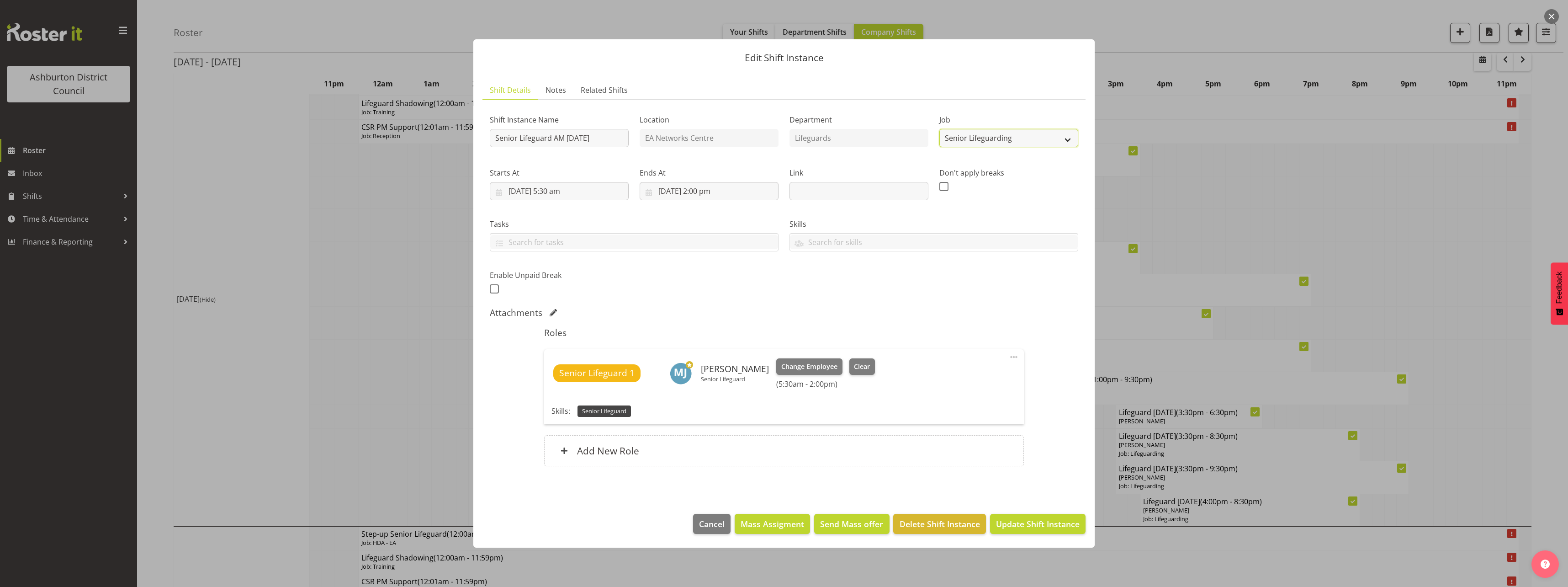
click at [984, 146] on select "Create new job Casual HDA - CSR HDA - EA Lifeguarding LTS- Alt Duties Ordinary …" at bounding box center [1009, 138] width 139 height 18
select select "38"
click at [939, 129] on select "Create new job Casual HDA - CSR HDA - EA Lifeguarding LTS- Alt Duties Ordinary …" at bounding box center [1009, 138] width 139 height 18
click at [517, 139] on input "Senior Lifeguard AM [DATE]" at bounding box center [559, 138] width 139 height 18
drag, startPoint x: 519, startPoint y: 139, endPoint x: 480, endPoint y: 142, distance: 39.1
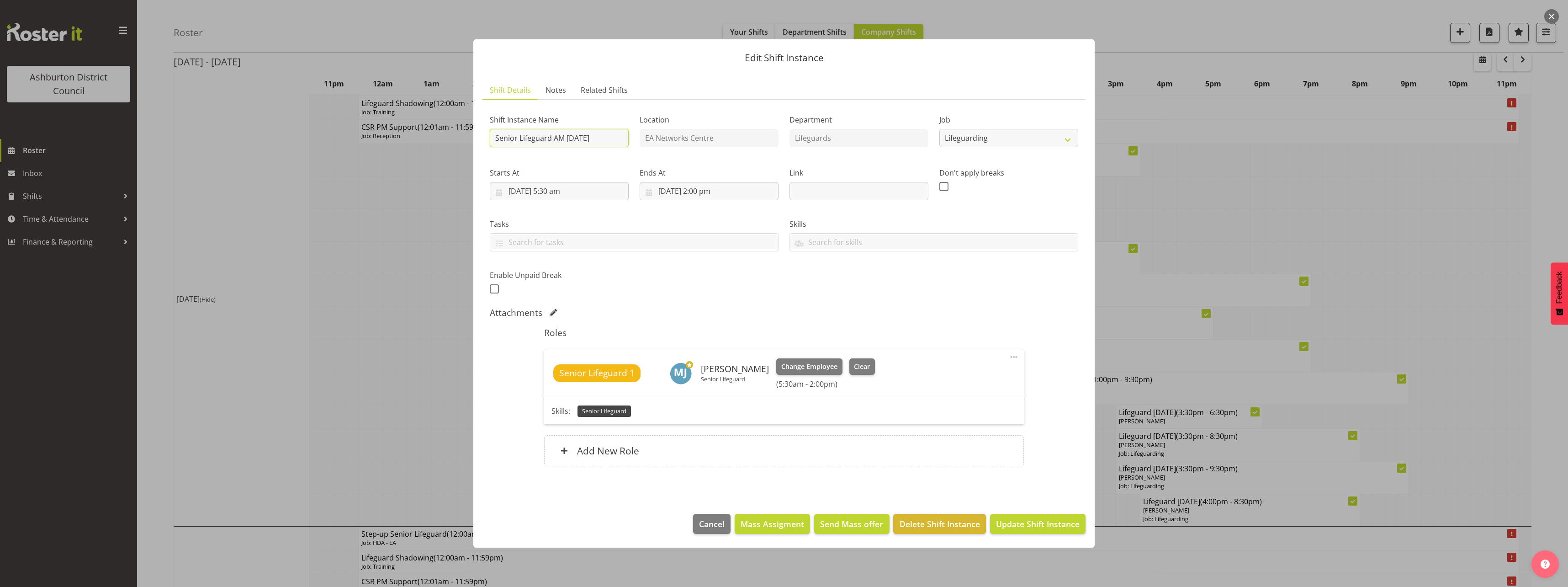
click at [480, 142] on section "Shift Details Notes Related Shifts Shift Instance Name Senior Lifeguard AM [DAT…" at bounding box center [784, 288] width 621 height 433
type input "Lifeguard AM [DATE]"
click at [1015, 359] on span at bounding box center [1014, 357] width 11 height 11
click at [1008, 371] on link "Edit" at bounding box center [975, 379] width 88 height 17
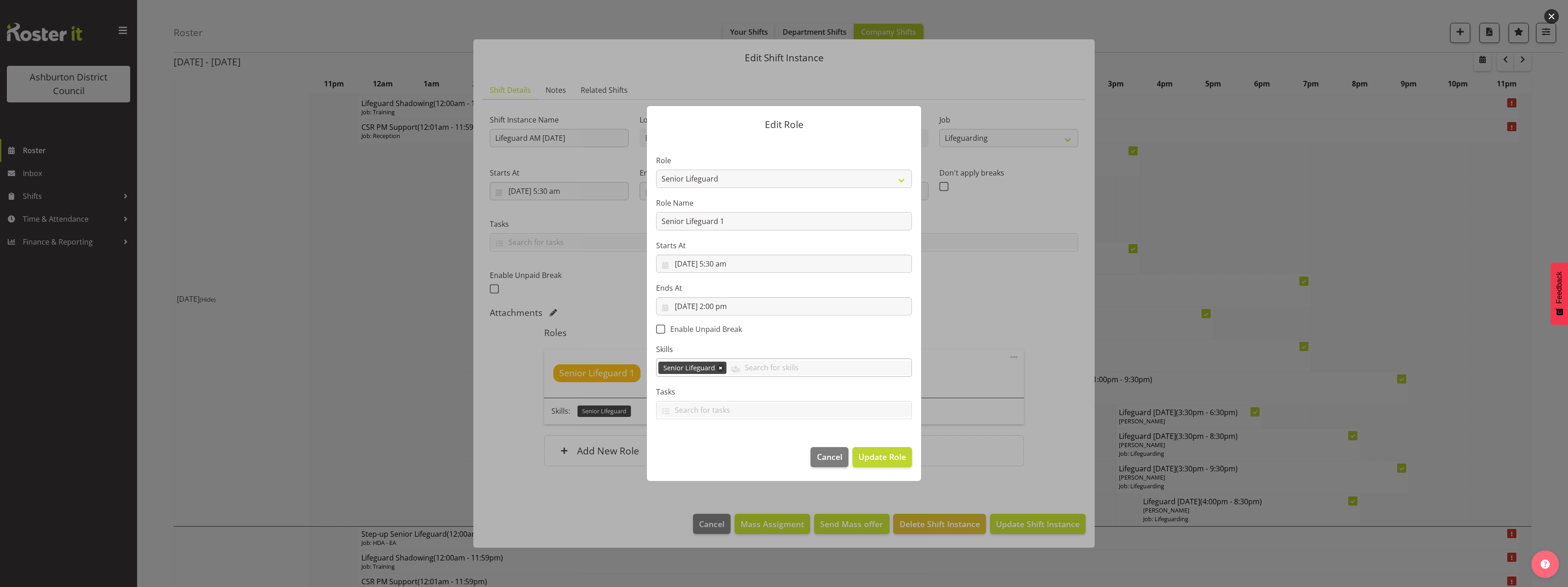
click at [719, 366] on link at bounding box center [720, 368] width 7 height 7
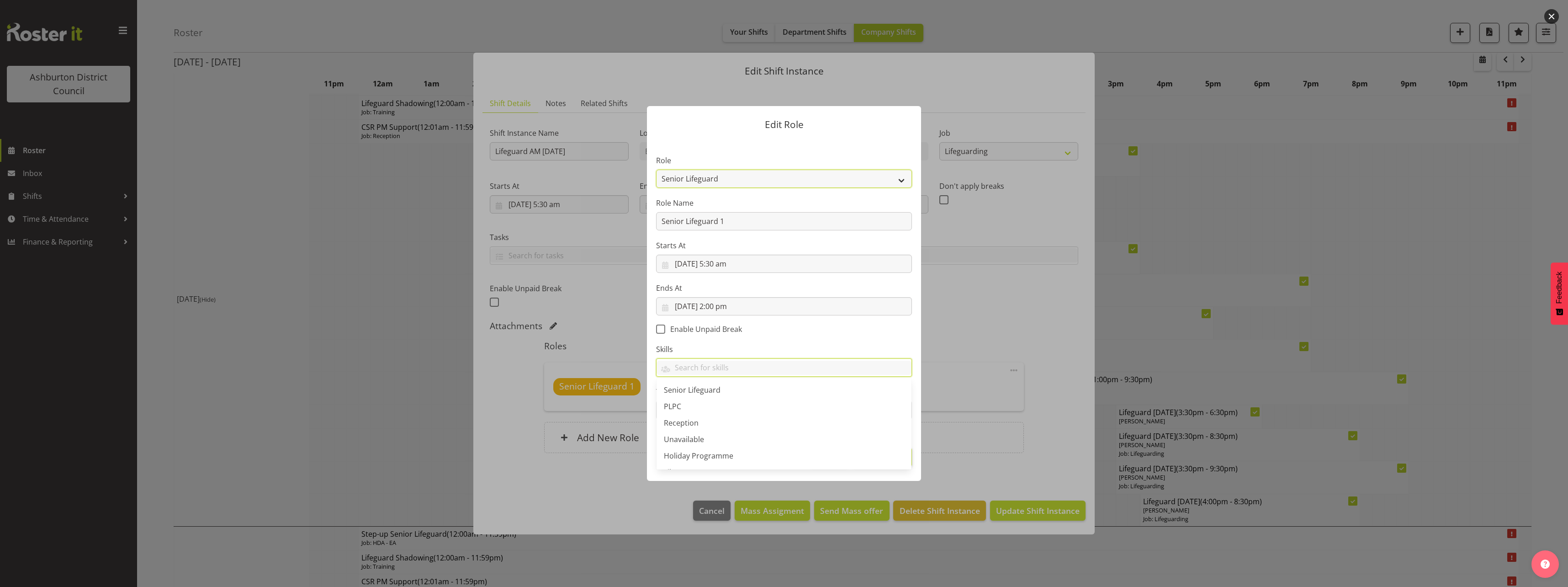
click at [769, 183] on select "AAGM Deputy Director AAGM Director Archivist Childrens Librarian Collections & …" at bounding box center [784, 179] width 256 height 18
select select "64"
click at [656, 170] on select "AAGM Deputy Director AAGM Director Archivist Childrens Librarian Collections & …" at bounding box center [784, 179] width 256 height 18
click at [869, 392] on label "Tasks" at bounding box center [784, 392] width 256 height 11
click at [896, 462] on span "Update Role" at bounding box center [882, 456] width 48 height 12
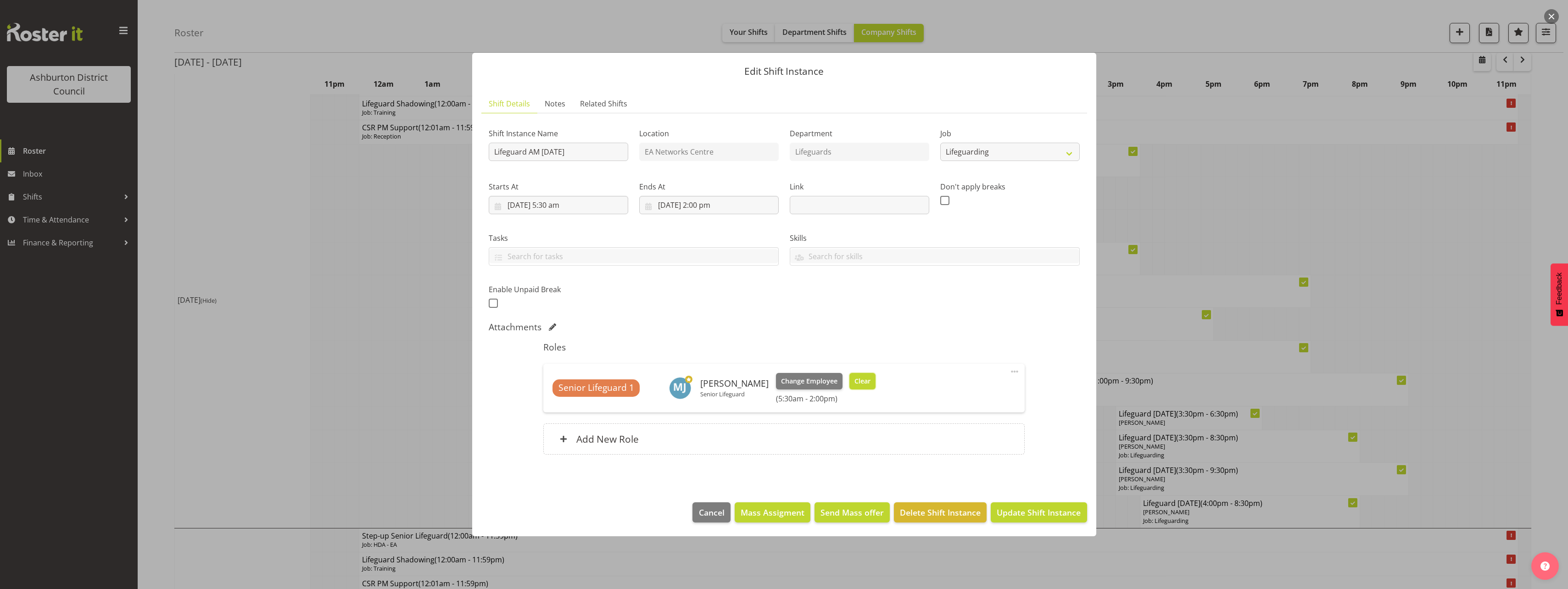
click at [862, 379] on span "Clear" at bounding box center [862, 381] width 16 height 10
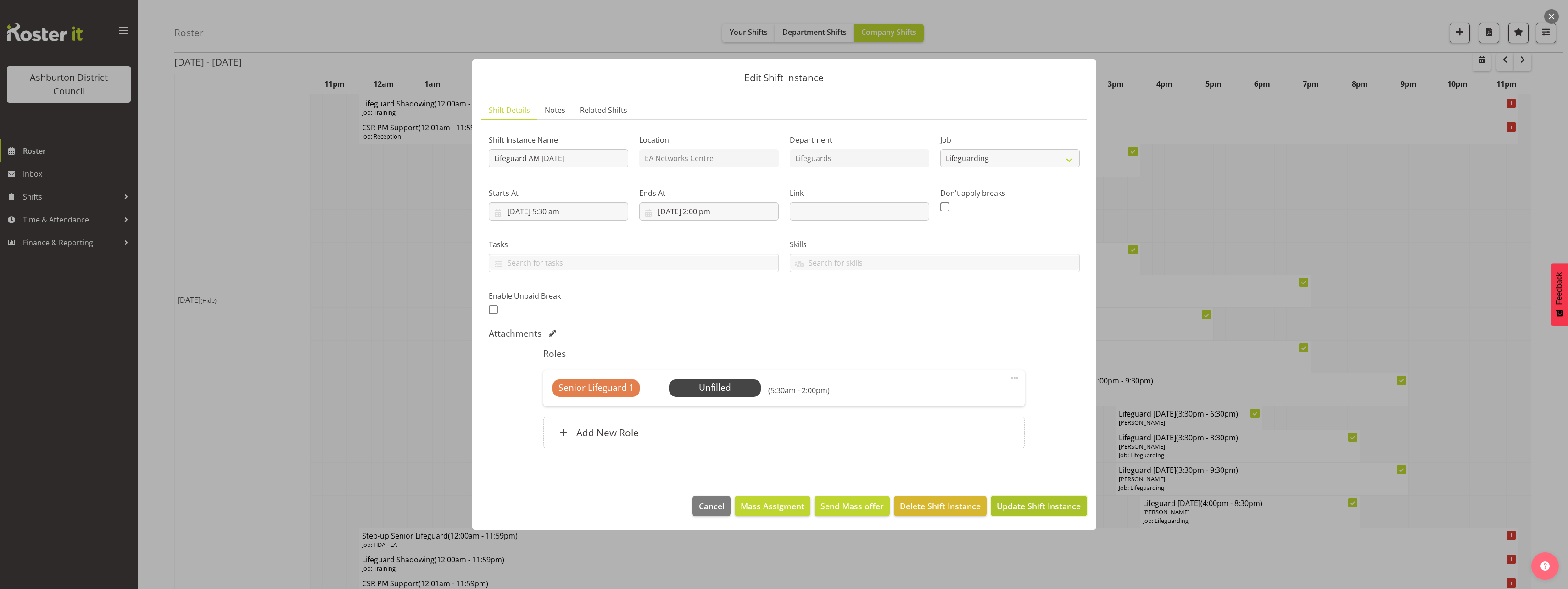
click at [1016, 502] on span "Update Shift Instance" at bounding box center [1038, 506] width 84 height 12
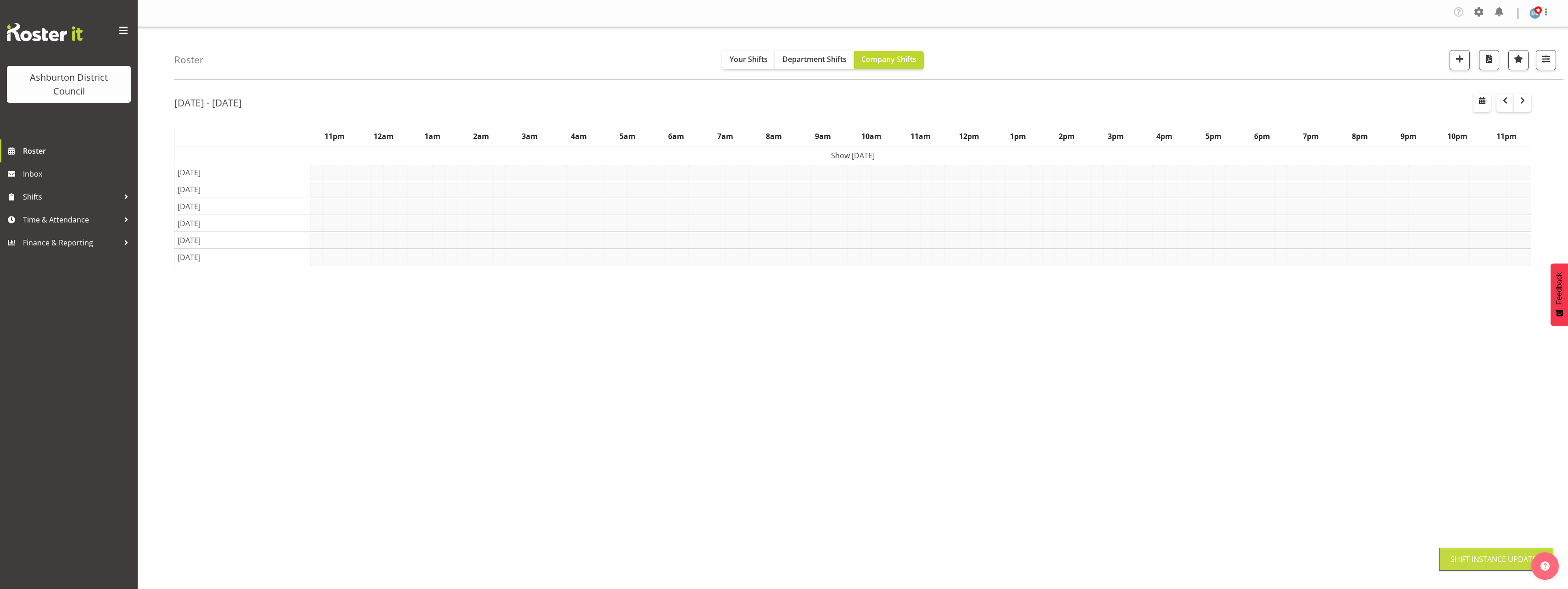
scroll to position [0, 0]
click at [149, 267] on div "Roster Your Shifts Department Shifts Company Shifts 1 Locations [GEOGRAPHIC_DAT…" at bounding box center [852, 241] width 1430 height 427
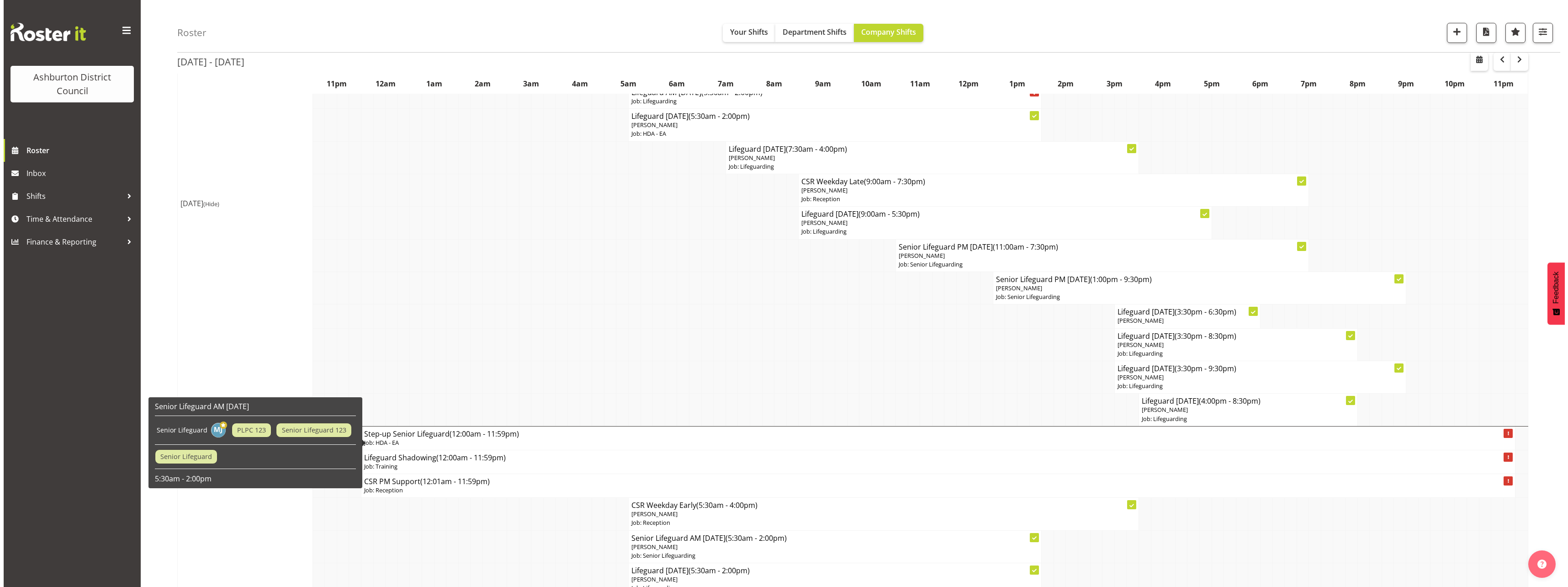
scroll to position [46, 0]
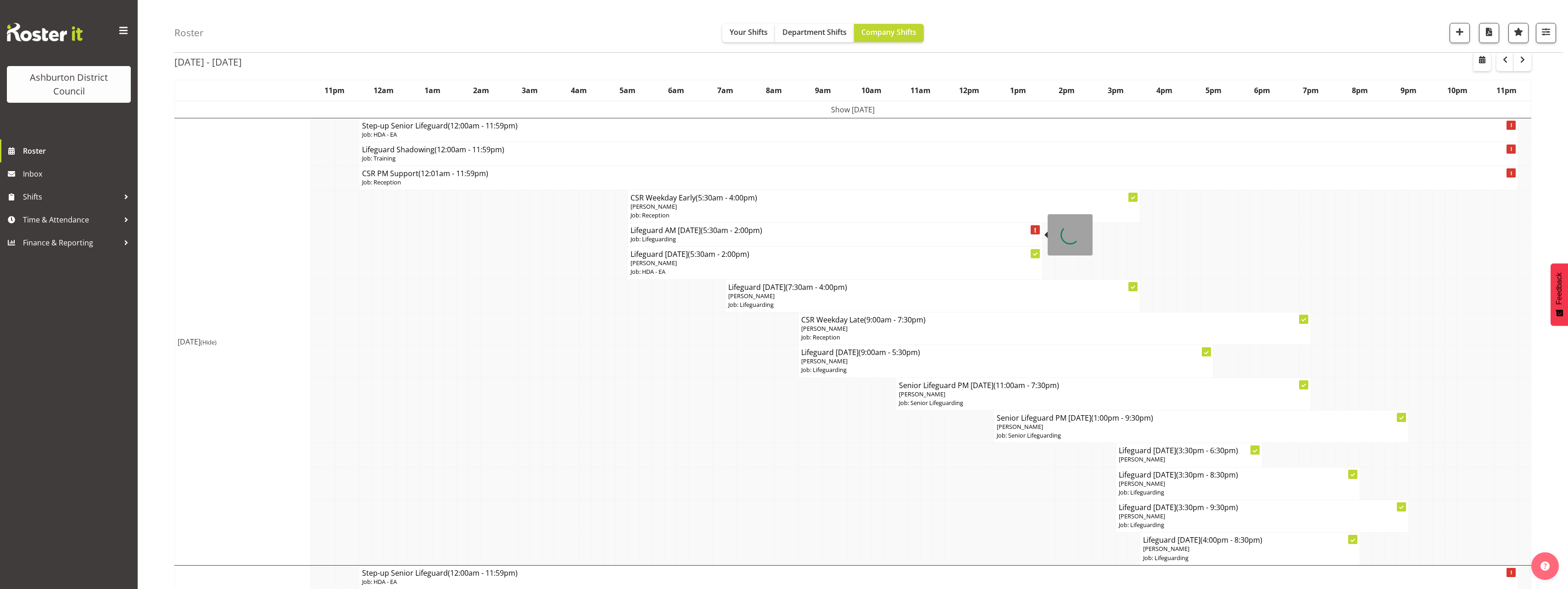
click at [673, 233] on h4 "Lifeguard AM [DATE] (5:30am - 2:00pm)" at bounding box center [834, 230] width 409 height 9
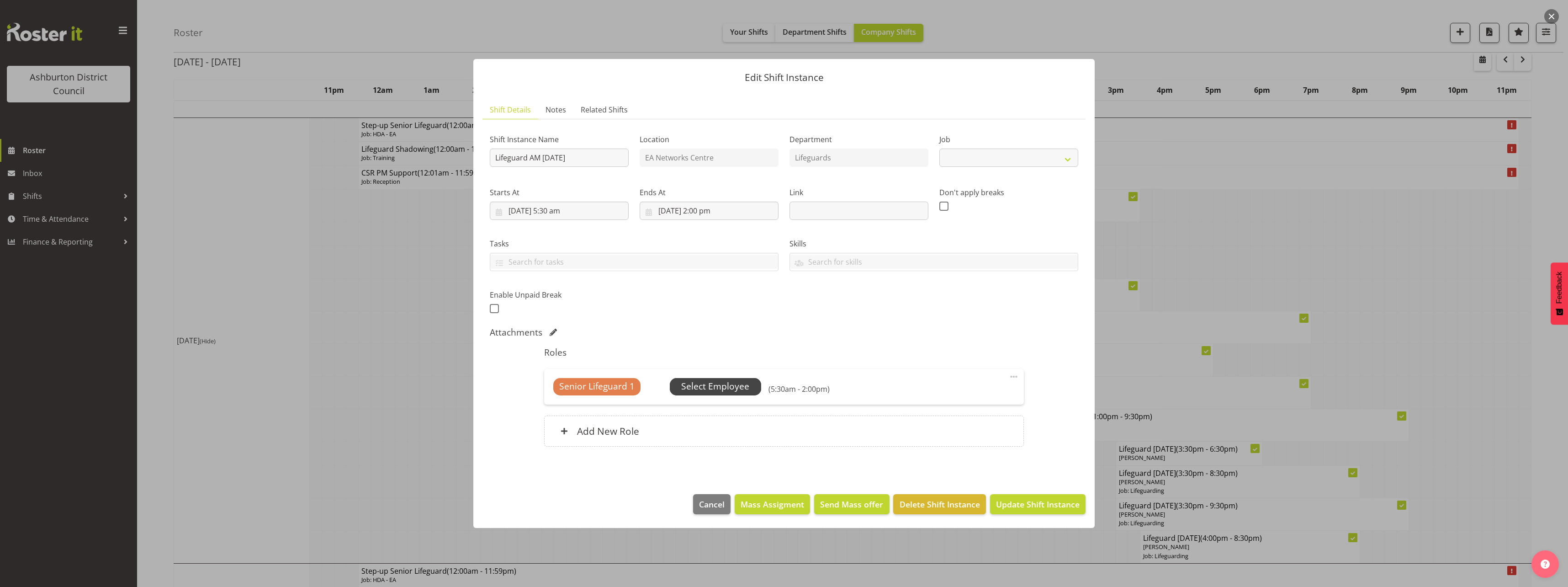
select select "38"
click at [729, 392] on span "Select Employee" at bounding box center [715, 386] width 68 height 13
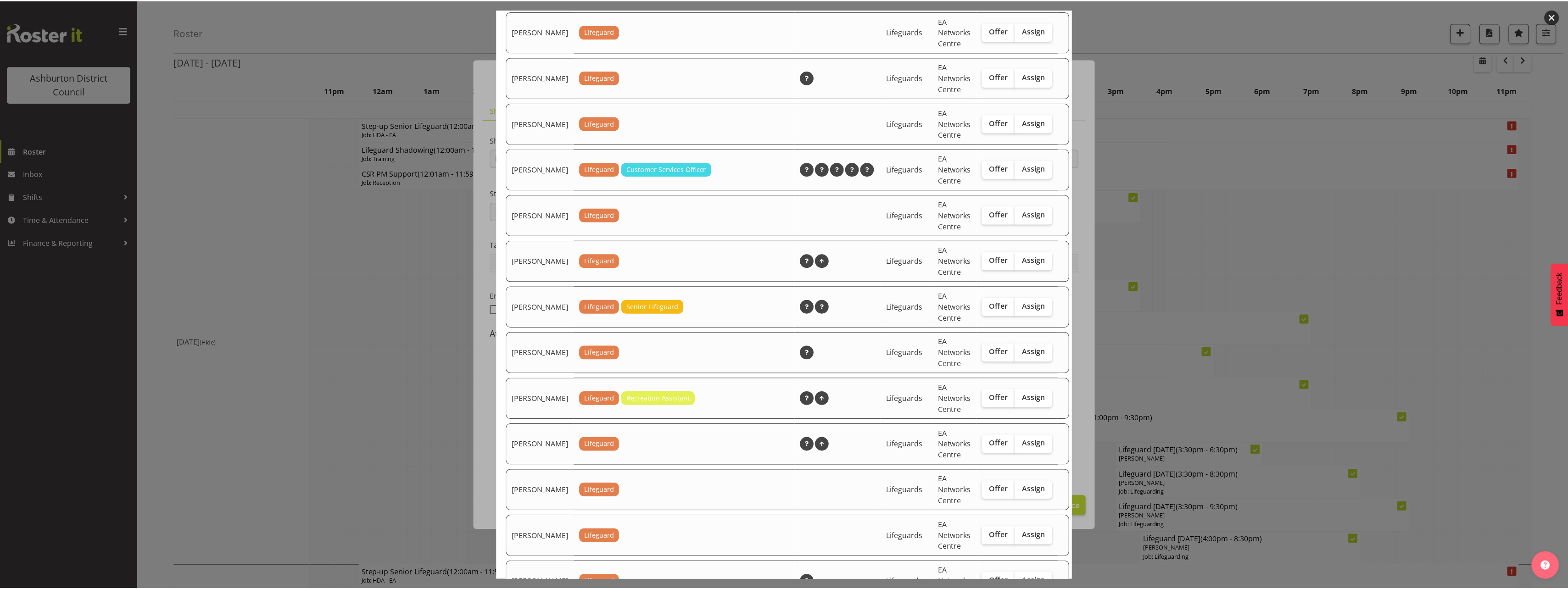
scroll to position [1340, 0]
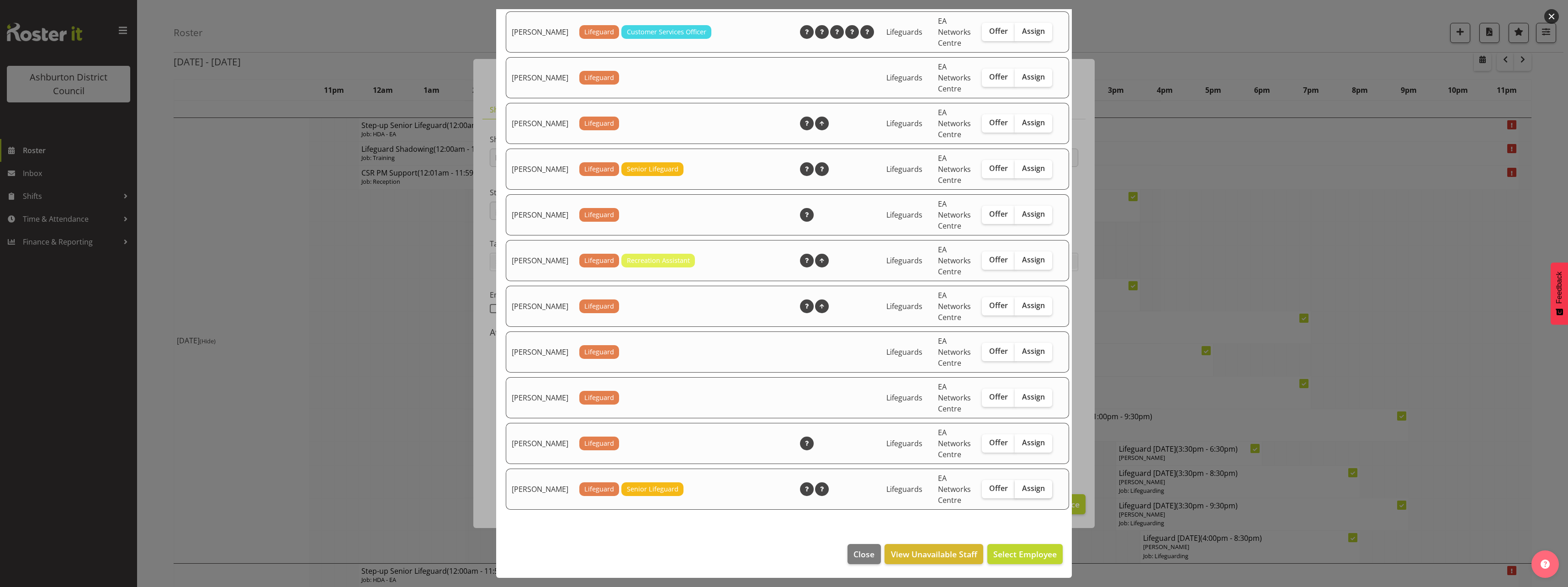
click at [1017, 494] on label "Assign" at bounding box center [1033, 488] width 37 height 18
click at [1017, 492] on input "Assign" at bounding box center [1018, 488] width 6 height 6
checkbox input "true"
click at [1025, 554] on span "Assign [PERSON_NAME]" at bounding box center [1010, 554] width 92 height 11
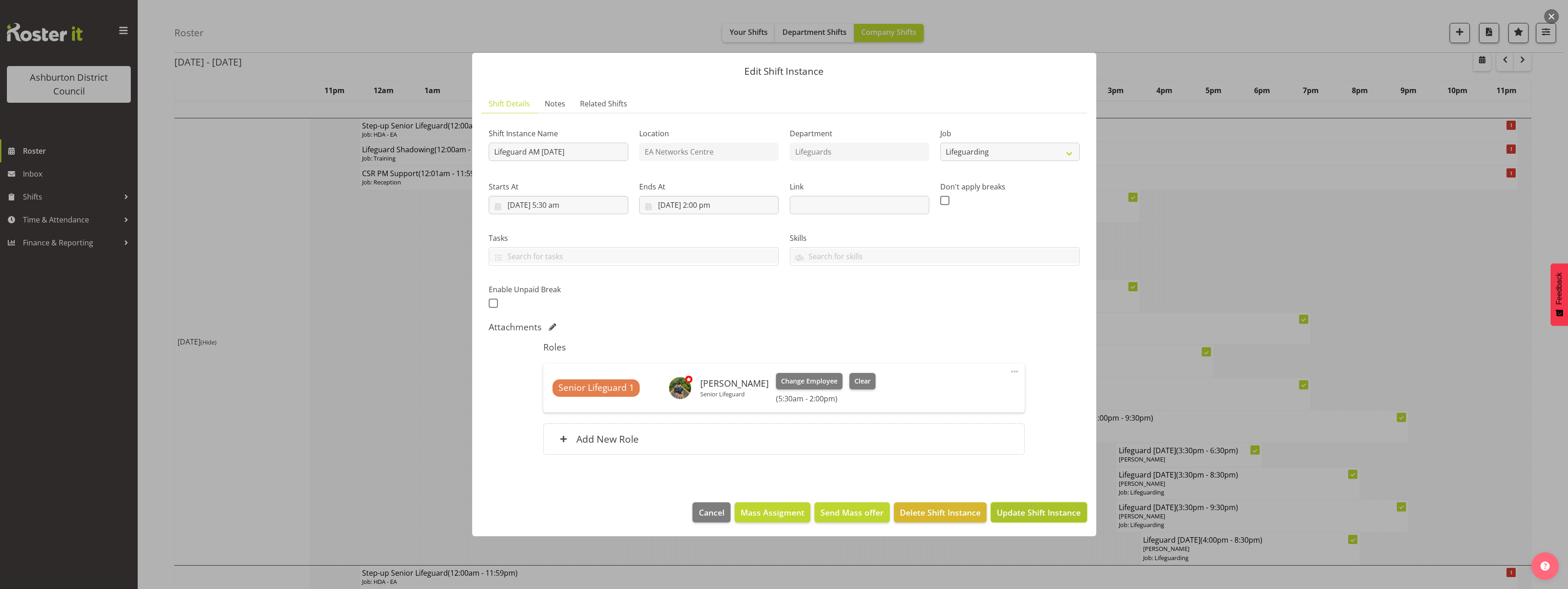
click at [1037, 511] on span "Update Shift Instance" at bounding box center [1038, 512] width 84 height 12
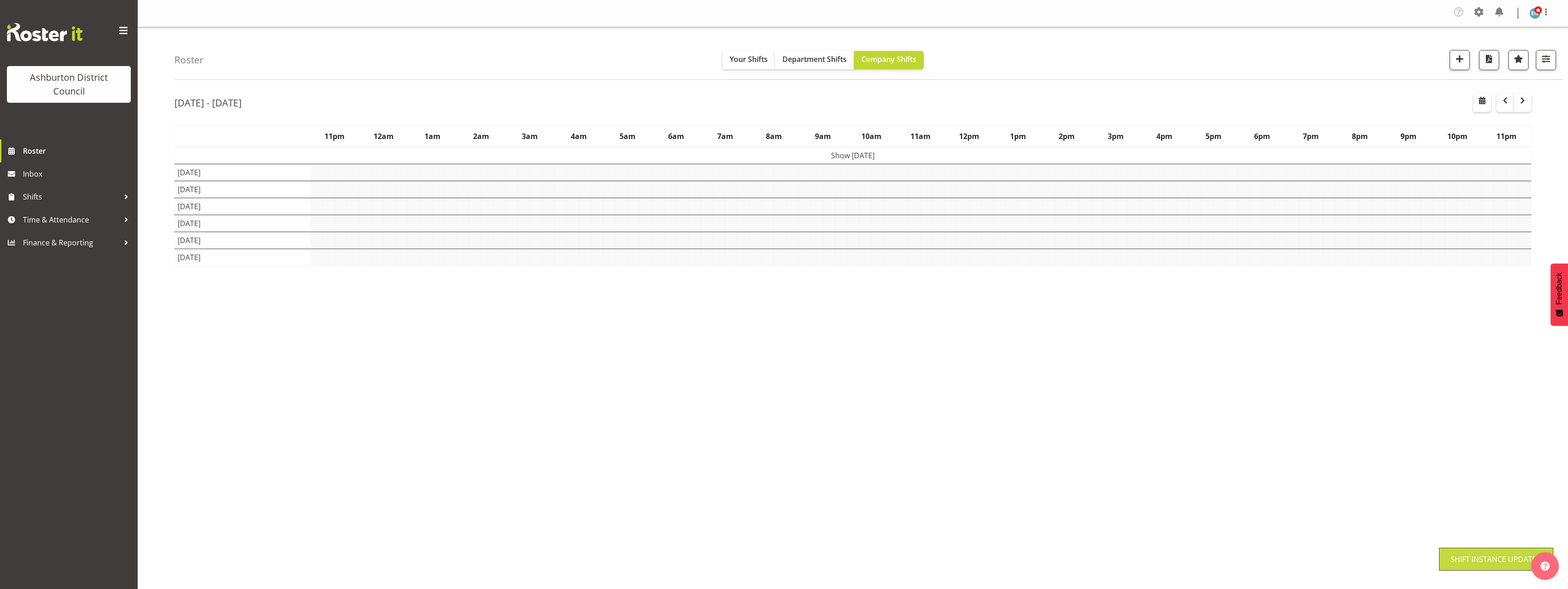
scroll to position [0, 0]
click at [158, 306] on div "Roster Your Shifts Department Shifts Company Shifts 1 Locations [GEOGRAPHIC_DAT…" at bounding box center [852, 241] width 1430 height 427
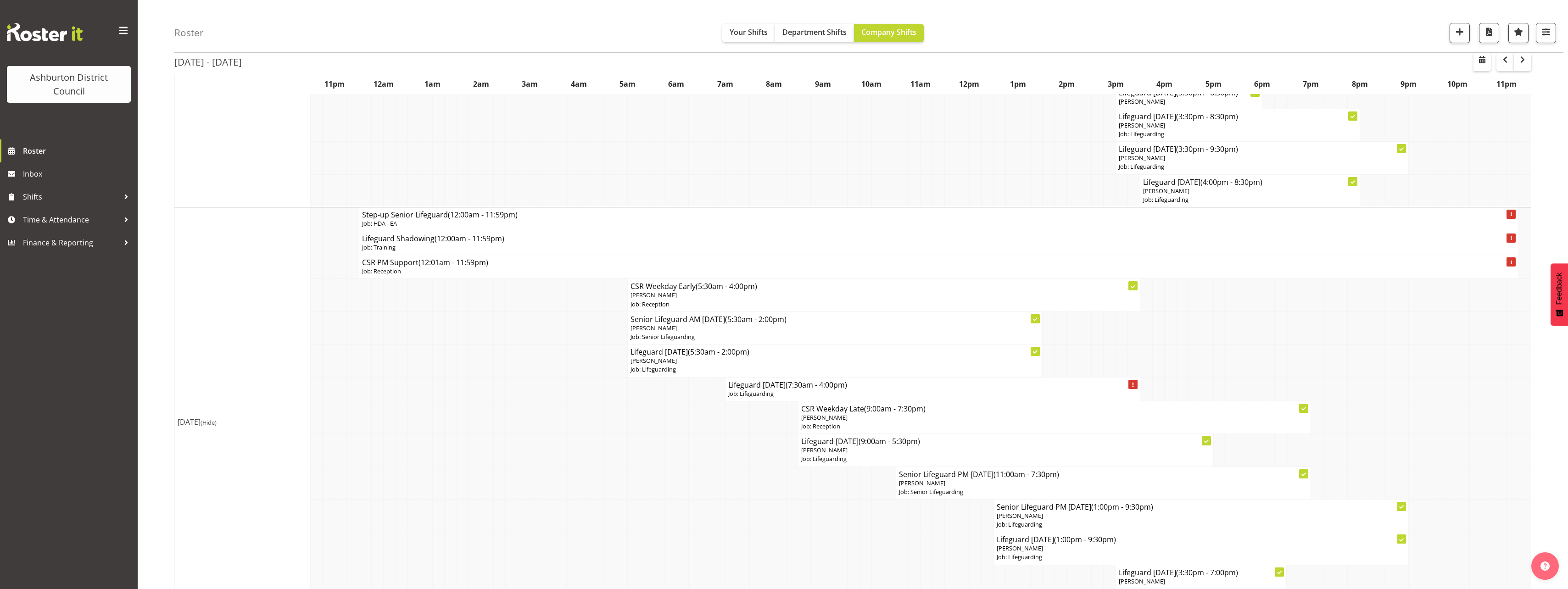
scroll to position [504, 0]
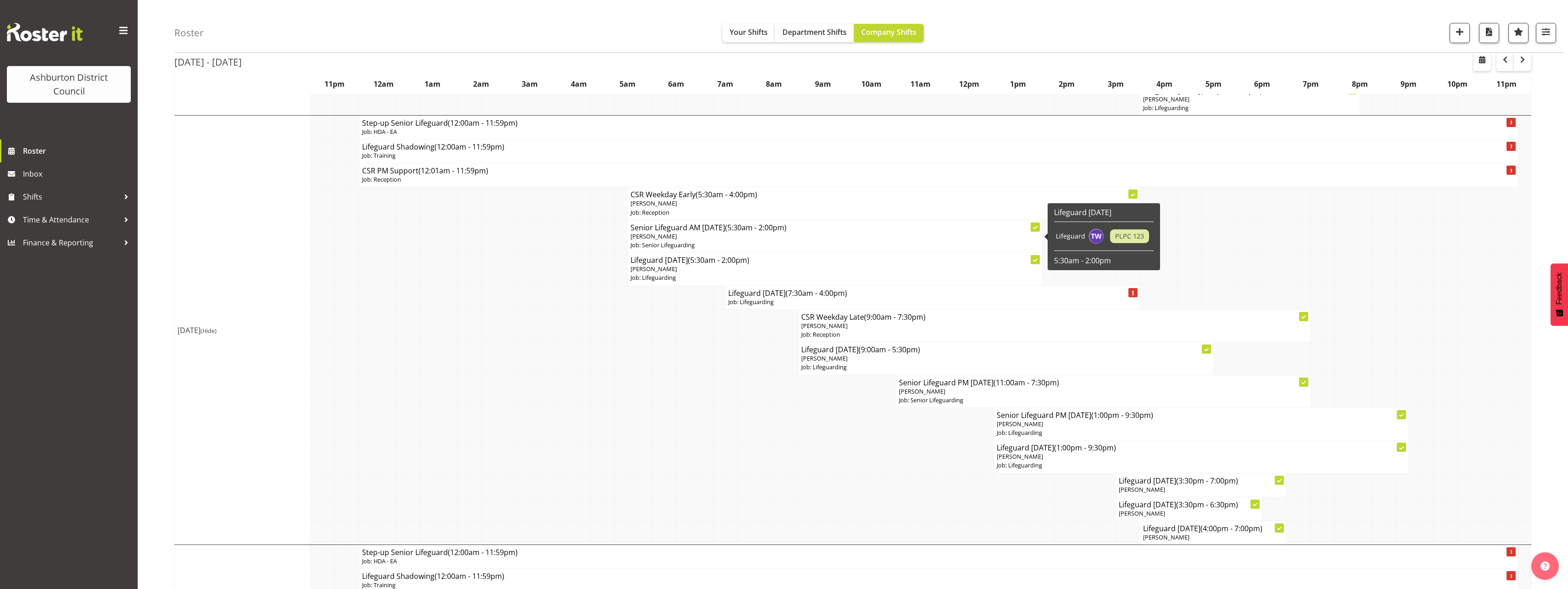
click at [747, 244] on p "Job: Senior Lifeguarding" at bounding box center [834, 245] width 409 height 9
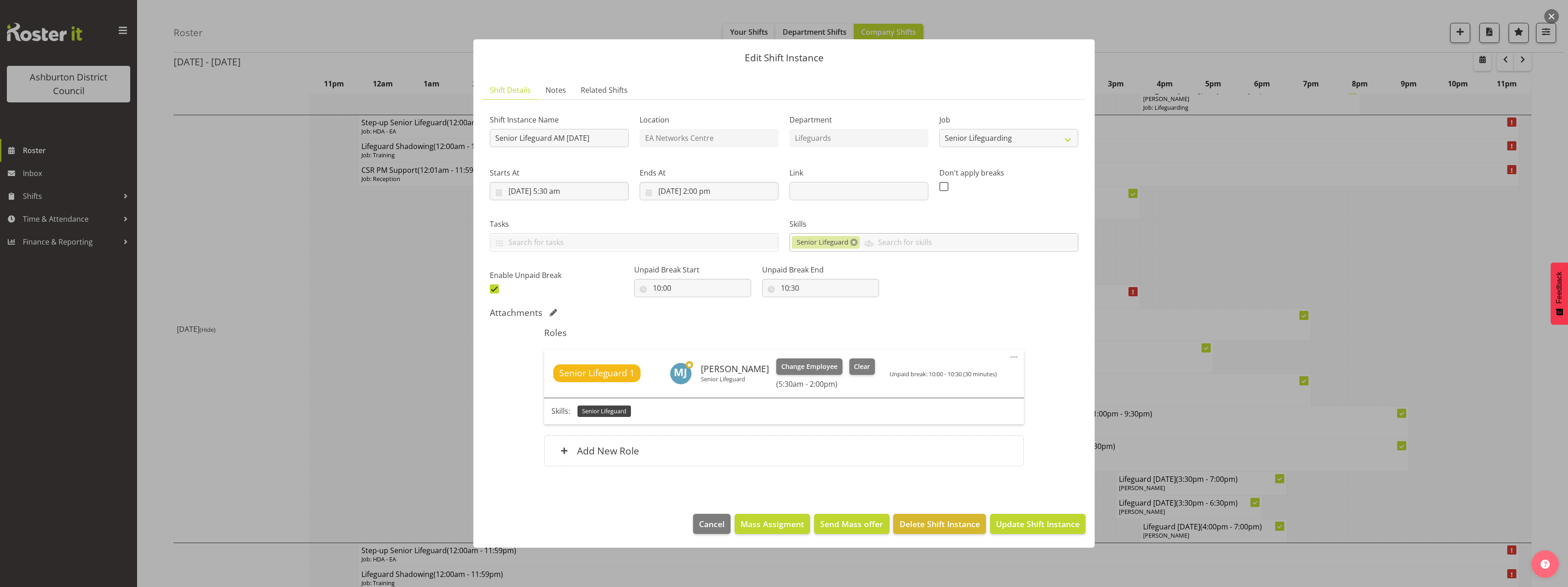
click at [852, 241] on link at bounding box center [854, 242] width 7 height 7
click at [1003, 143] on select "Create new job Casual HDA - CSR HDA - EA Lifeguarding LTS- Alt Duties Ordinary …" at bounding box center [1009, 138] width 139 height 18
select select "38"
click at [939, 129] on select "Create new job Casual HDA - CSR HDA - EA Lifeguarding LTS- Alt Duties Ordinary …" at bounding box center [1009, 138] width 139 height 18
click at [1015, 360] on span at bounding box center [1014, 357] width 11 height 11
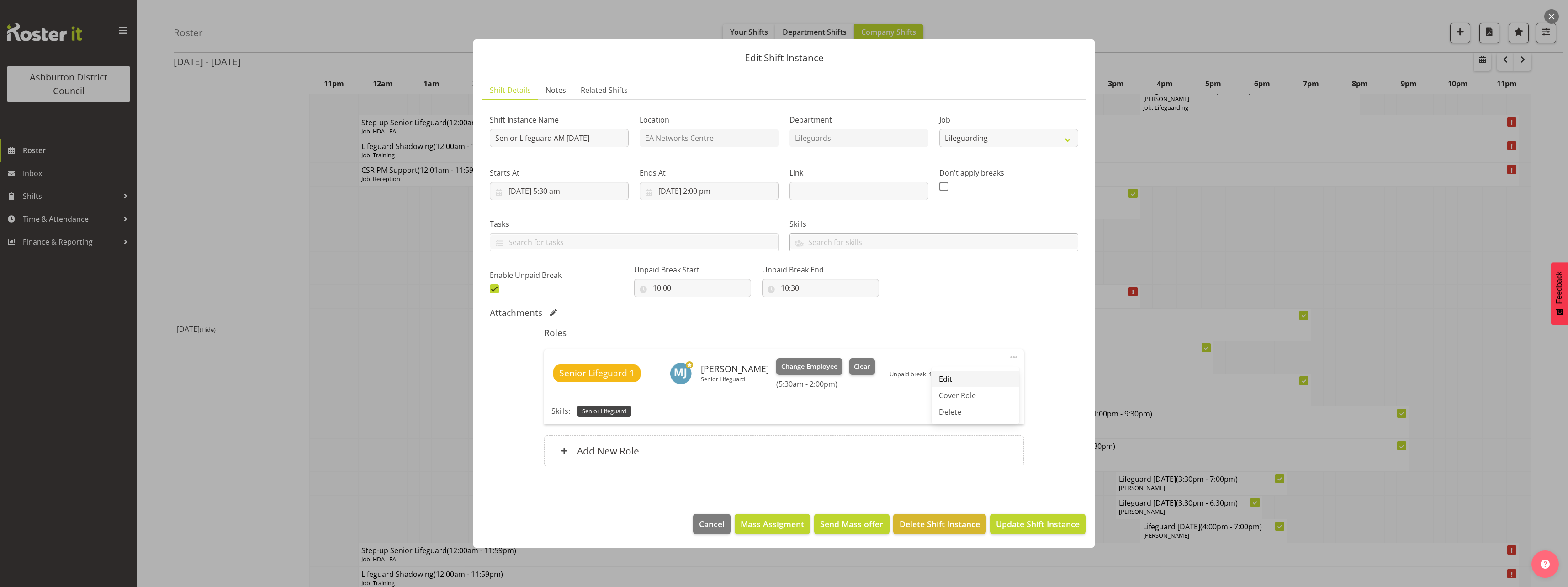
click at [980, 377] on link "Edit" at bounding box center [975, 379] width 88 height 17
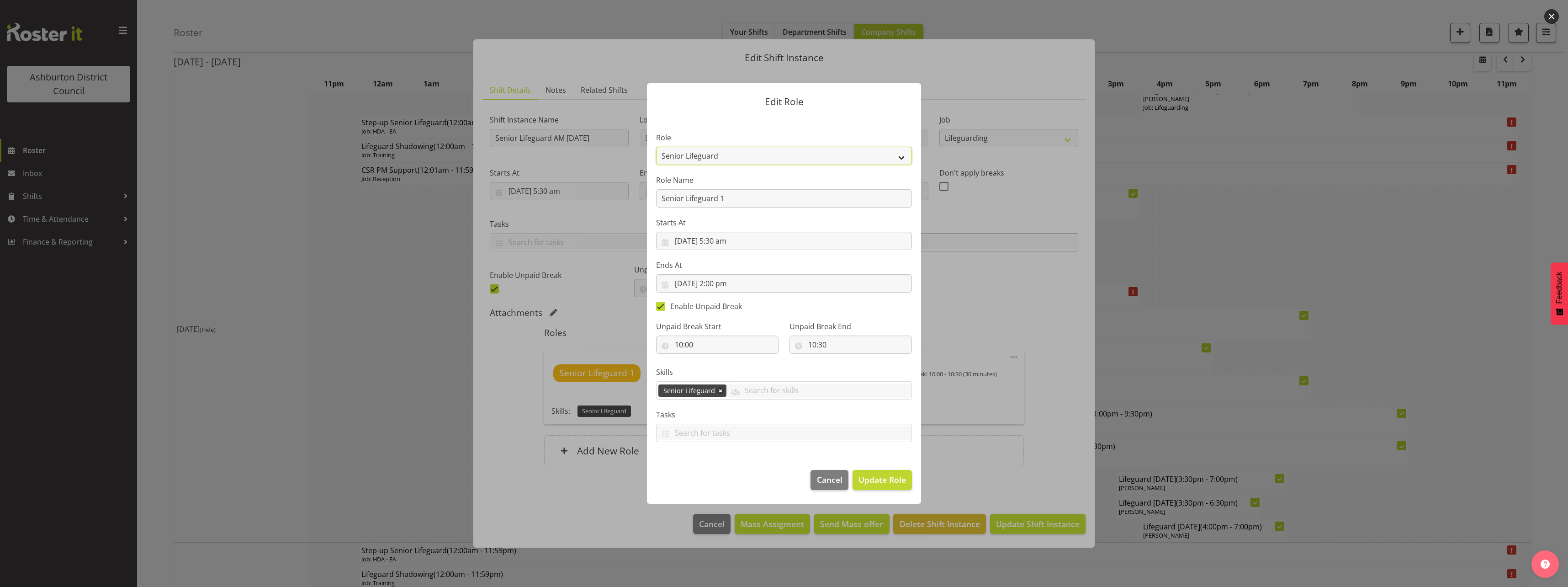
click at [774, 159] on select "AAGM Deputy Director AAGM Director Archivist Childrens Librarian Collections & …" at bounding box center [784, 156] width 256 height 18
select select "64"
click at [656, 147] on select "AAGM Deputy Director AAGM Director Archivist Childrens Librarian Collections & …" at bounding box center [784, 156] width 256 height 18
click at [720, 392] on link at bounding box center [720, 391] width 7 height 7
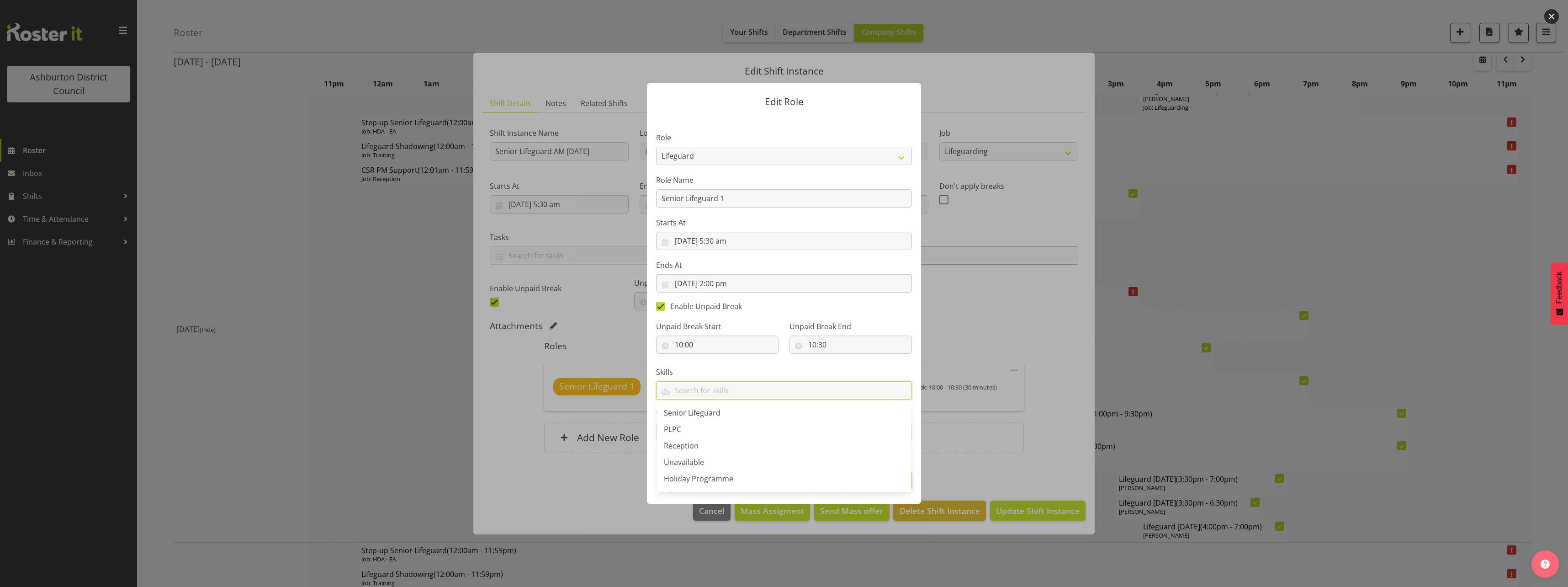
click at [900, 366] on section "Role AAGM Deputy Director AAGM Director Archivist Childrens Librarian Collectio…" at bounding box center [784, 288] width 274 height 345
click at [889, 481] on span "Update Role" at bounding box center [882, 479] width 48 height 12
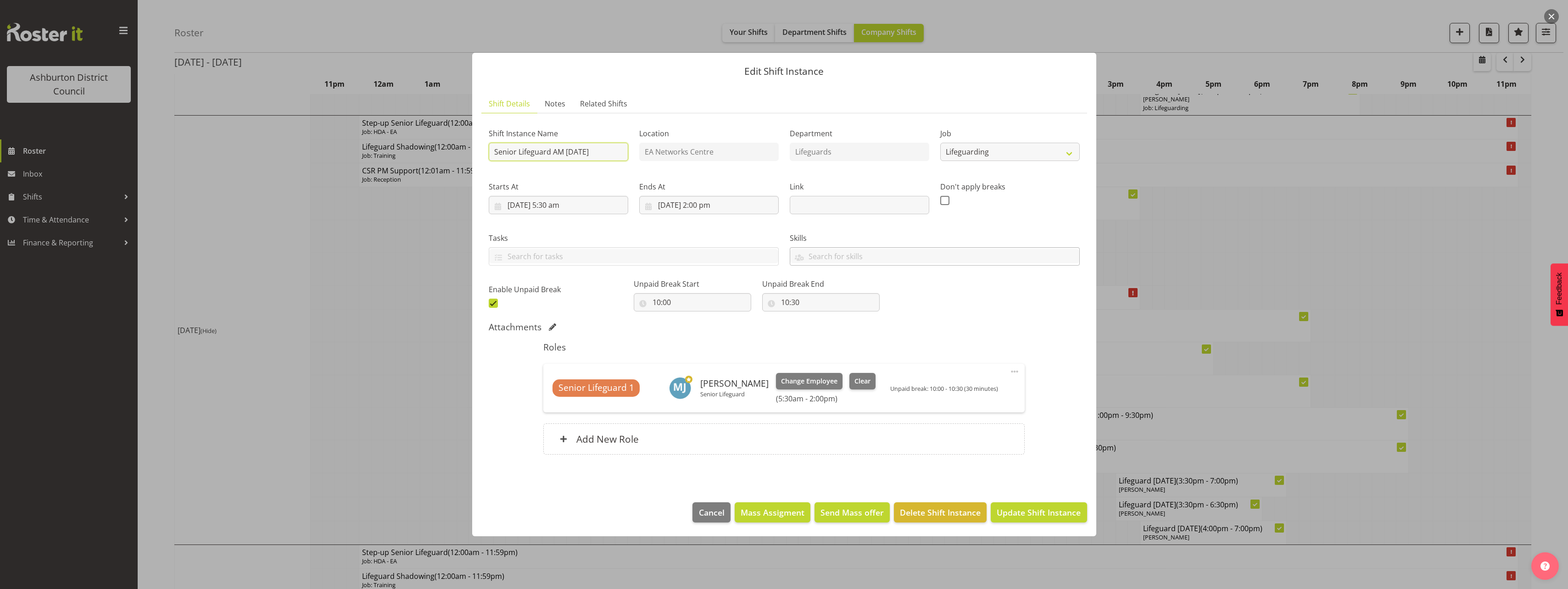
click at [517, 153] on input "Senior Lifeguard AM [DATE]" at bounding box center [558, 151] width 139 height 18
type input "Lifeguard AM [DATE]"
click at [818, 374] on button "Change Employee" at bounding box center [809, 381] width 67 height 17
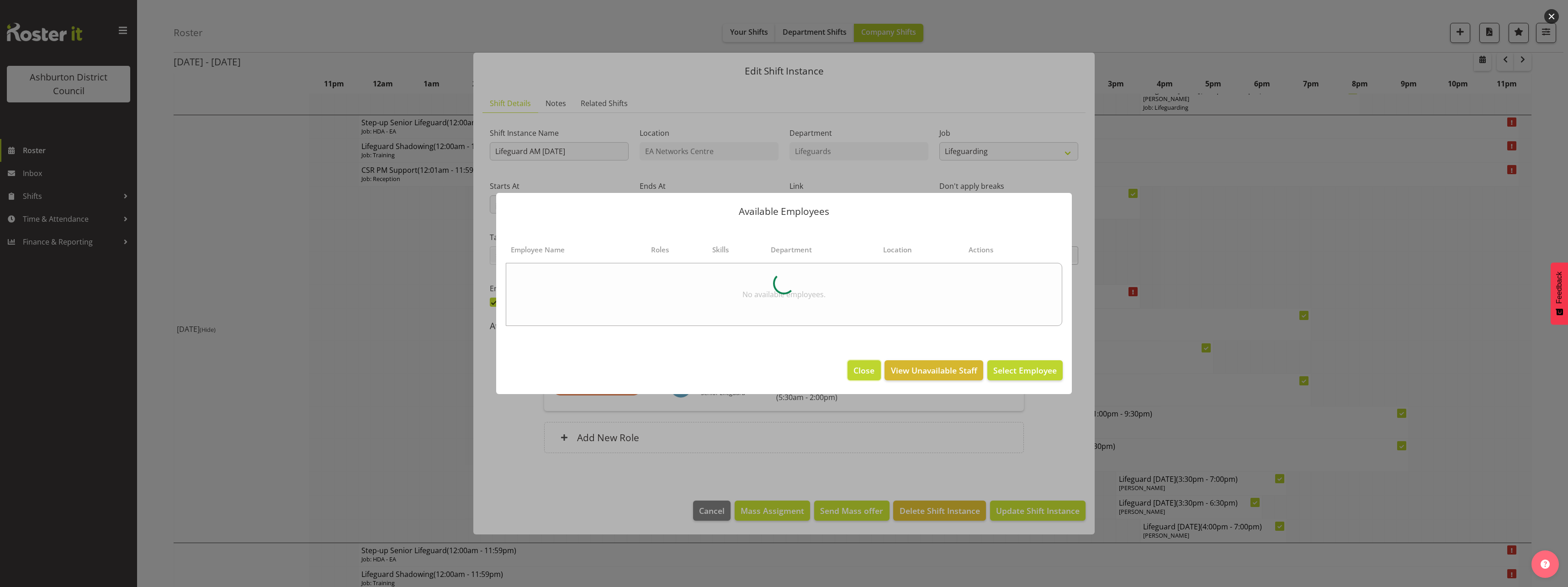
click at [865, 377] on button "Close" at bounding box center [864, 370] width 33 height 20
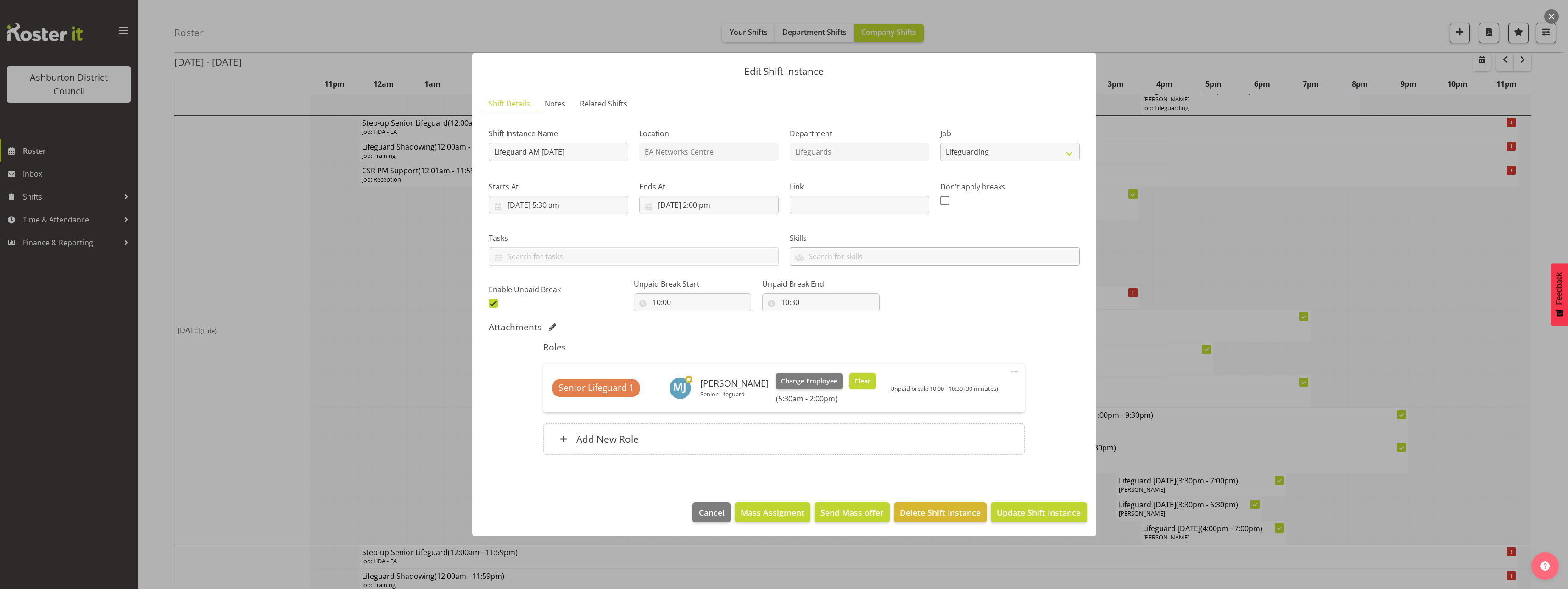
click at [857, 384] on span "Clear" at bounding box center [862, 381] width 16 height 10
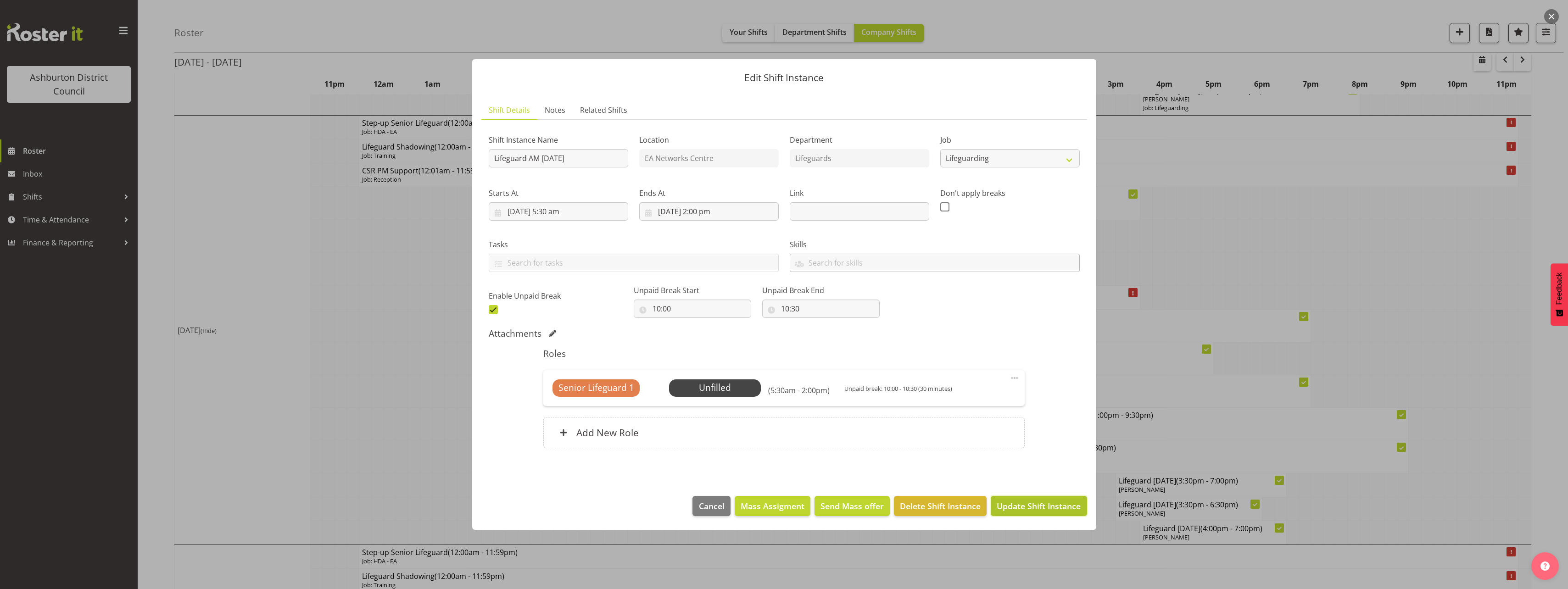
click at [1035, 500] on span "Update Shift Instance" at bounding box center [1038, 506] width 84 height 12
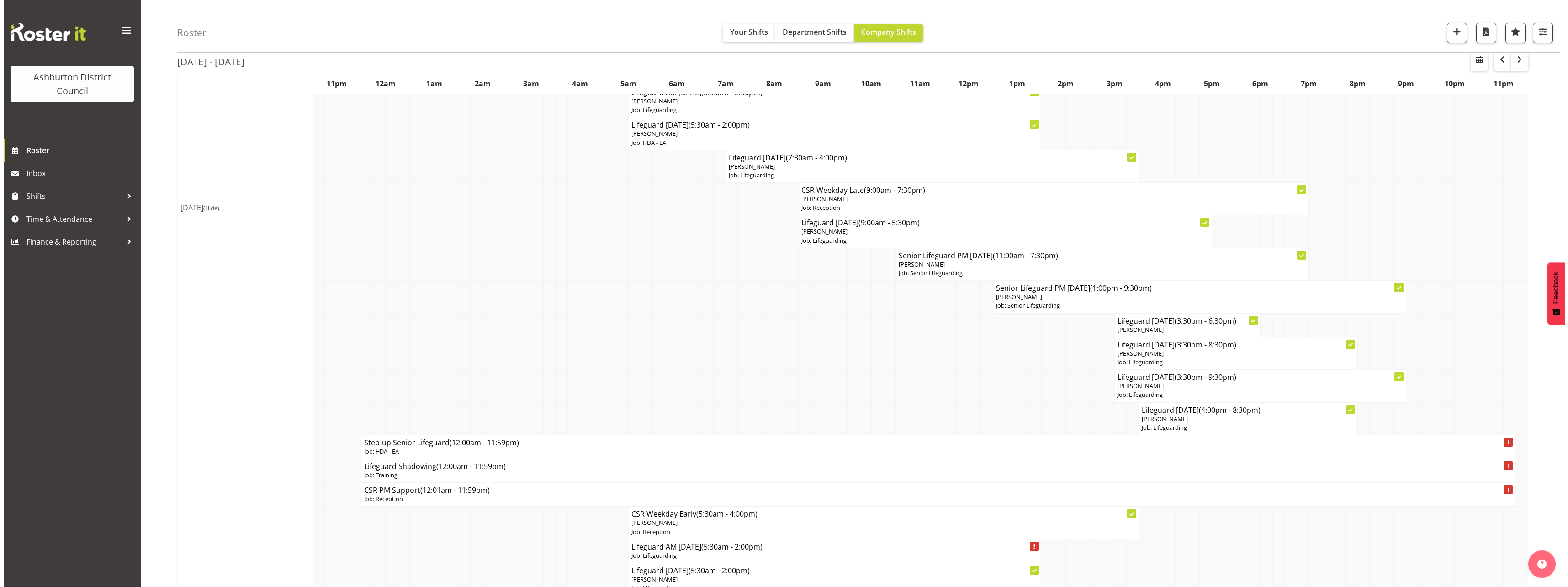
scroll to position [366, 0]
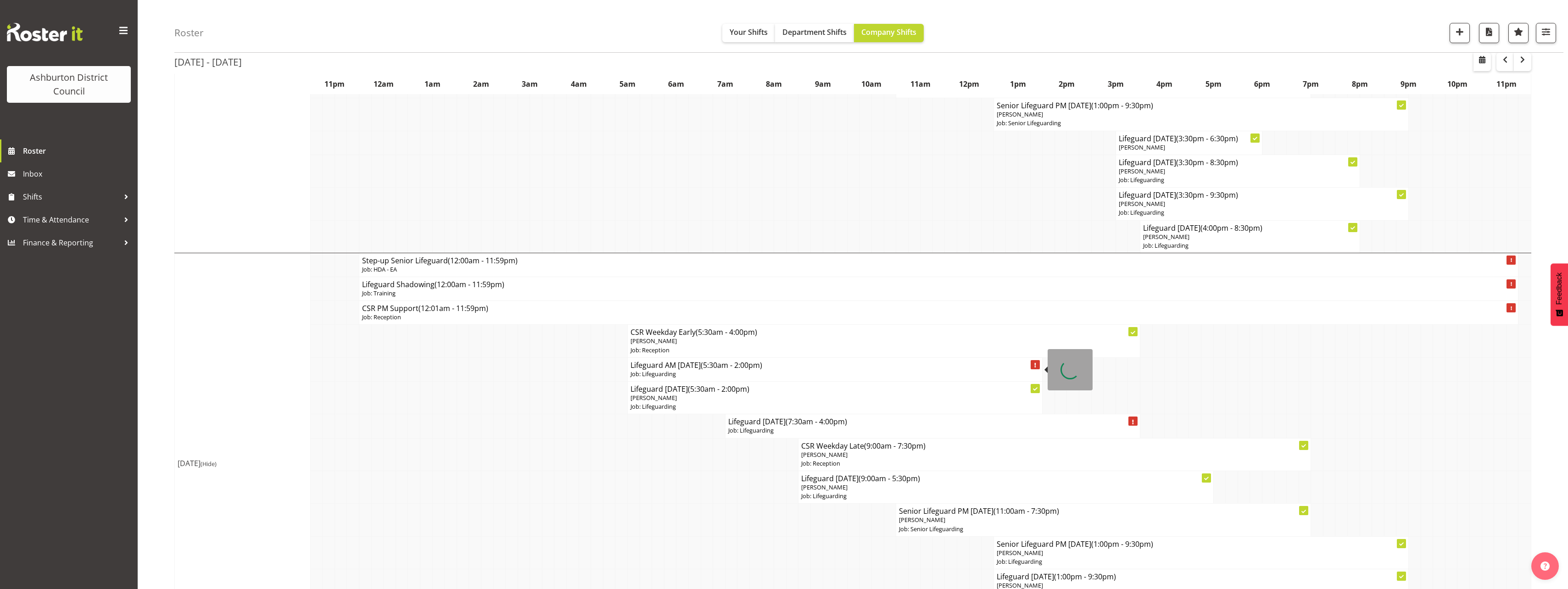
click at [698, 369] on h4 "Lifeguard AM [DATE] (5:30am - 2:00pm)" at bounding box center [834, 365] width 409 height 9
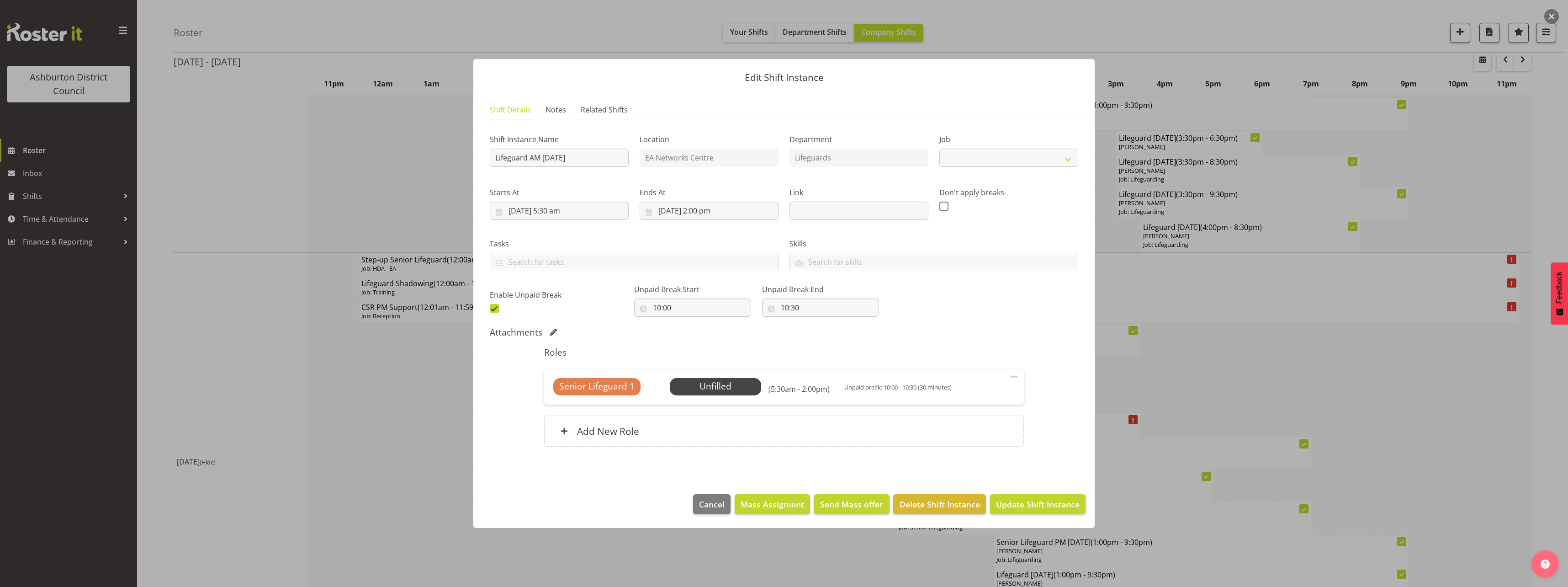
select select "38"
click at [730, 397] on div "Senior Lifeguard 1 Unfilled Select Employee (5:30am - 2:00pm) Unpaid break: 10:…" at bounding box center [783, 387] width 479 height 36
click at [730, 391] on span "Select Employee" at bounding box center [715, 386] width 68 height 13
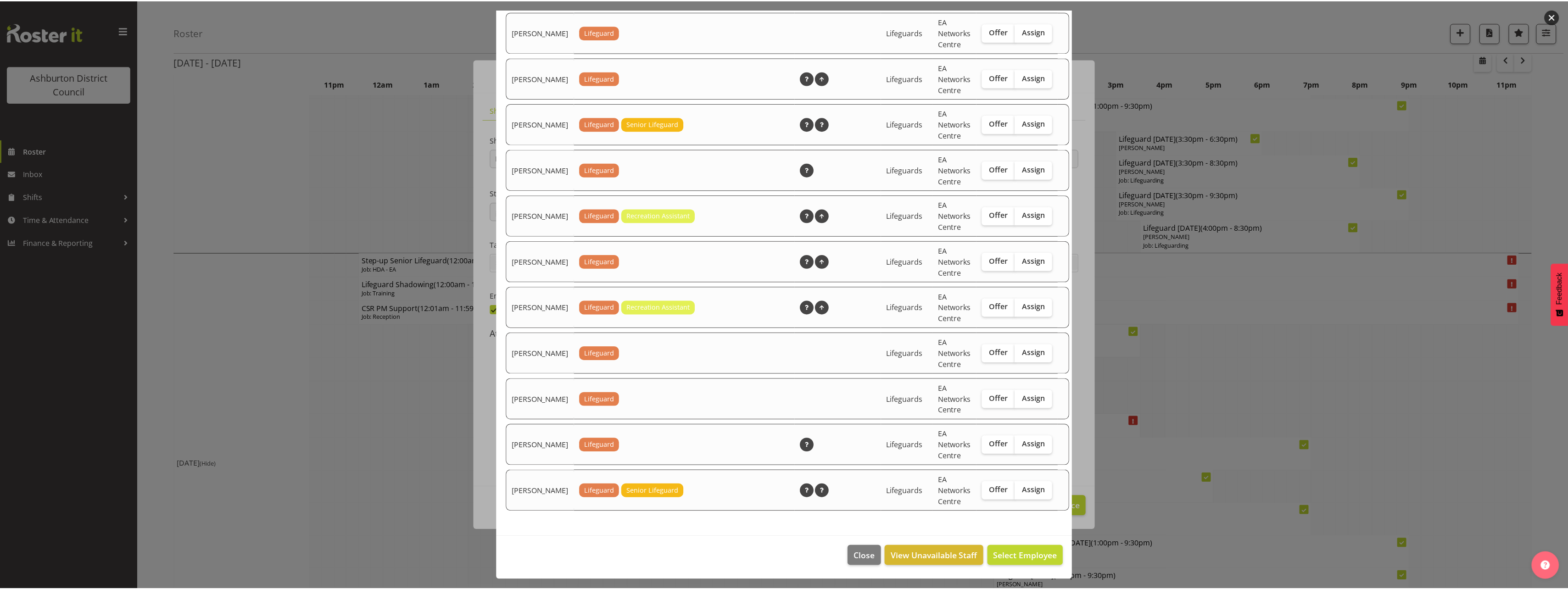
scroll to position [1340, 0]
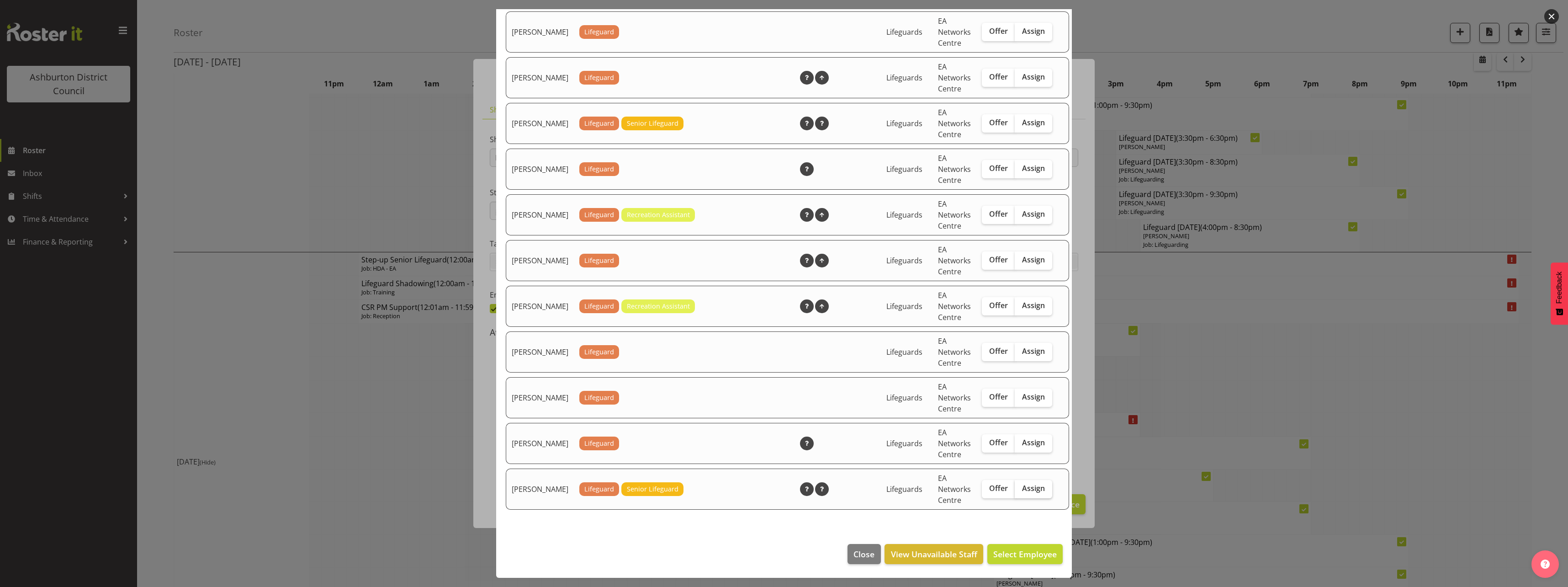
click at [1015, 494] on label "Assign" at bounding box center [1033, 488] width 37 height 18
click at [1015, 492] on input "Assign" at bounding box center [1018, 488] width 6 height 6
checkbox input "true"
click at [1017, 560] on span "Assign [PERSON_NAME]" at bounding box center [1010, 554] width 92 height 12
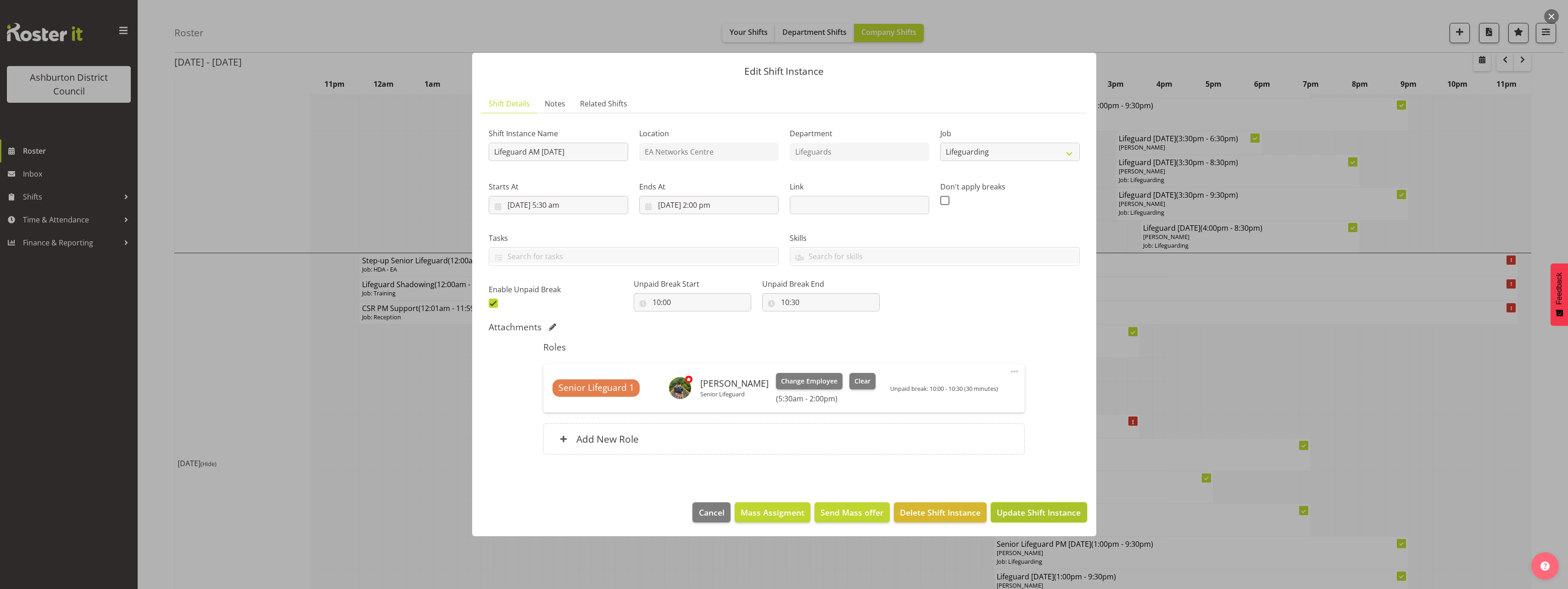
click at [1017, 518] on button "Update Shift Instance" at bounding box center [1038, 512] width 96 height 20
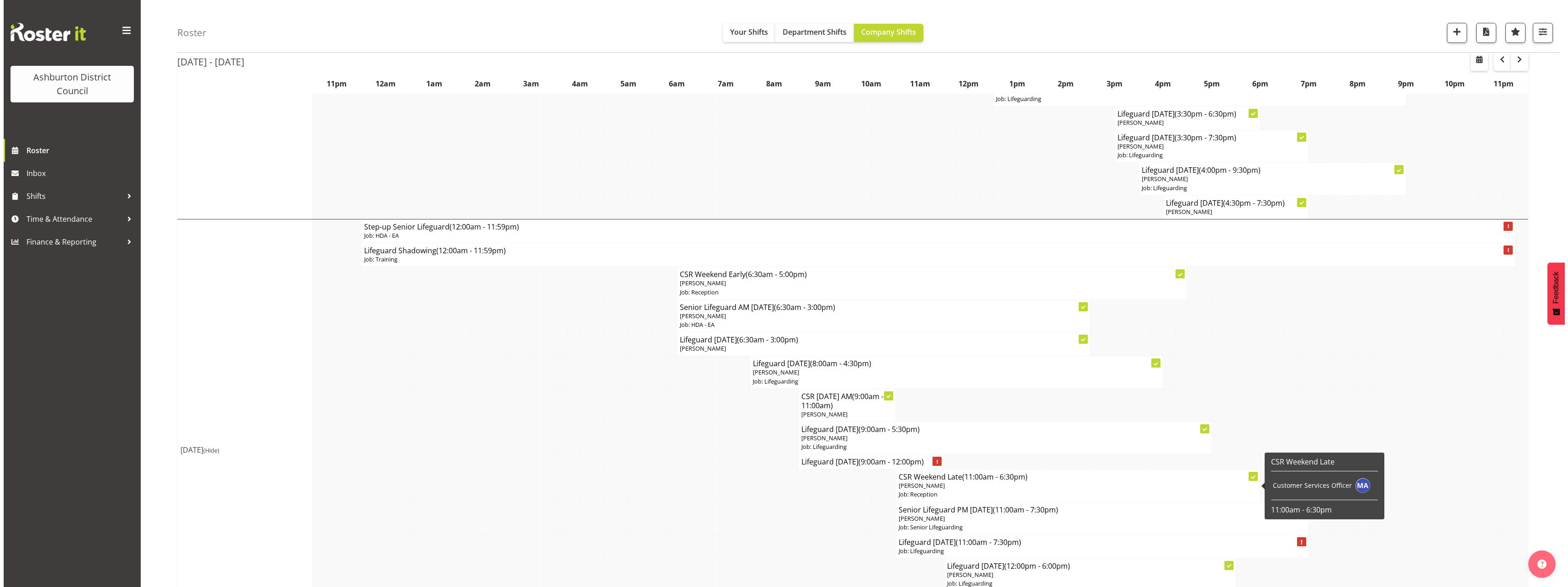
scroll to position [1874, 0]
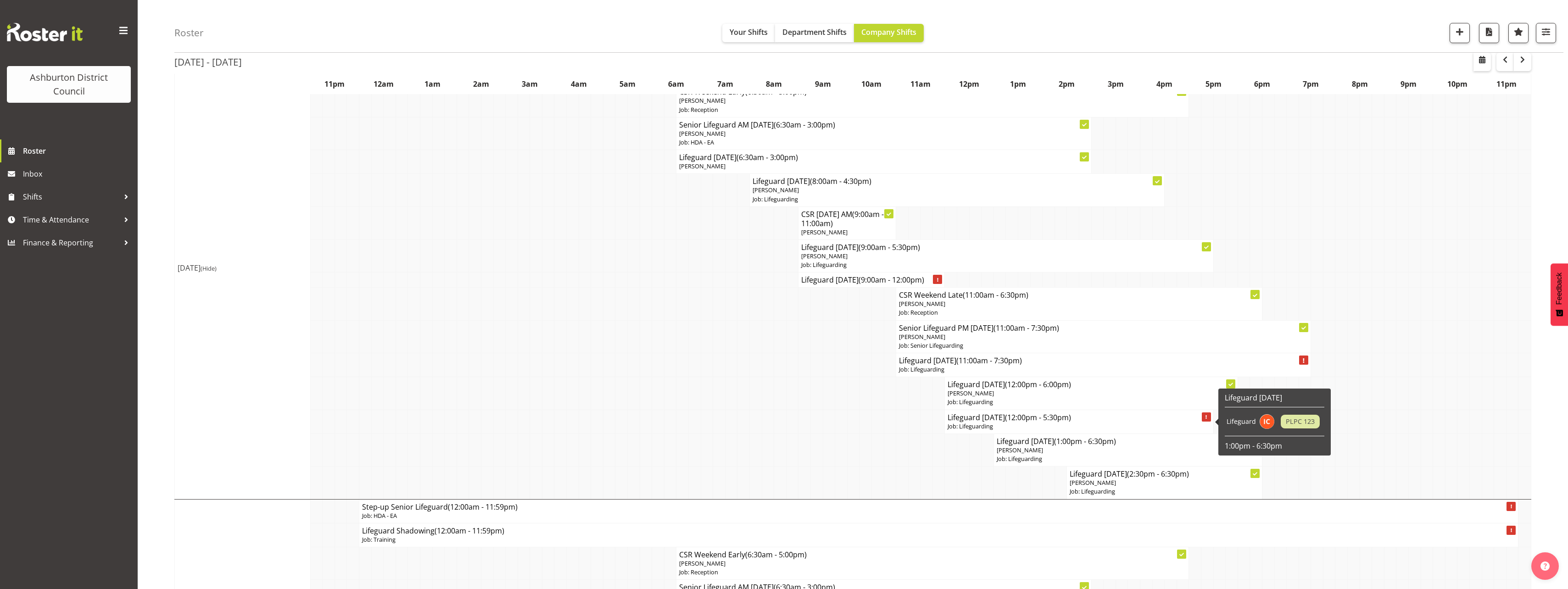
click at [1019, 422] on p "Job: Lifeguarding" at bounding box center [1079, 426] width 263 height 9
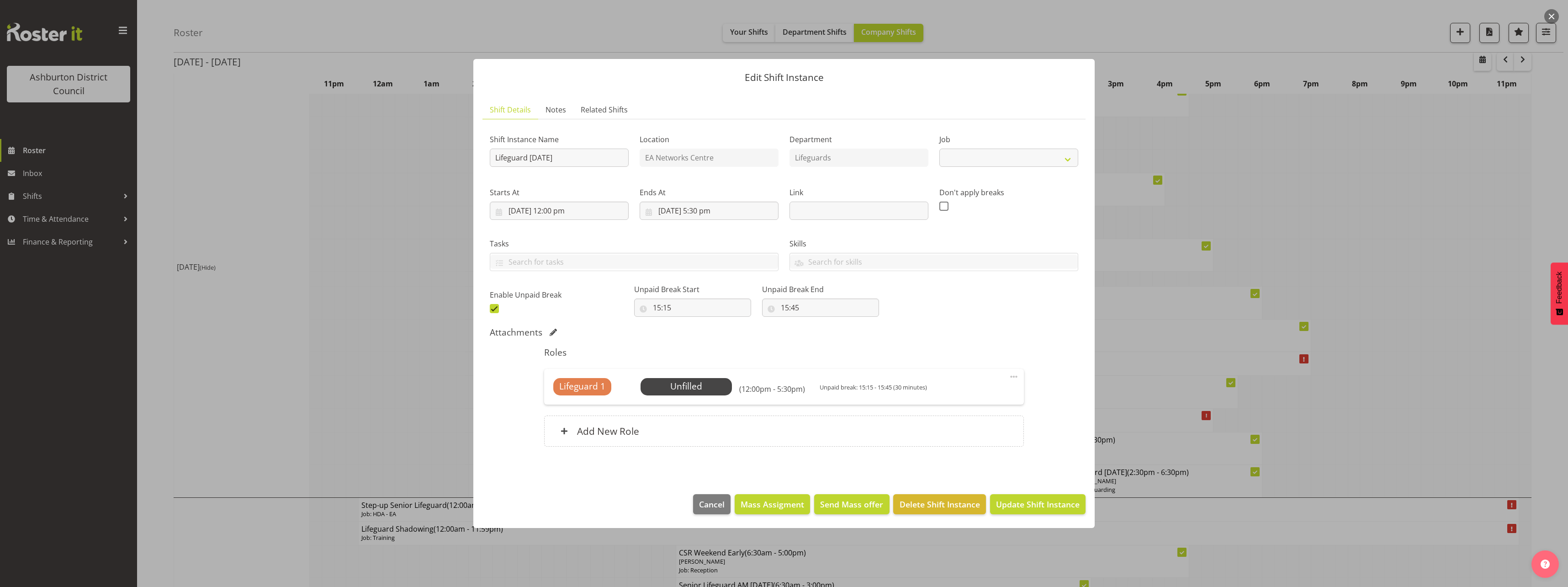
select select "38"
click at [700, 387] on span "Select Employee" at bounding box center [686, 386] width 68 height 13
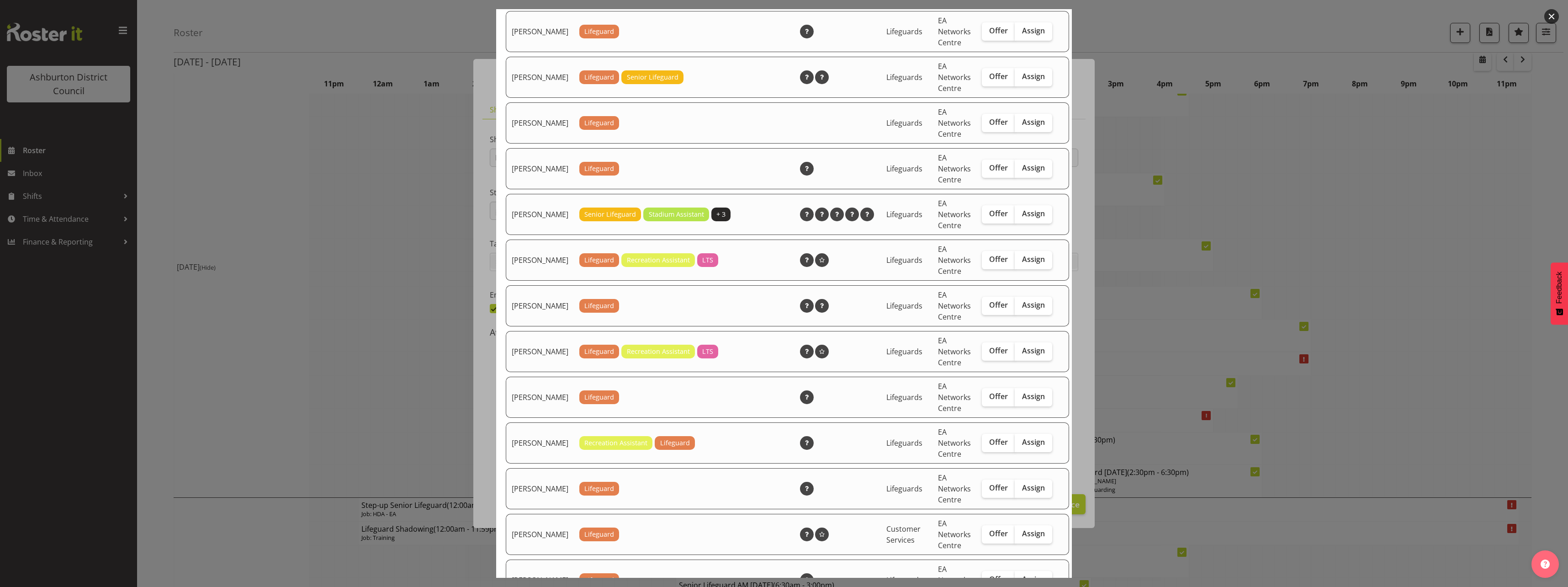
scroll to position [229, 0]
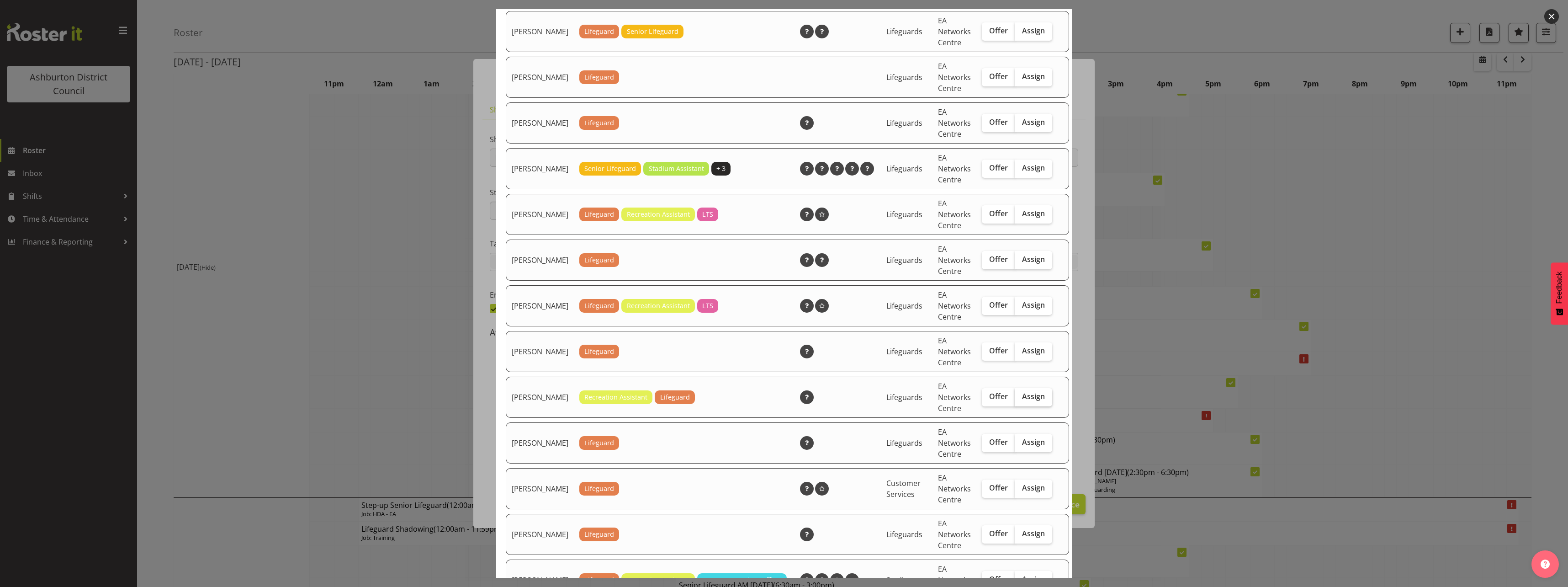
click at [1017, 407] on label "Assign" at bounding box center [1033, 397] width 37 height 18
click at [1017, 399] on input "Assign" at bounding box center [1018, 397] width 6 height 6
checkbox input "true"
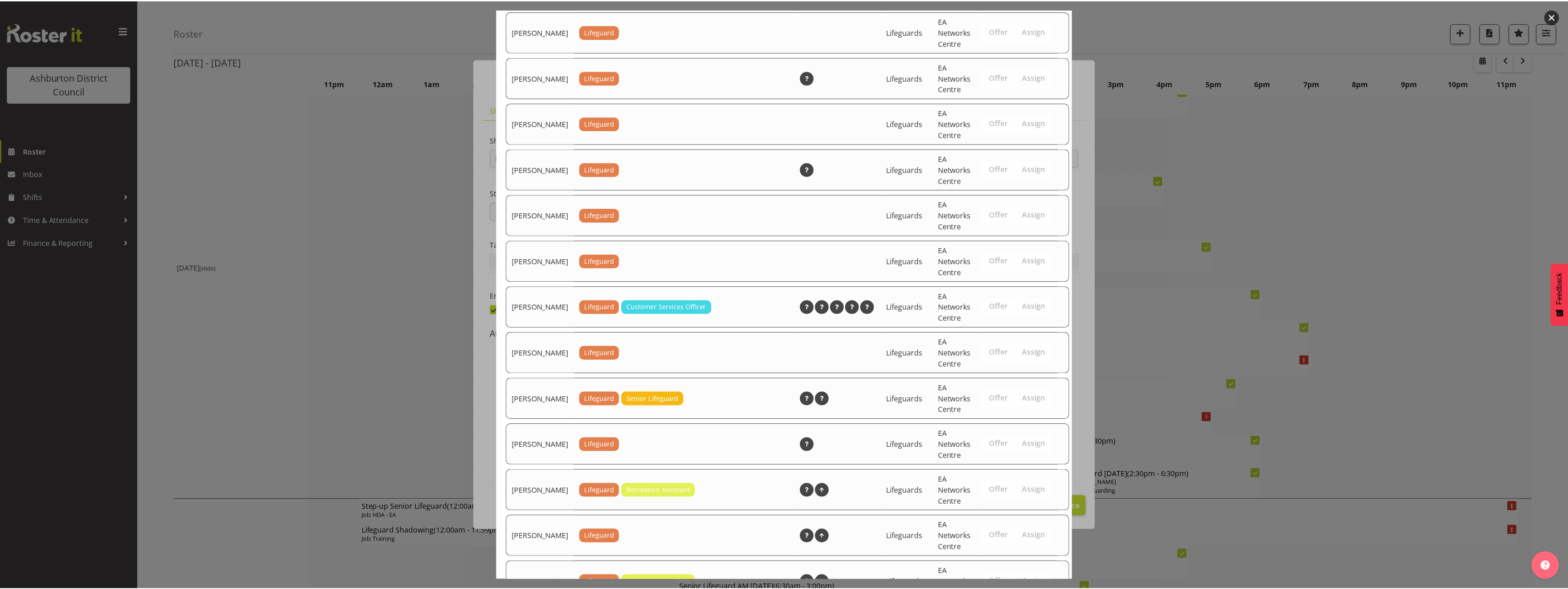
scroll to position [1202, 0]
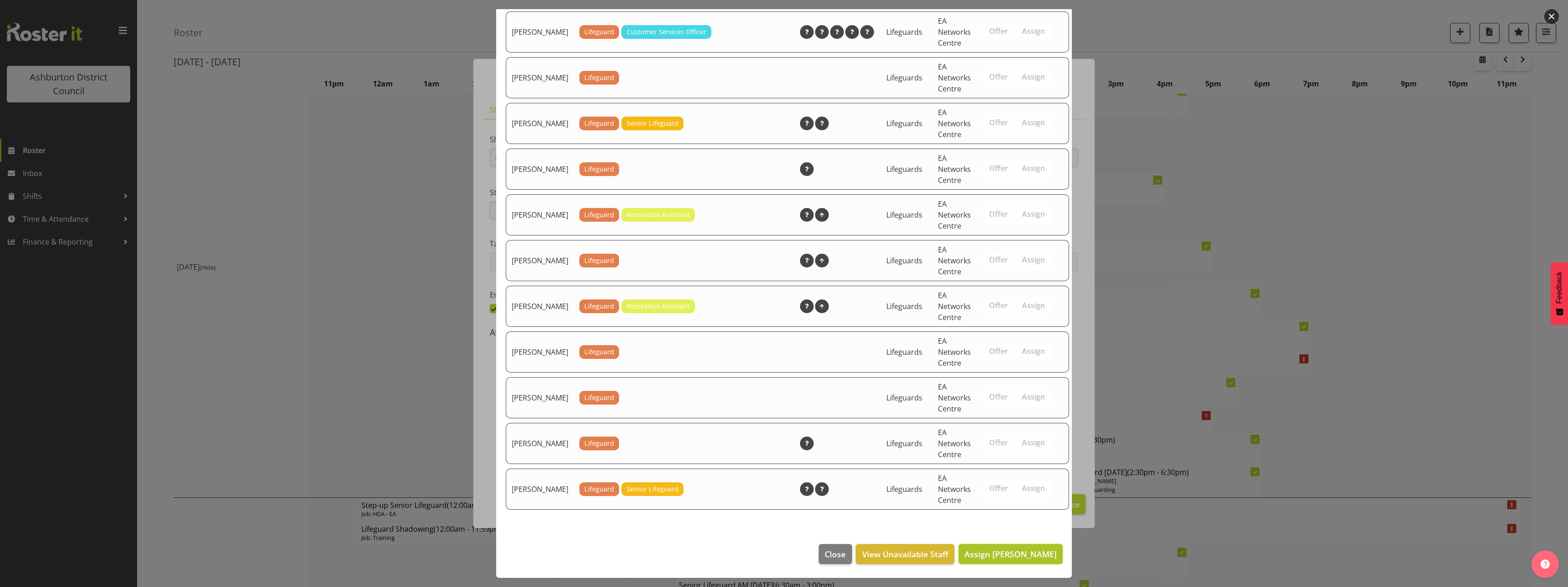
click at [1031, 557] on span "Assign [PERSON_NAME]" at bounding box center [1010, 554] width 92 height 11
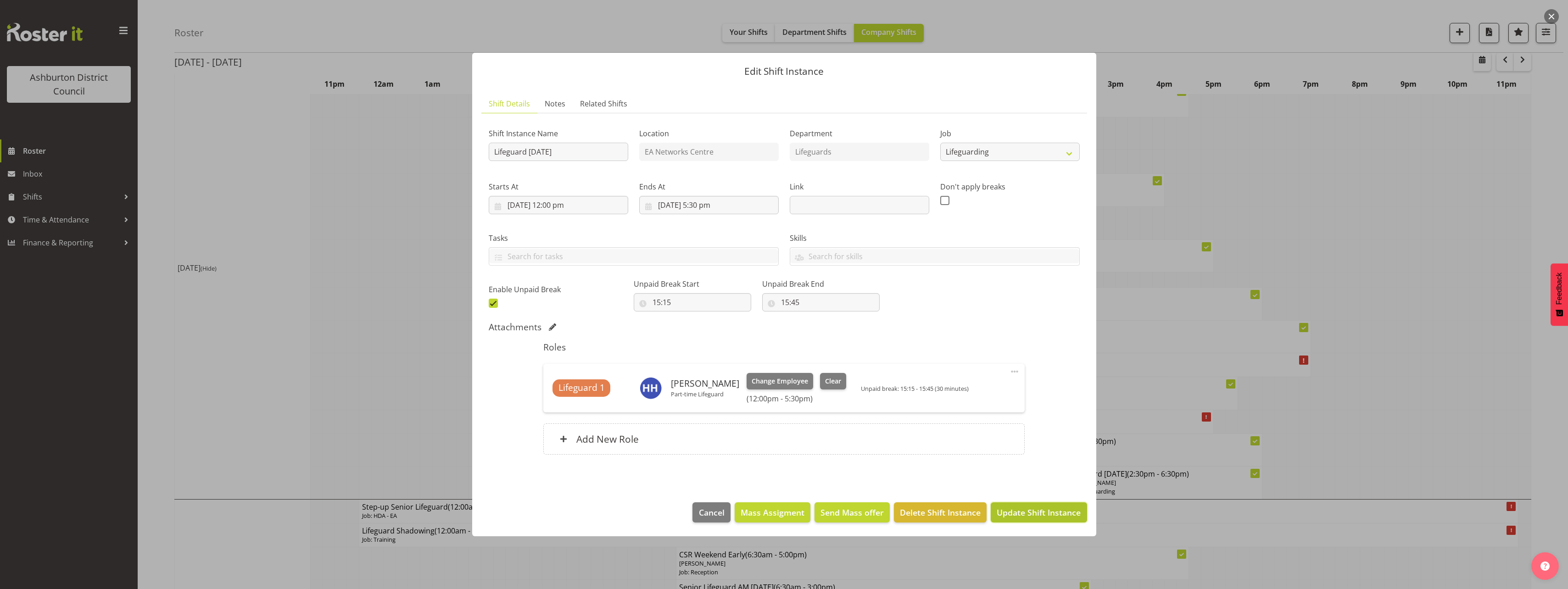
click at [1063, 515] on span "Update Shift Instance" at bounding box center [1038, 512] width 84 height 12
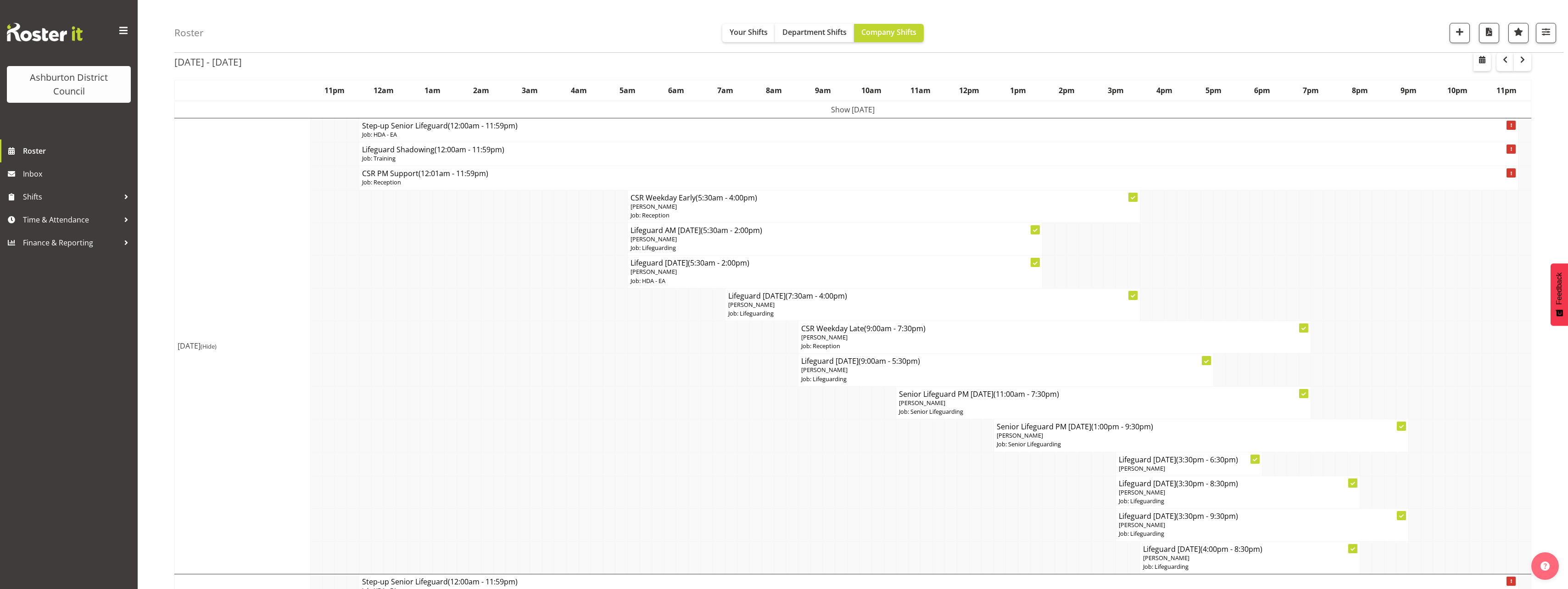
scroll to position [91, 0]
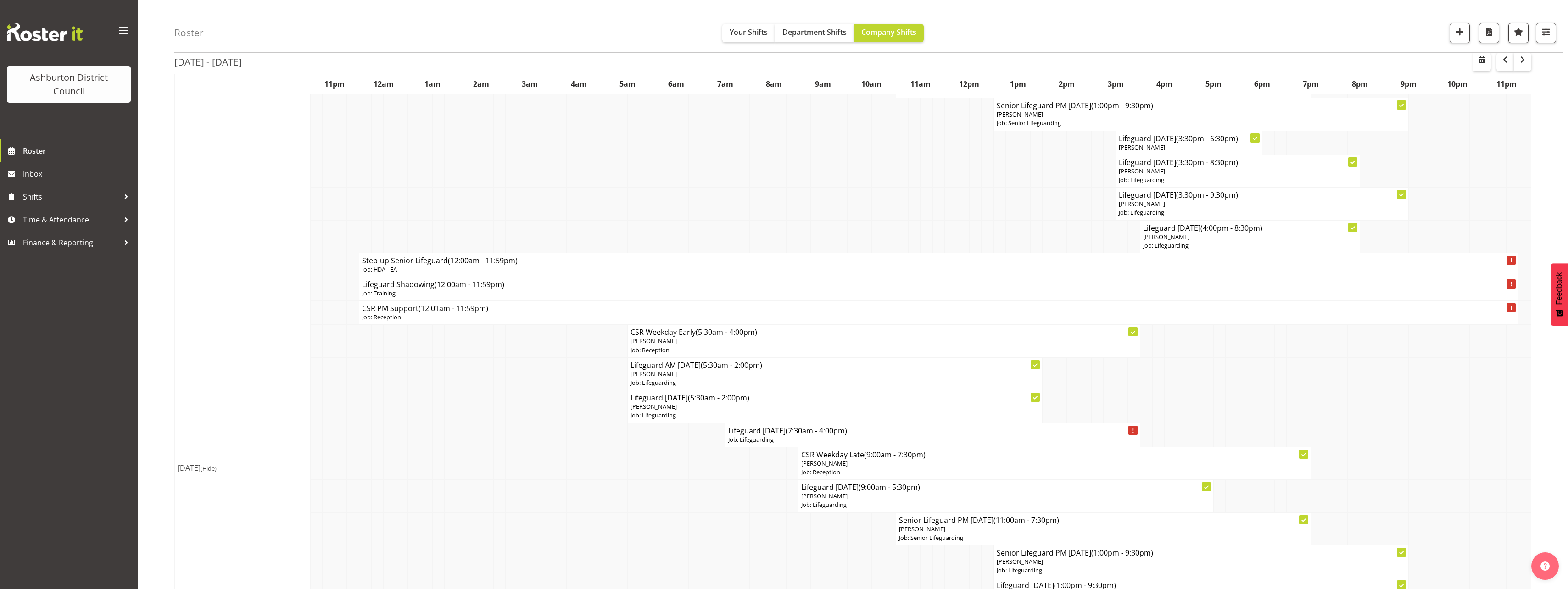
scroll to position [413, 0]
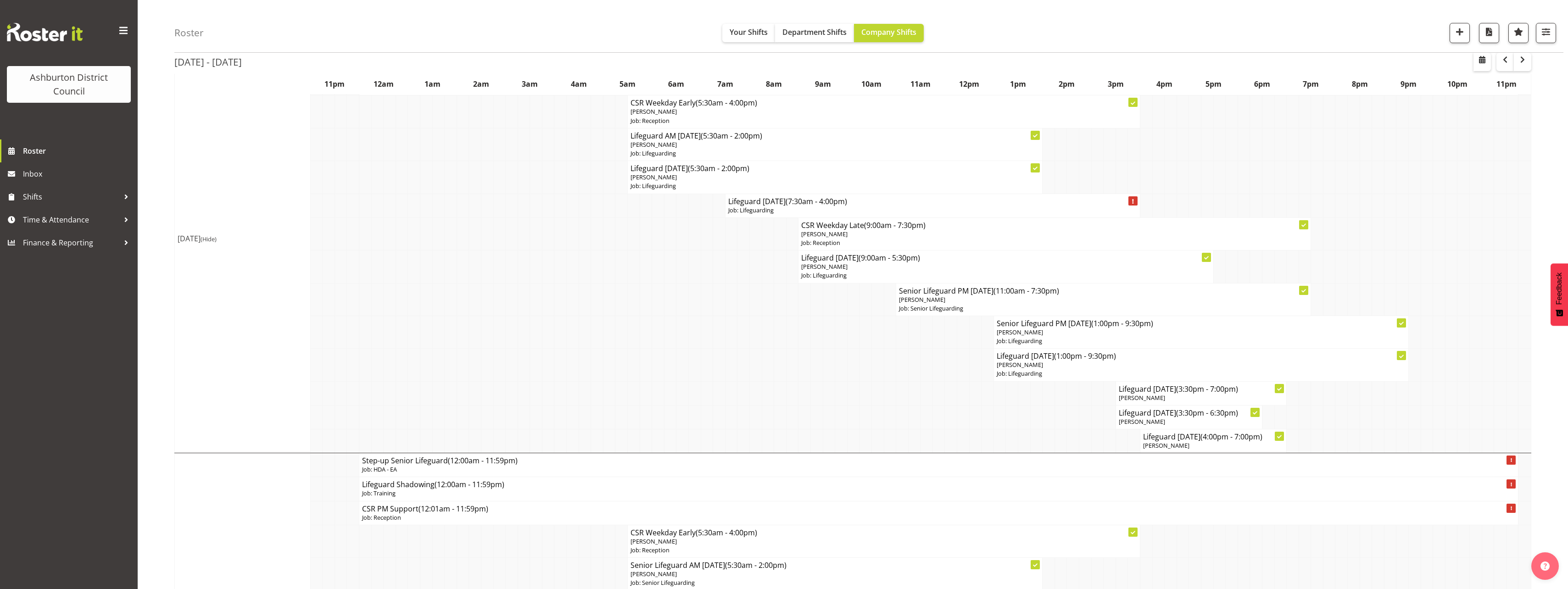
scroll to position [504, 0]
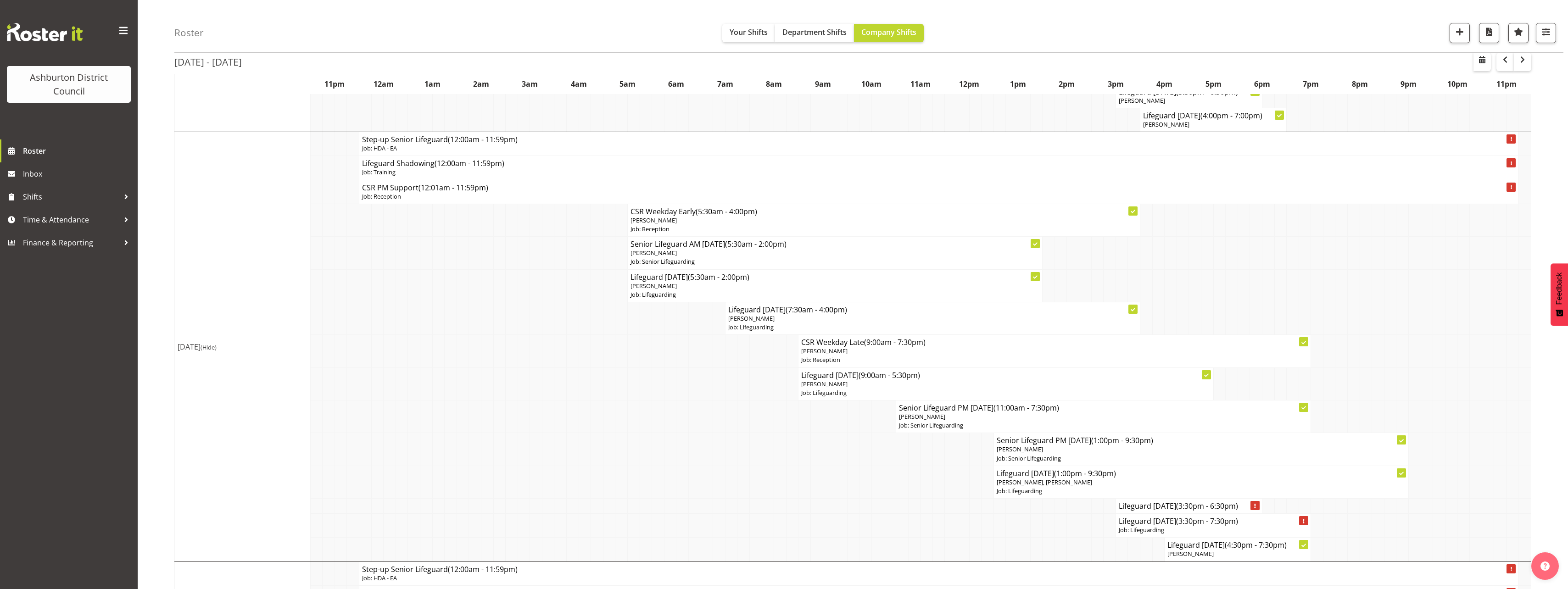
scroll to position [1101, 0]
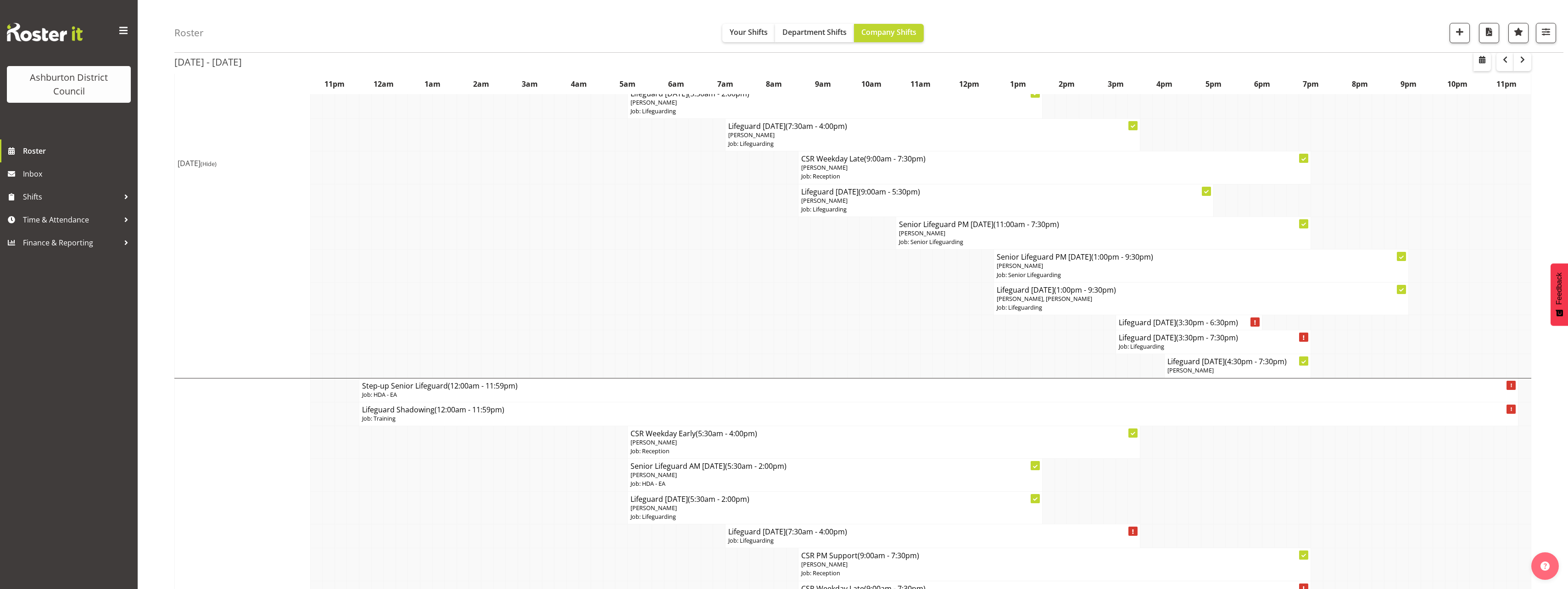
click at [1541, 445] on div "[DATE] - [DATE] [DATE] - [DATE] [DATE] Day Week Fortnight Month calendar Month …" at bounding box center [870, 356] width 1393 height 2740
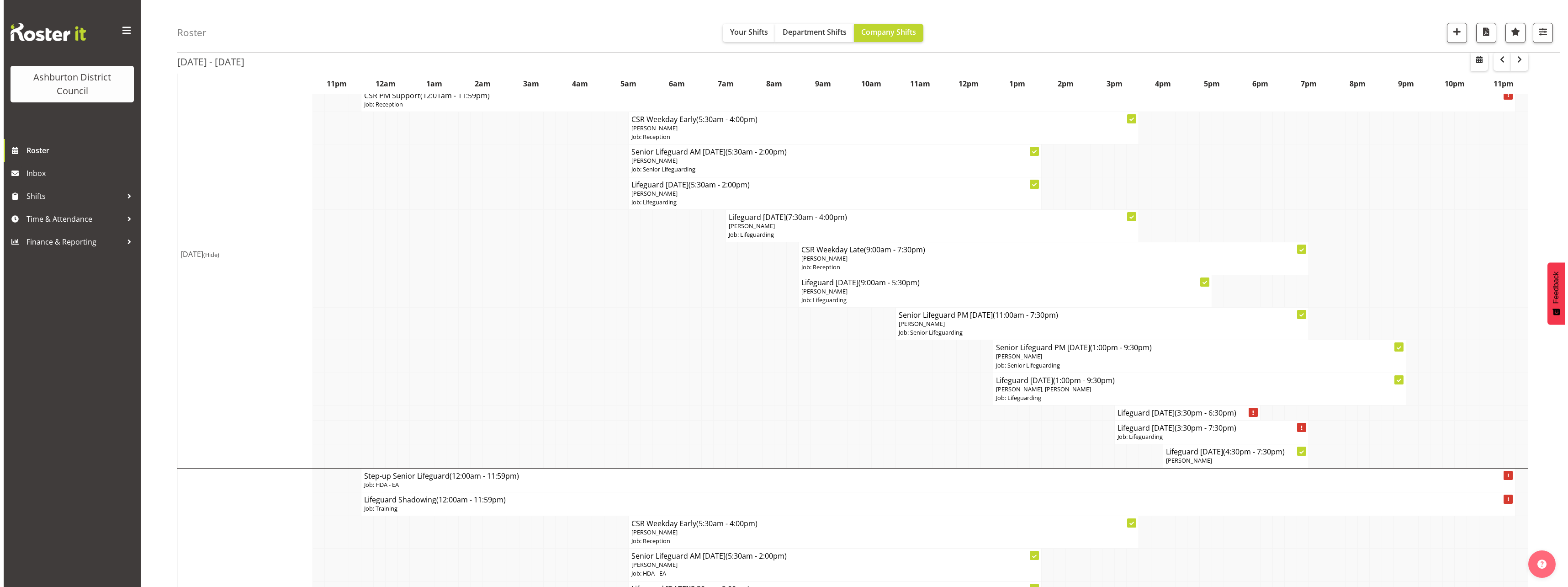
scroll to position [960, 0]
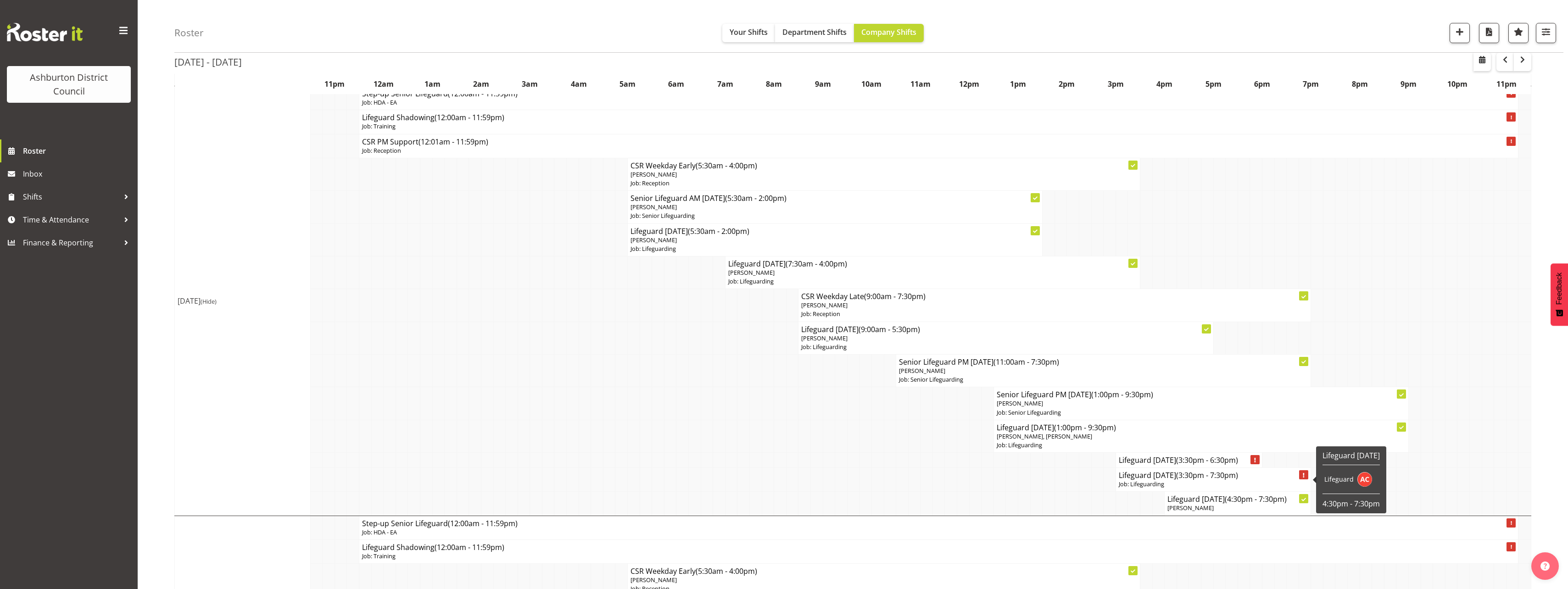
click at [1177, 482] on p "Job: Lifeguarding" at bounding box center [1213, 484] width 190 height 9
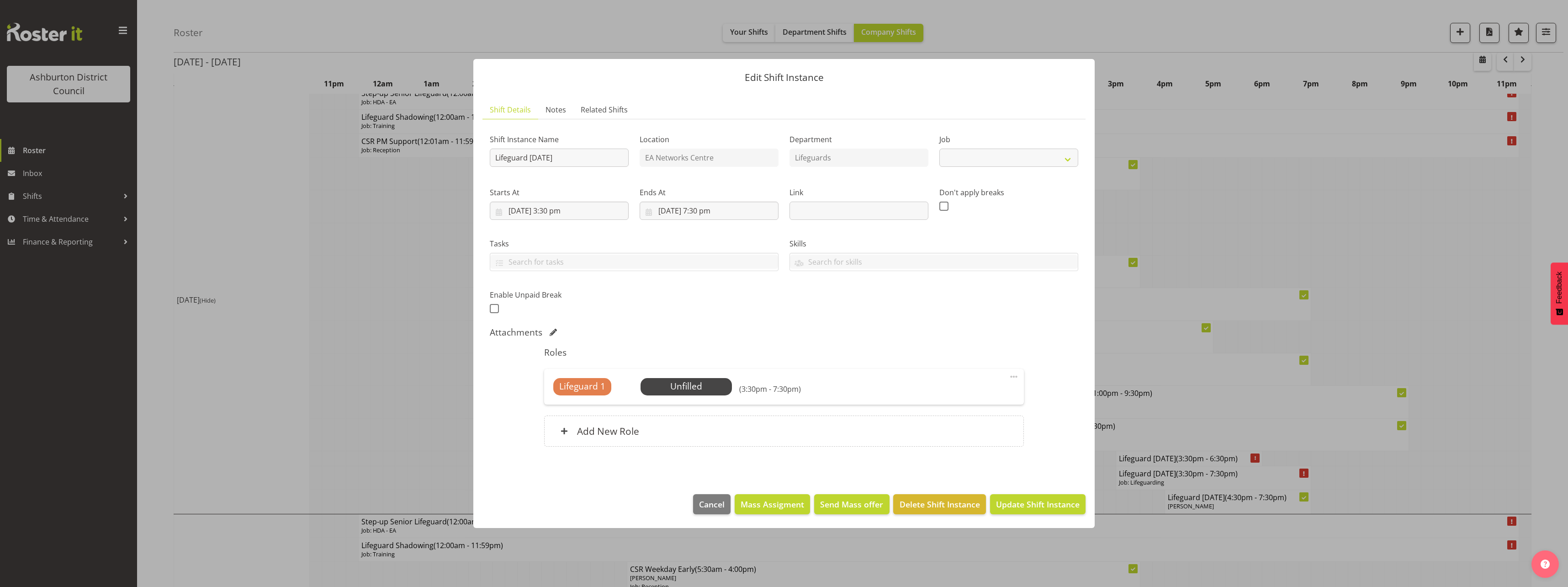
select select "38"
click at [700, 391] on span "Select Employee" at bounding box center [686, 386] width 68 height 13
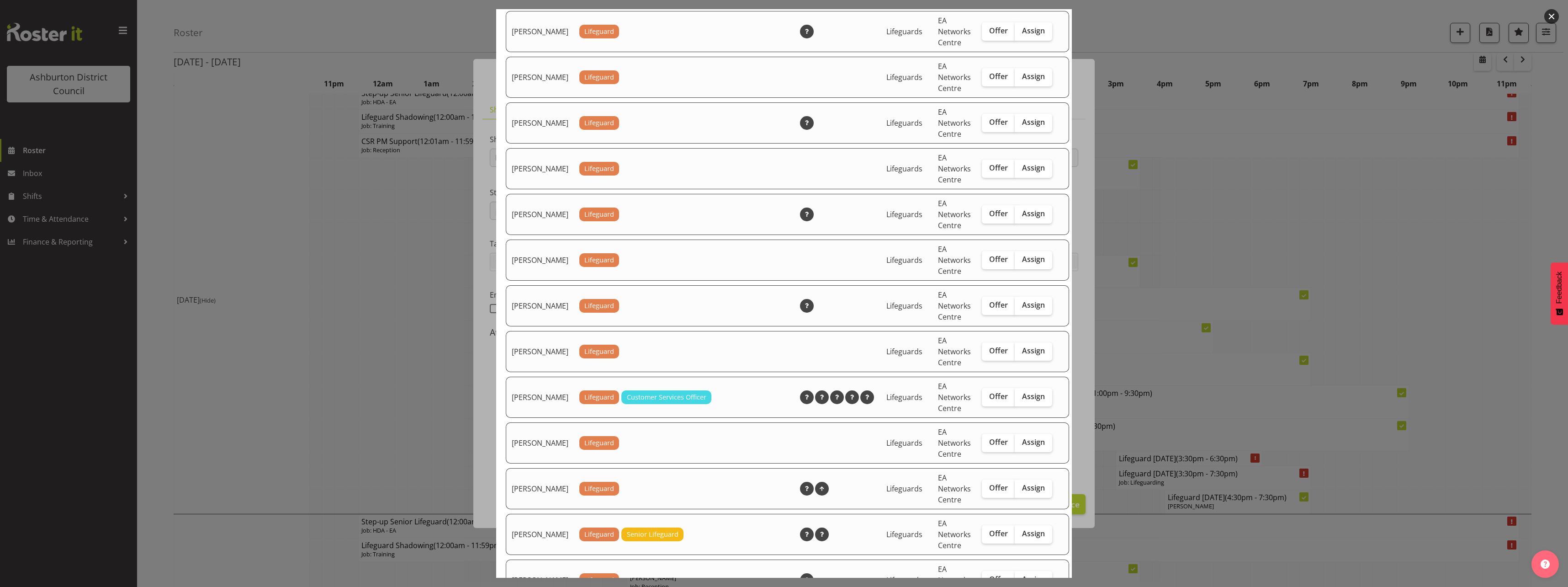
scroll to position [1188, 0]
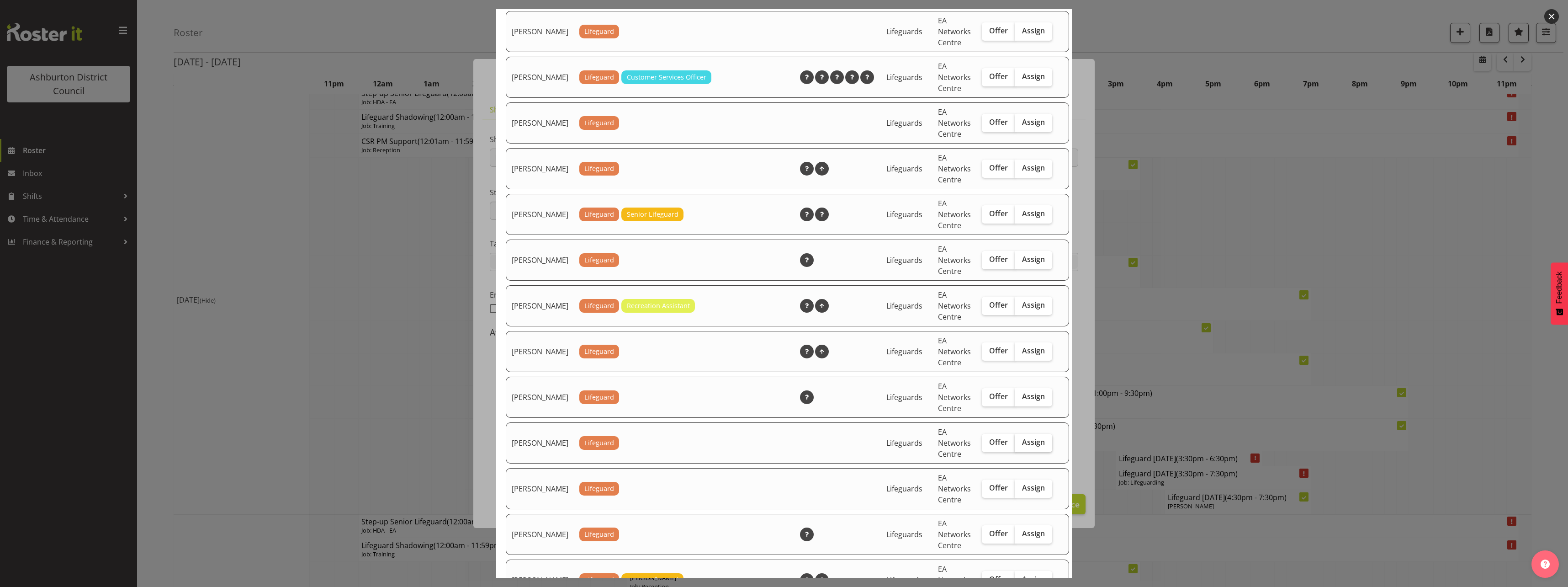
click at [1015, 445] on input "Assign" at bounding box center [1018, 443] width 6 height 6
checkbox input "true"
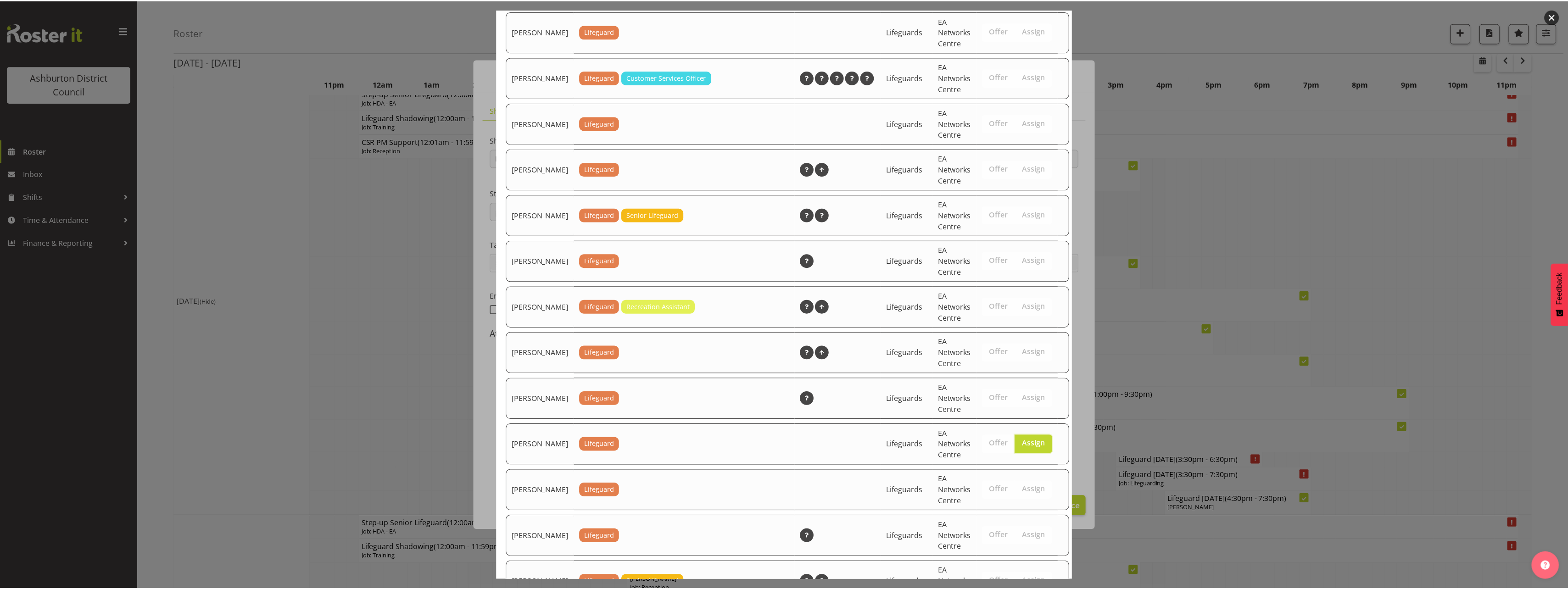
scroll to position [1294, 0]
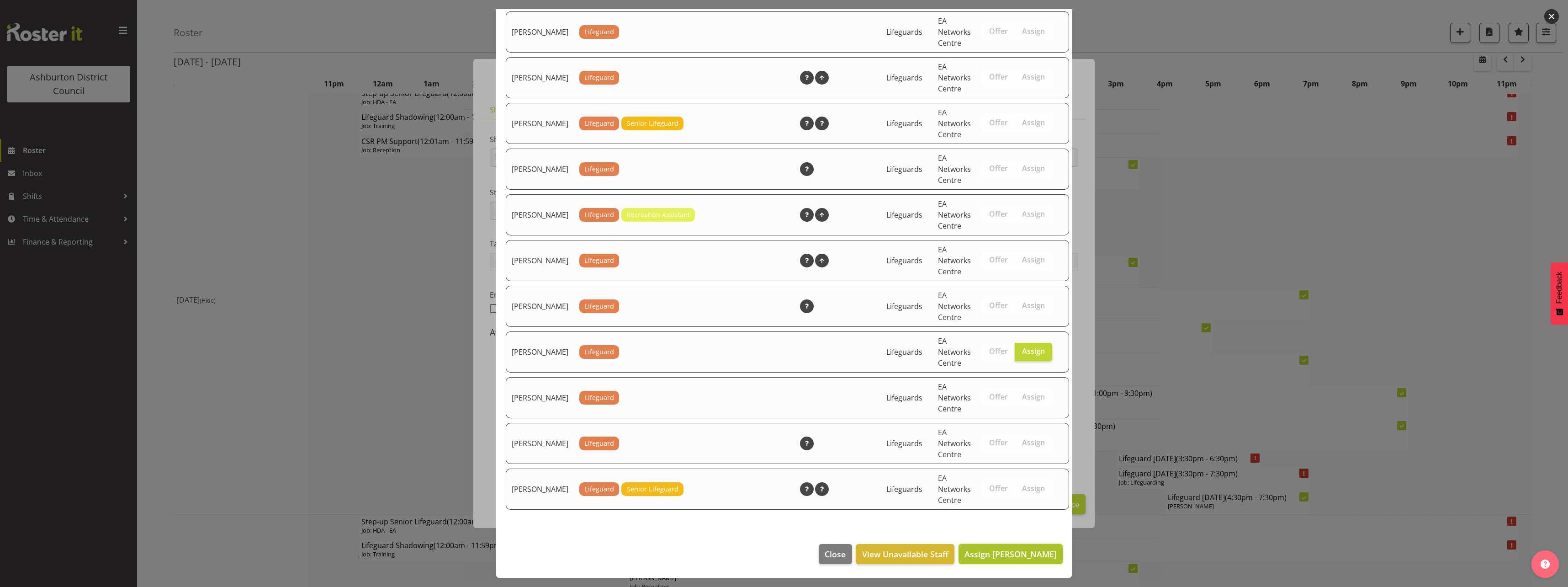
click at [995, 545] on button "Assign [PERSON_NAME]" at bounding box center [1010, 554] width 104 height 20
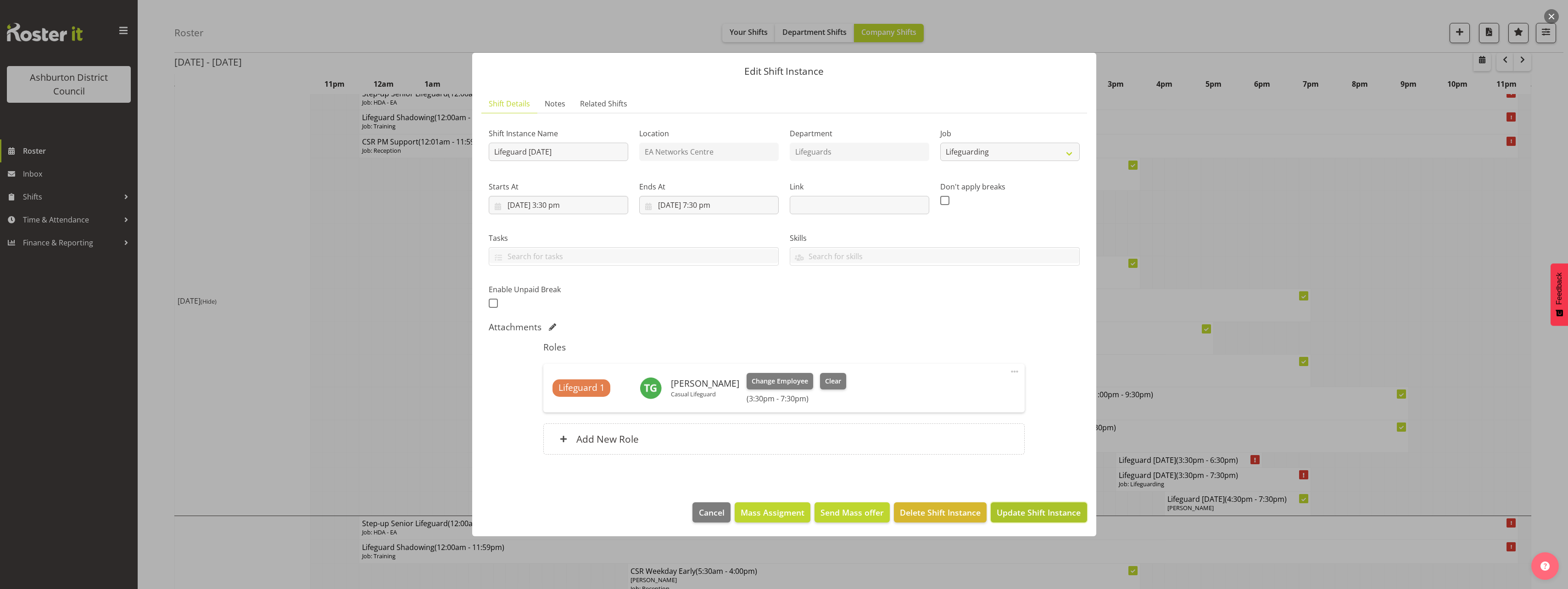
click at [1059, 508] on span "Update Shift Instance" at bounding box center [1038, 512] width 84 height 12
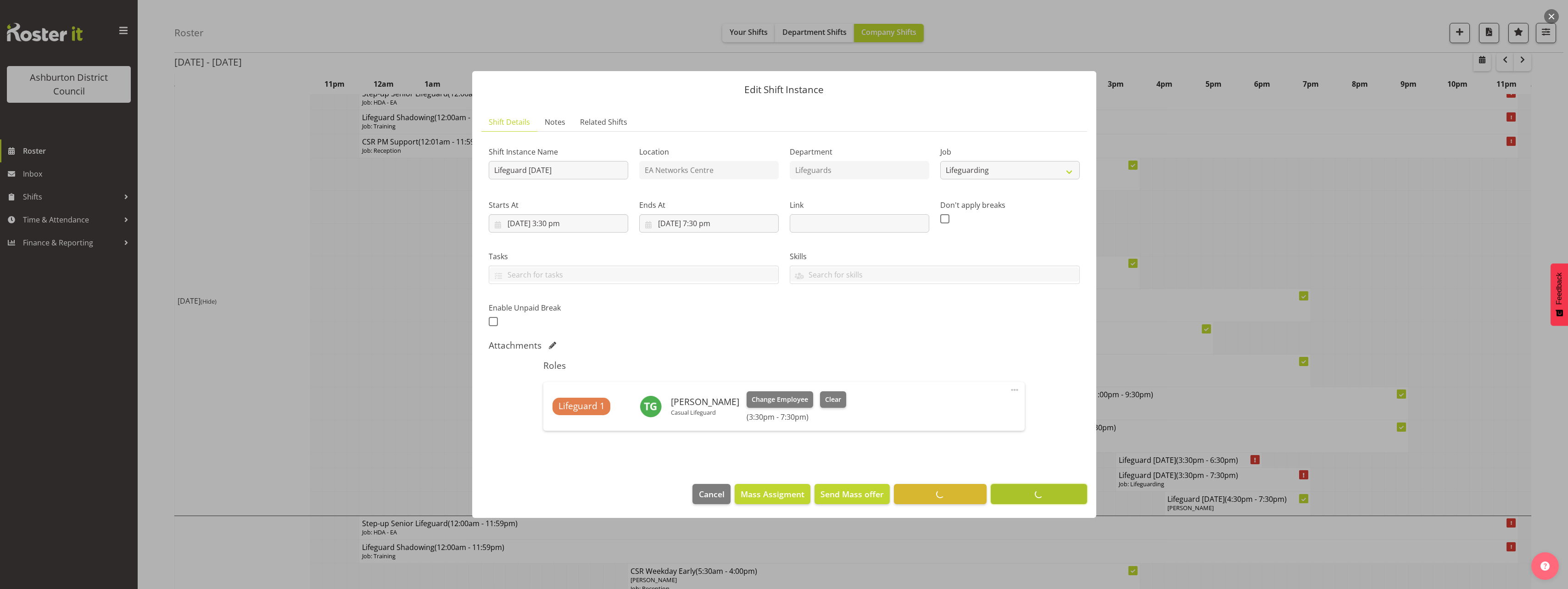
scroll to position [0, 0]
